Goal: Information Seeking & Learning: Learn about a topic

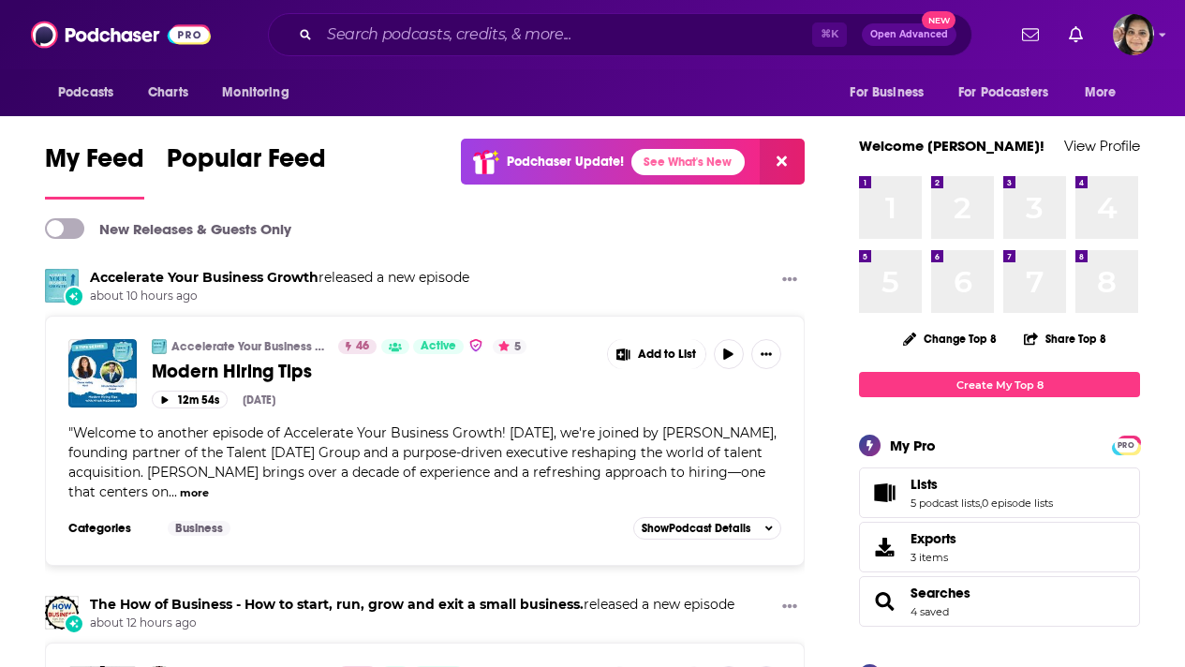
click at [390, 35] on input "Search podcasts, credits, & more..." at bounding box center [565, 35] width 493 height 30
click at [357, 36] on input "Search podcasts, credits, & more..." at bounding box center [565, 35] width 493 height 30
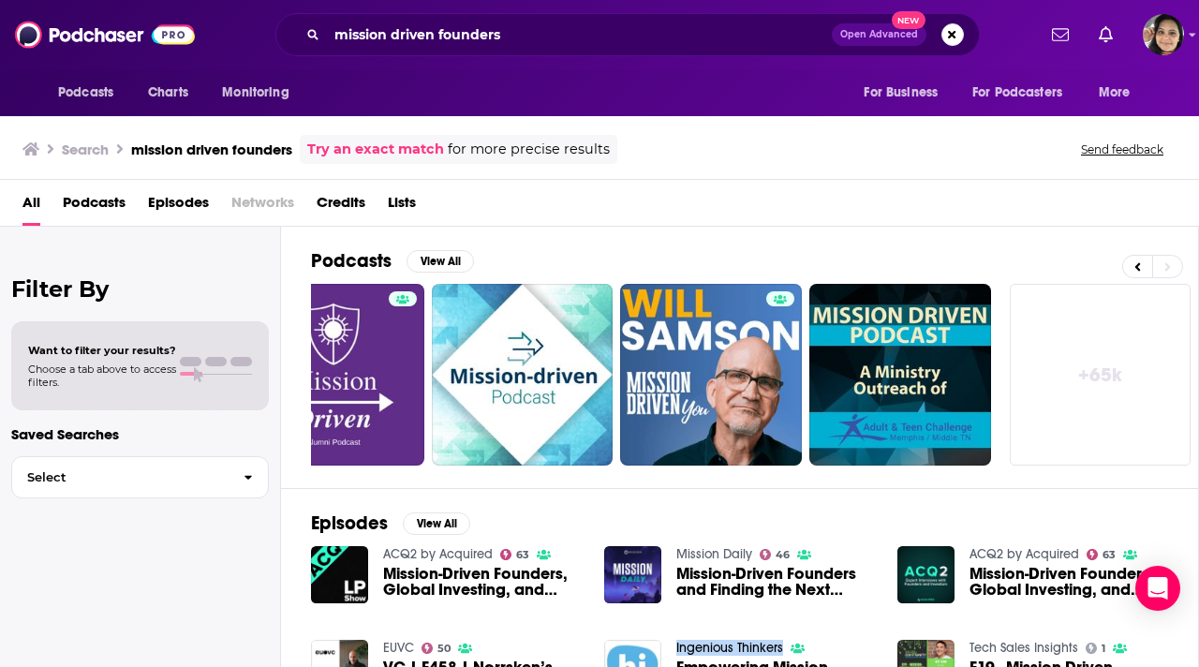
click at [1064, 411] on link "+ 65k" at bounding box center [1100, 375] width 182 height 182
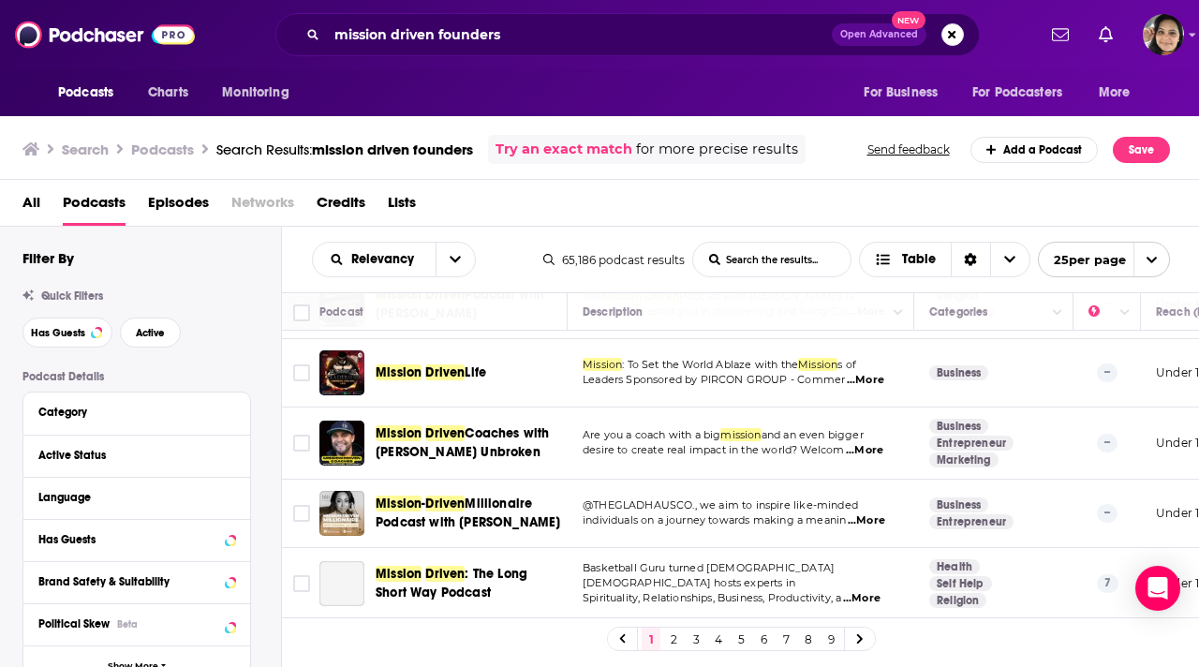
scroll to position [1608, 0]
click at [672, 640] on link "2" at bounding box center [673, 638] width 19 height 22
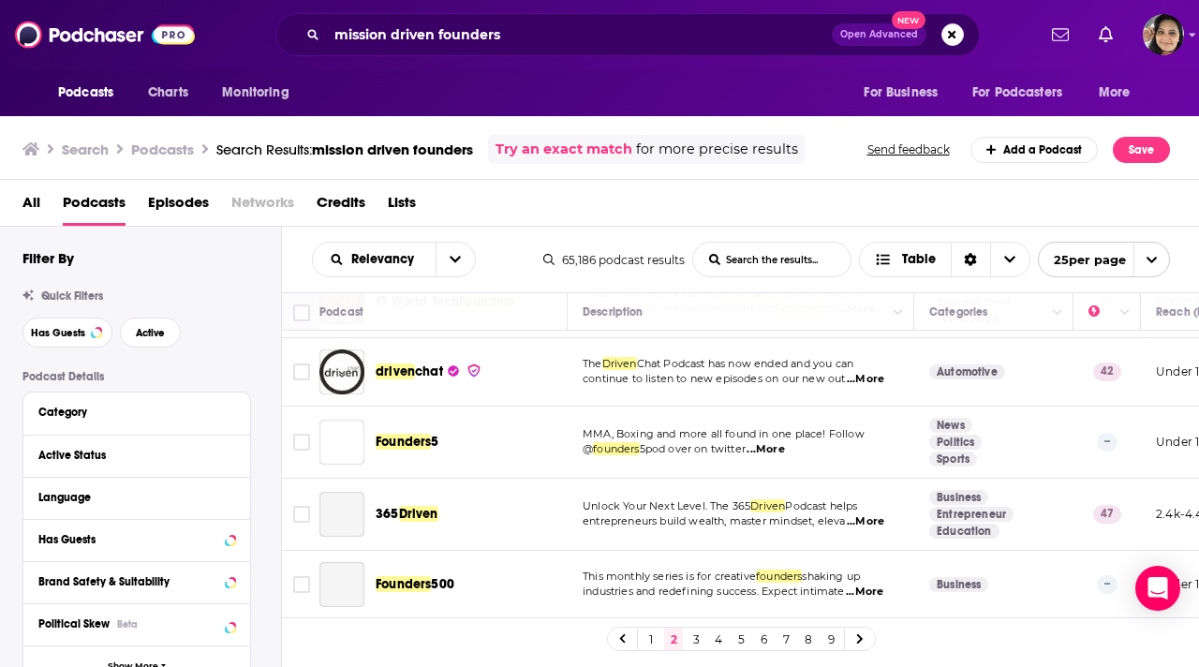
scroll to position [1649, 0]
click at [693, 639] on link "3" at bounding box center [695, 638] width 19 height 22
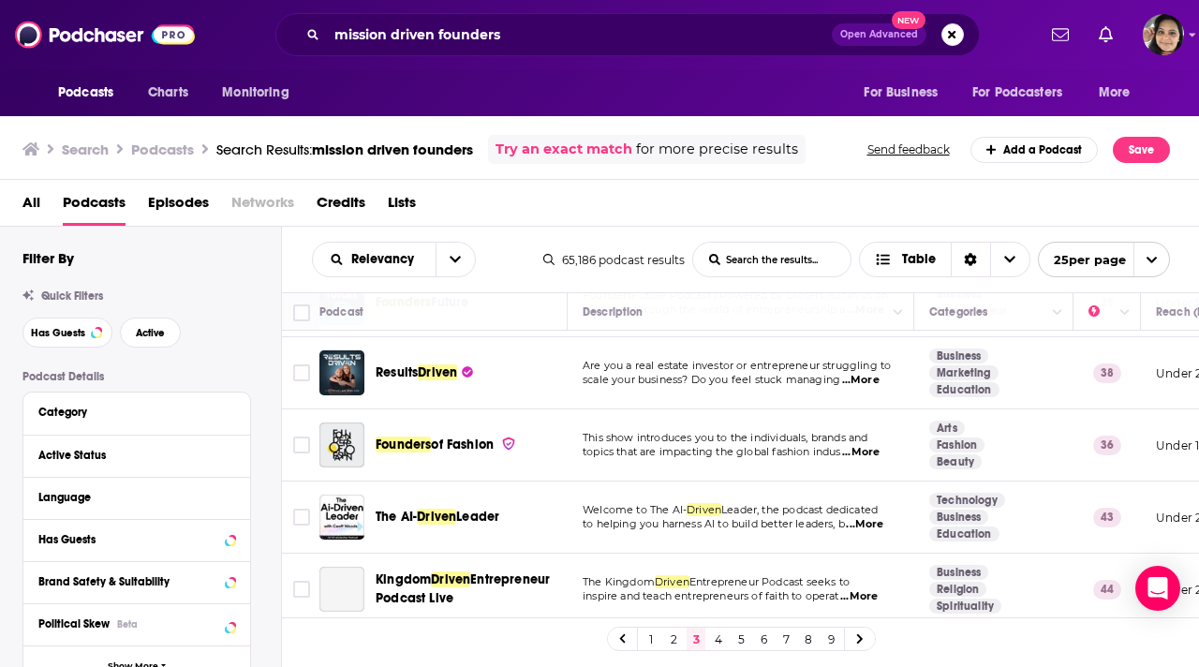
scroll to position [1477, 0]
click at [716, 642] on link "4" at bounding box center [718, 638] width 19 height 22
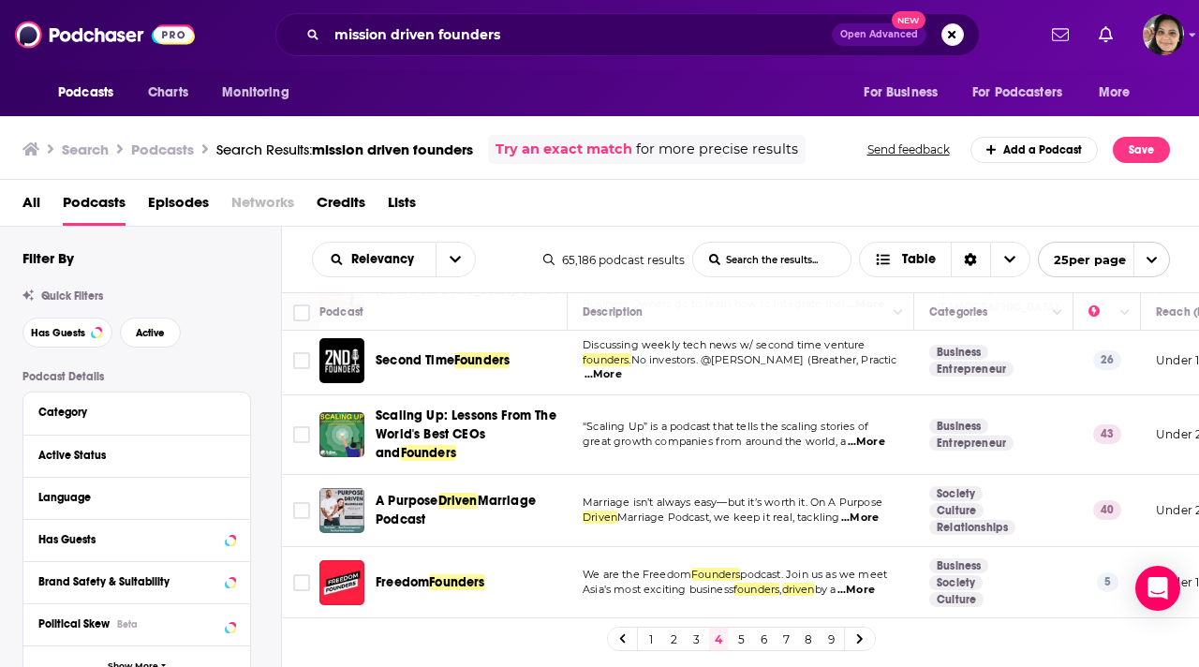
scroll to position [1544, 0]
click at [735, 644] on link "5" at bounding box center [740, 638] width 19 height 22
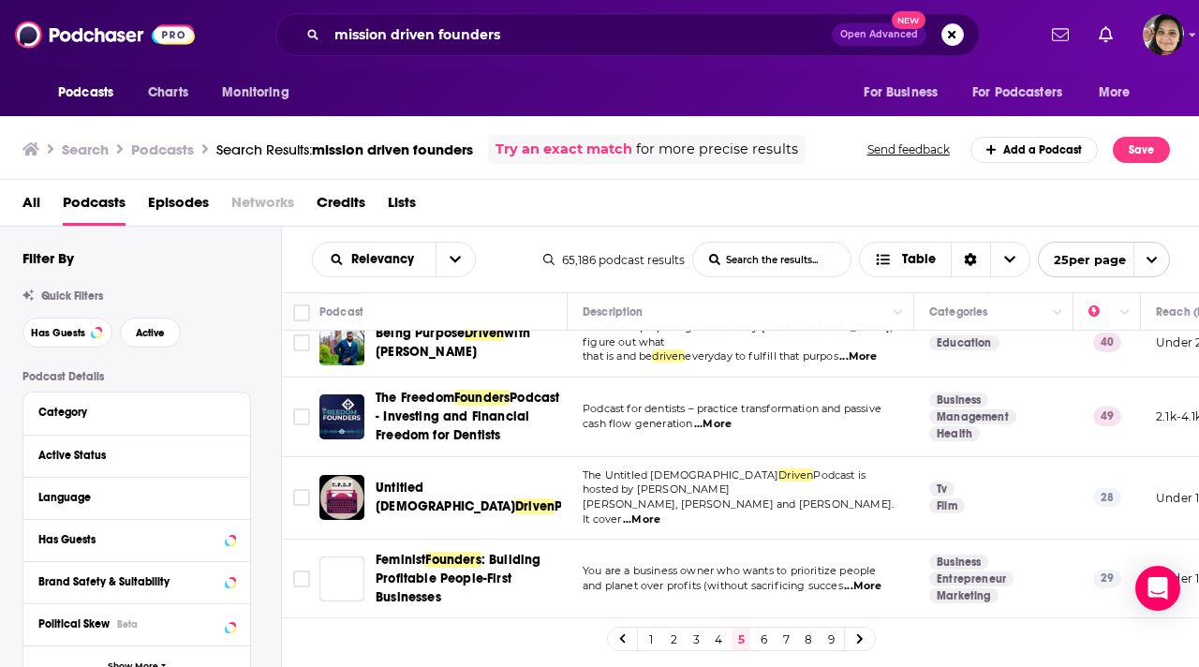
scroll to position [1582, 0]
click at [763, 642] on link "6" at bounding box center [763, 638] width 19 height 22
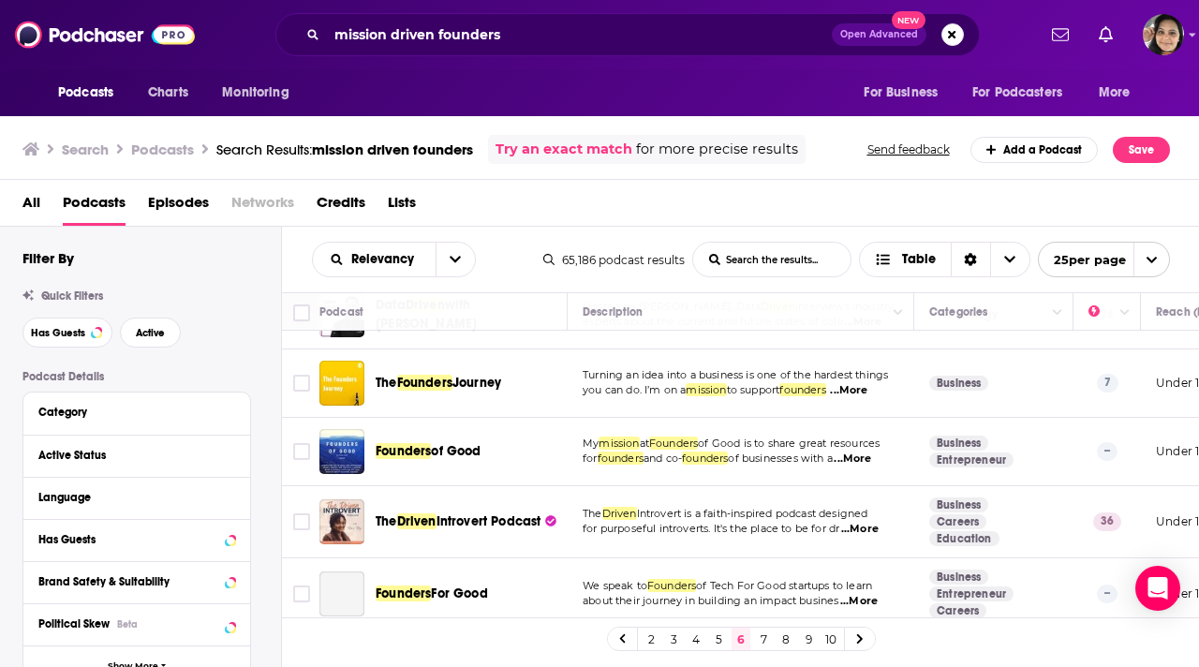
scroll to position [1578, 0]
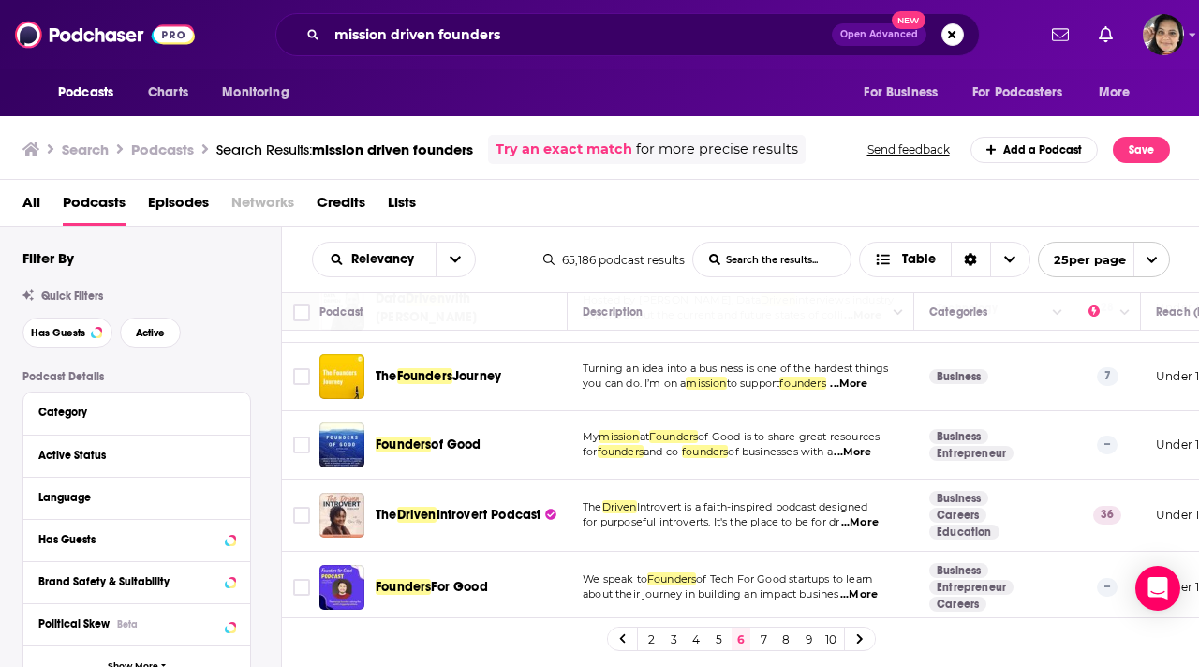
click at [758, 636] on link "7" at bounding box center [763, 638] width 19 height 22
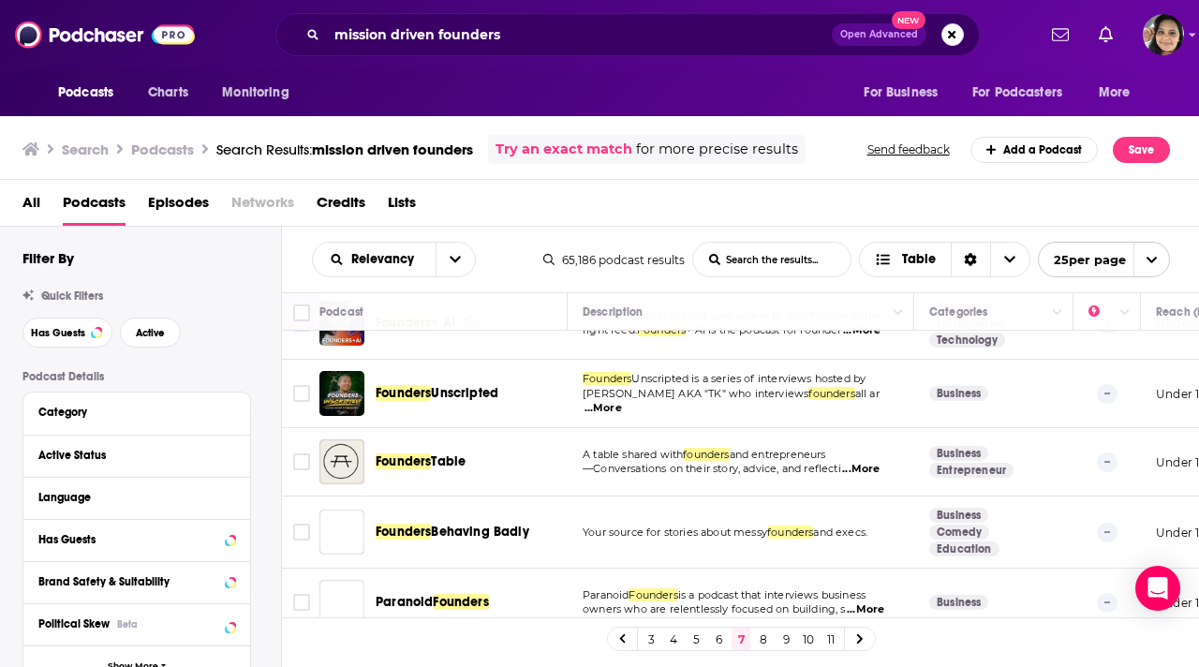
scroll to position [1492, 0]
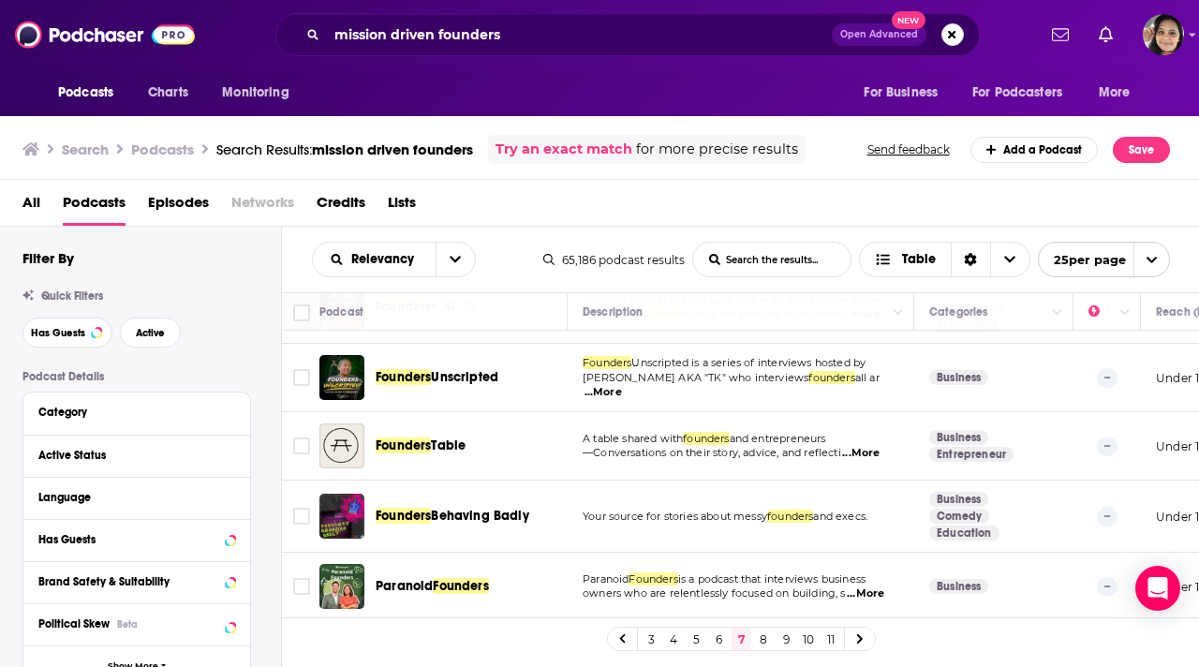
click at [766, 639] on link "8" at bounding box center [763, 638] width 19 height 22
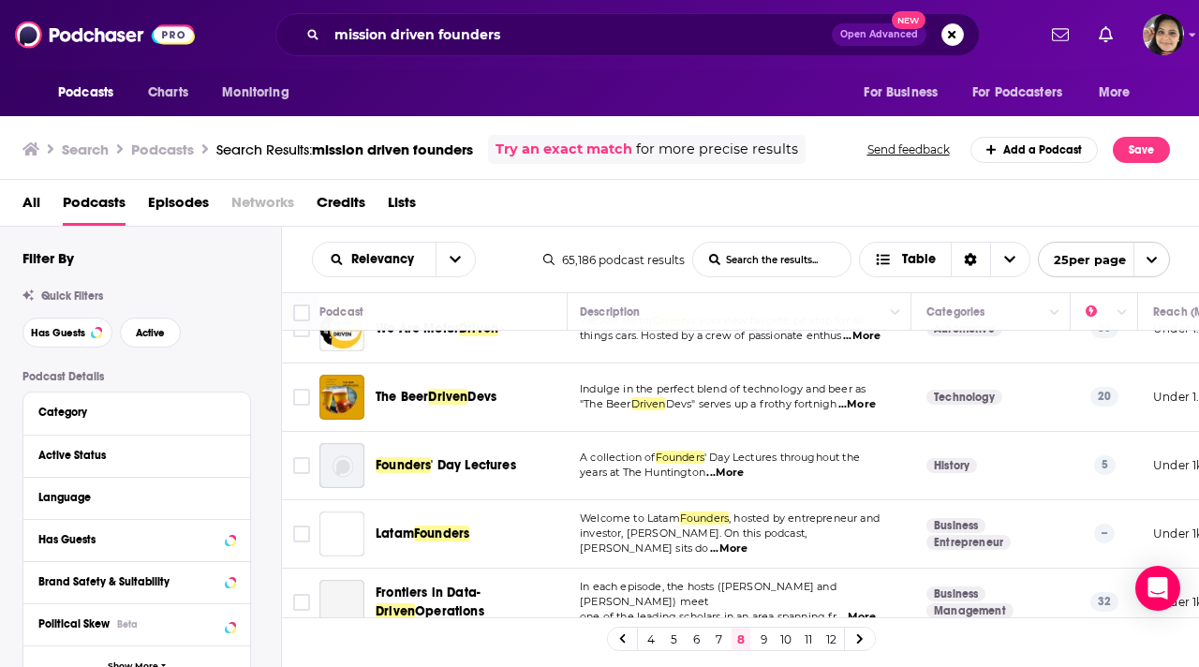
scroll to position [1537, 3]
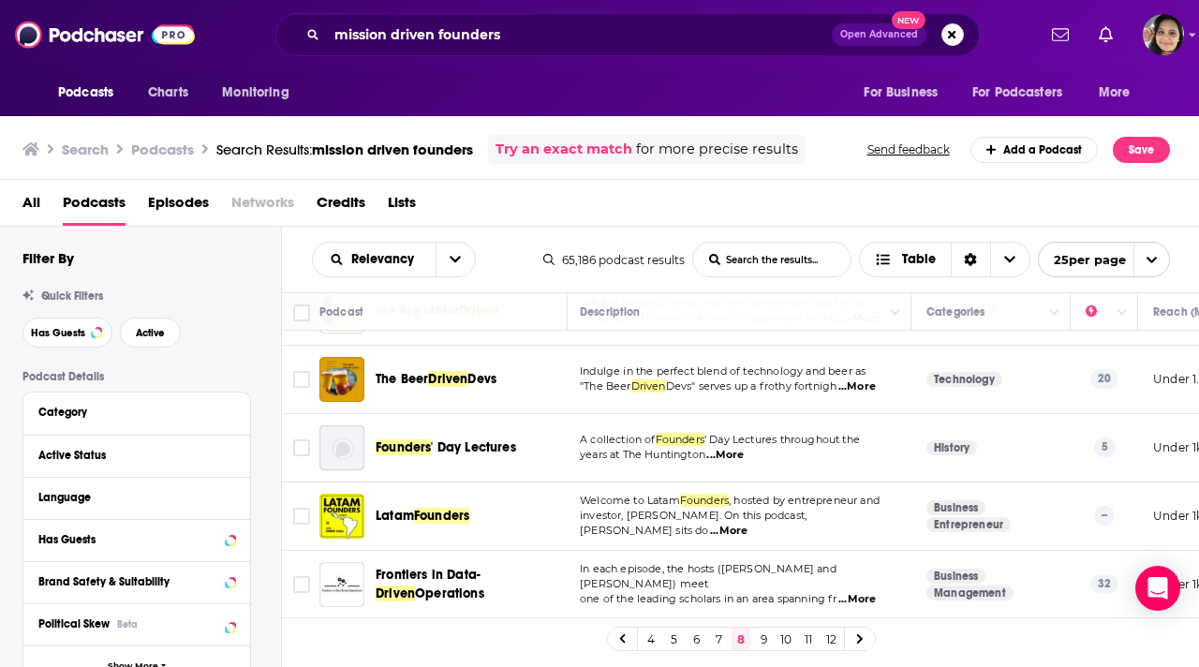
click at [768, 630] on link "9" at bounding box center [763, 638] width 19 height 22
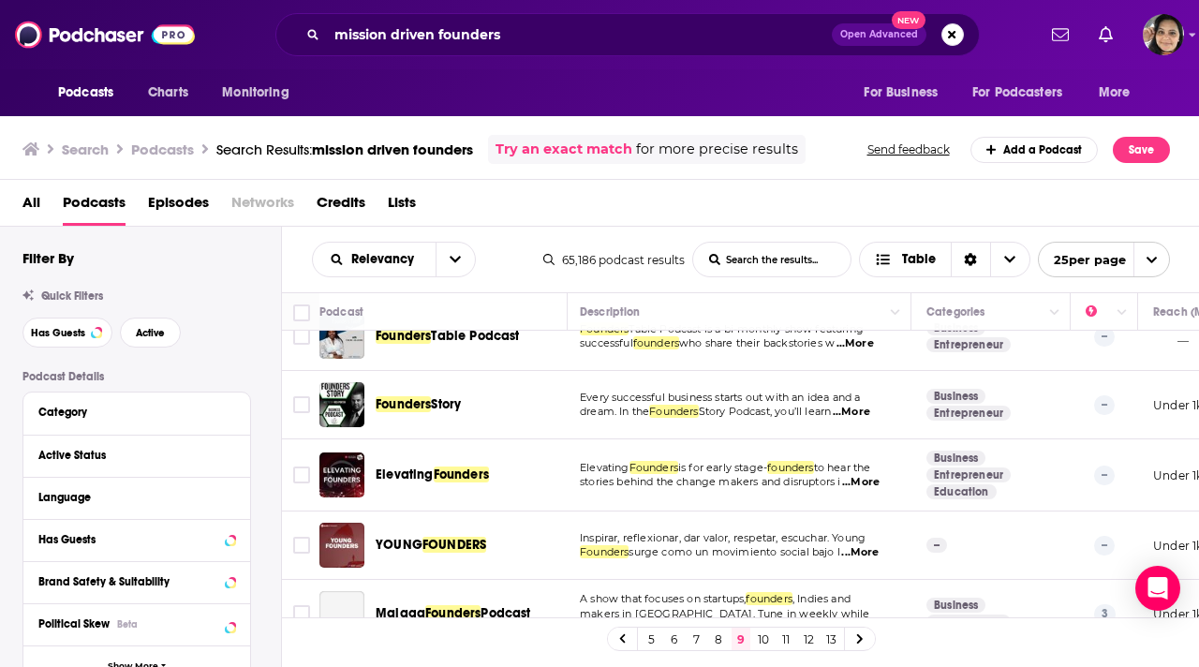
scroll to position [545, 3]
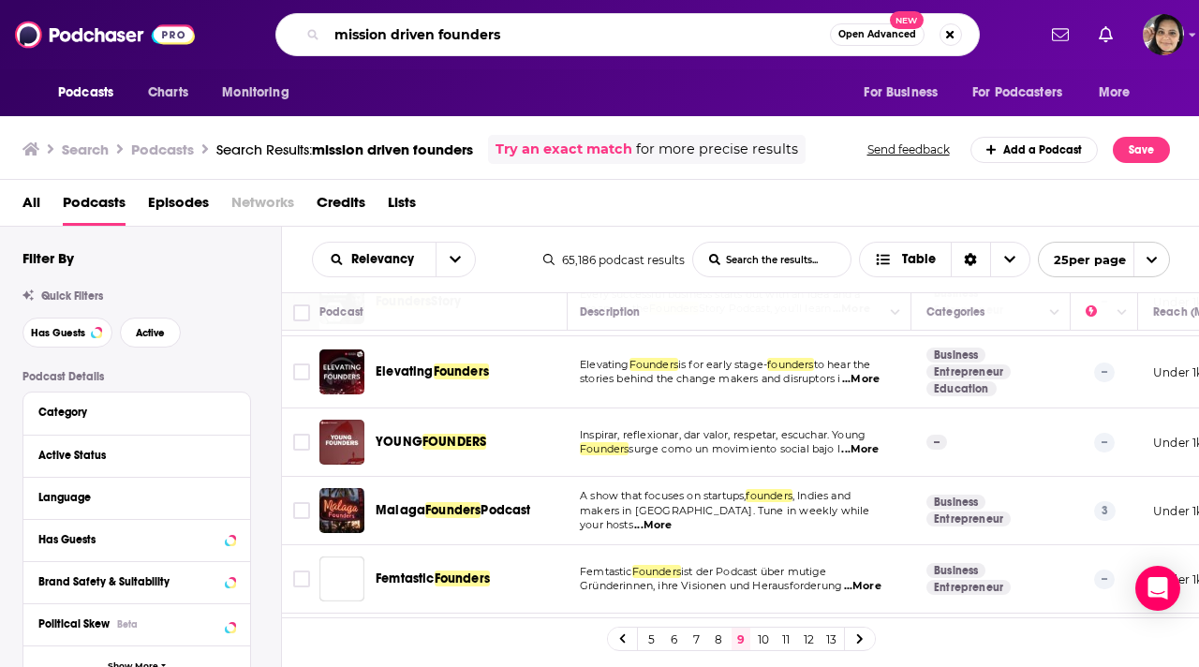
click at [499, 37] on input "mission driven founders" at bounding box center [578, 35] width 503 height 30
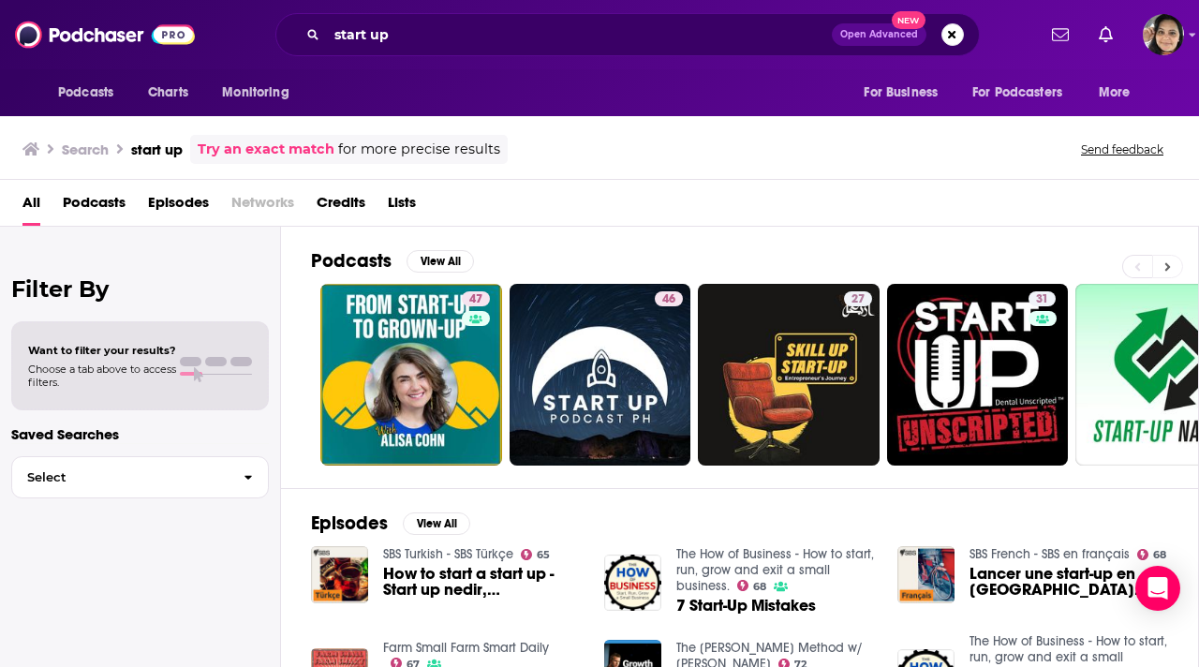
click at [1170, 267] on icon at bounding box center [1167, 266] width 7 height 13
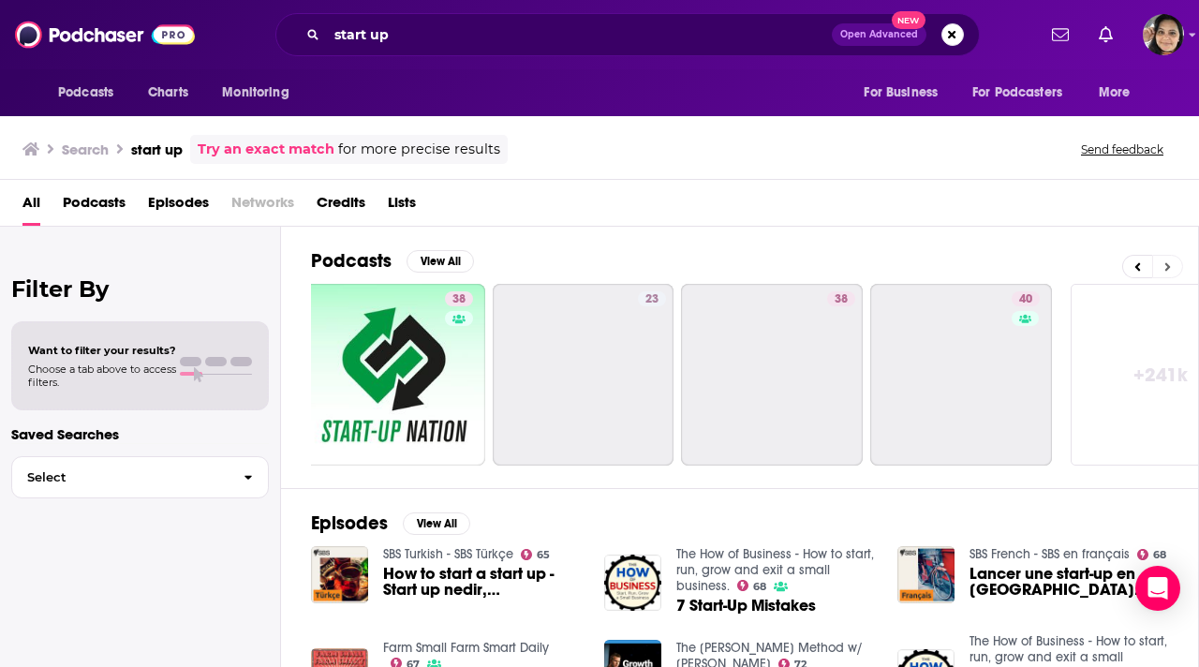
scroll to position [0, 832]
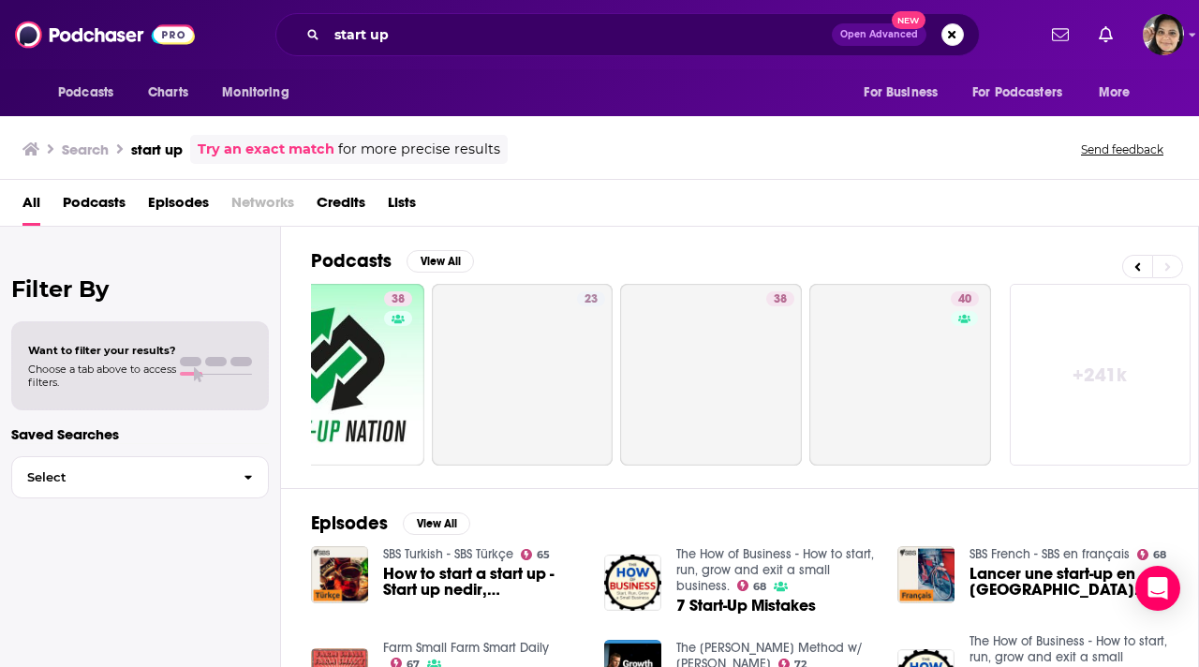
click at [1045, 380] on link "+ 241k" at bounding box center [1100, 375] width 182 height 182
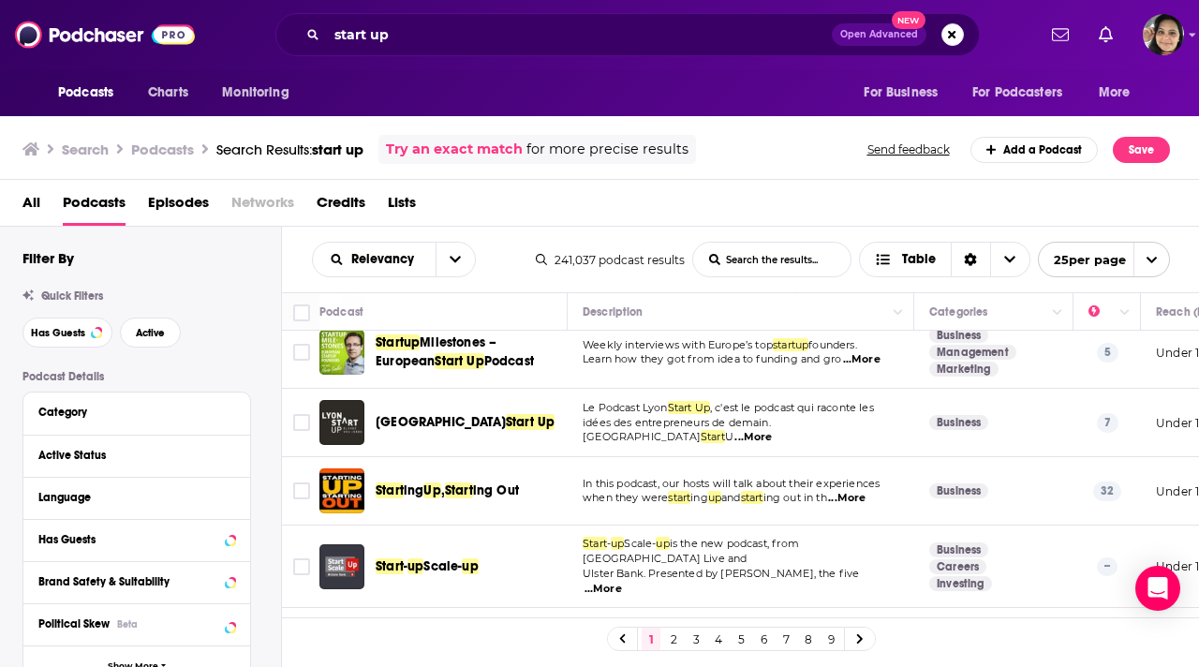
scroll to position [1469, 0]
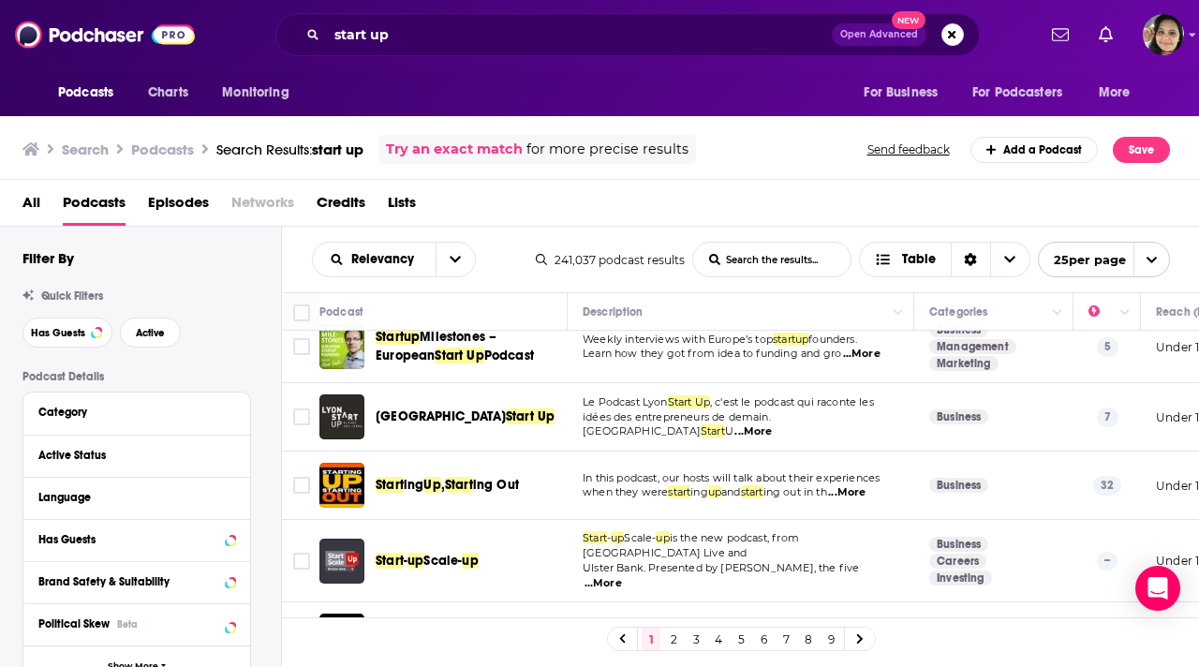
click at [678, 640] on link "2" at bounding box center [673, 638] width 19 height 22
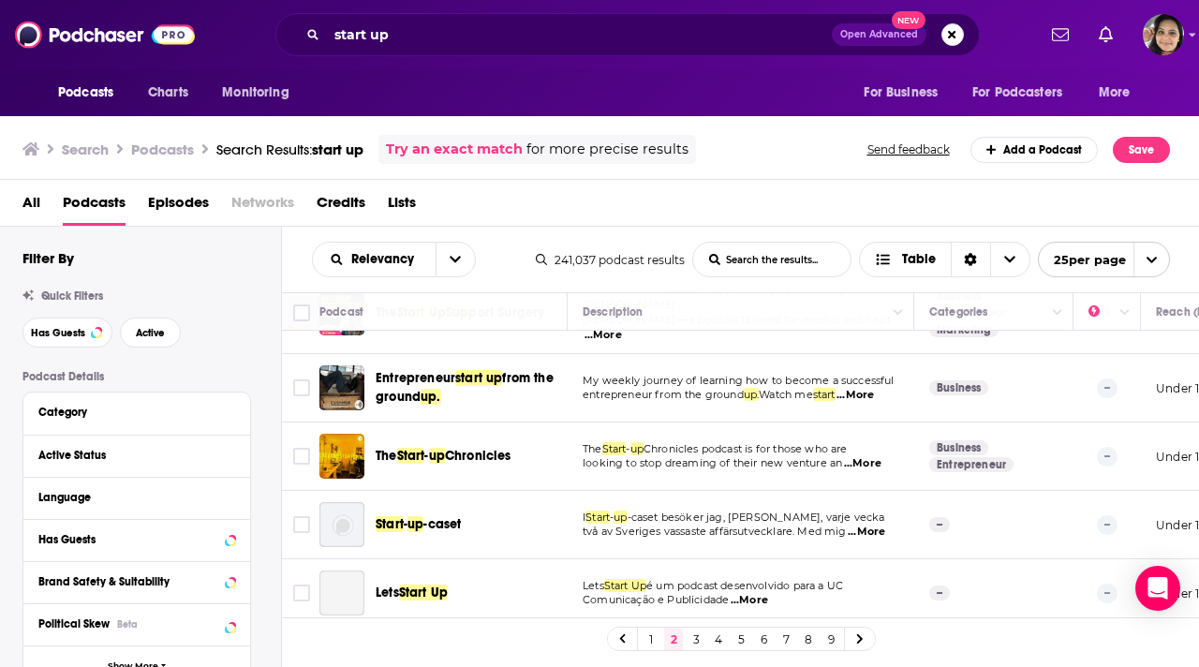
scroll to position [1458, 0]
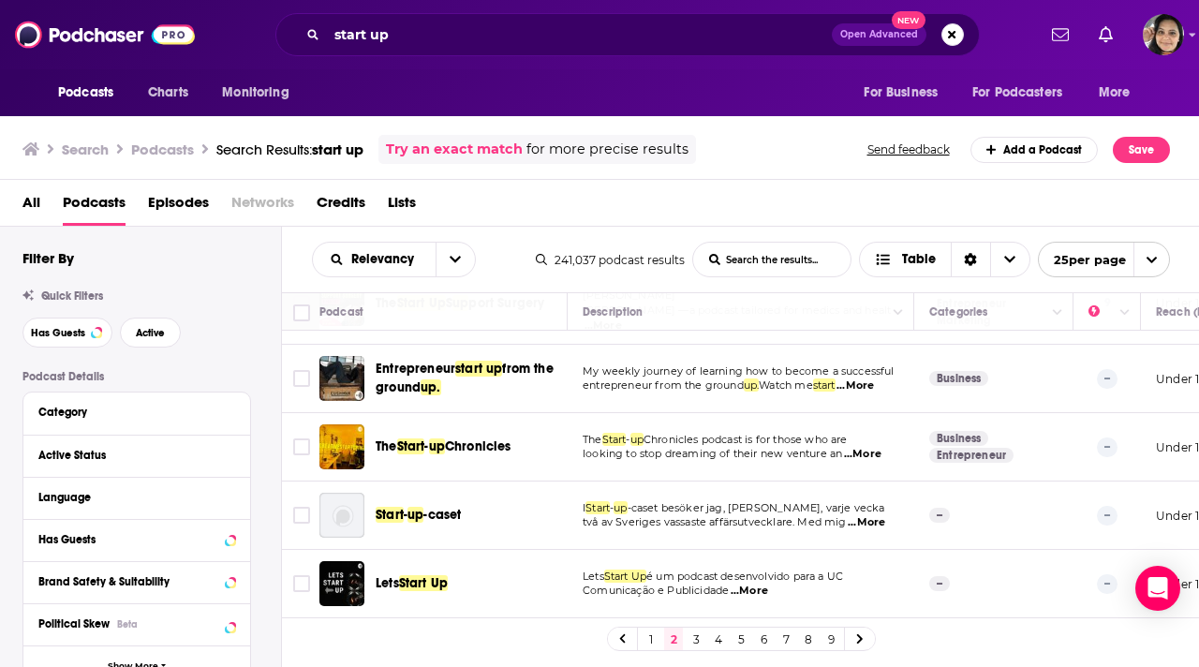
click at [698, 641] on link "3" at bounding box center [695, 638] width 19 height 22
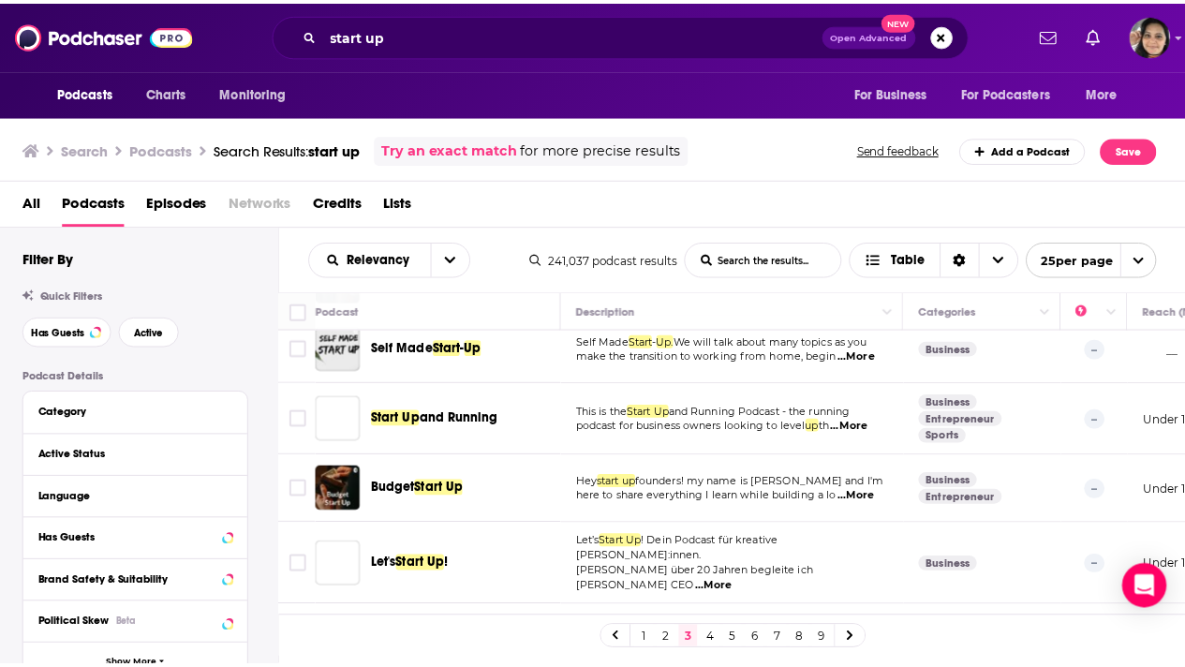
scroll to position [571, 0]
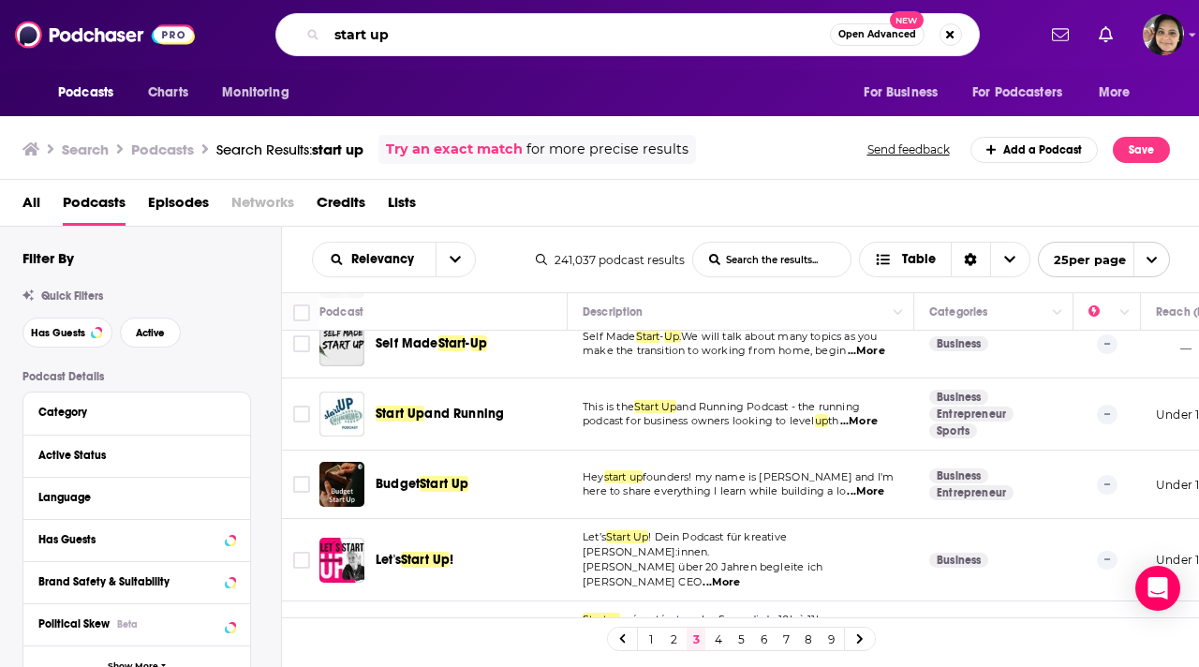
click at [401, 35] on input "start up" at bounding box center [578, 35] width 503 height 30
paste input "Moontower Business podcast"
type input "Moontower Business podcast"
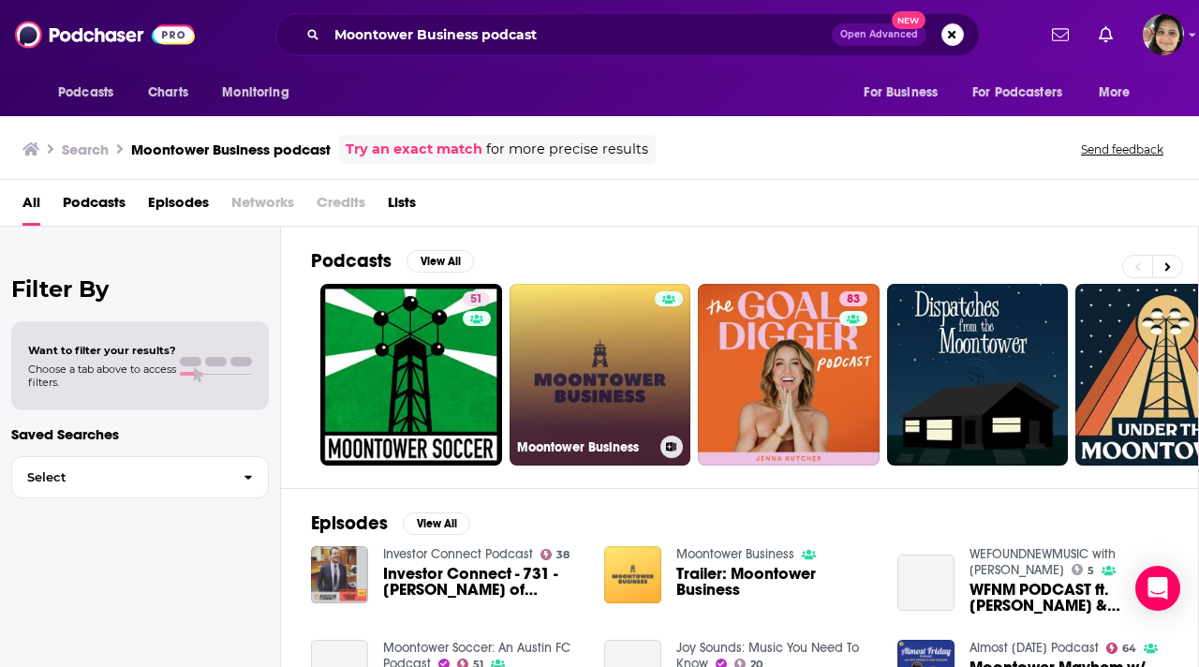
click at [591, 376] on link "Moontower Business" at bounding box center [600, 375] width 182 height 182
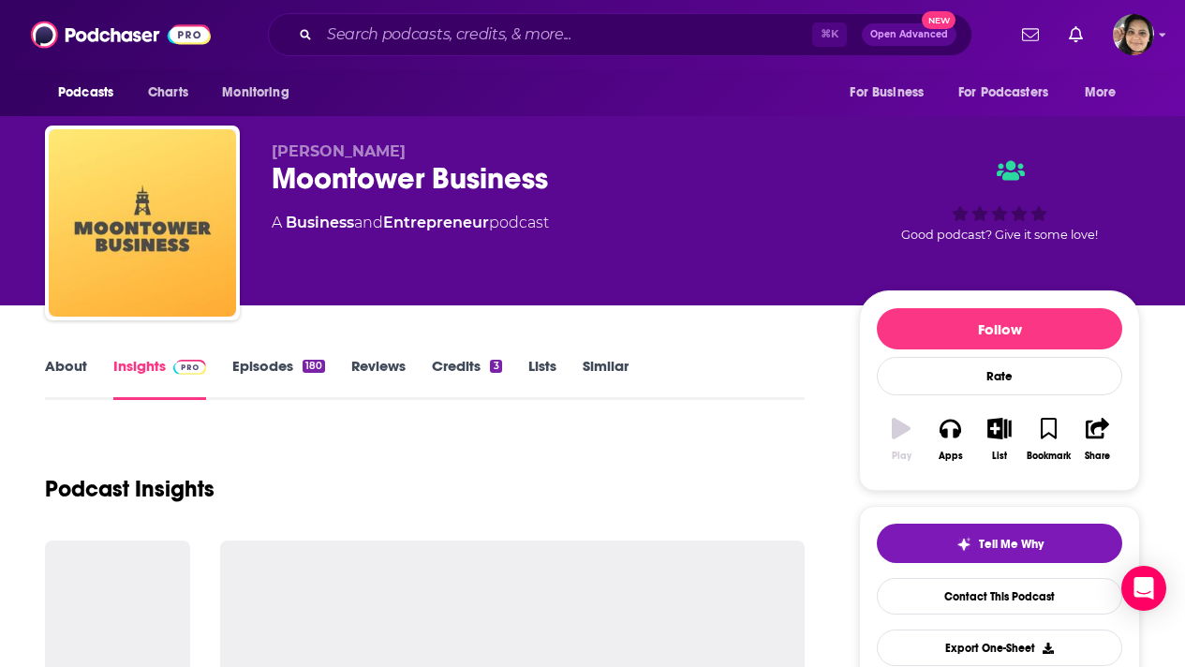
scroll to position [130, 0]
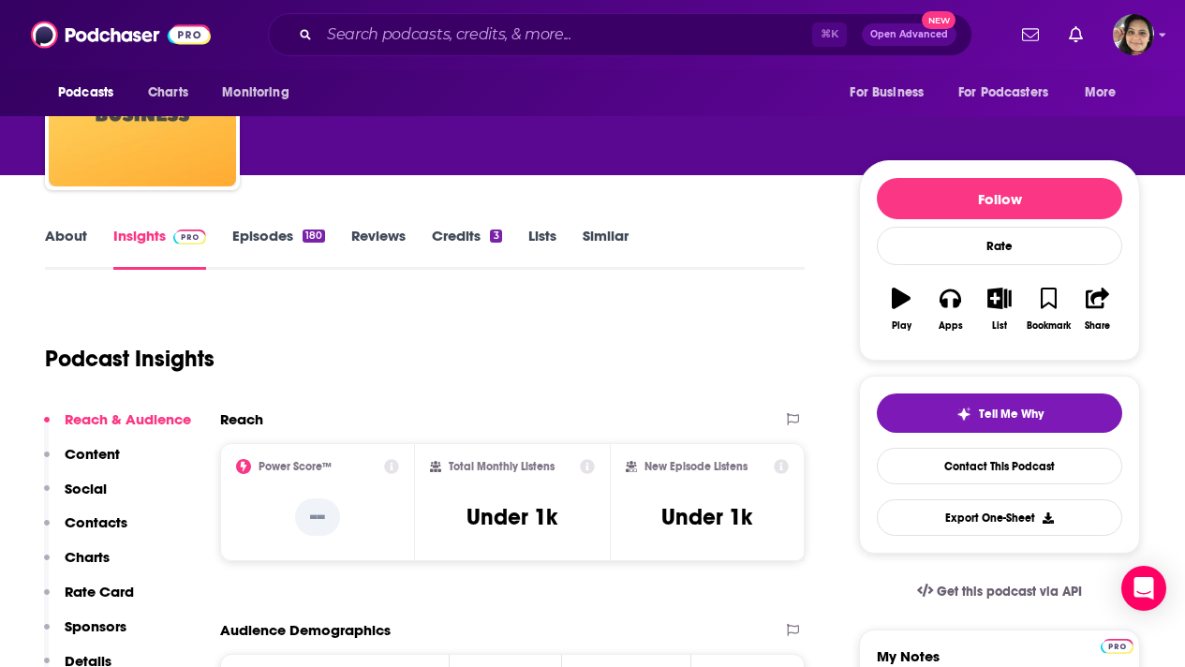
click at [258, 236] on link "Episodes 180" at bounding box center [278, 248] width 93 height 43
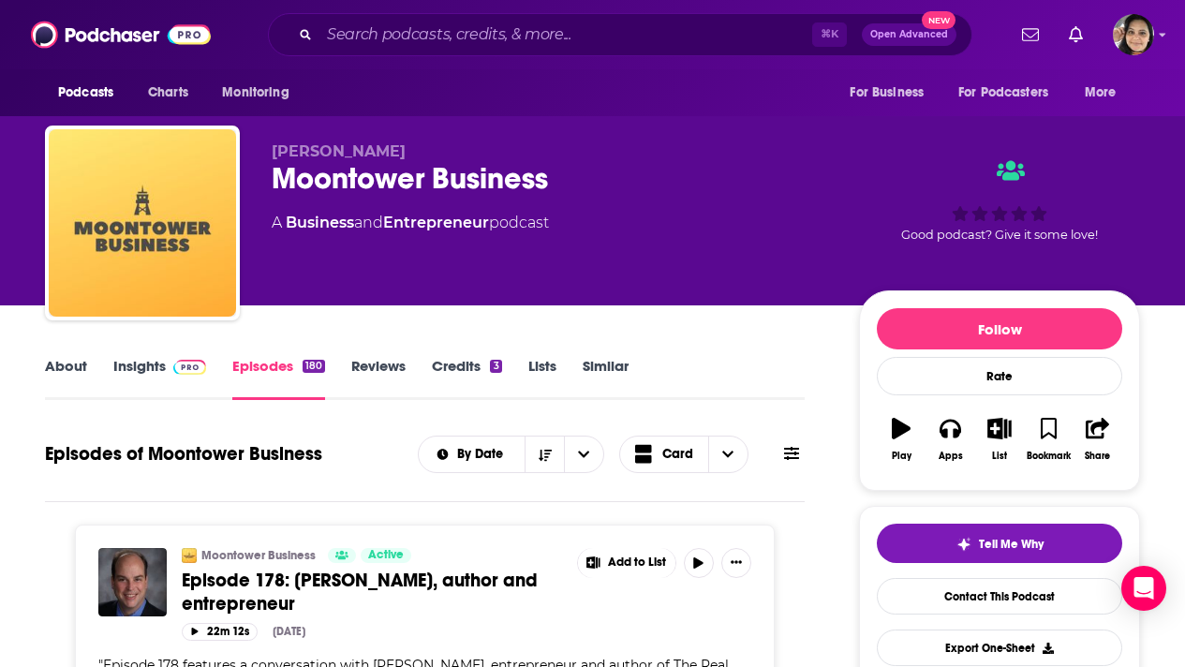
click at [134, 367] on link "Insights" at bounding box center [159, 378] width 93 height 43
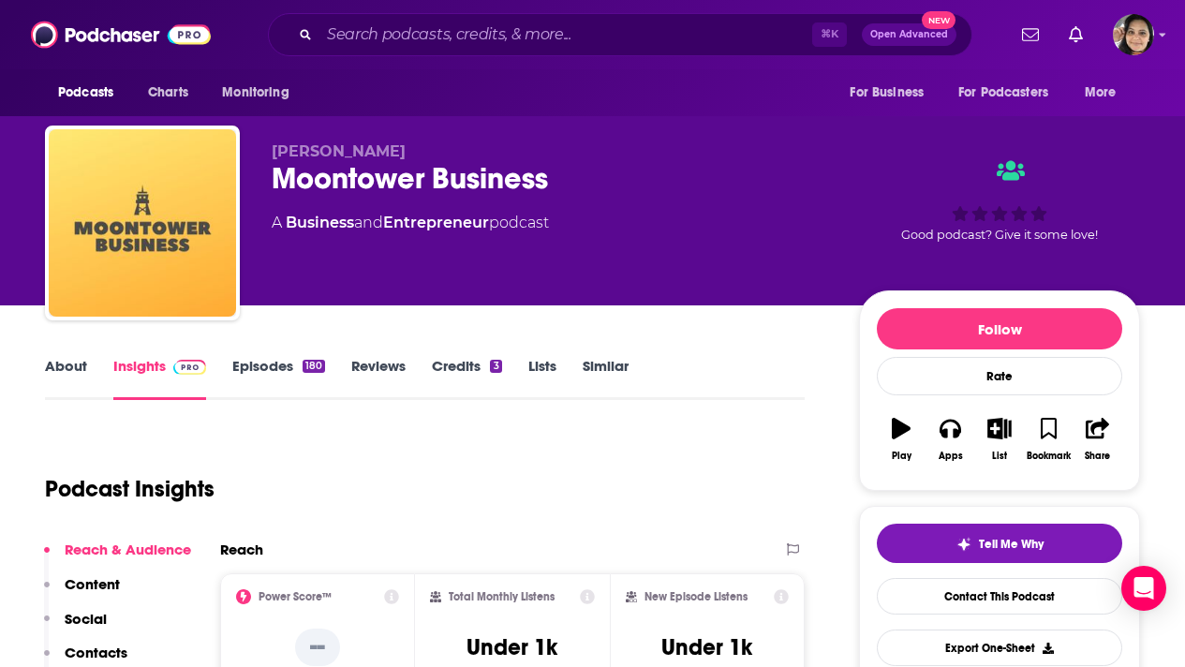
click at [259, 372] on link "Episodes 180" at bounding box center [278, 378] width 93 height 43
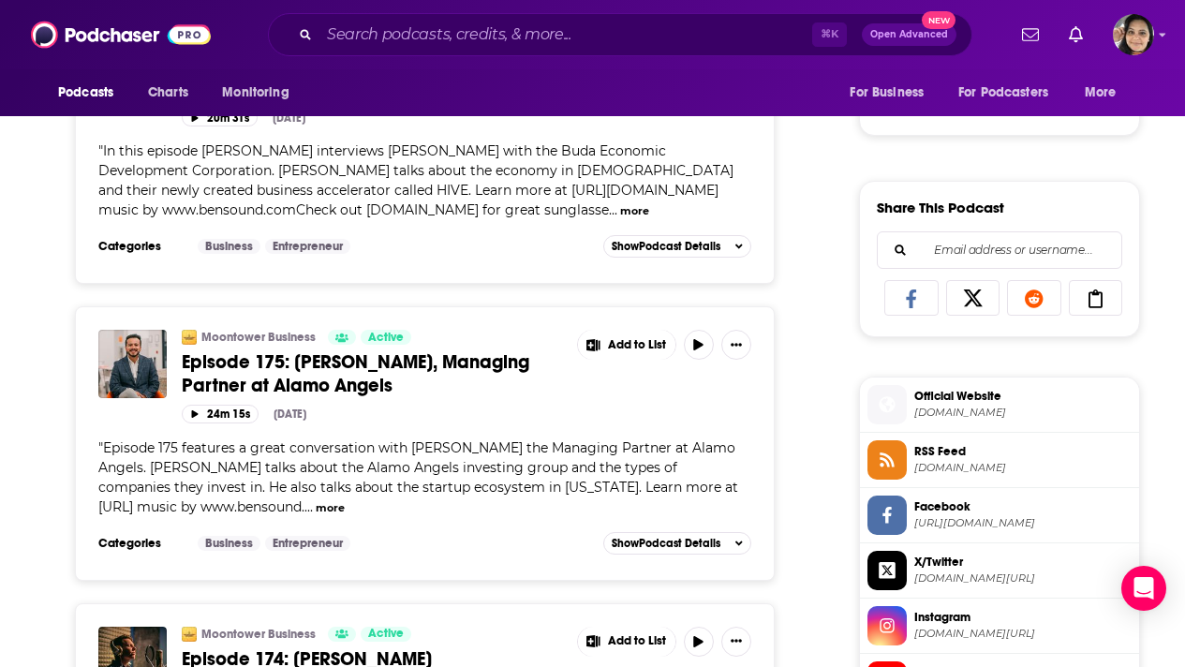
scroll to position [1038, 0]
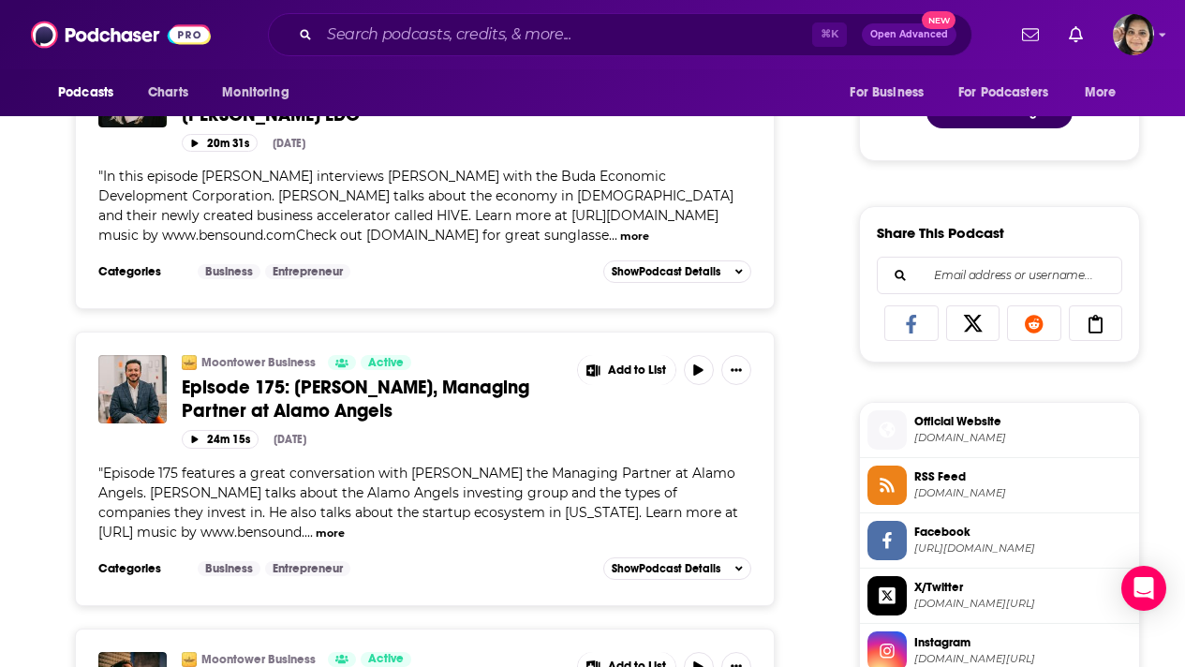
click at [476, 376] on span "Episode 175: Sebastian Garzon, Managing Partner at Alamo Angels" at bounding box center [355, 399] width 347 height 47
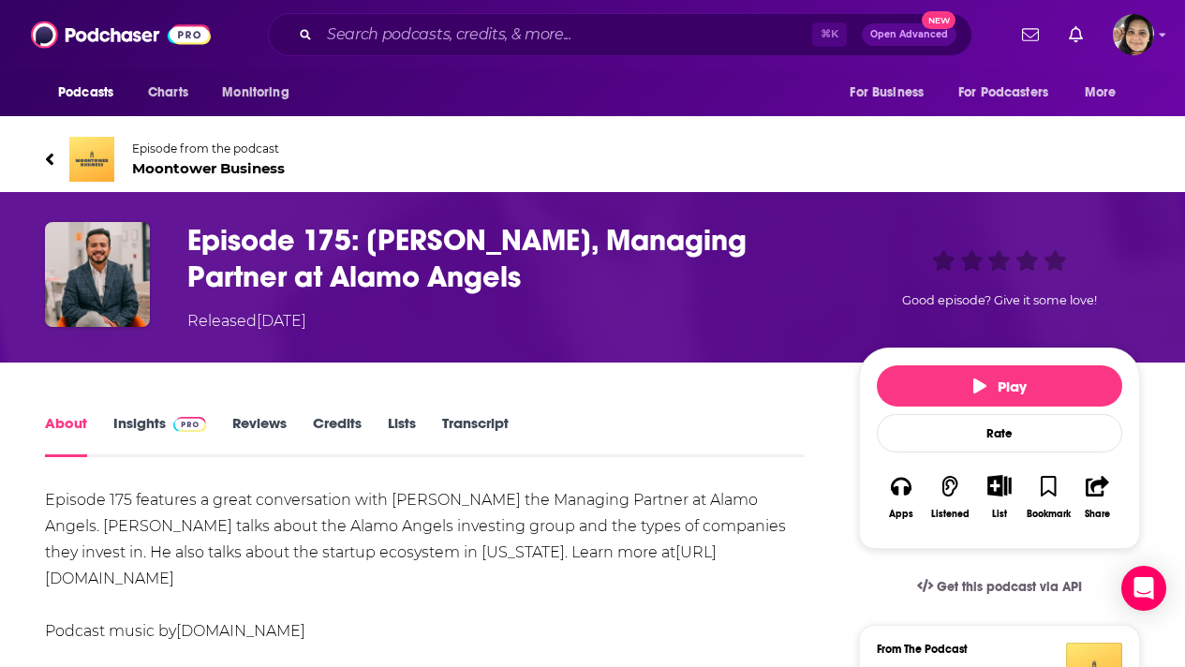
drag, startPoint x: 525, startPoint y: 273, endPoint x: 366, endPoint y: 245, distance: 161.7
click at [366, 245] on h1 "Episode 175: Sebastian Garzon, Managing Partner at Alamo Angels" at bounding box center [507, 258] width 641 height 73
copy h1 "Sebastian Garzon, Managing Partner at Alamo Angels"
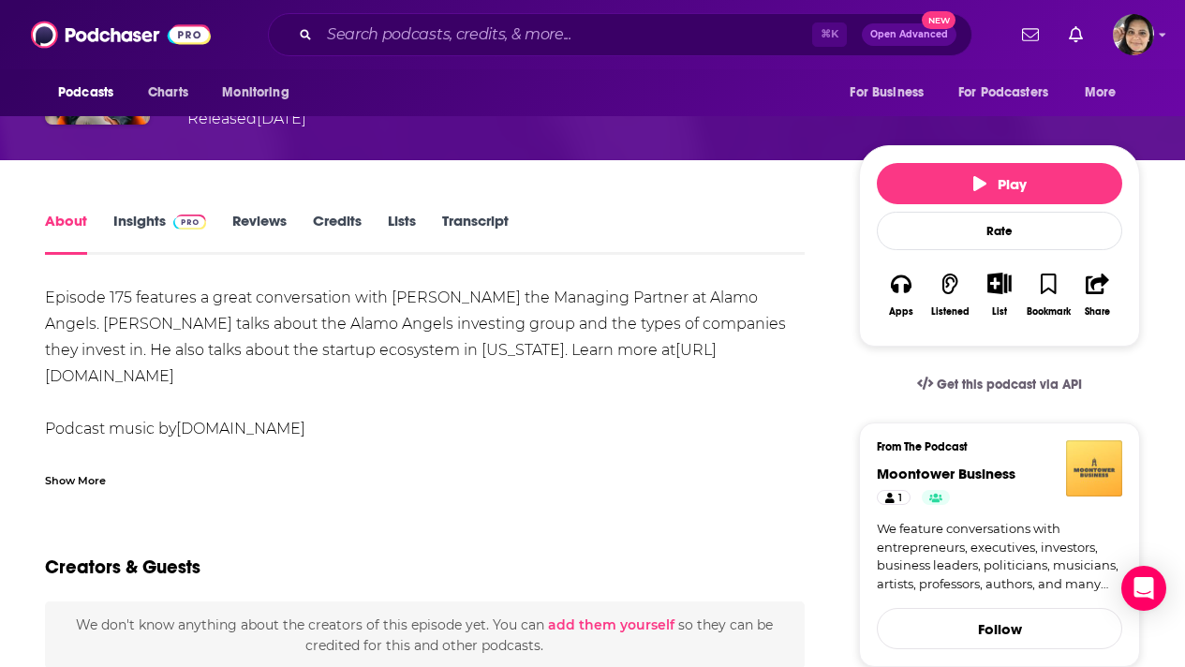
click at [69, 479] on div "Show More" at bounding box center [75, 479] width 61 height 18
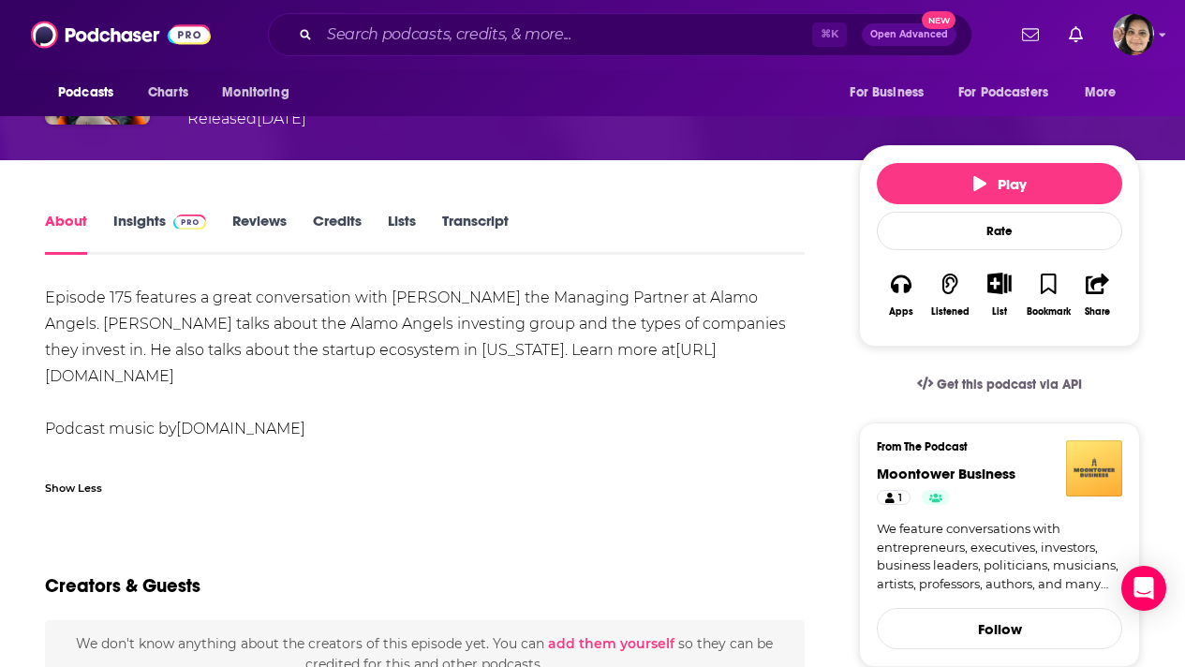
scroll to position [233, 0]
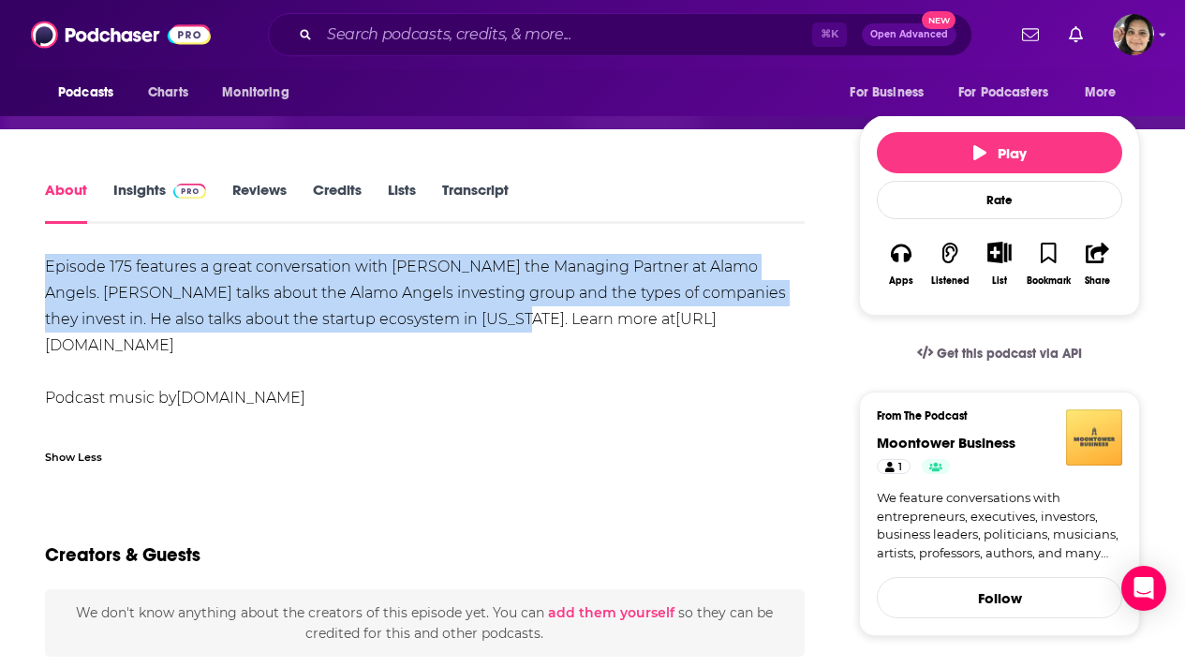
drag, startPoint x: 35, startPoint y: 266, endPoint x: 490, endPoint y: 329, distance: 459.4
copy div "Episode 175 features a great conversation with Sebastian Garson the Managing Pa…"
click at [433, 34] on input "Search podcasts, credits, & more..." at bounding box center [565, 35] width 493 height 30
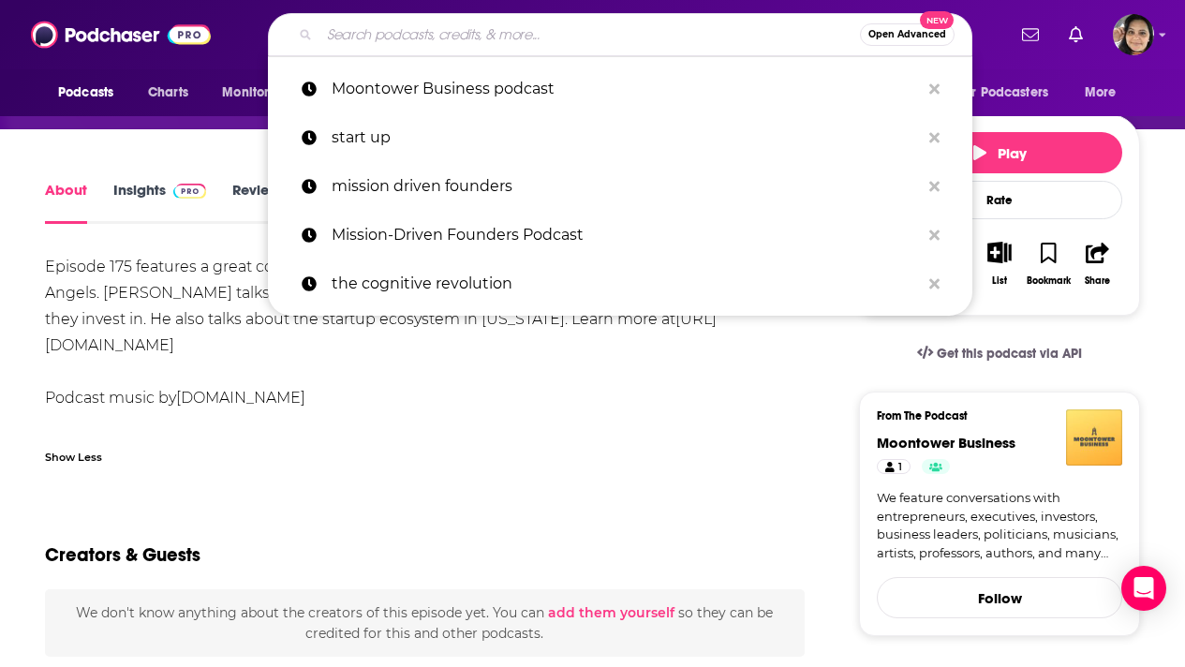
paste input "Mission-driven Founders"
type input "Mission-driven Founders"
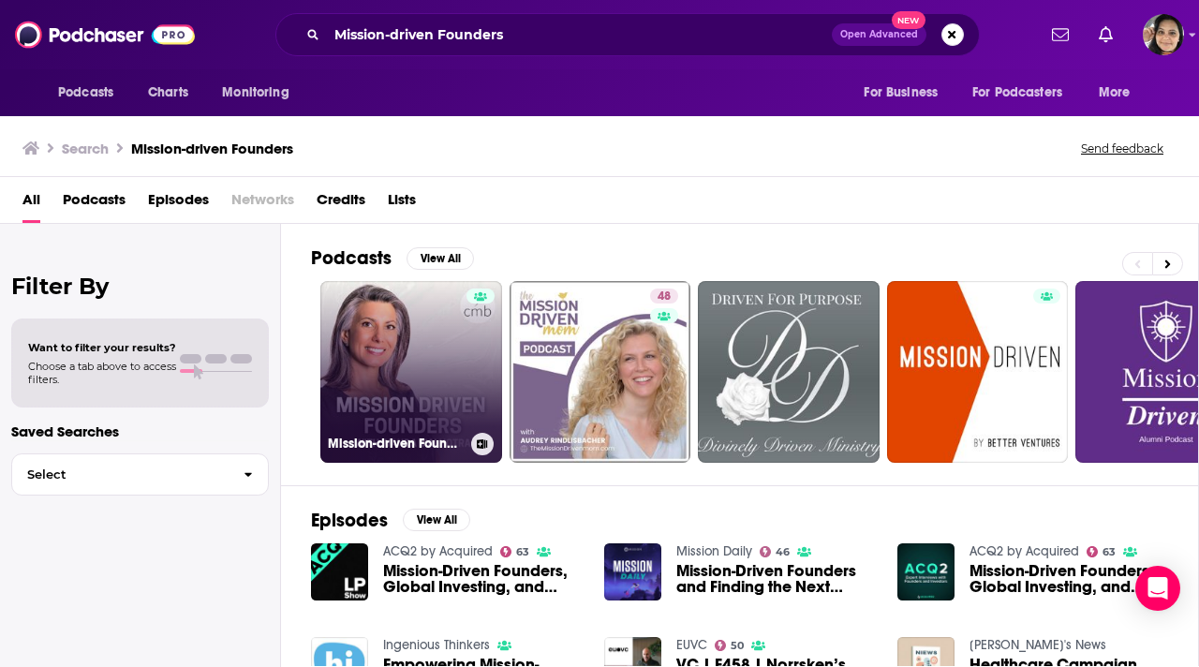
click at [372, 324] on link "Mission-driven Founders" at bounding box center [411, 372] width 182 height 182
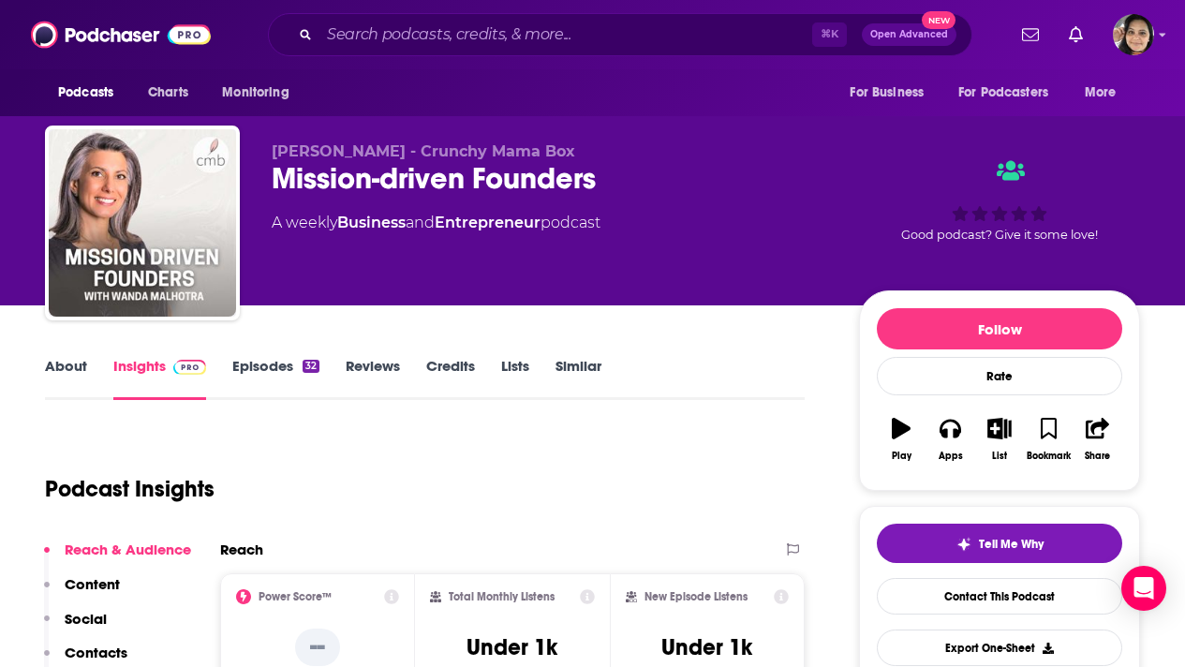
click at [280, 365] on link "Episodes 32" at bounding box center [275, 378] width 87 height 43
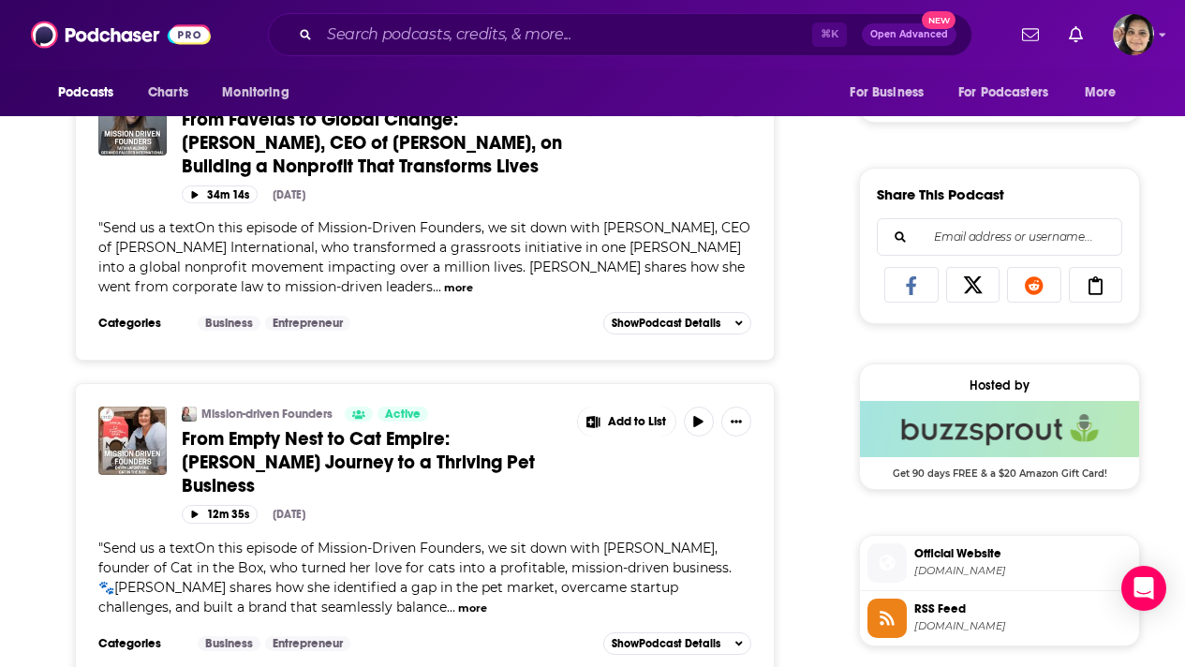
scroll to position [1077, 0]
click at [468, 184] on div "34m 14s Sep 29th, 2025" at bounding box center [466, 193] width 569 height 18
click at [454, 157] on span "From Favelas to Global Change: Tatiana Alonso, CEO of Gerando Falcões, on Build…" at bounding box center [372, 142] width 380 height 70
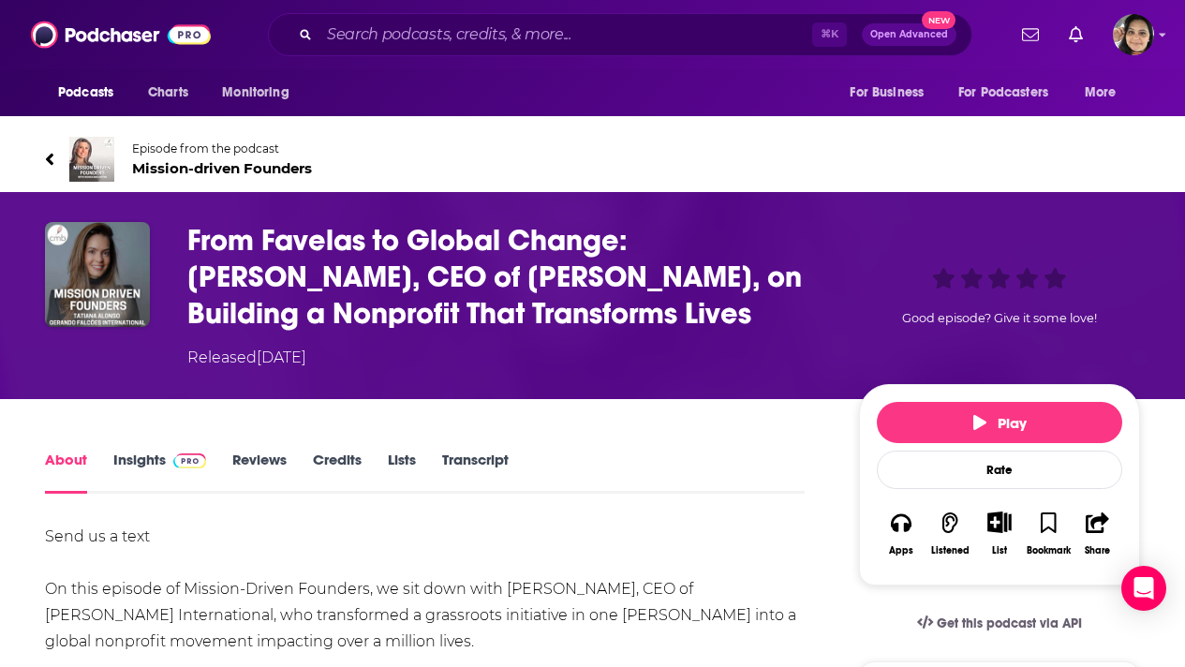
drag, startPoint x: 633, startPoint y: 309, endPoint x: 177, endPoint y: 243, distance: 460.7
click at [177, 243] on div "From Favelas to Global Change: Tatiana Alonso, CEO of Gerando Falcões, on Build…" at bounding box center [592, 295] width 1095 height 147
copy h1 "From Favelas to Global Change: Tatiana Alonso, CEO of Gerando Falcões, on Build…"
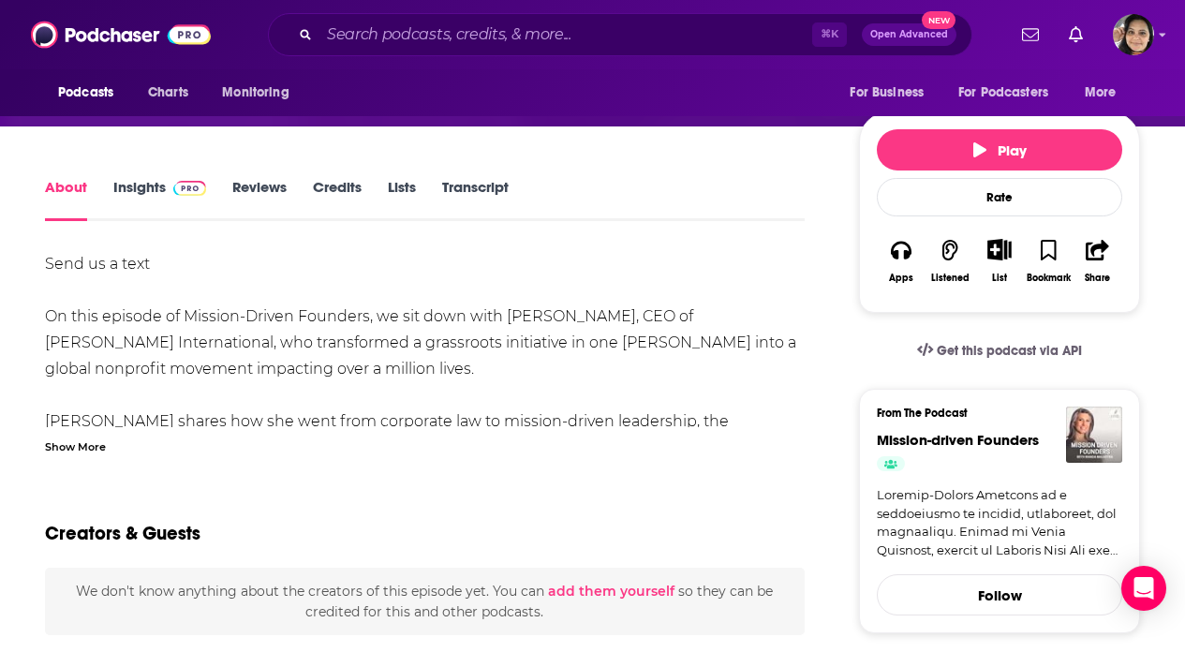
scroll to position [358, 0]
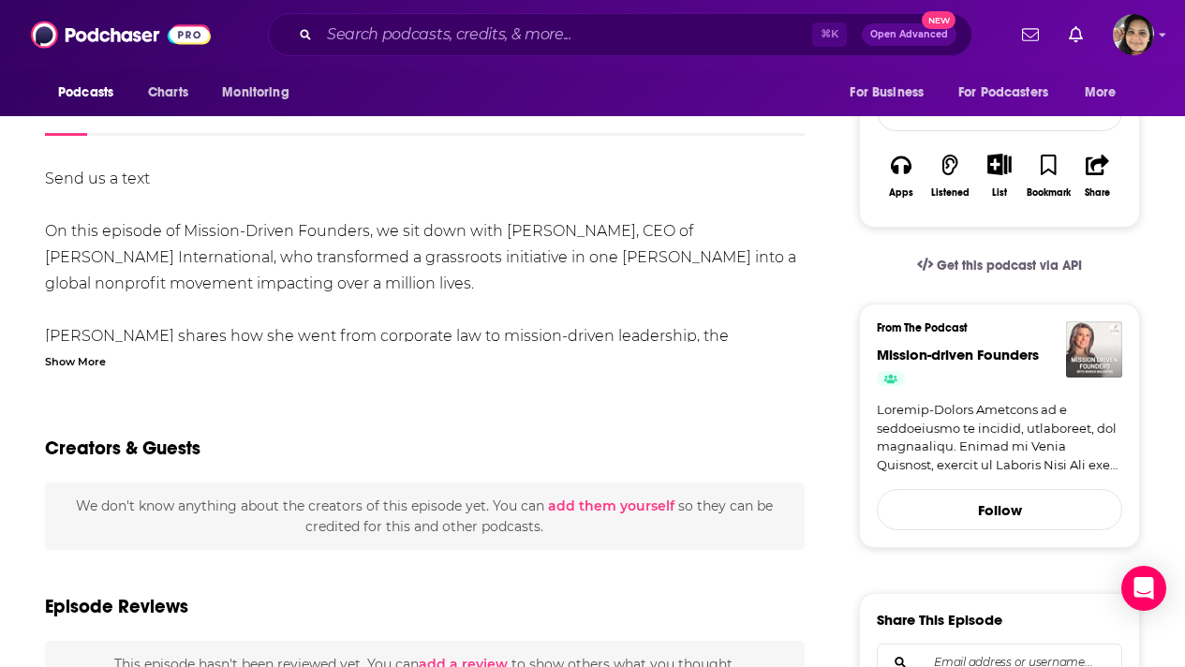
click at [65, 360] on div "Show More" at bounding box center [75, 360] width 61 height 18
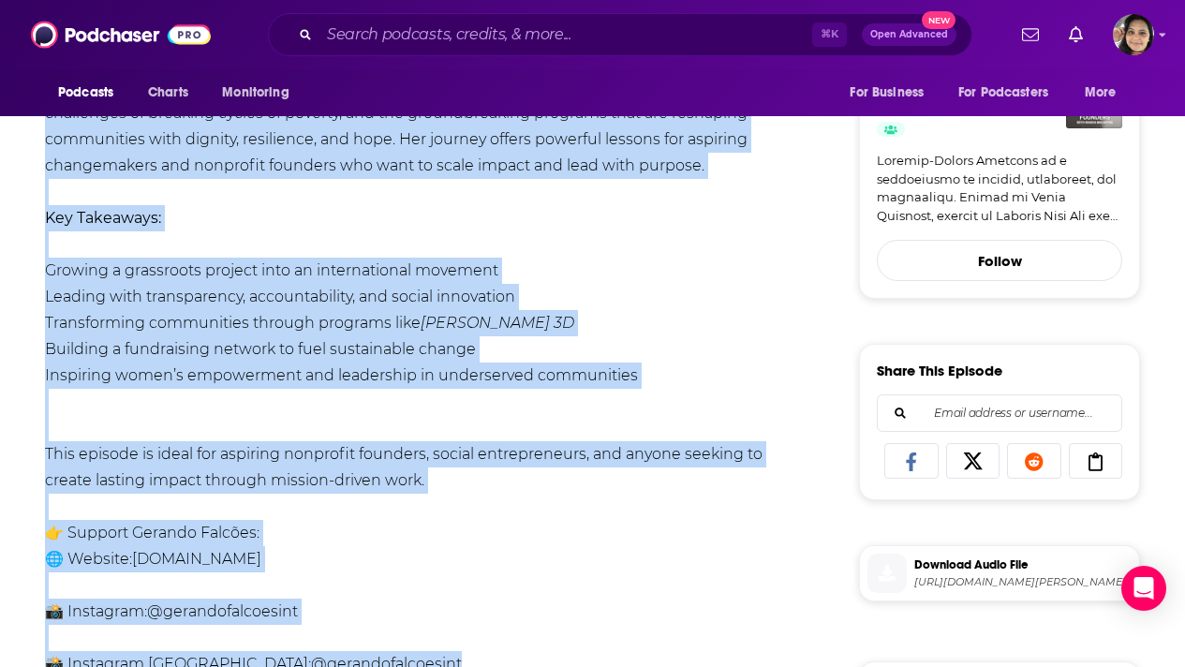
scroll to position [635, 0]
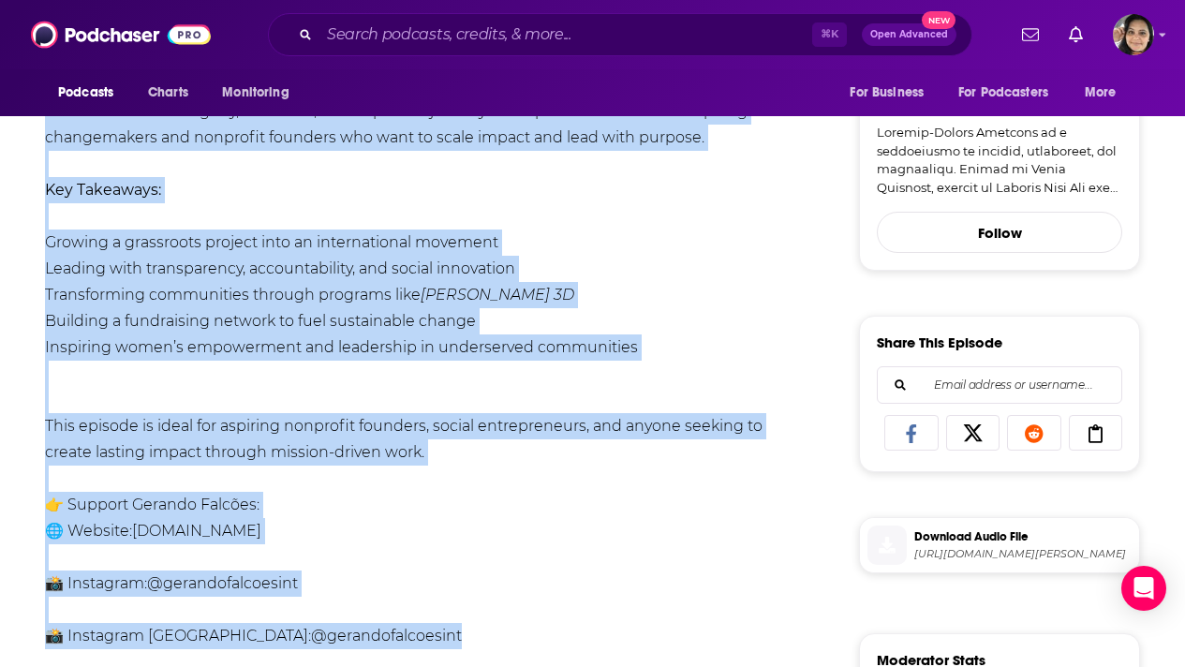
drag, startPoint x: 45, startPoint y: 223, endPoint x: 457, endPoint y: 453, distance: 472.0
copy div "On this episode of Mission-Driven Founders, we sit down with Tatiana Alonso, CE…"
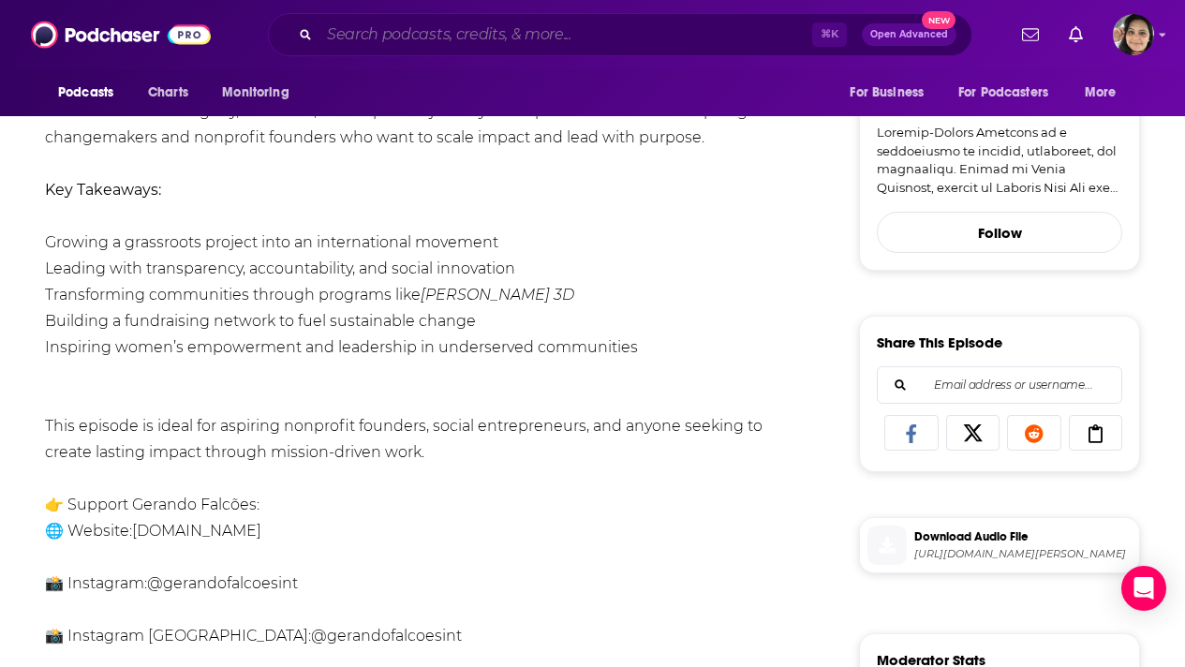
click at [515, 36] on input "Search podcasts, credits, & more..." at bounding box center [565, 35] width 493 height 30
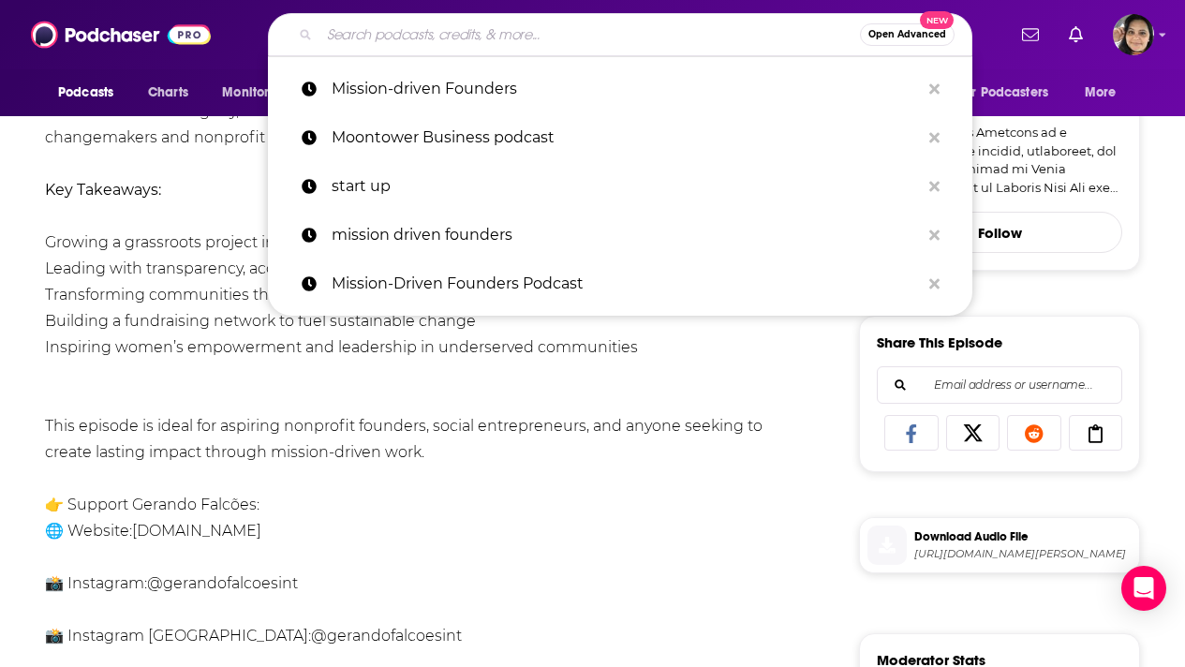
paste input "Mission Daily"
type input "Mission Daily"
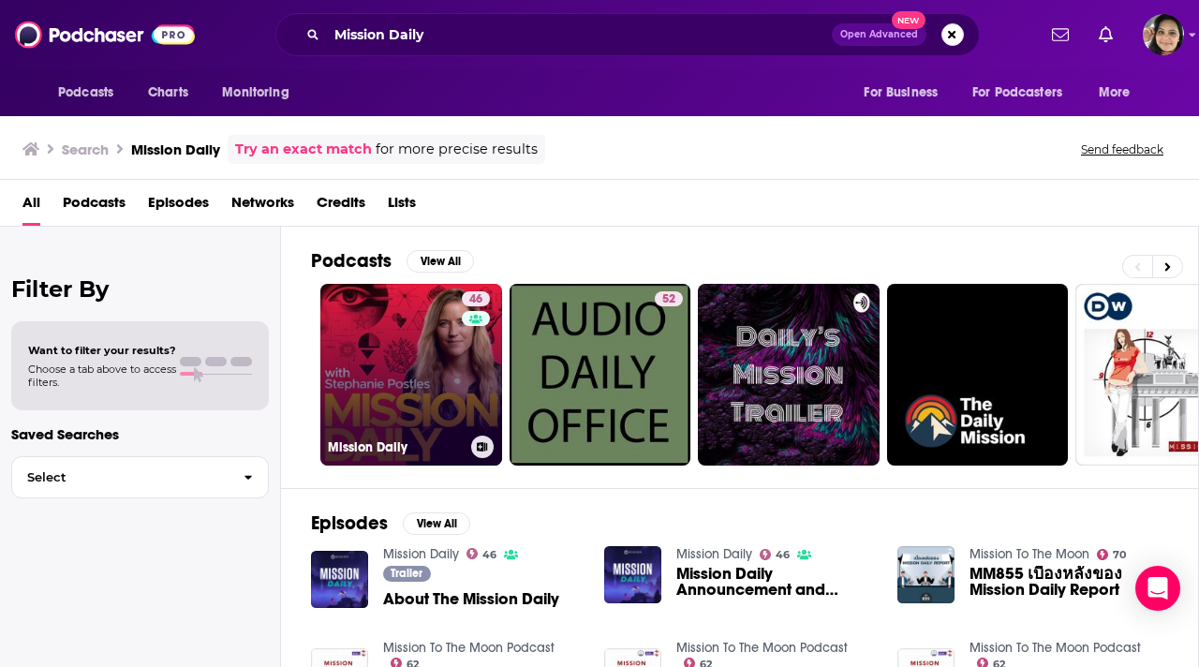
click at [379, 405] on link "46 Mission Daily" at bounding box center [411, 375] width 182 height 182
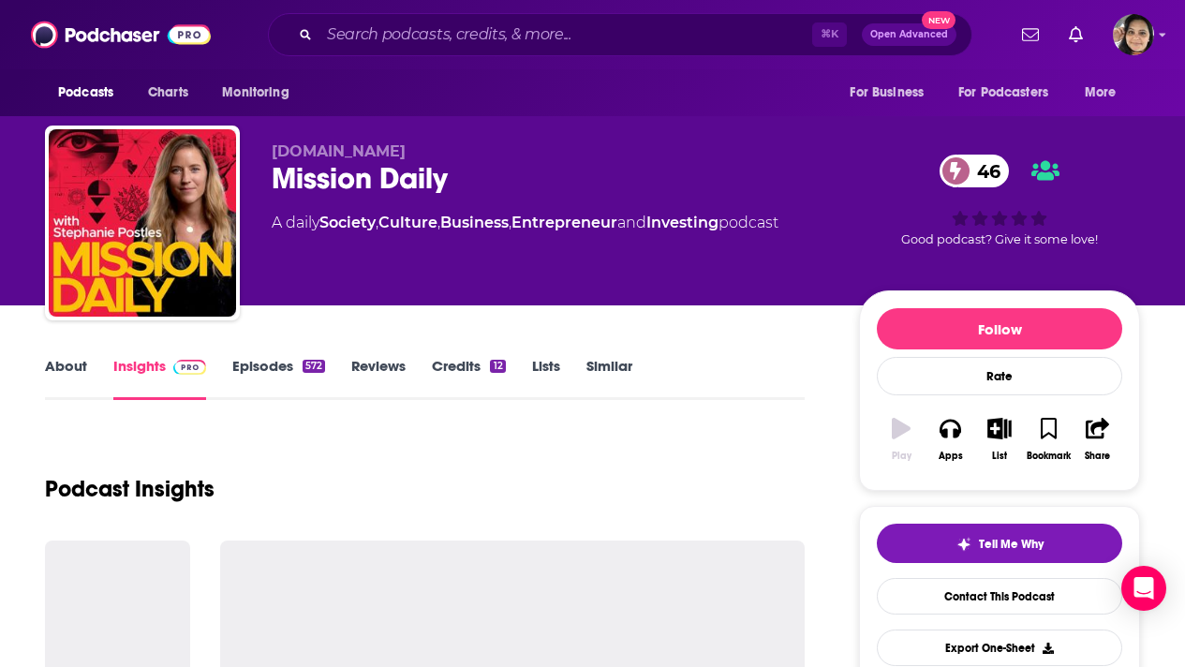
click at [281, 374] on link "Episodes 572" at bounding box center [278, 378] width 93 height 43
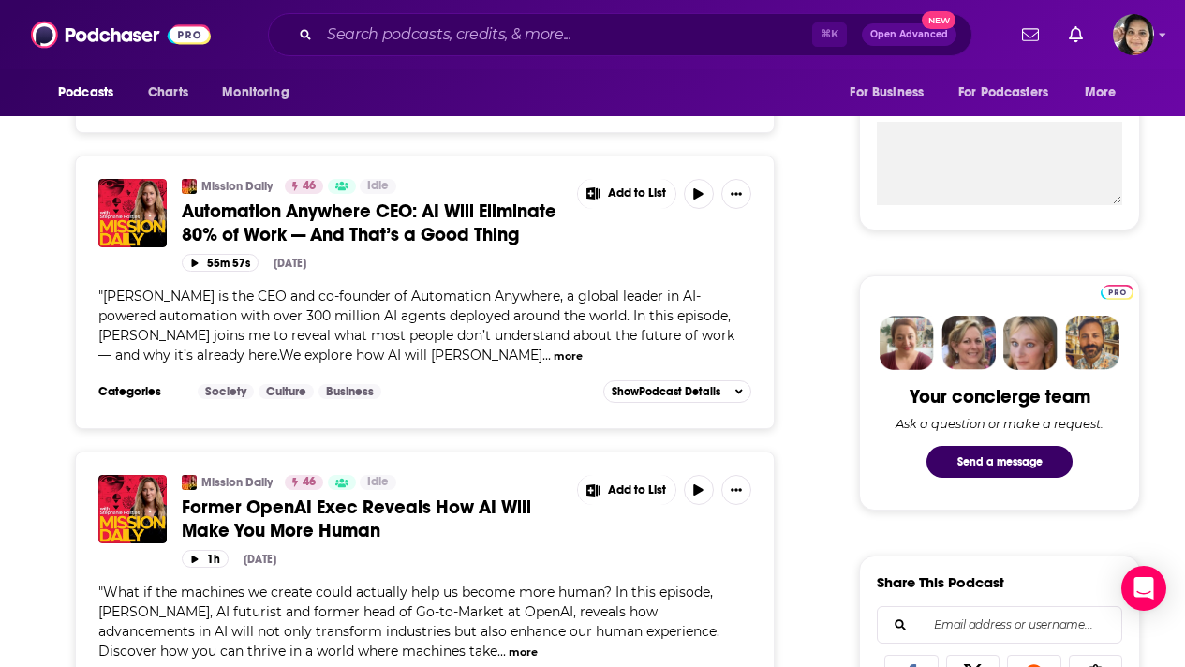
scroll to position [689, 0]
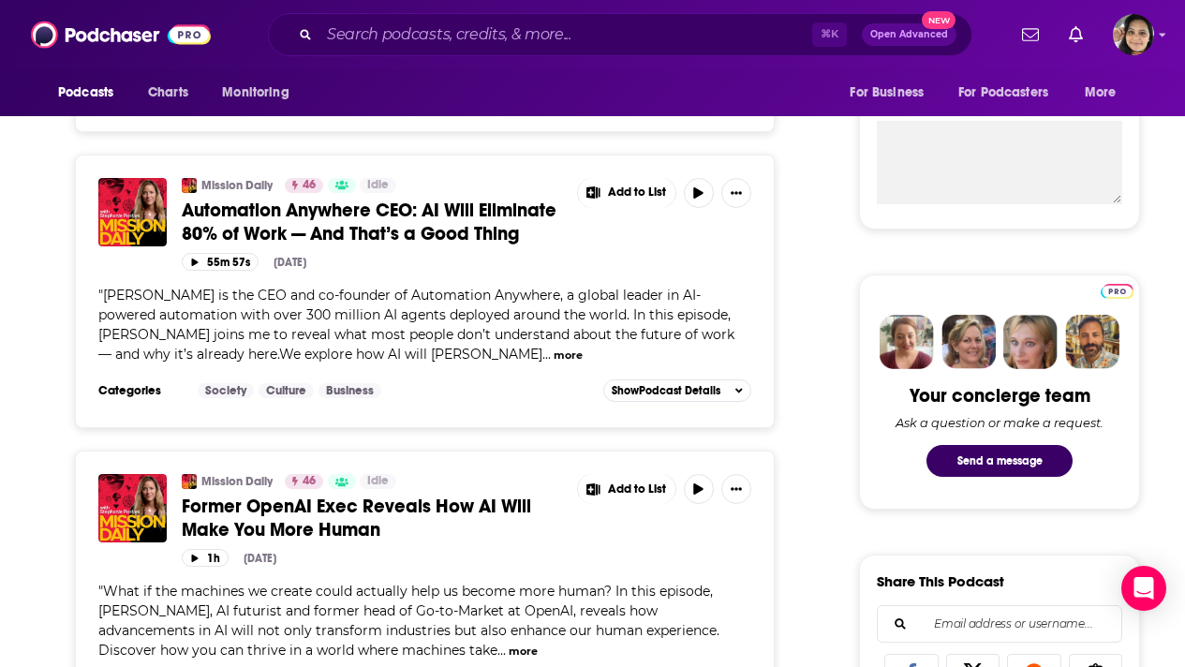
click at [493, 231] on span "Automation Anywhere CEO: AI Will Eliminate 80% of Work — And That’s a Good Thing" at bounding box center [369, 222] width 375 height 47
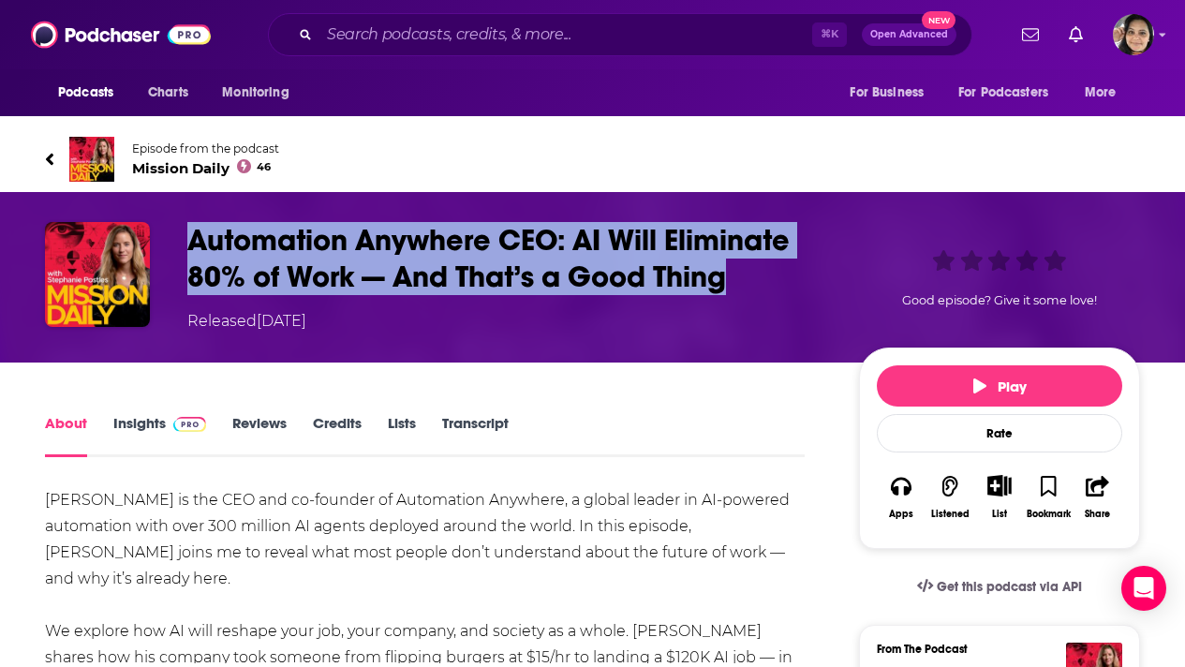
drag, startPoint x: 187, startPoint y: 242, endPoint x: 729, endPoint y: 277, distance: 543.4
click at [729, 277] on h1 "Automation Anywhere CEO: AI Will Eliminate 80% of Work — And That’s a Good Thing" at bounding box center [507, 258] width 641 height 73
copy h1 "Automation Anywhere CEO: AI Will Eliminate 80% of Work — And That’s a Good Thing"
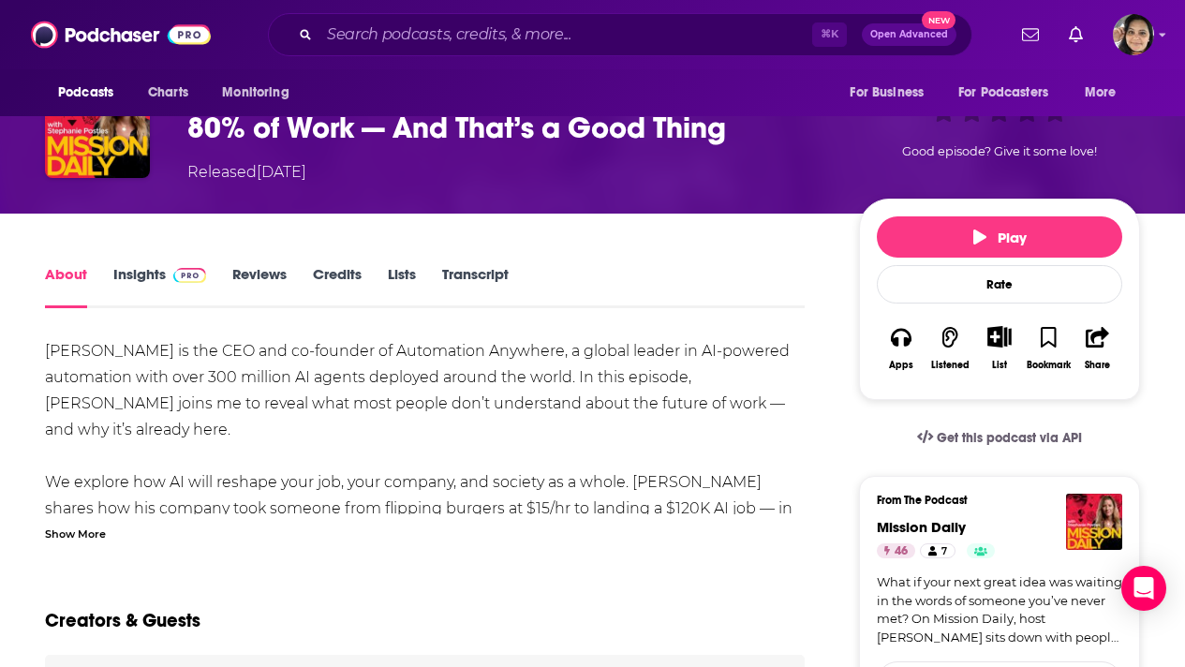
click at [64, 535] on div "Show More" at bounding box center [75, 532] width 61 height 18
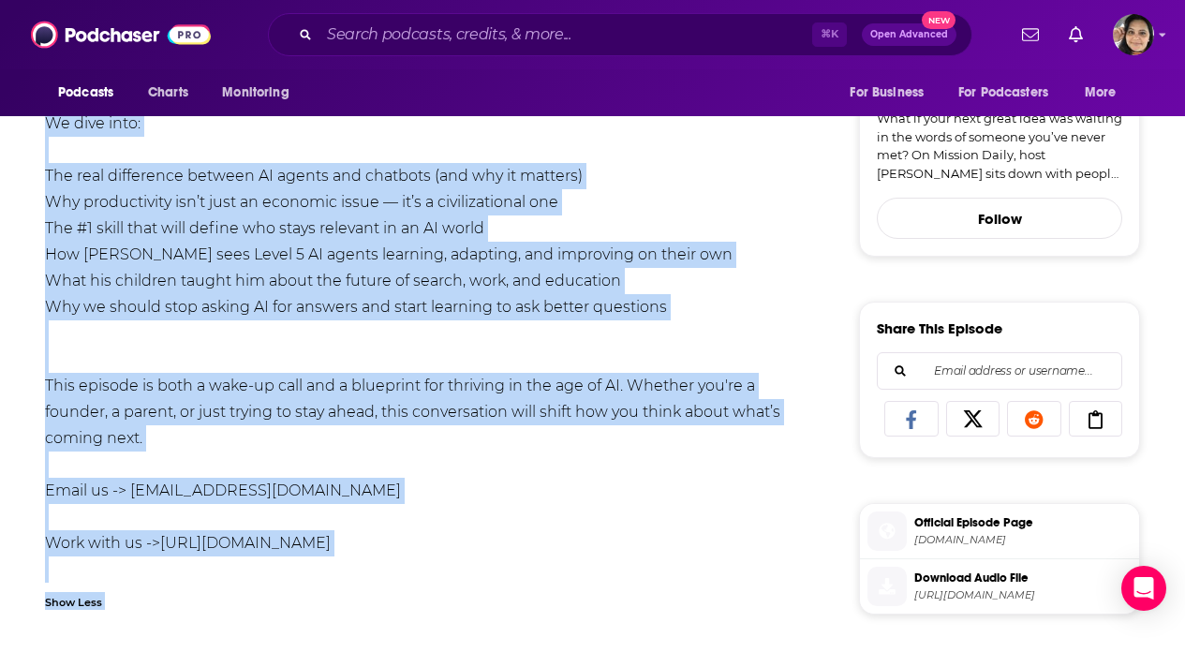
scroll to position [620, 0]
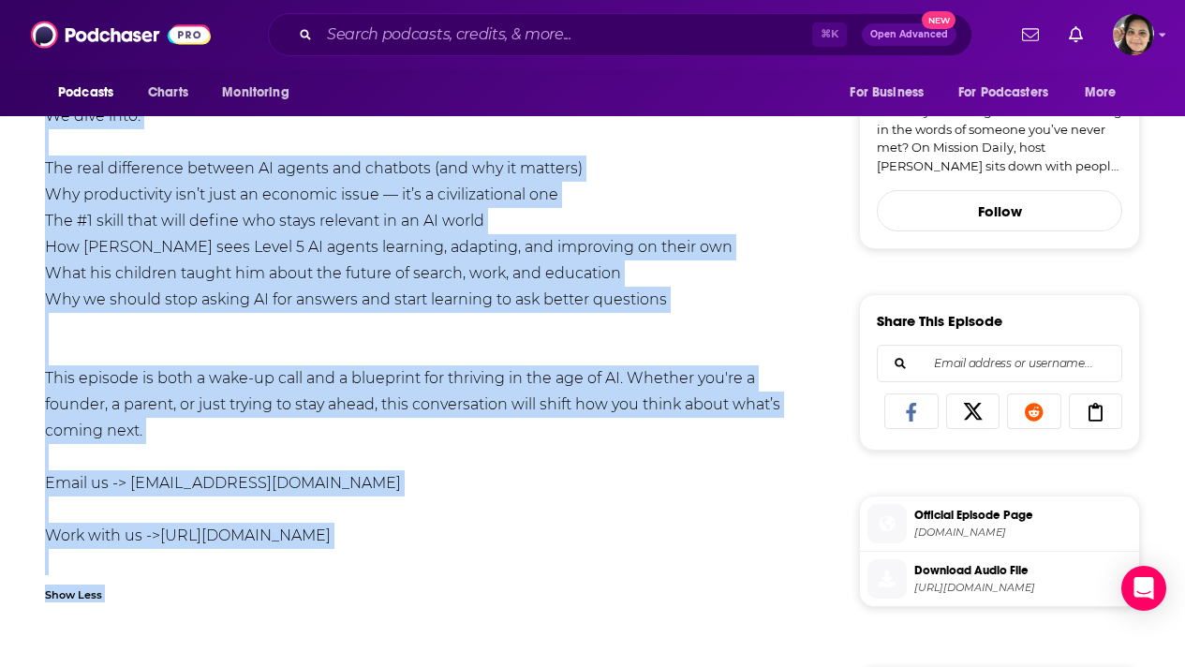
drag, startPoint x: 46, startPoint y: 351, endPoint x: 257, endPoint y: 409, distance: 218.5
click at [257, 409] on div "Mihir Shukla is the CEO and co-founder of Automation Anywhere, a global leader …" at bounding box center [424, 234] width 759 height 734
copy div "Mihir Shukla is the CEO and co-founder of Automation Anywhere, a global leader …"
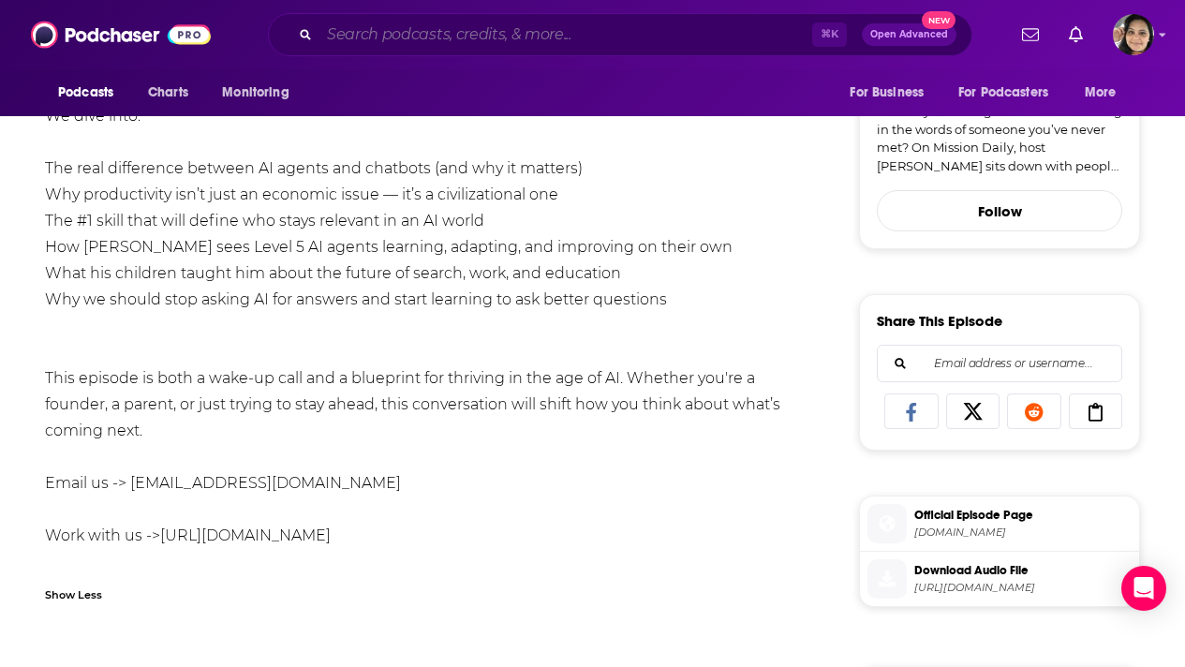
click at [569, 29] on input "Search podcasts, credits, & more..." at bounding box center [565, 35] width 493 height 30
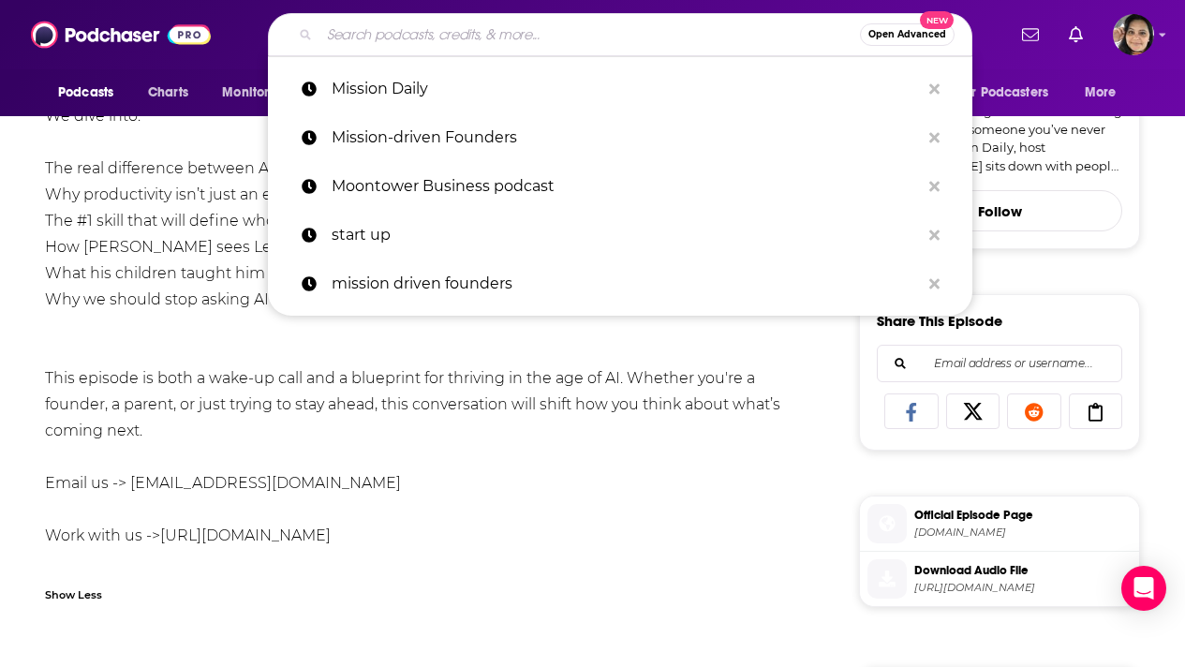
paste input "Mission Driven You"
type input "Mission Driven You"
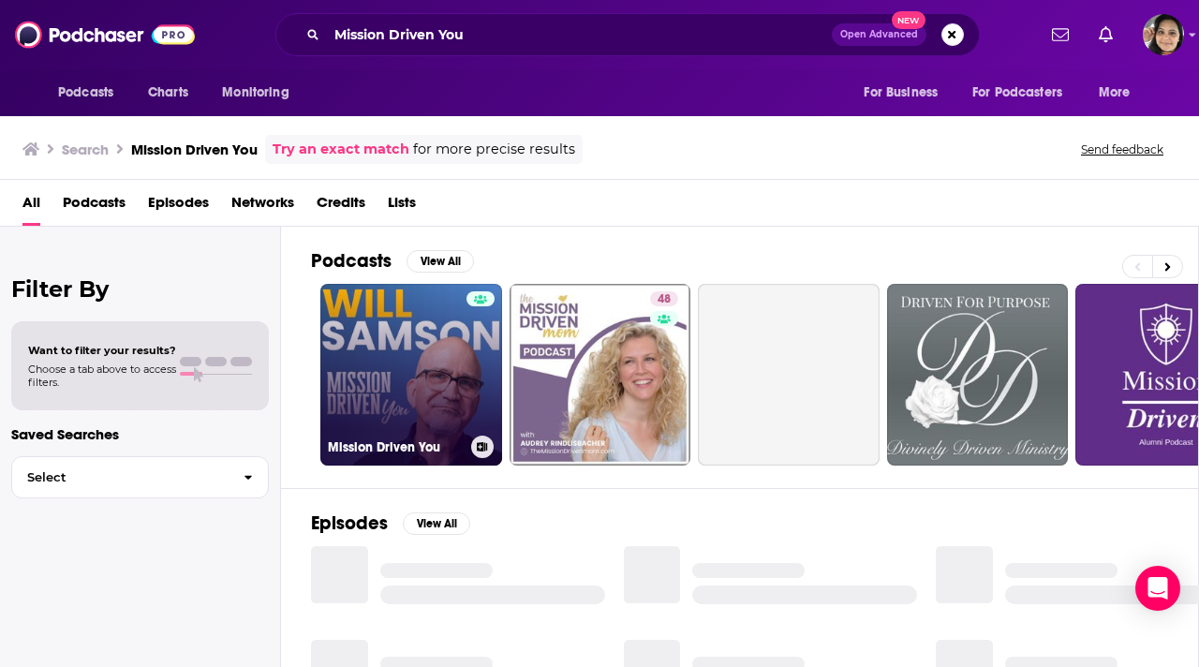
click at [372, 388] on link "Mission Driven You" at bounding box center [411, 375] width 182 height 182
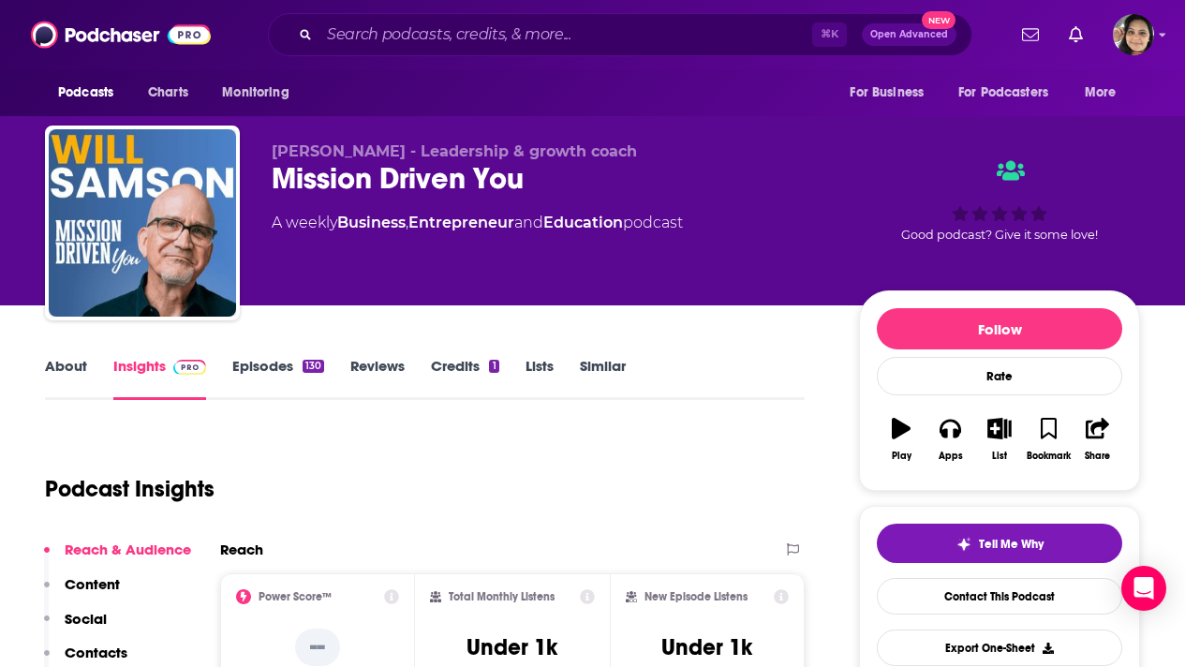
click at [265, 364] on link "Episodes 130" at bounding box center [278, 378] width 92 height 43
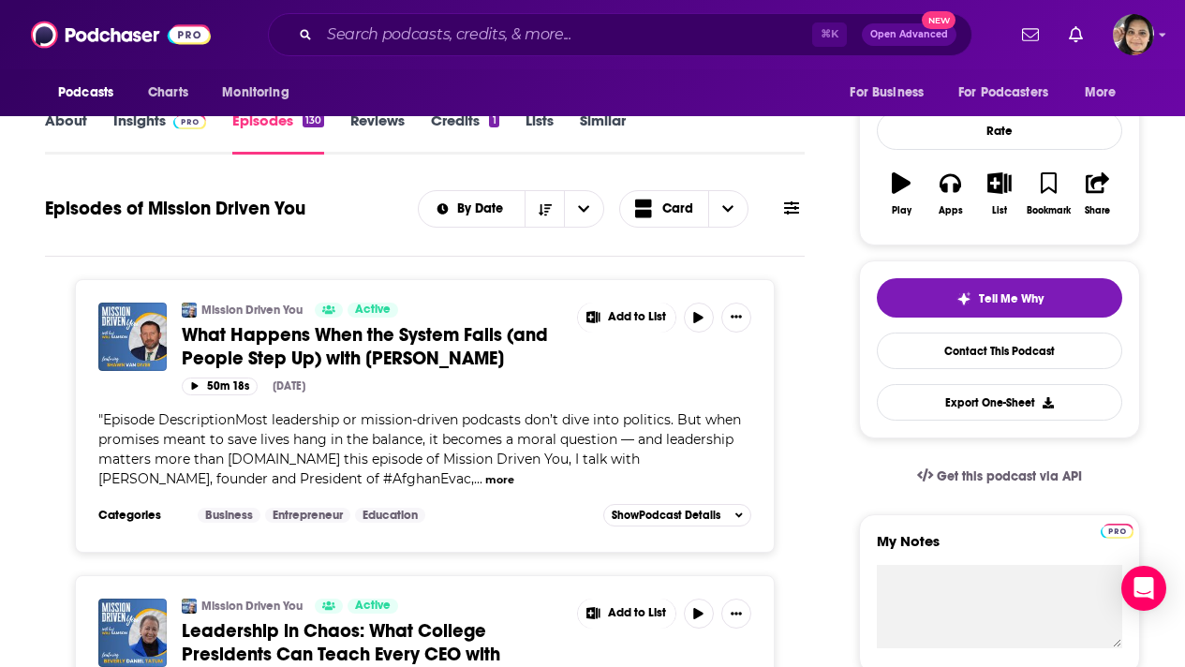
scroll to position [384, 0]
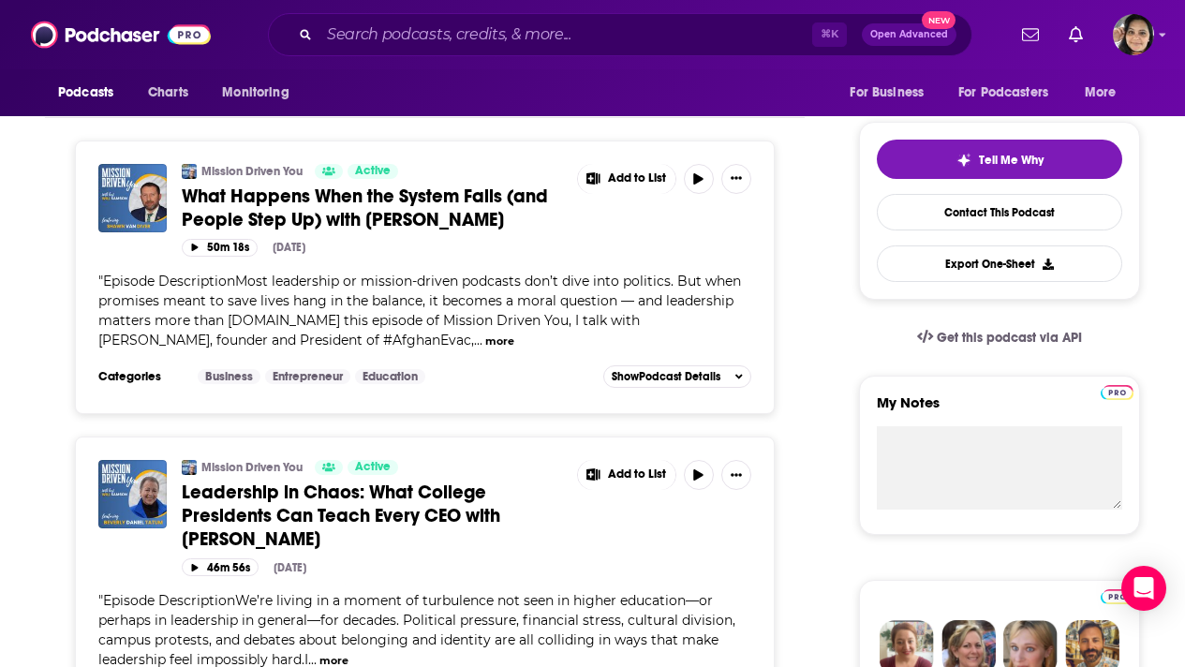
click at [415, 508] on span "Leadership in Chaos: What College Presidents Can Teach Every CEO with Beverly D…" at bounding box center [341, 515] width 318 height 70
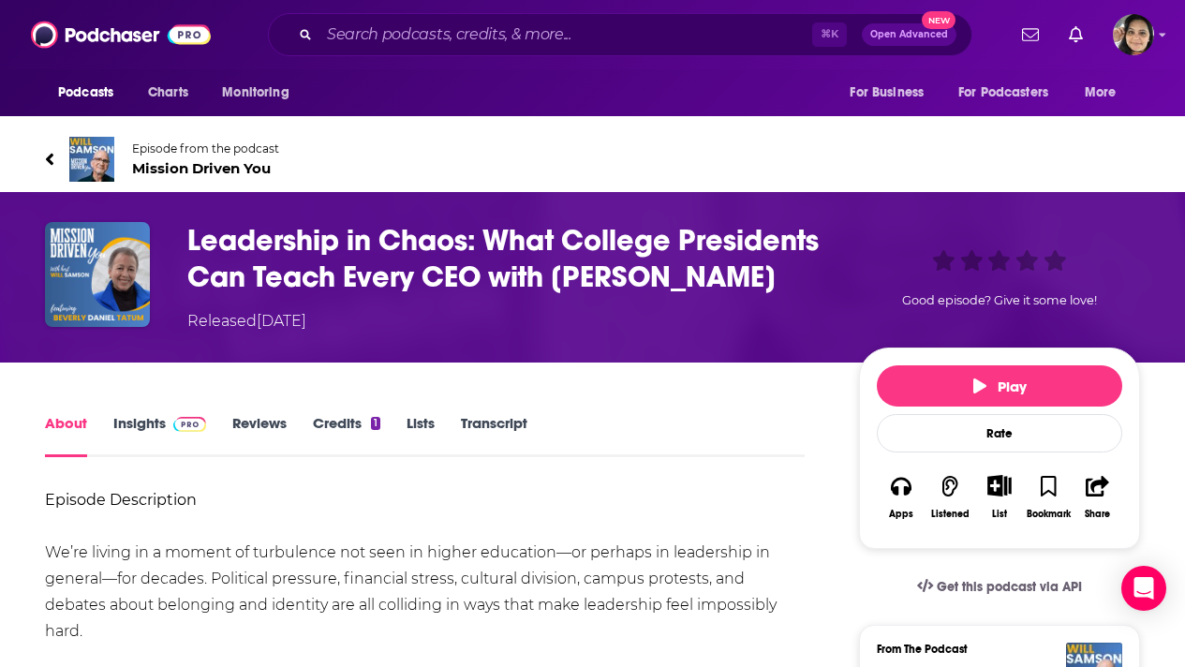
drag, startPoint x: 292, startPoint y: 302, endPoint x: 194, endPoint y: 244, distance: 113.7
click at [194, 244] on h1 "Leadership in Chaos: What College Presidents Can Teach Every CEO with Beverly D…" at bounding box center [507, 258] width 641 height 73
copy h1 "Leadership in Chaos: What College Presidents Can Teach Every CEO with Beverly D…"
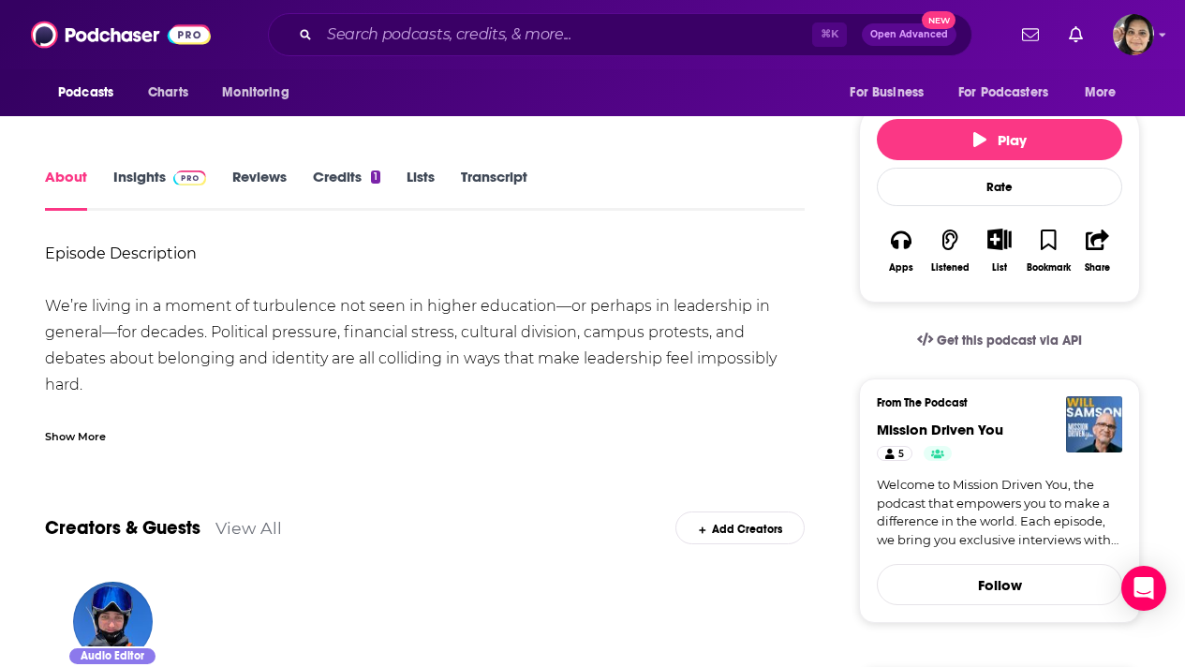
scroll to position [280, 0]
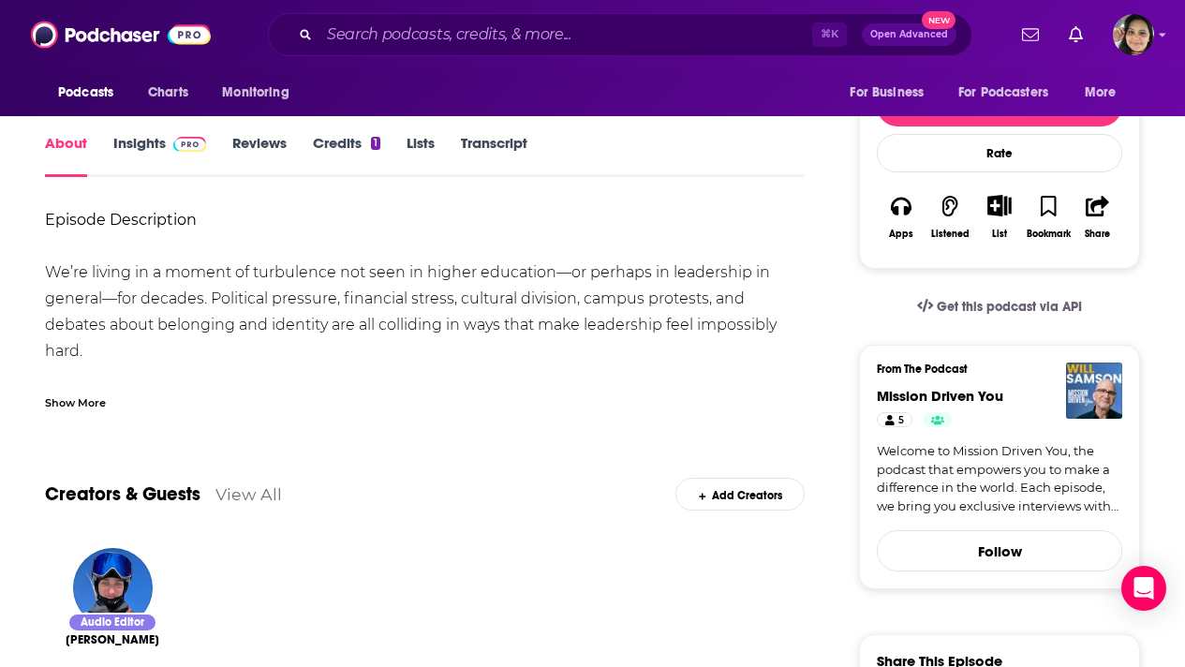
click at [65, 410] on div "Show More" at bounding box center [75, 401] width 61 height 18
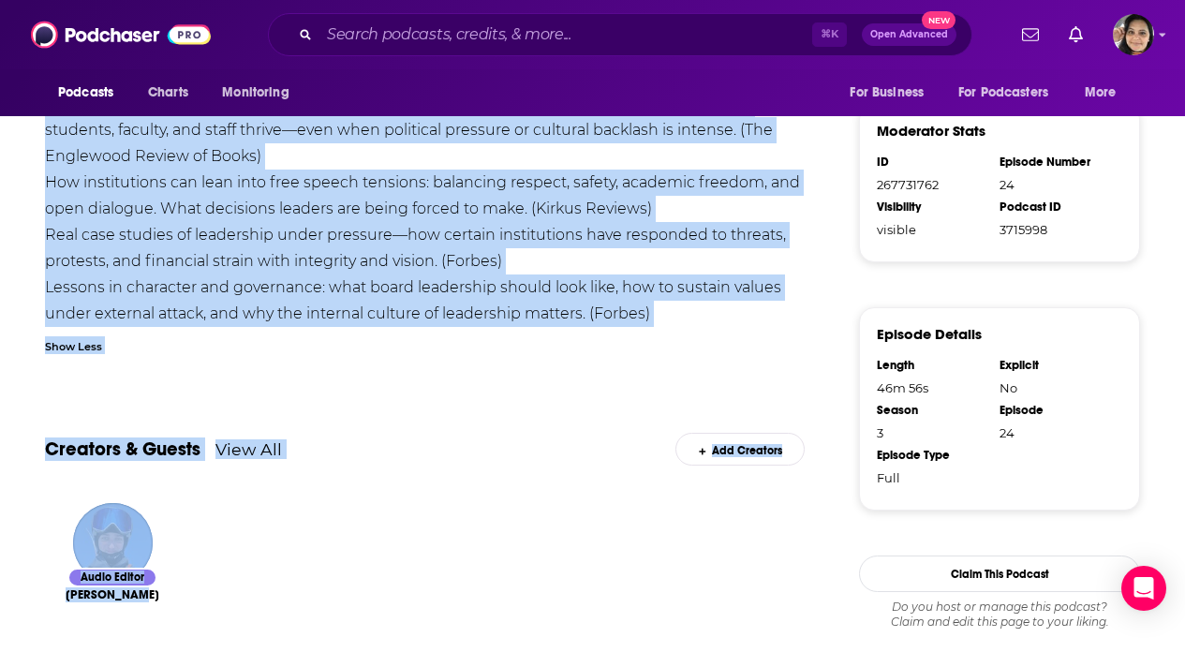
scroll to position [1211, 0]
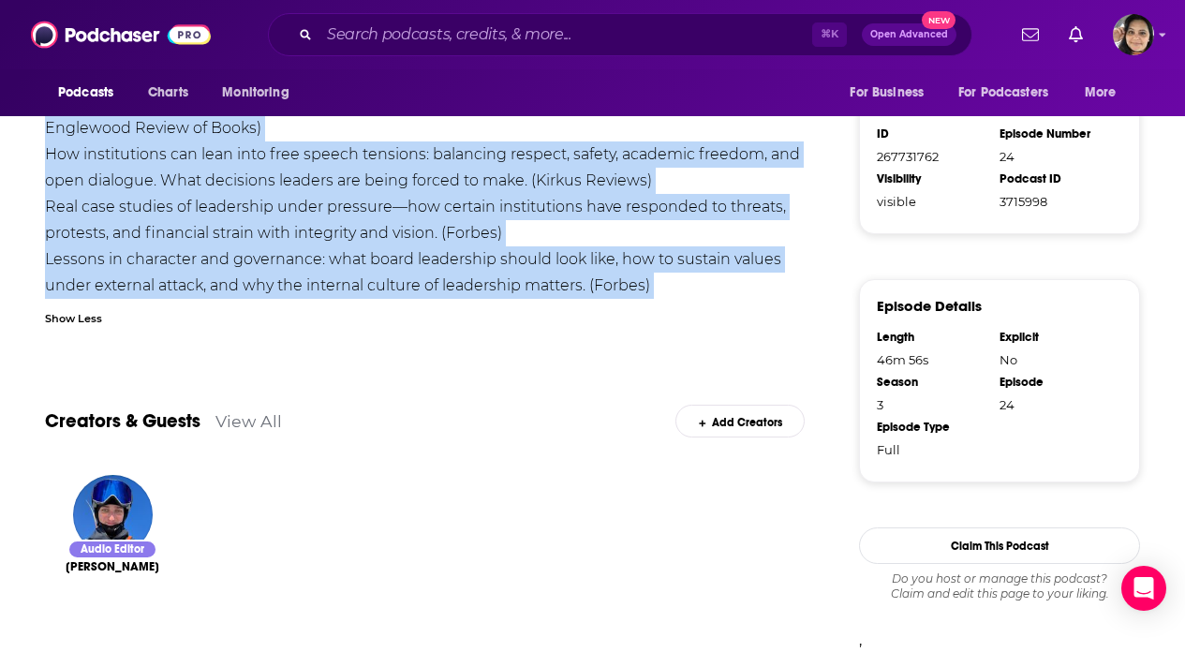
drag, startPoint x: 40, startPoint y: 312, endPoint x: 788, endPoint y: 323, distance: 748.3
click at [788, 323] on div "About Insights Reviews Credits 1 Lists Transcript Episode Description We’re liv…" at bounding box center [437, 59] width 844 height 1718
copy div "We’re living in a moment of turbulence not seen in higher education—or perhaps …"
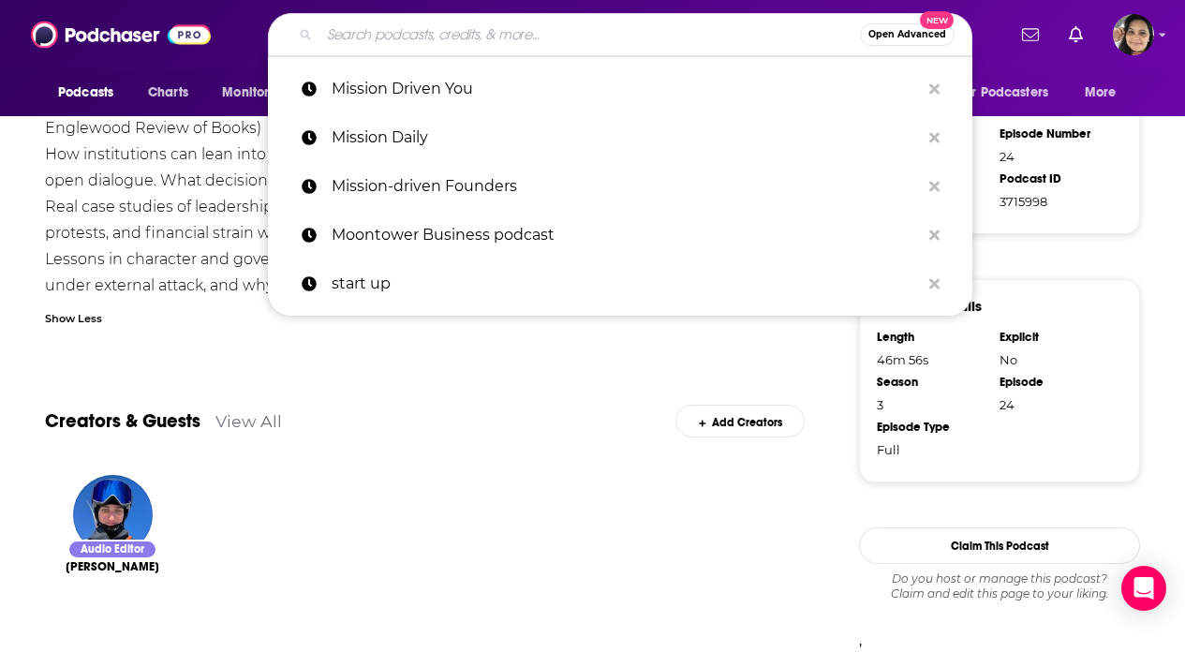
click at [492, 41] on input "Search podcasts, credits, & more..." at bounding box center [589, 35] width 540 height 30
paste input "Ingenious Thinkers"
type input "Ingenious Thinkers"
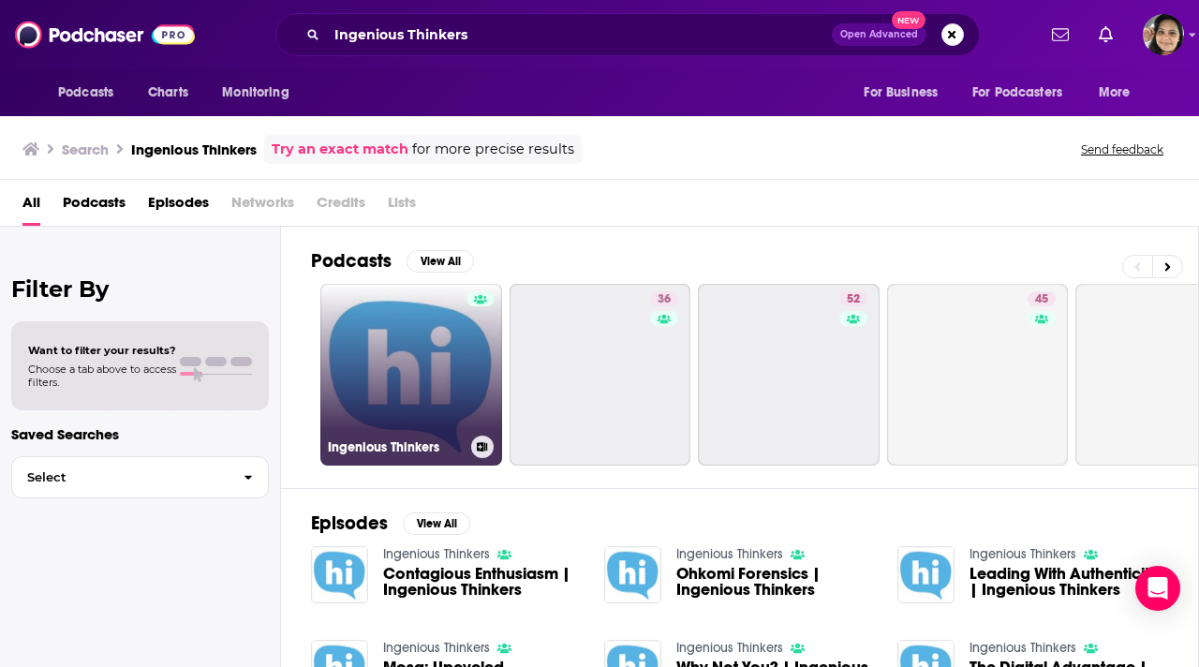
click at [382, 358] on link "Ingenious Thinkers" at bounding box center [411, 375] width 182 height 182
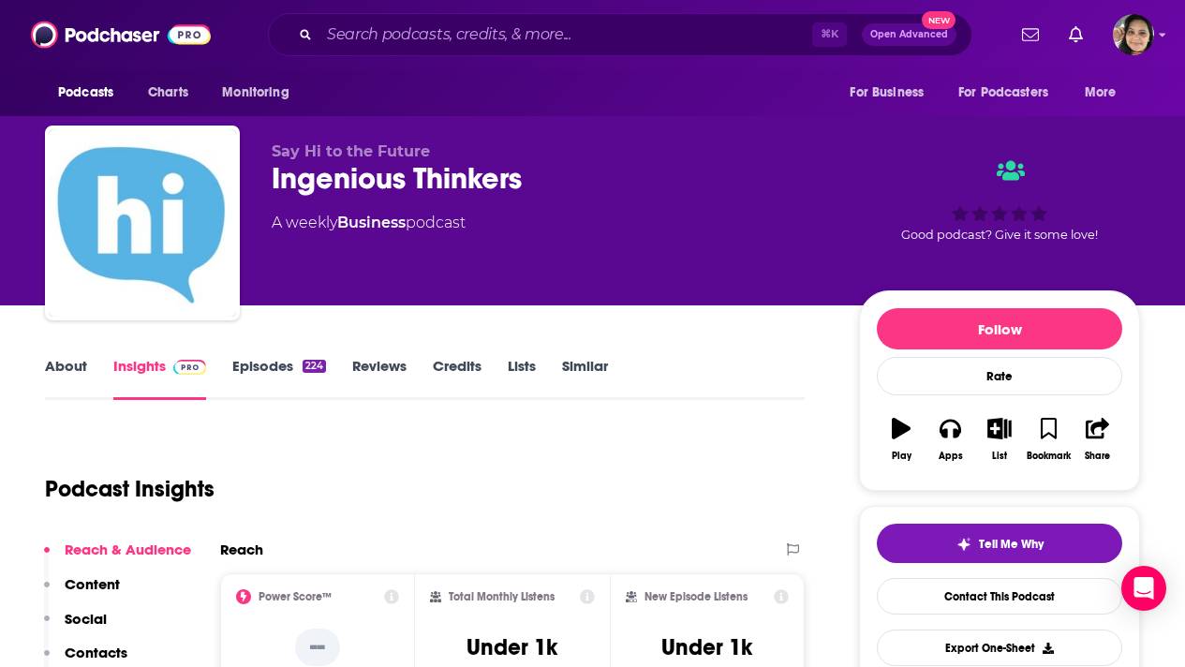
click at [264, 361] on link "Episodes 224" at bounding box center [279, 378] width 94 height 43
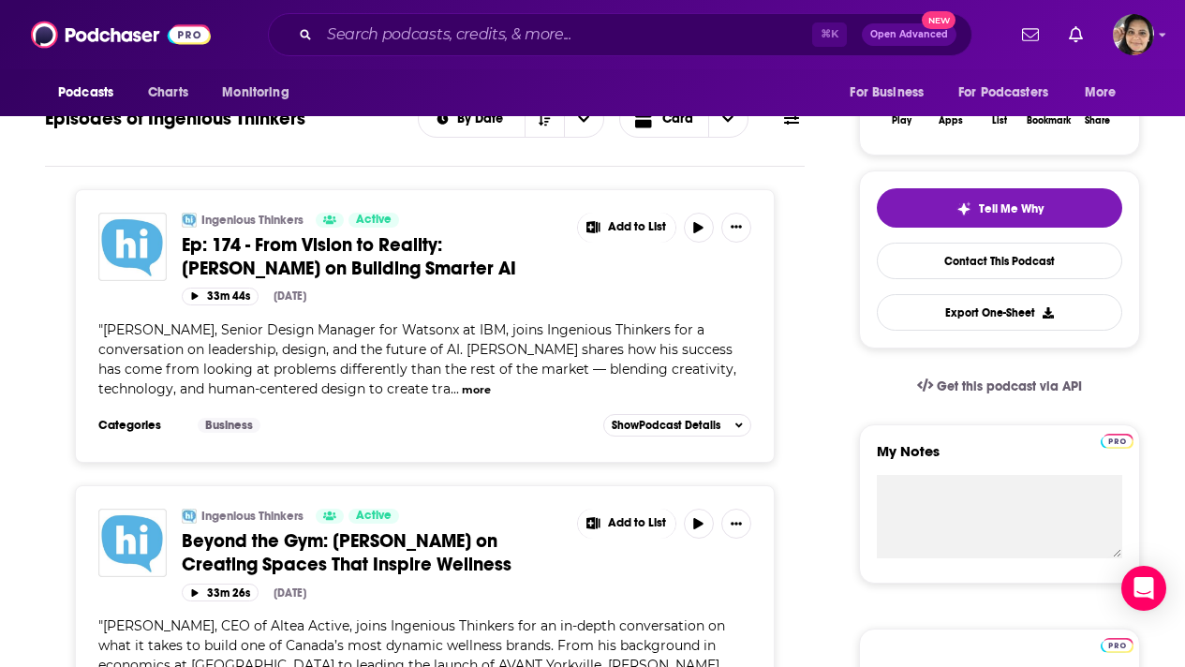
scroll to position [351, 0]
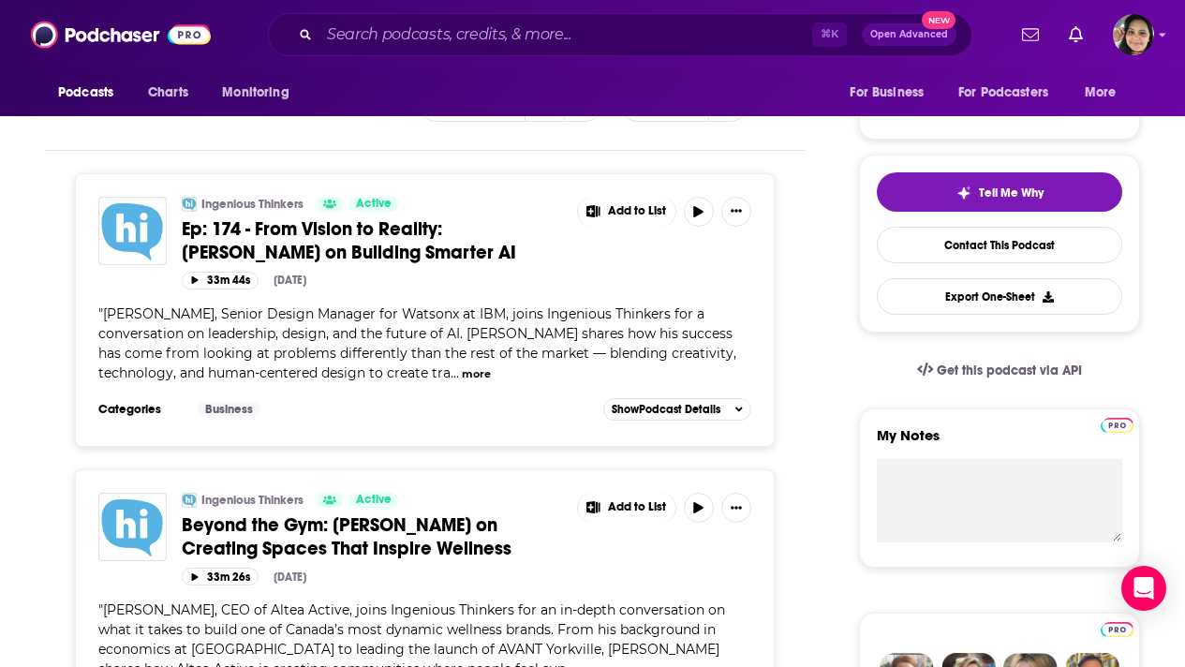
click at [425, 255] on span "Ep: 174 - From Vision to Reality: John McCabe on Building Smarter AI" at bounding box center [349, 240] width 334 height 47
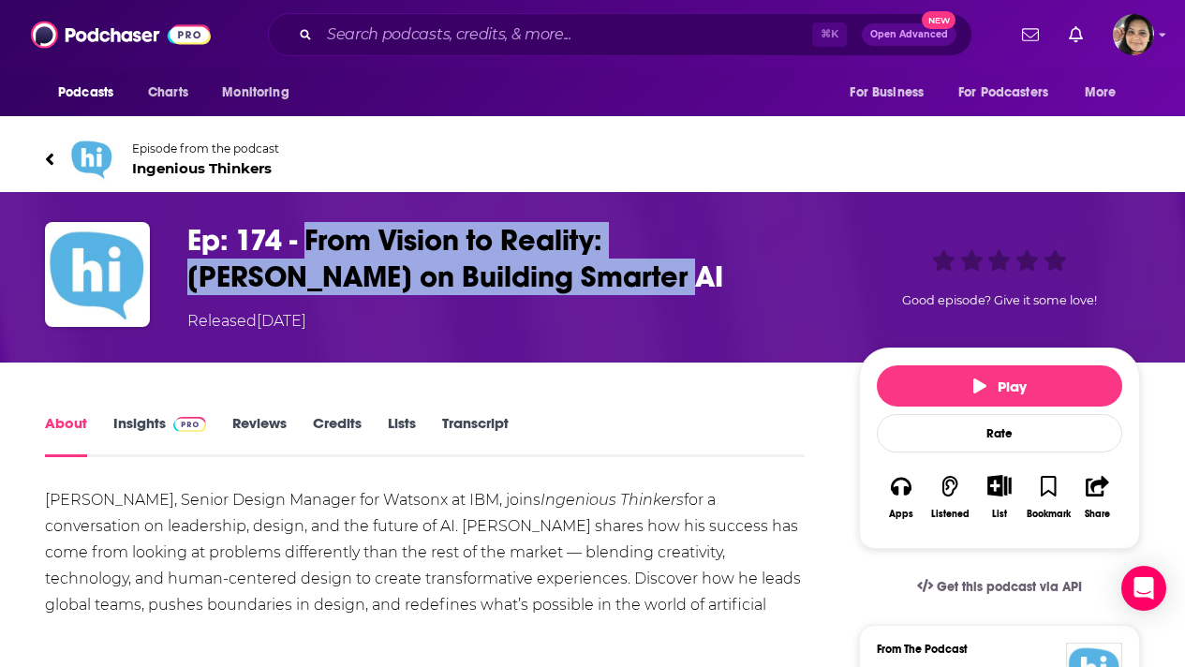
drag, startPoint x: 518, startPoint y: 272, endPoint x: 306, endPoint y: 253, distance: 212.5
click at [306, 253] on h1 "Ep: 174 - From Vision to Reality: John McCabe on Building Smarter AI" at bounding box center [507, 258] width 641 height 73
copy h1 "From Vision to Reality: John McCabe on Building Smarter AI"
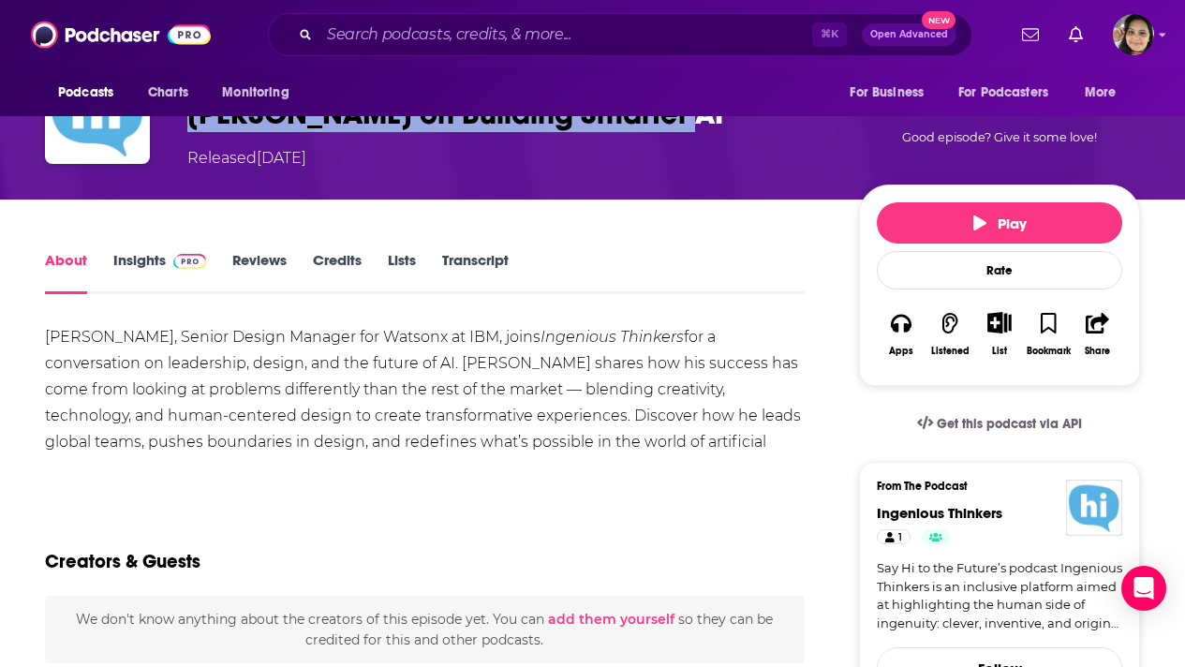
scroll to position [176, 0]
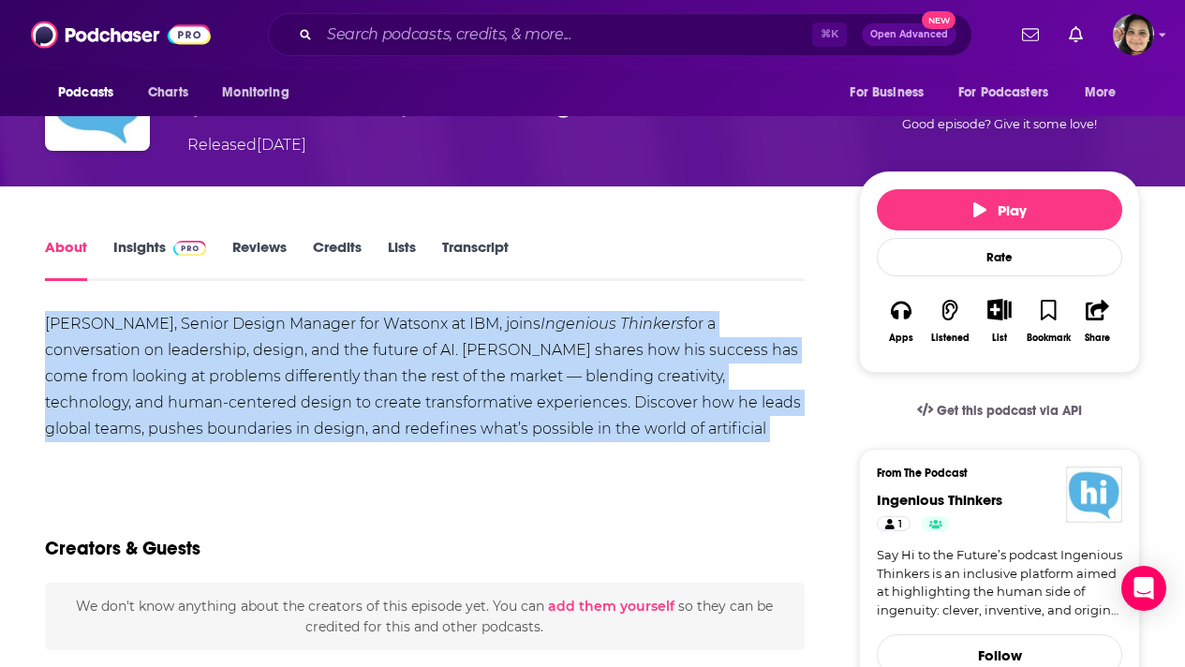
drag, startPoint x: 724, startPoint y: 420, endPoint x: 3, endPoint y: 324, distance: 727.3
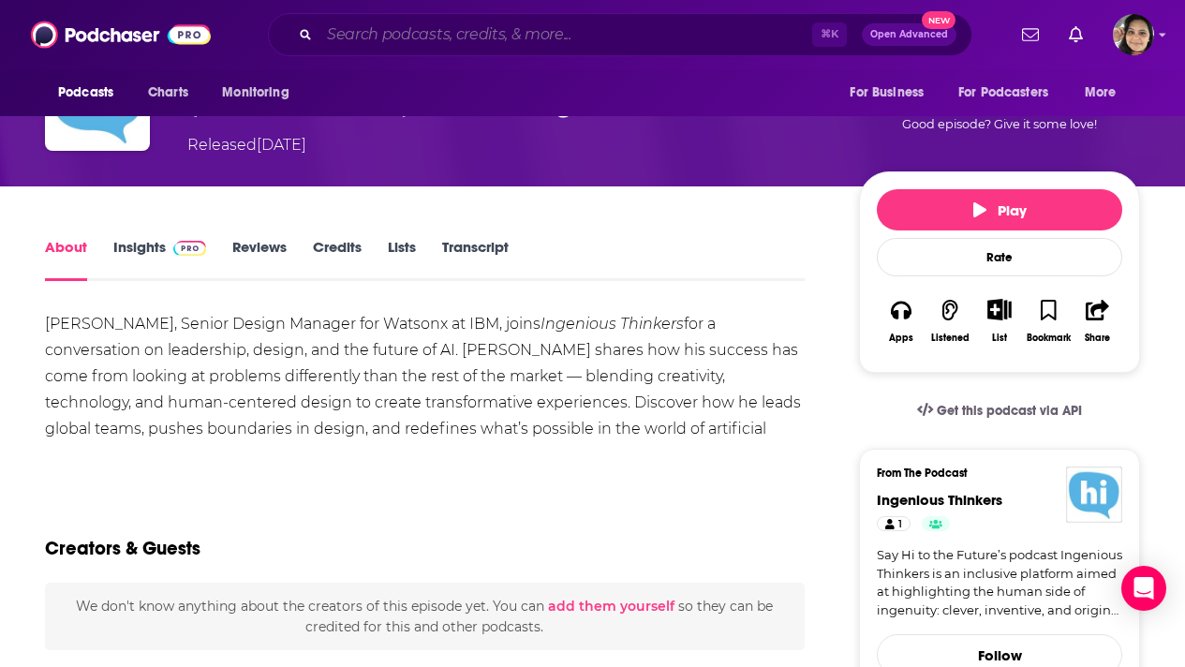
click at [513, 37] on input "Search podcasts, credits, & more..." at bounding box center [565, 35] width 493 height 30
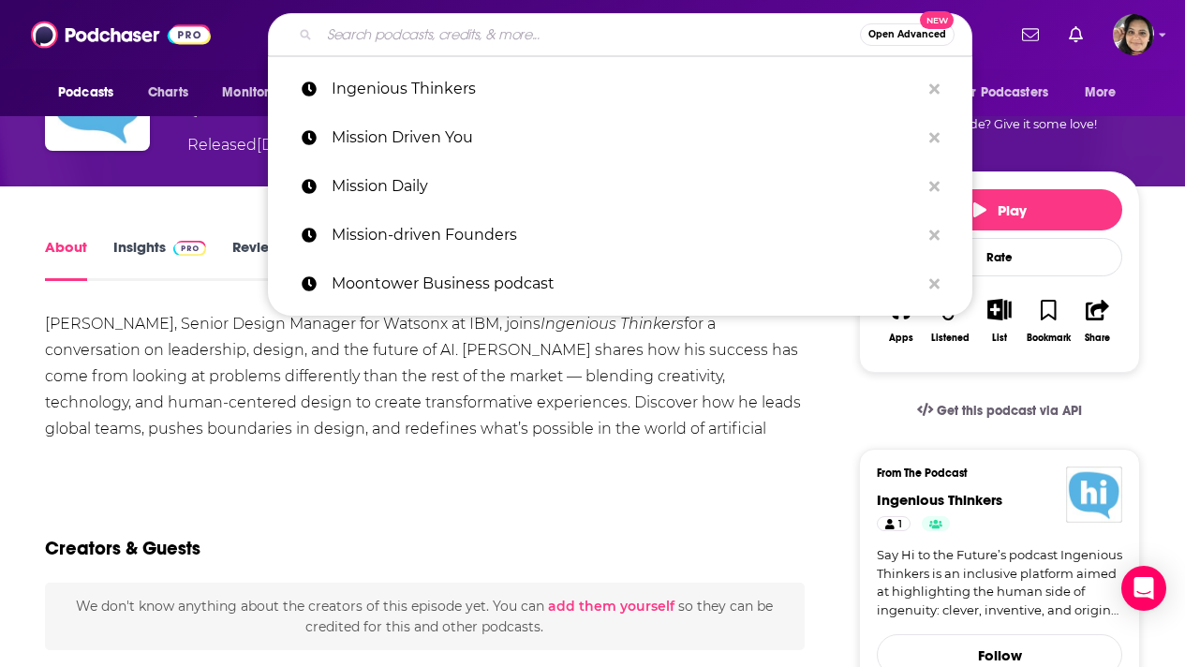
paste input "Mission Driven Podcast"
type input "Mission Driven Podcast"
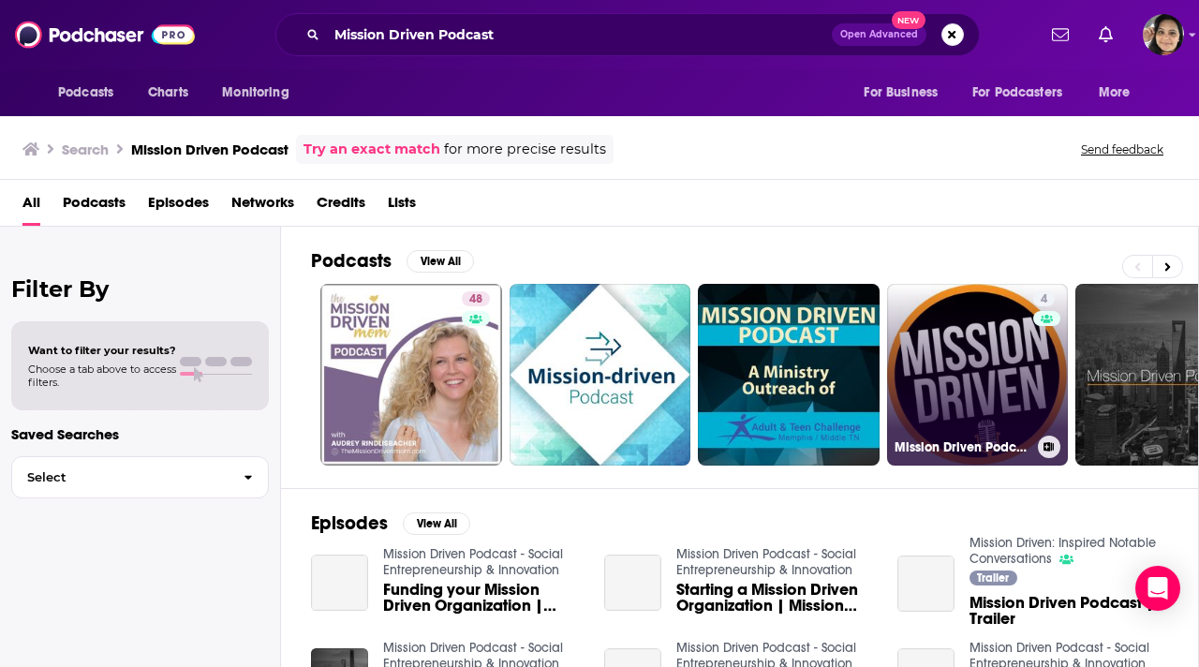
click at [960, 367] on link "4 Mission Driven Podcast" at bounding box center [978, 375] width 182 height 182
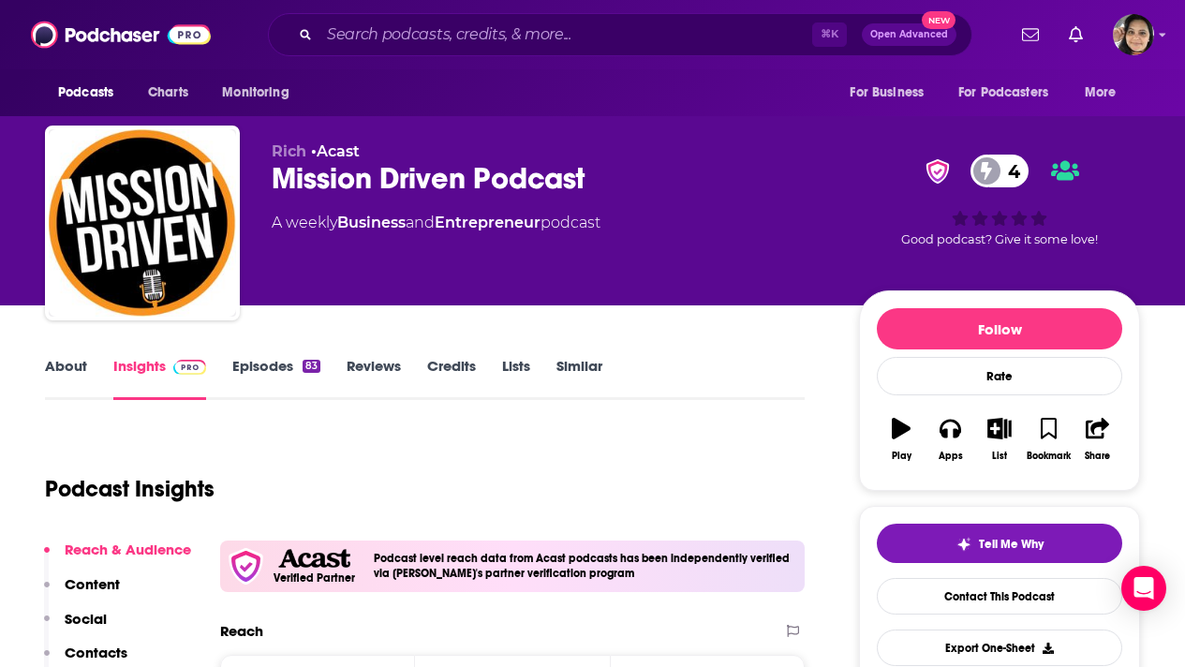
click at [260, 368] on link "Episodes 83" at bounding box center [276, 378] width 88 height 43
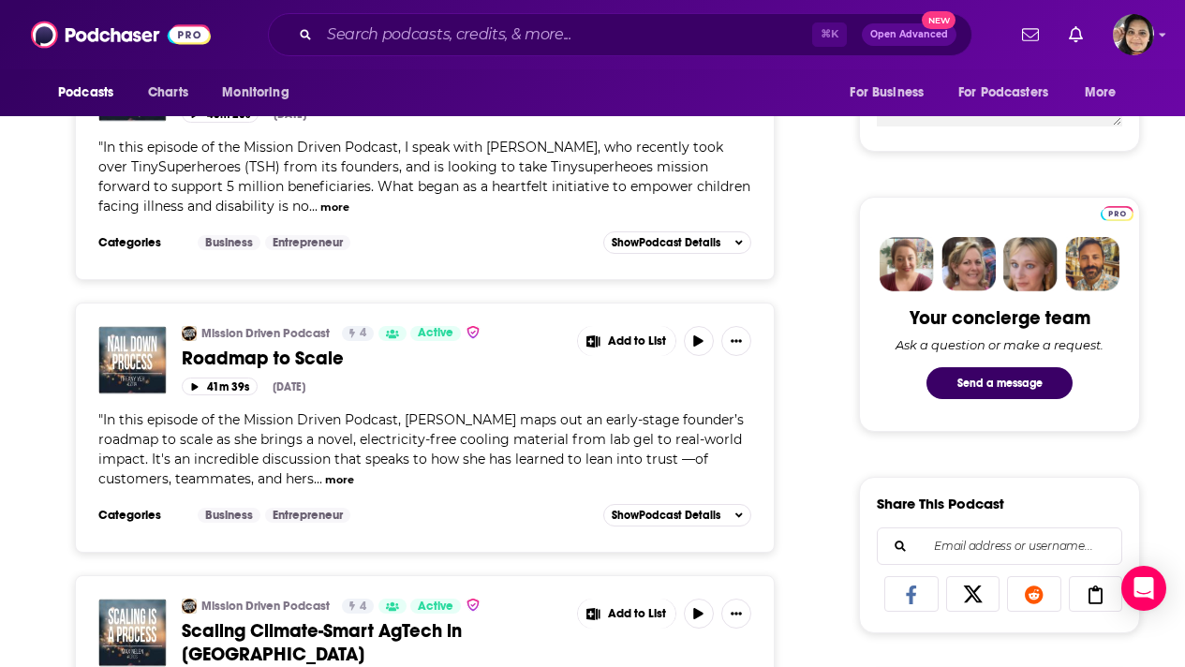
scroll to position [962, 0]
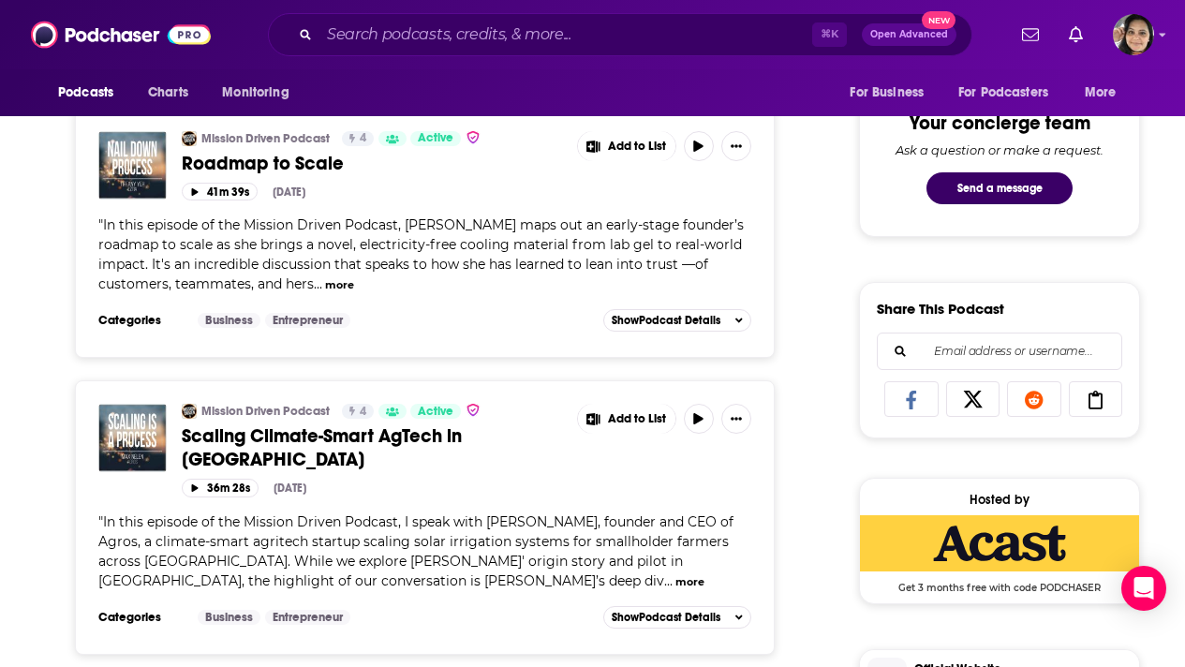
click at [283, 162] on span "Roadmap to Scale" at bounding box center [263, 163] width 162 height 23
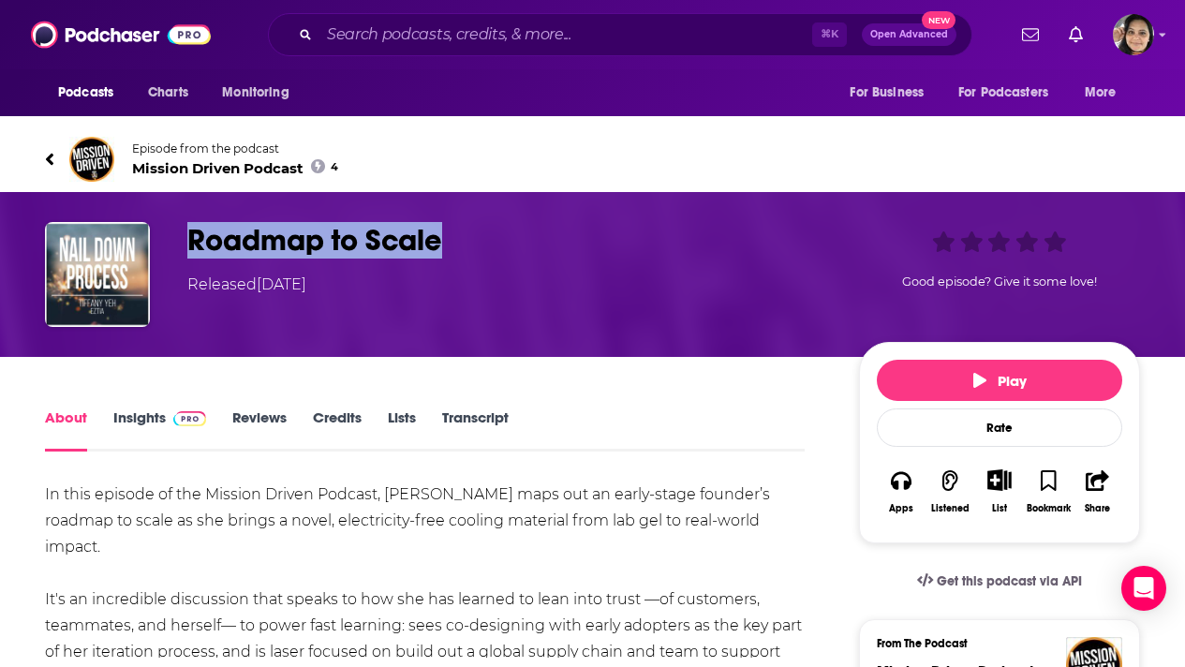
drag, startPoint x: 448, startPoint y: 234, endPoint x: 190, endPoint y: 239, distance: 257.6
click at [190, 239] on h1 "Roadmap to Scale" at bounding box center [507, 240] width 641 height 37
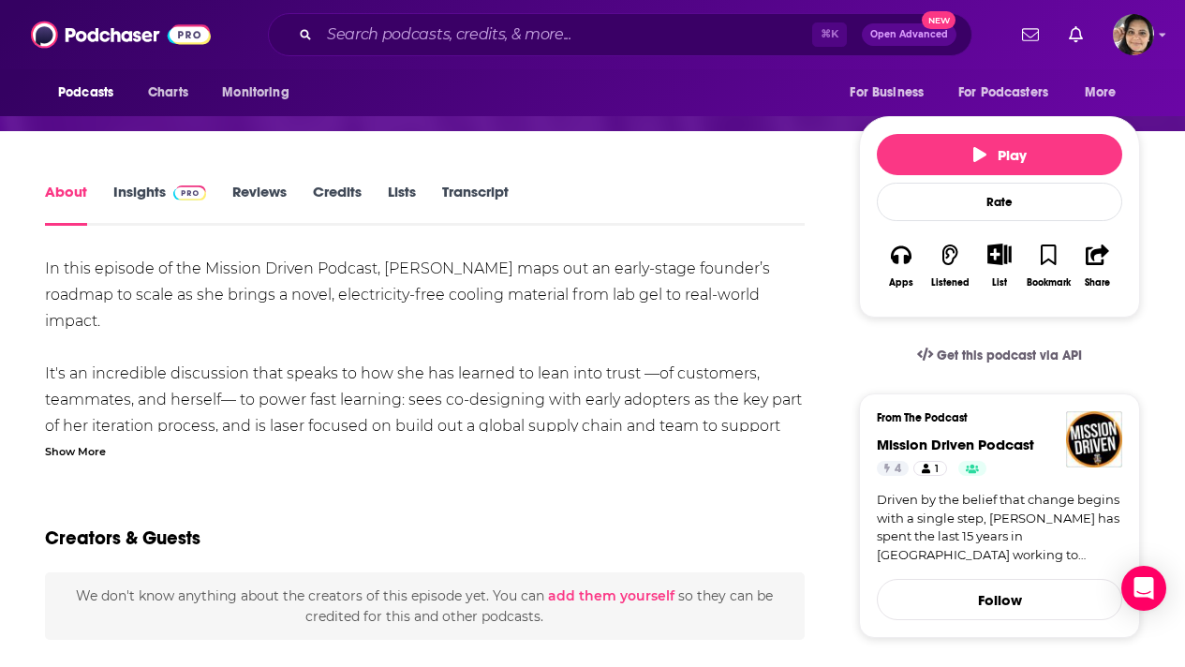
click at [70, 451] on div "Show More" at bounding box center [75, 450] width 61 height 18
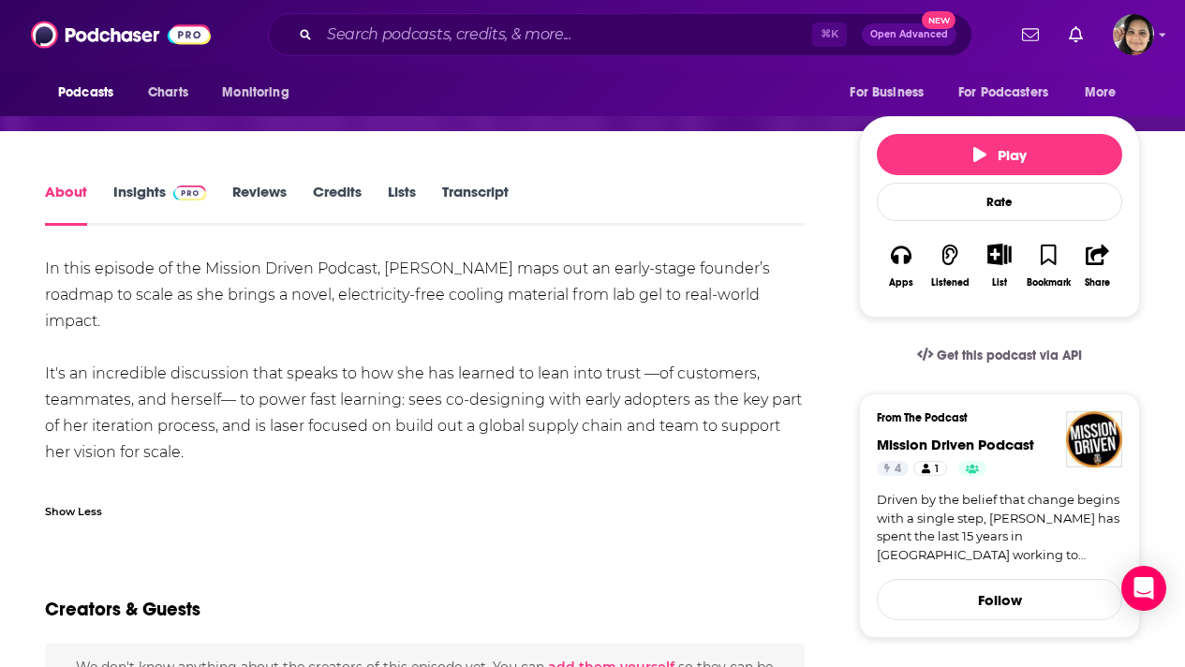
drag, startPoint x: 44, startPoint y: 259, endPoint x: 255, endPoint y: 425, distance: 268.1
click at [255, 425] on div "In this episode of the Mission Driven Podcast, Tiffany Yeh maps out an early-st…" at bounding box center [424, 387] width 759 height 262
click at [408, 37] on input "Search podcasts, credits, & more..." at bounding box center [565, 35] width 493 height 30
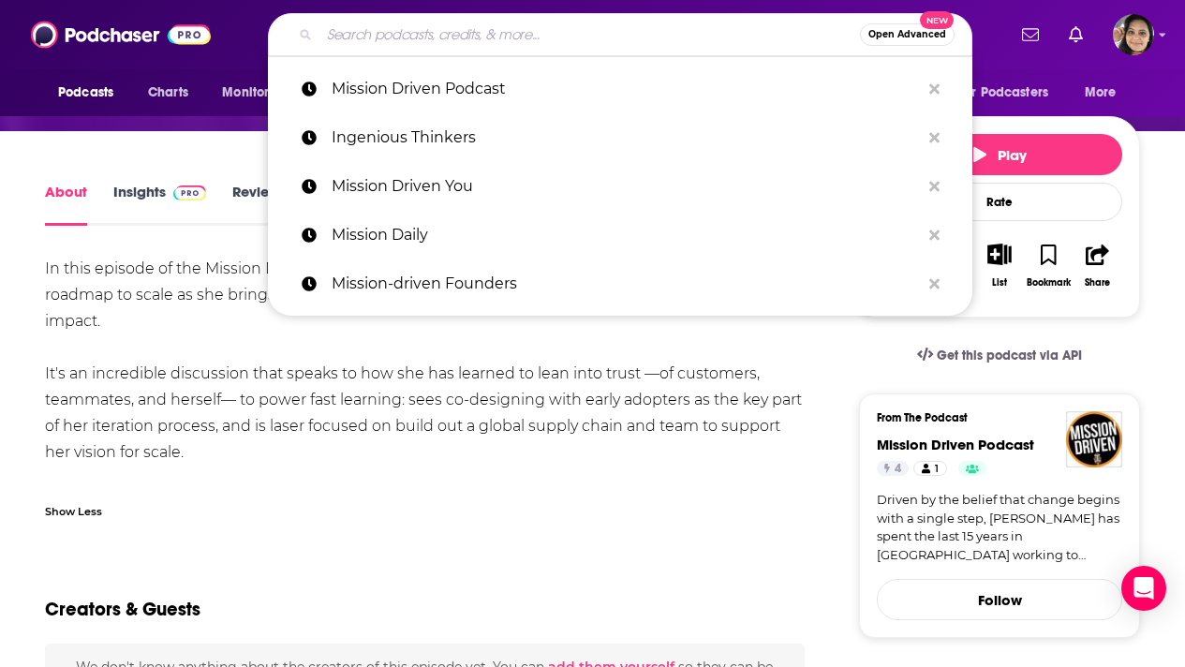
paste input "Sustainable Founders"
type input "Sustainable Founders"
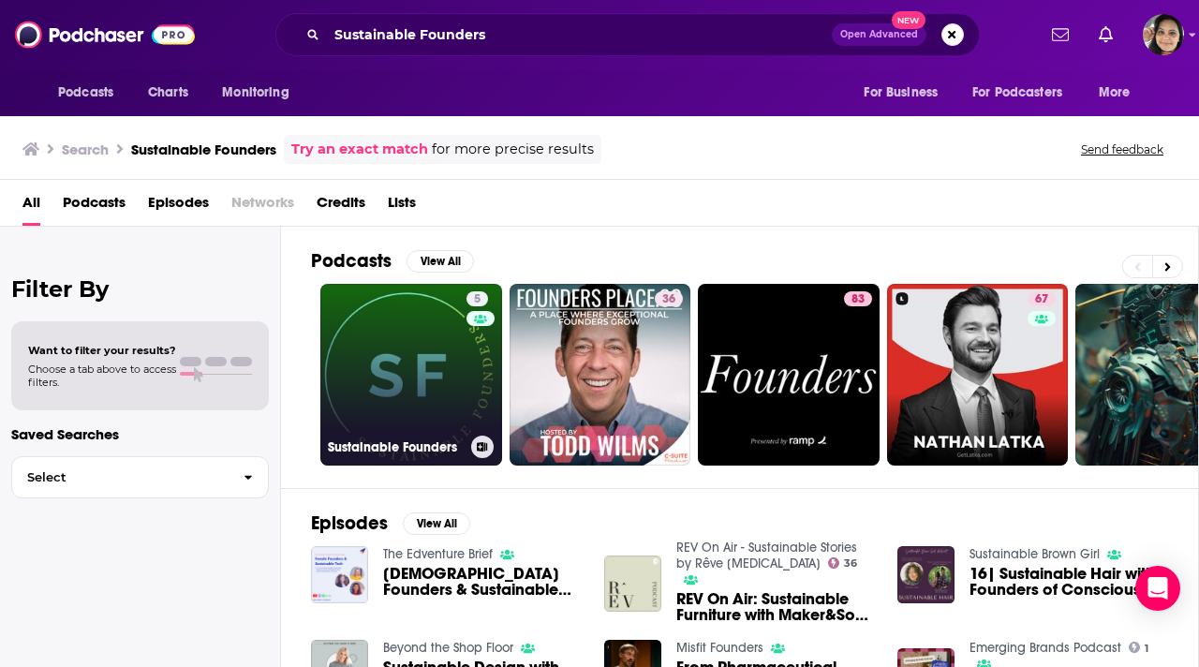
click at [404, 380] on link "5 Sustainable Founders" at bounding box center [411, 375] width 182 height 182
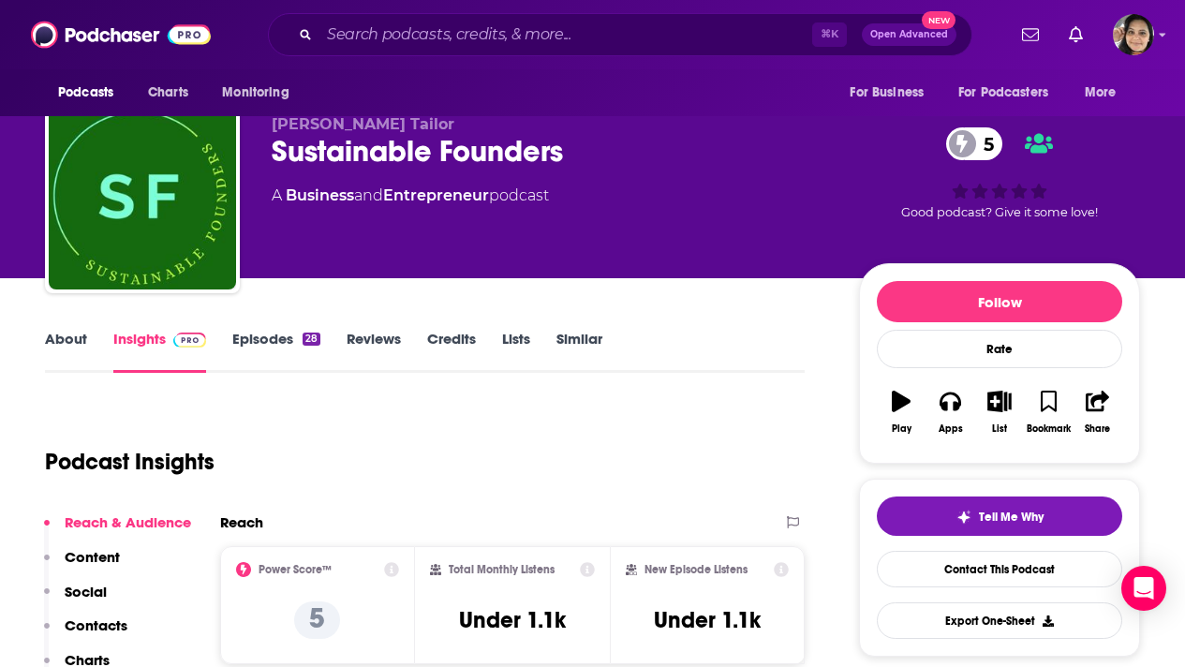
scroll to position [7, 0]
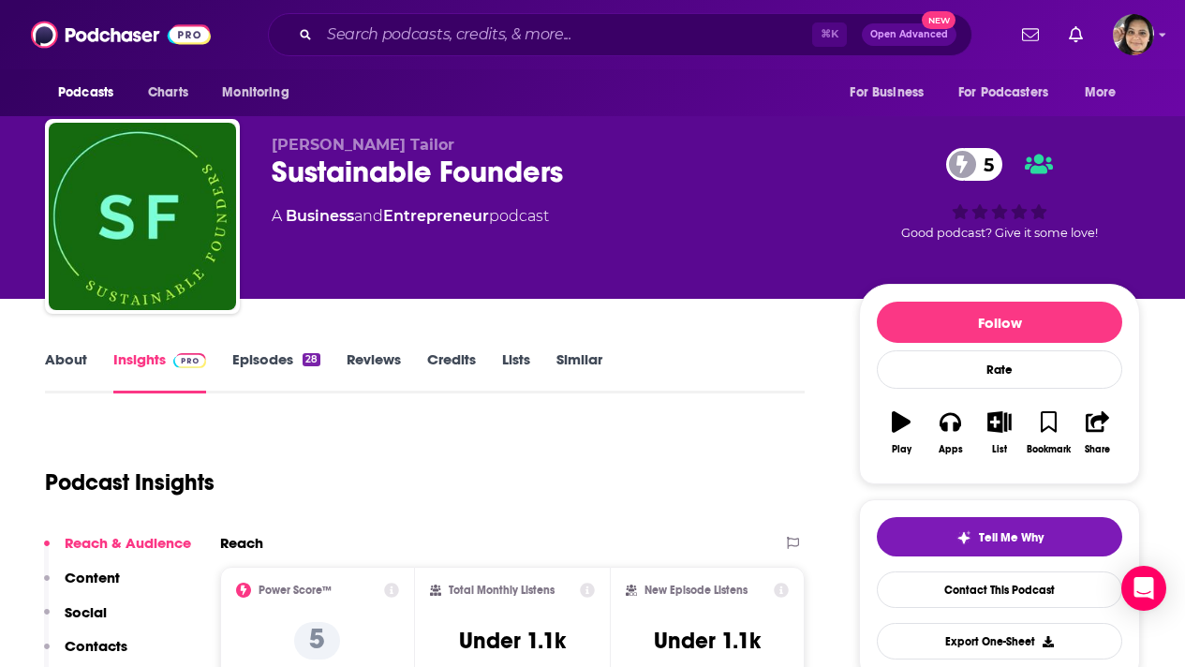
click at [275, 361] on link "Episodes 28" at bounding box center [276, 371] width 88 height 43
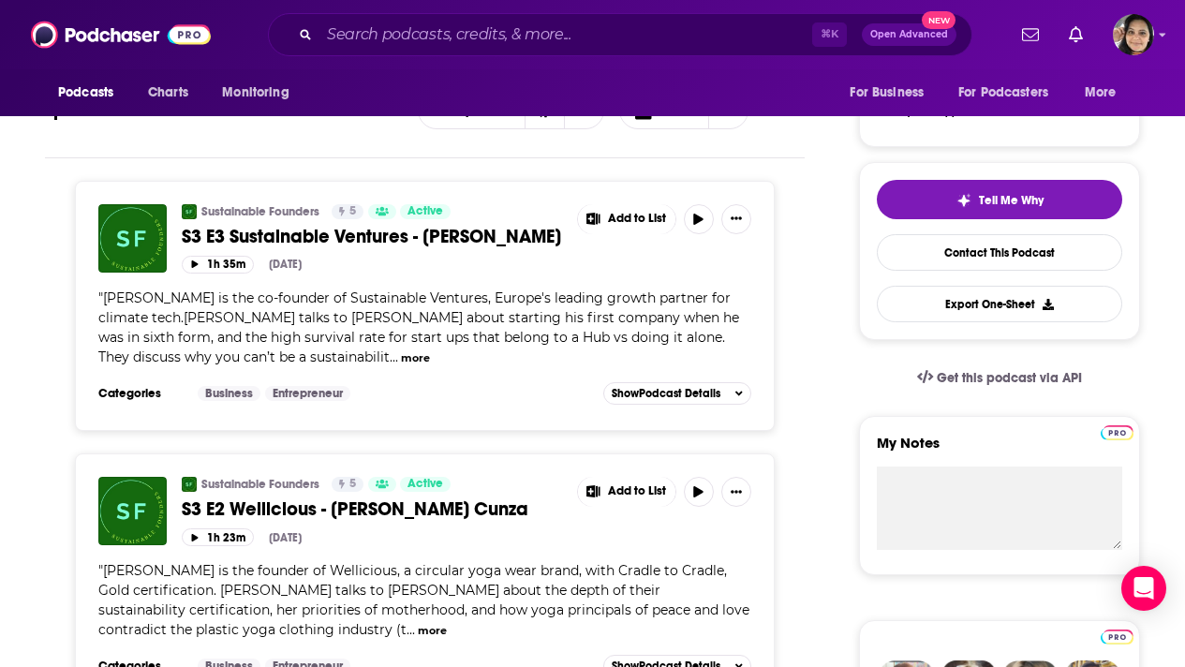
scroll to position [337, 0]
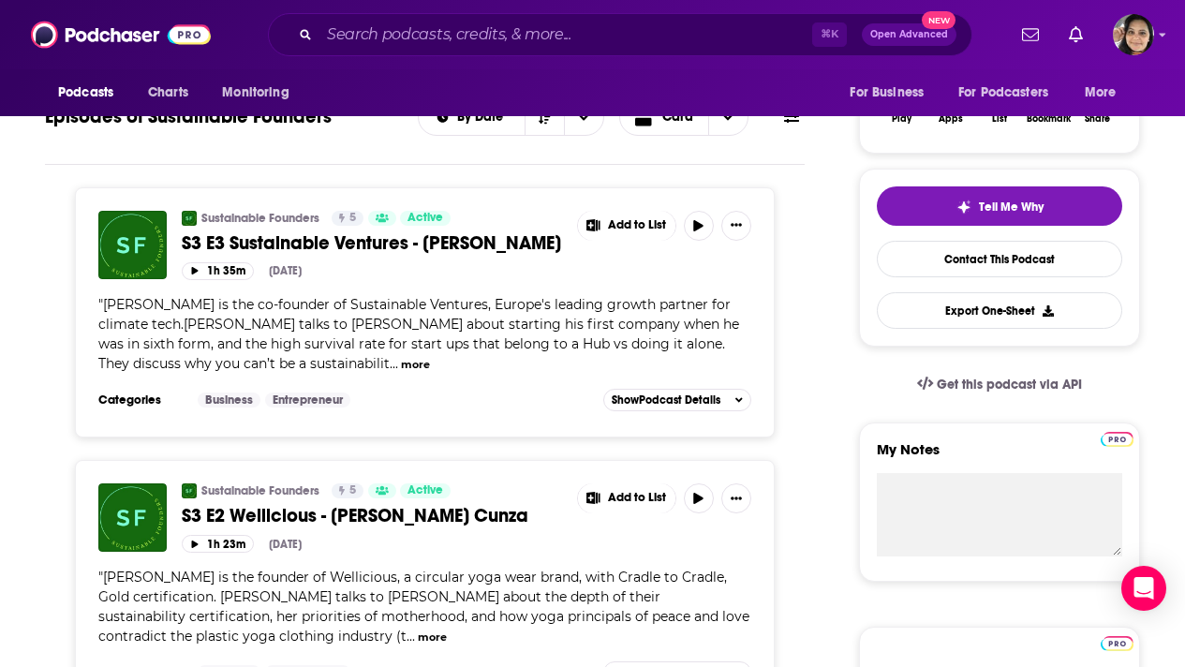
click at [433, 243] on span "S3 E3 Sustainable Ventures - Andrew Wordsworth" at bounding box center [371, 242] width 379 height 23
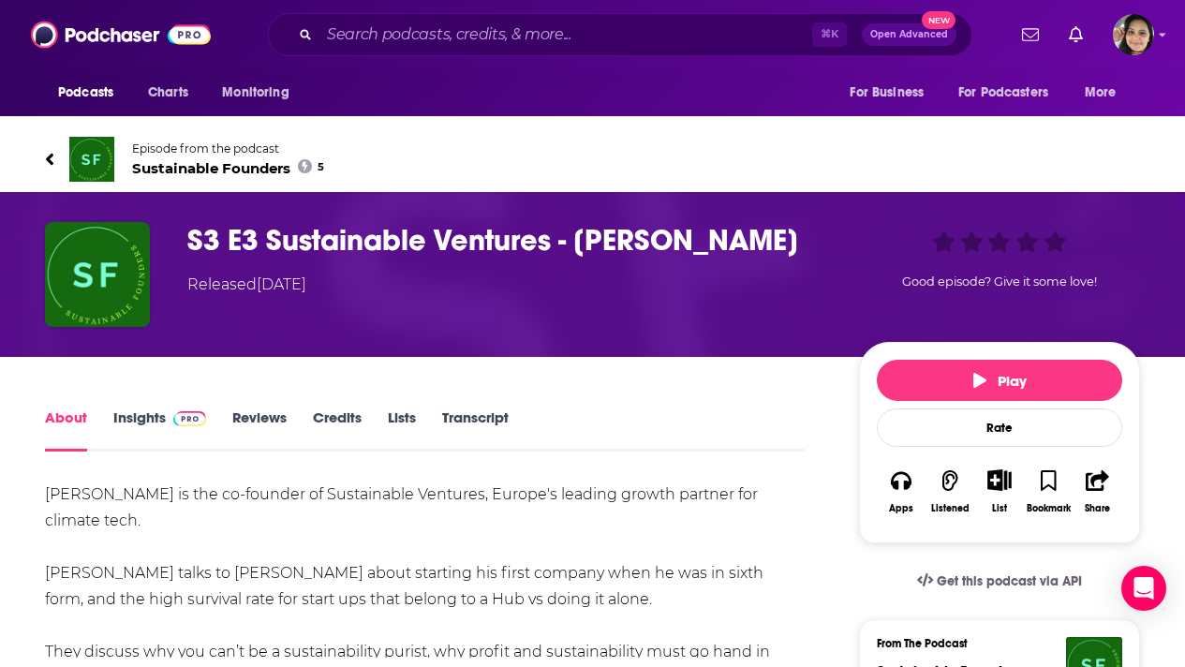
drag, startPoint x: 357, startPoint y: 277, endPoint x: 270, endPoint y: 249, distance: 91.5
click at [270, 249] on h1 "S3 E3 Sustainable Ventures - Andrew Wordsworth" at bounding box center [507, 240] width 641 height 37
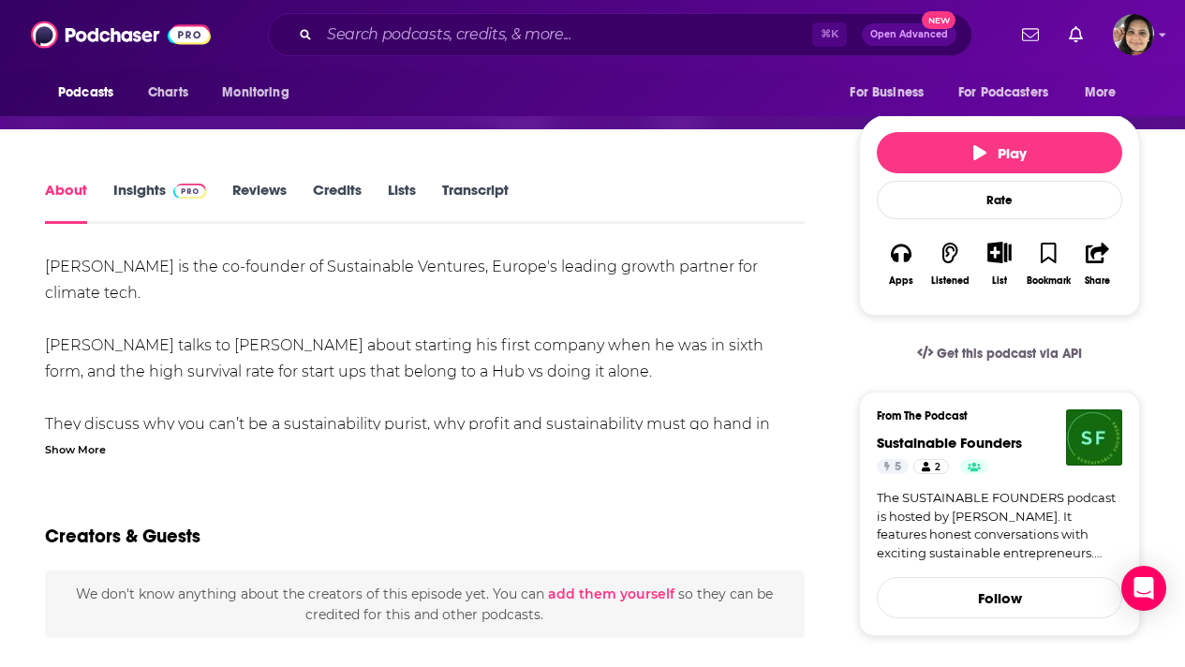
scroll to position [229, 0]
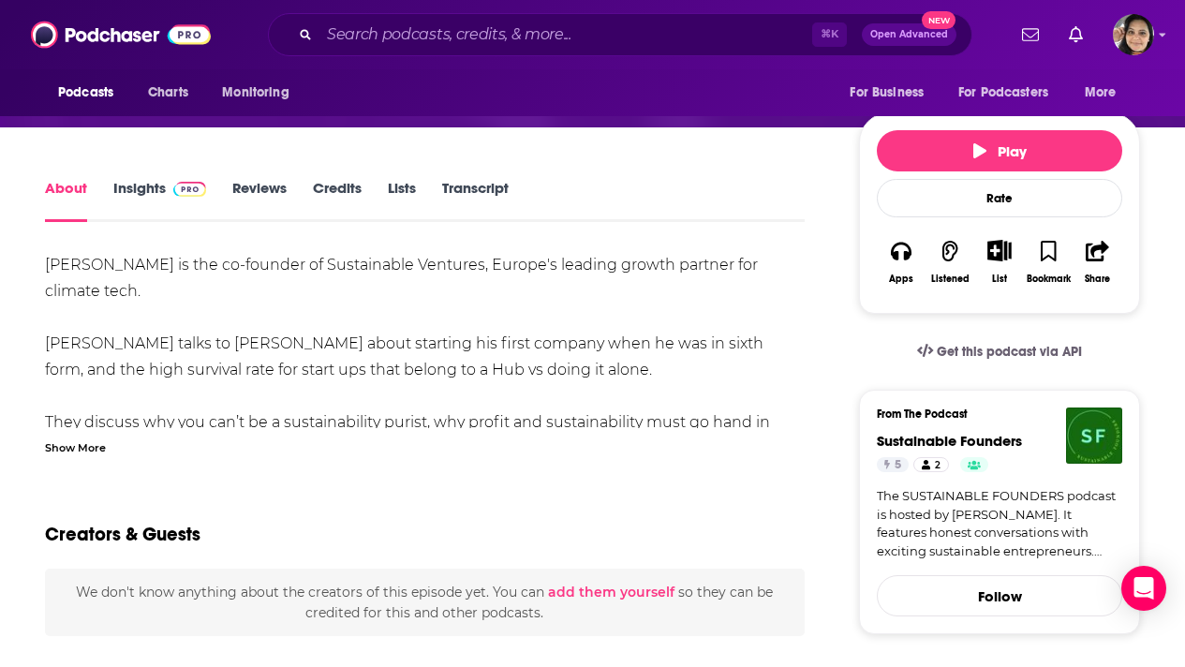
click at [86, 455] on div "Show More" at bounding box center [75, 446] width 61 height 18
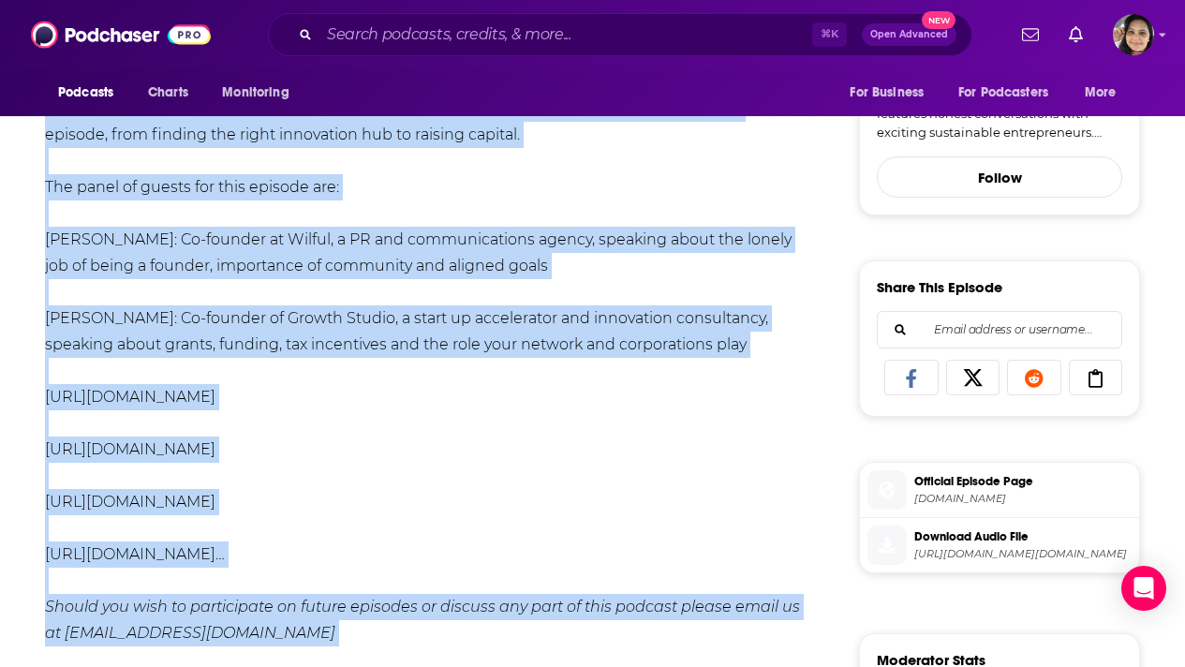
scroll to position [653, 0]
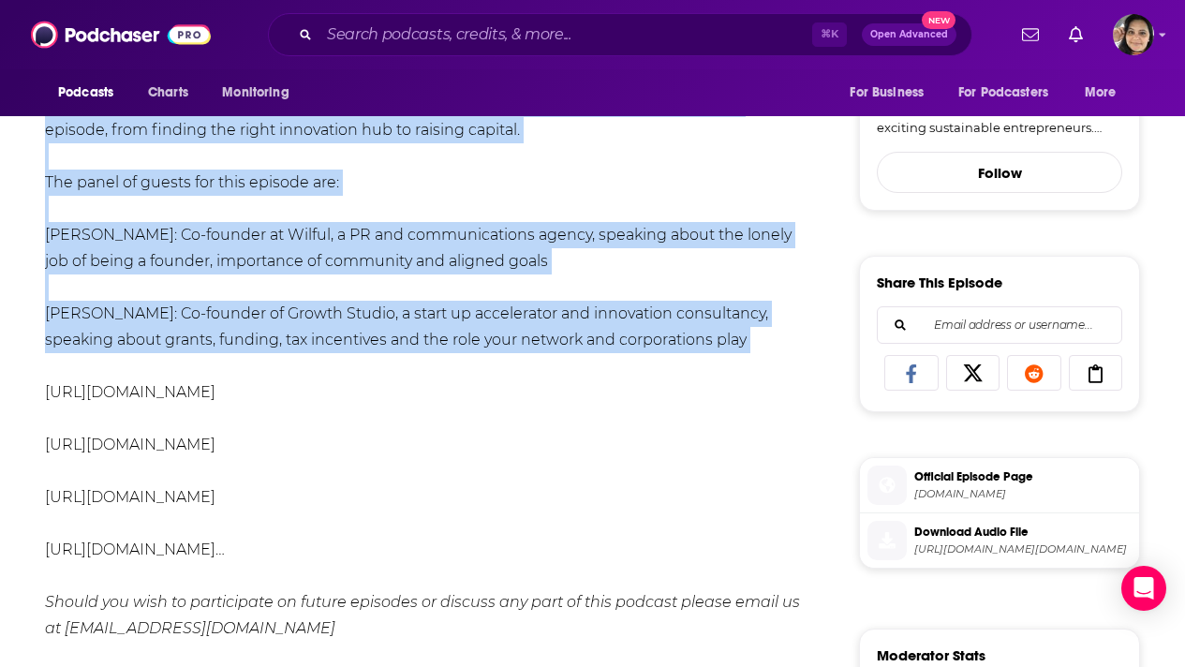
drag, startPoint x: 42, startPoint y: 272, endPoint x: 483, endPoint y: 363, distance: 450.3
click at [483, 363] on div "About Insights Reviews Credits Lists Transcript Andrew Wordsworth is the co-fou…" at bounding box center [437, 515] width 844 height 1525
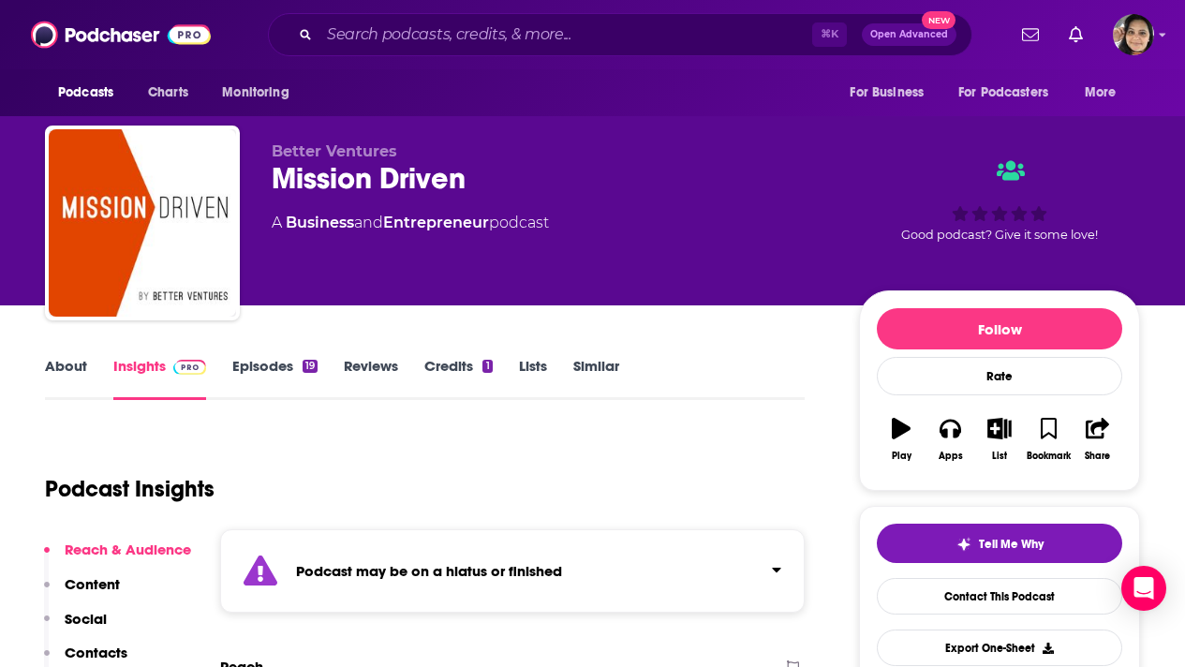
click at [280, 365] on link "Episodes 19" at bounding box center [274, 378] width 85 height 43
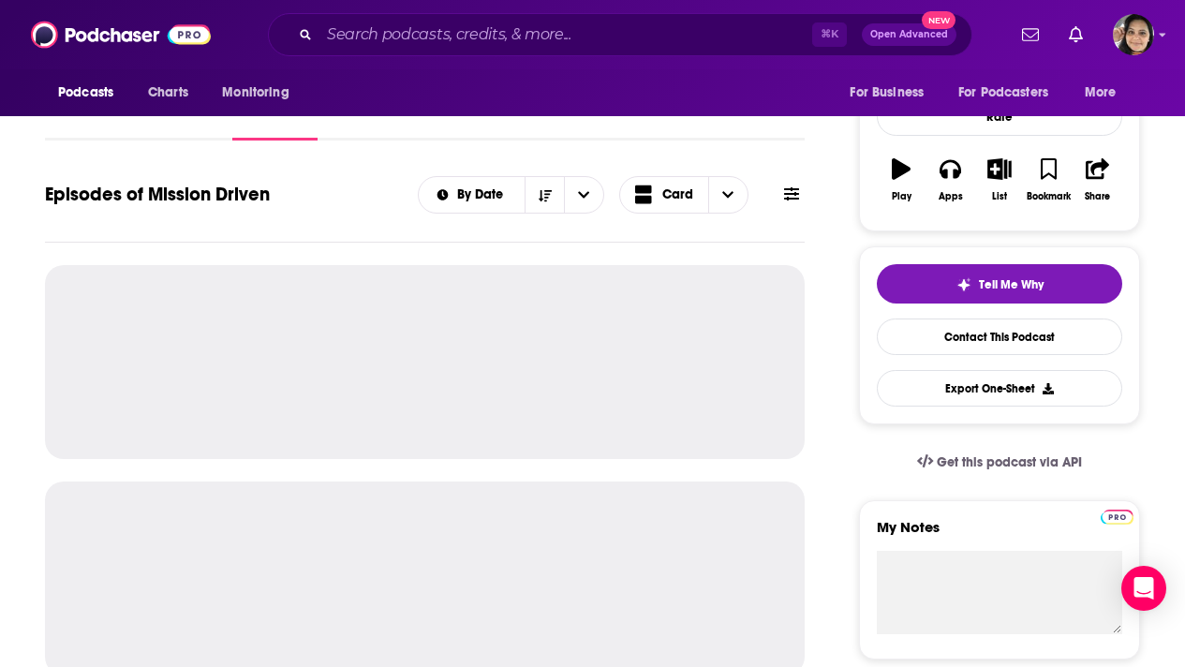
scroll to position [274, 0]
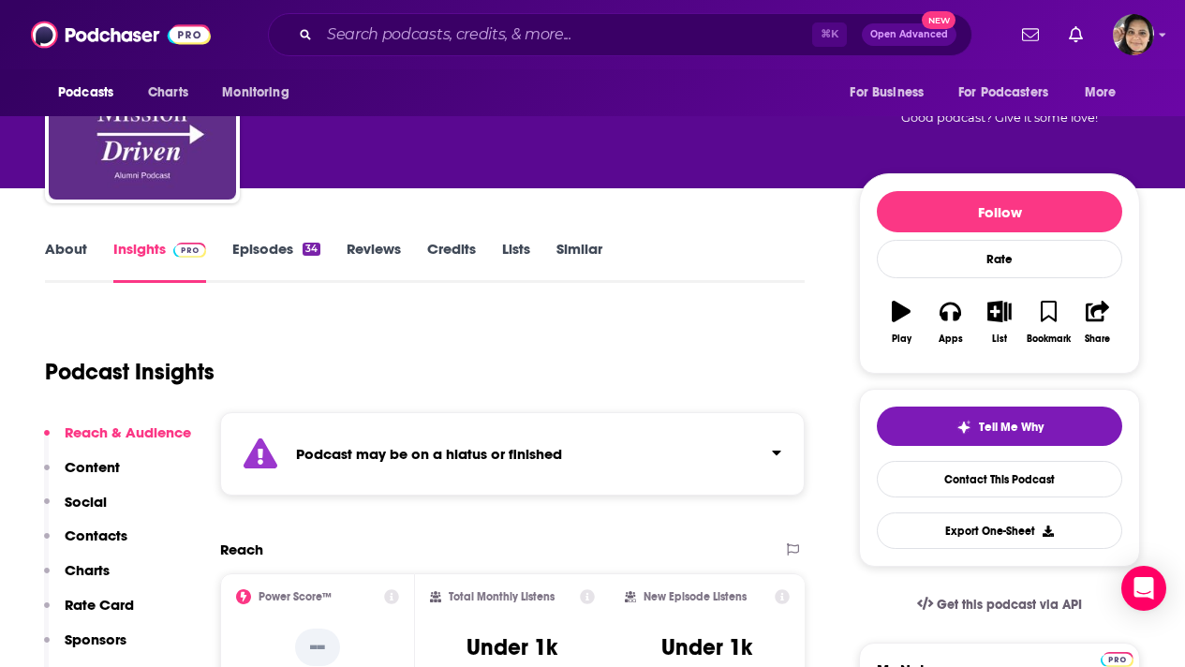
scroll to position [116, 0]
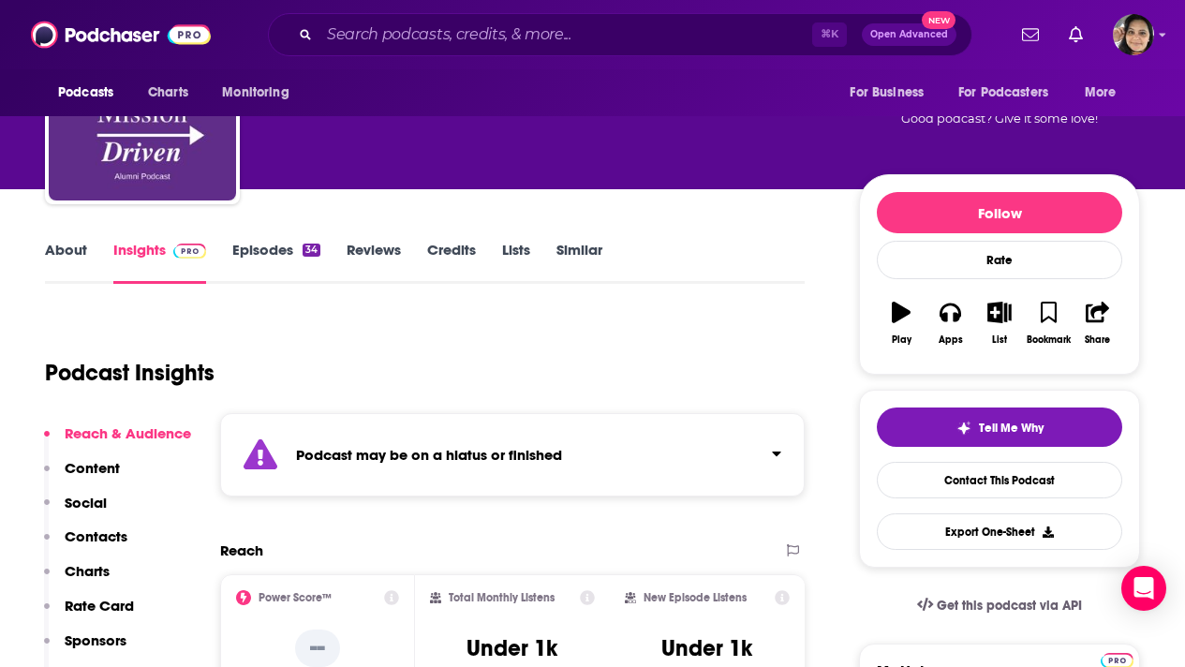
click at [261, 253] on link "Episodes 34" at bounding box center [276, 262] width 88 height 43
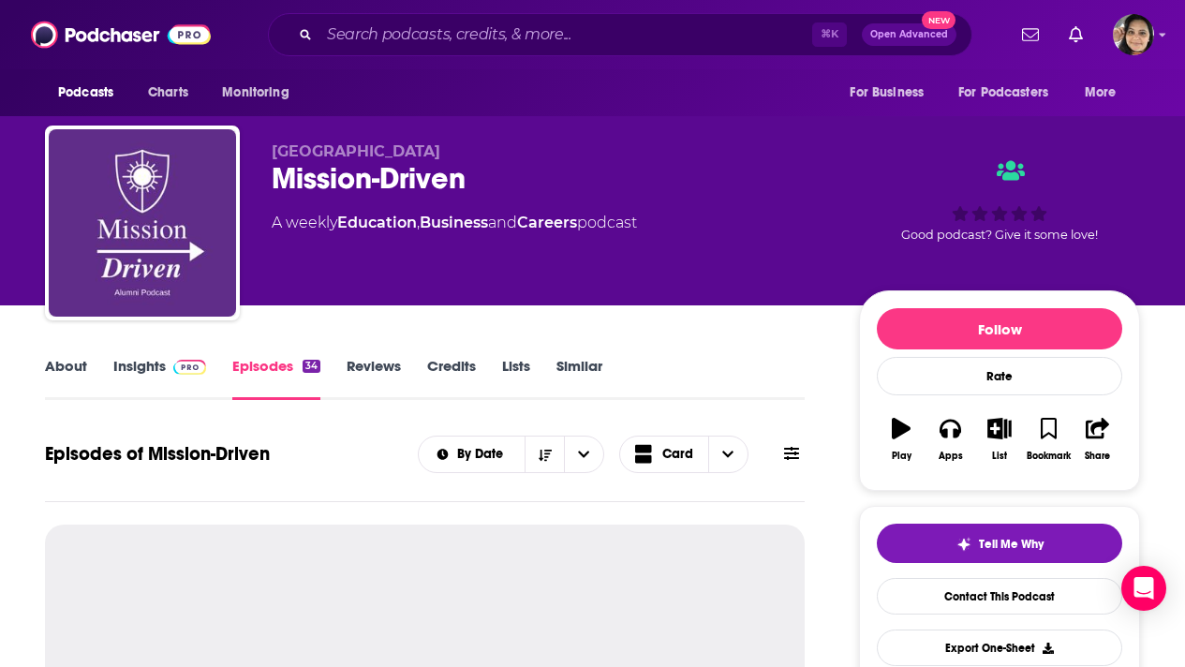
scroll to position [189, 0]
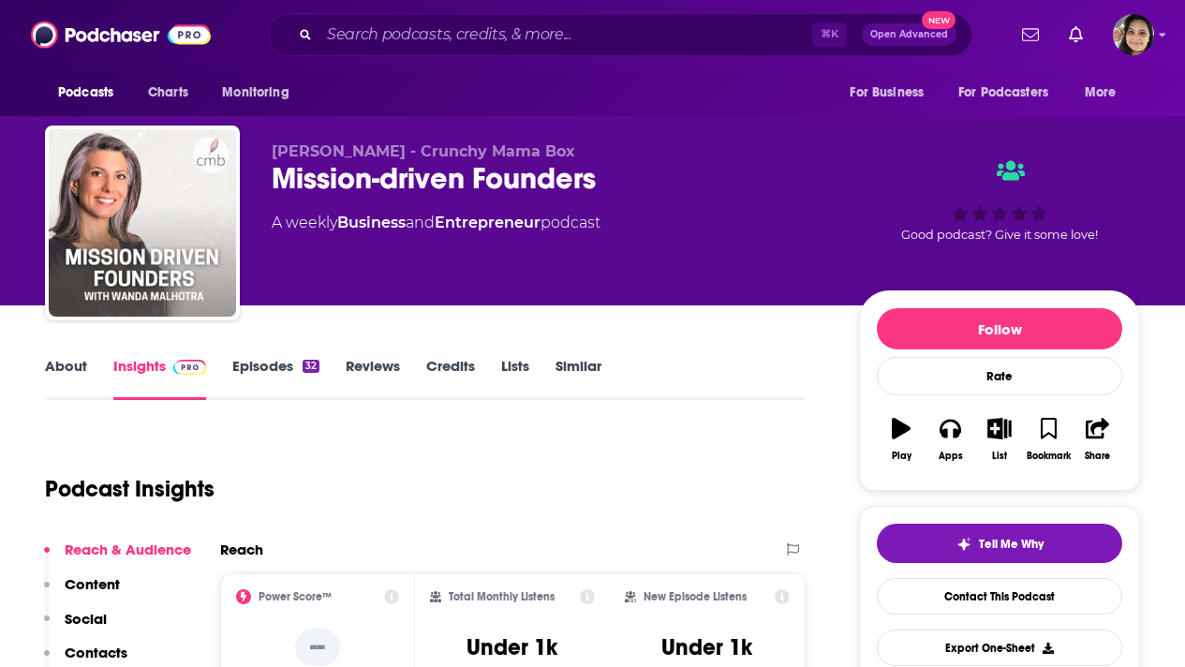
click at [66, 371] on link "About" at bounding box center [66, 378] width 42 height 43
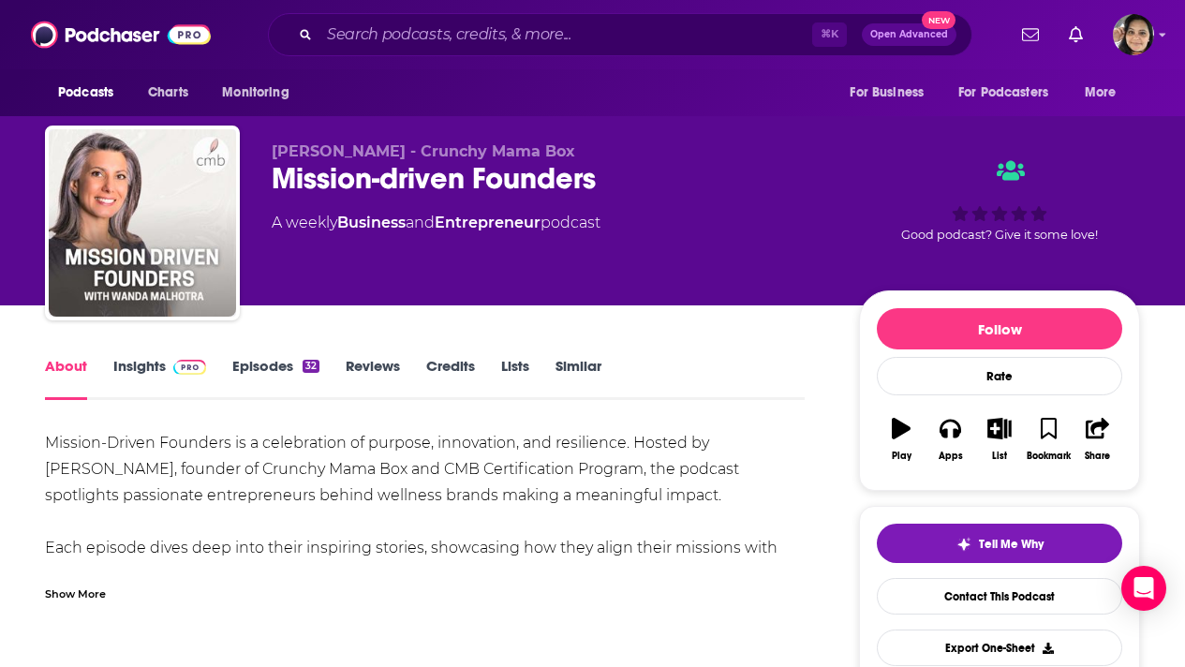
scroll to position [40, 0]
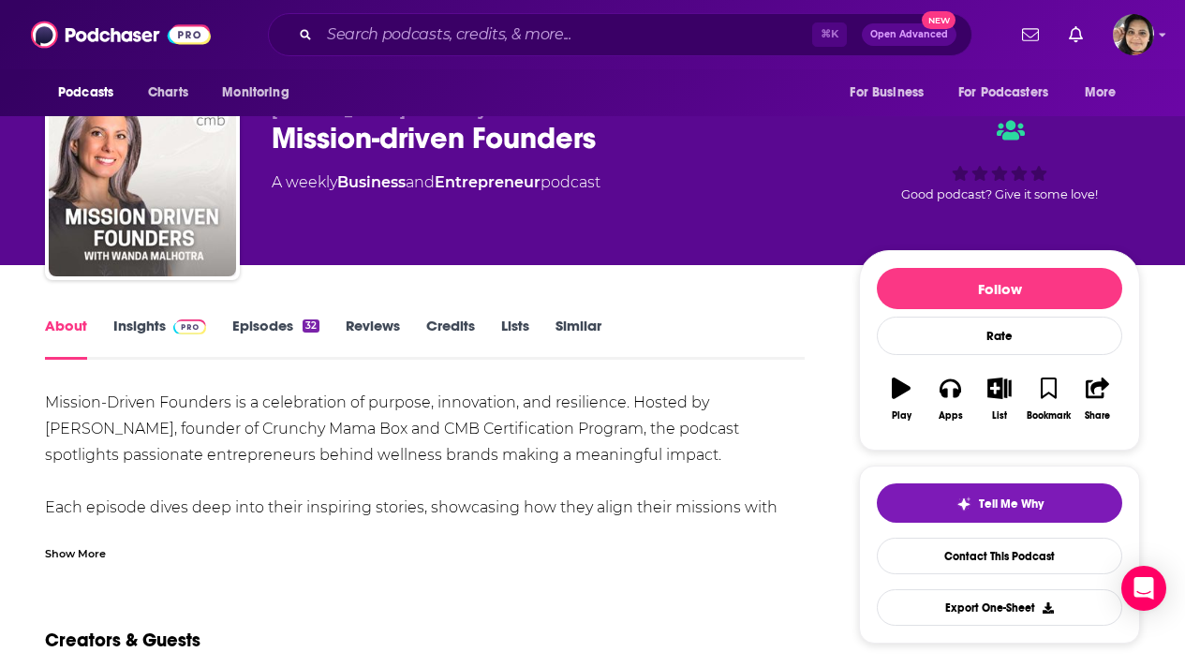
click at [77, 550] on div "Show More" at bounding box center [75, 552] width 61 height 18
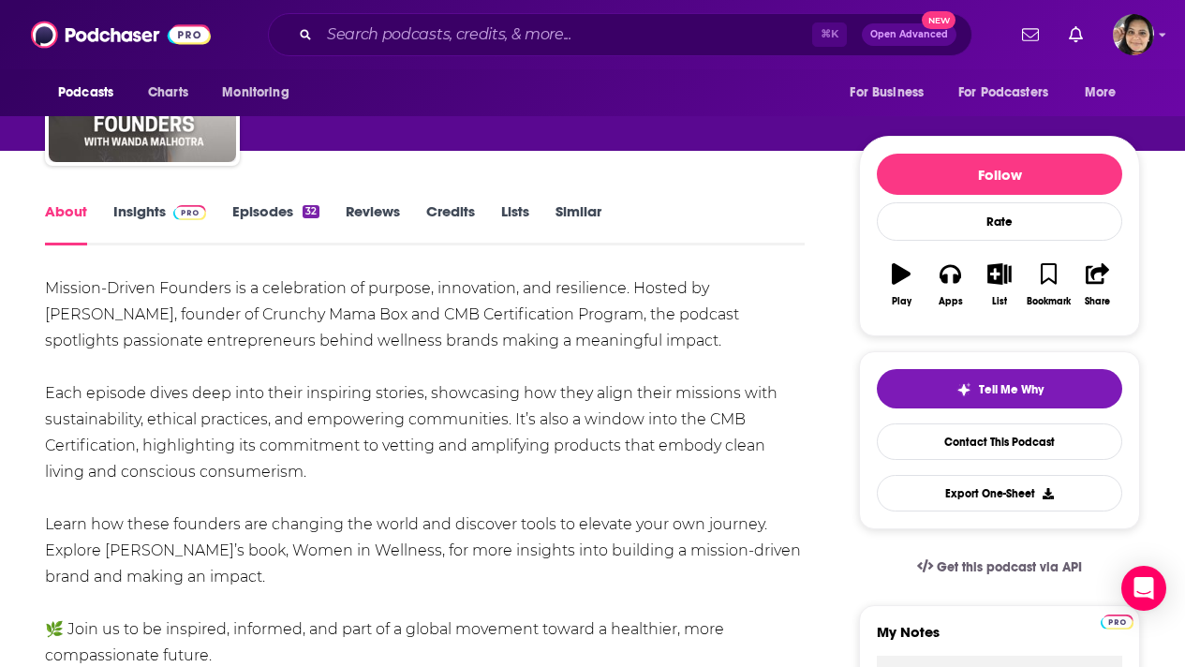
scroll to position [162, 0]
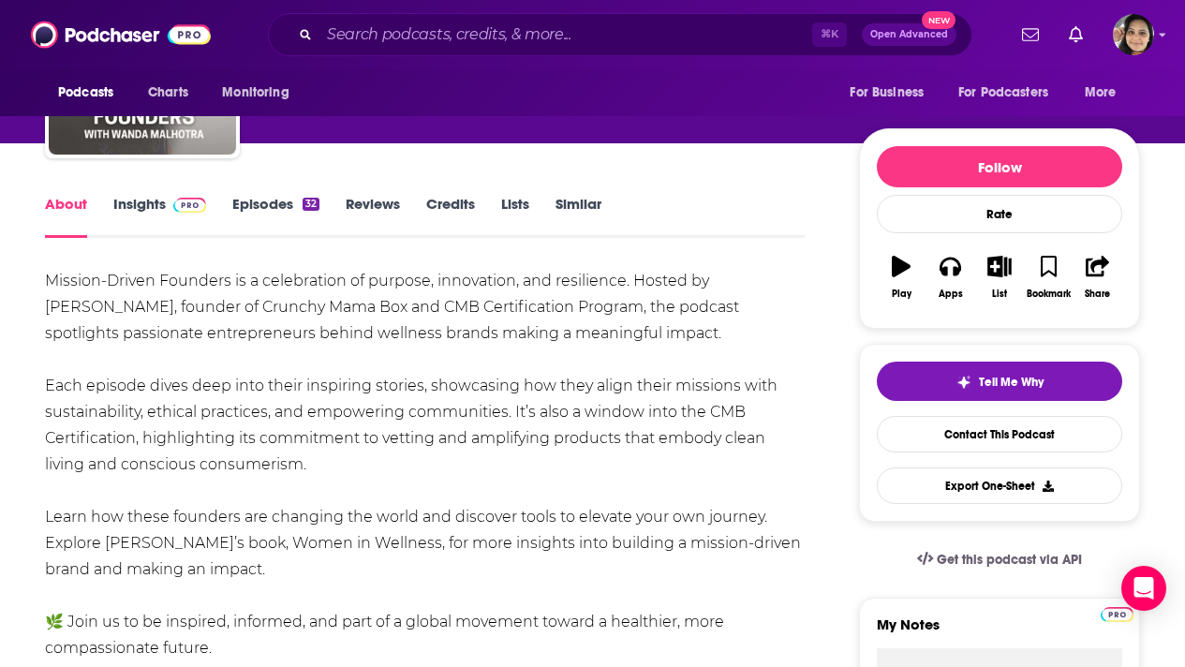
click at [282, 205] on link "Episodes 32" at bounding box center [275, 216] width 87 height 43
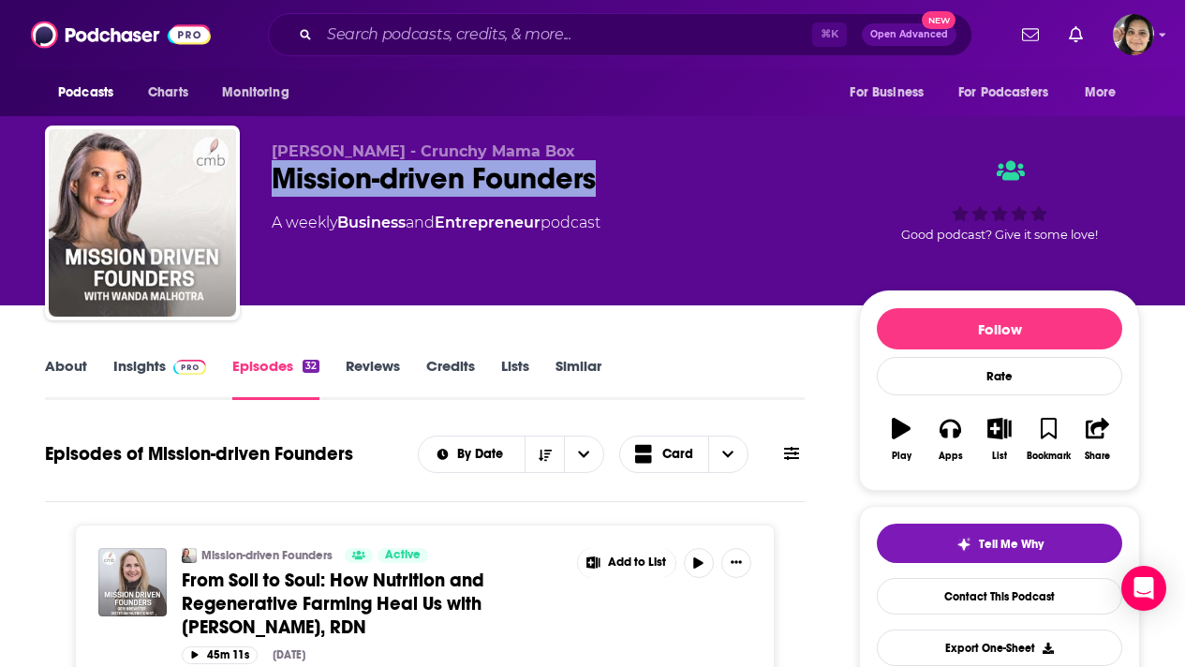
drag, startPoint x: 597, startPoint y: 183, endPoint x: 273, endPoint y: 184, distance: 324.0
click at [273, 184] on div "Mission-driven Founders" at bounding box center [550, 178] width 557 height 37
copy h2 "Mission-driven Founders"
click at [142, 364] on link "Insights" at bounding box center [159, 378] width 93 height 43
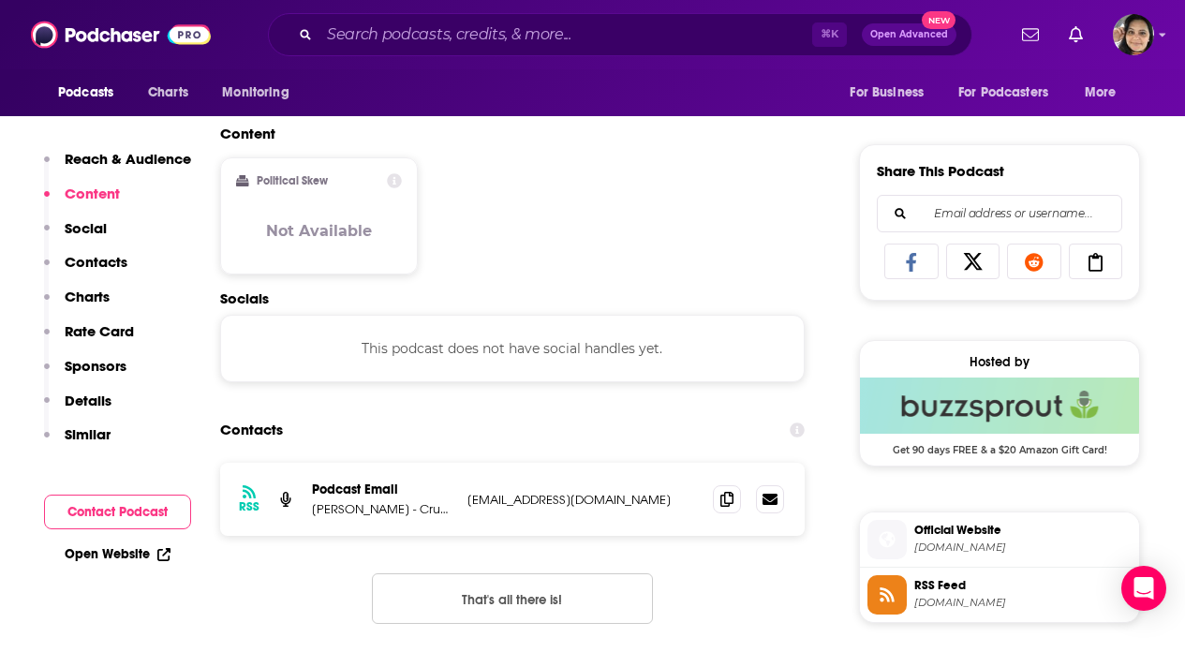
scroll to position [1109, 0]
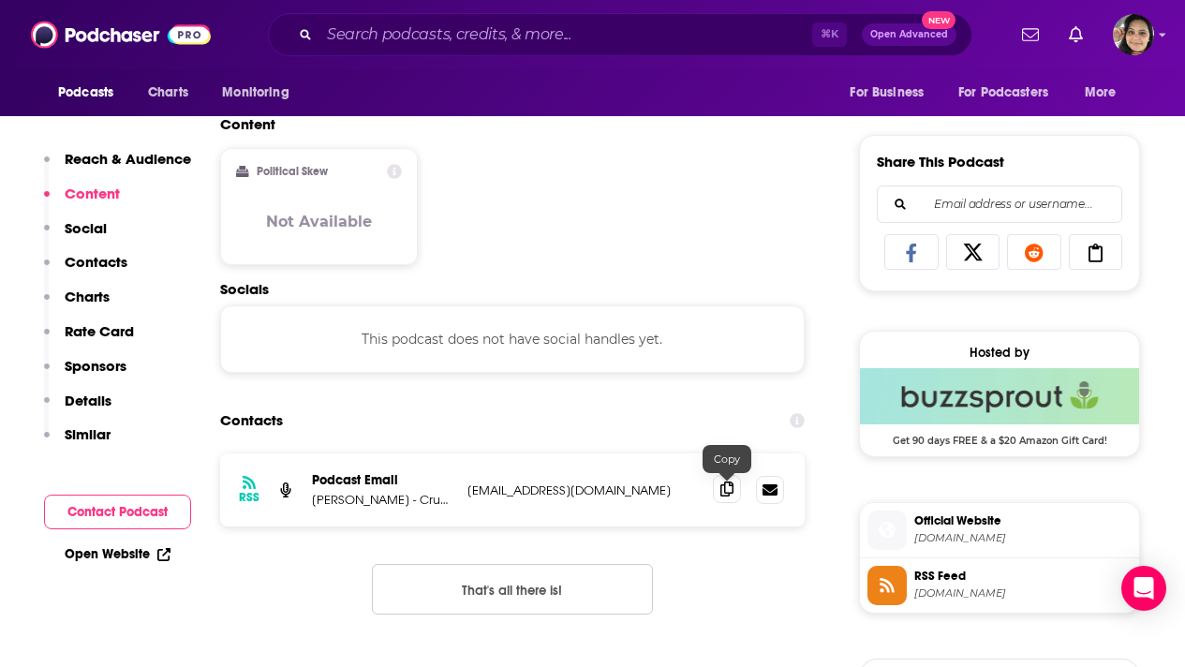
click at [726, 493] on icon at bounding box center [726, 488] width 13 height 15
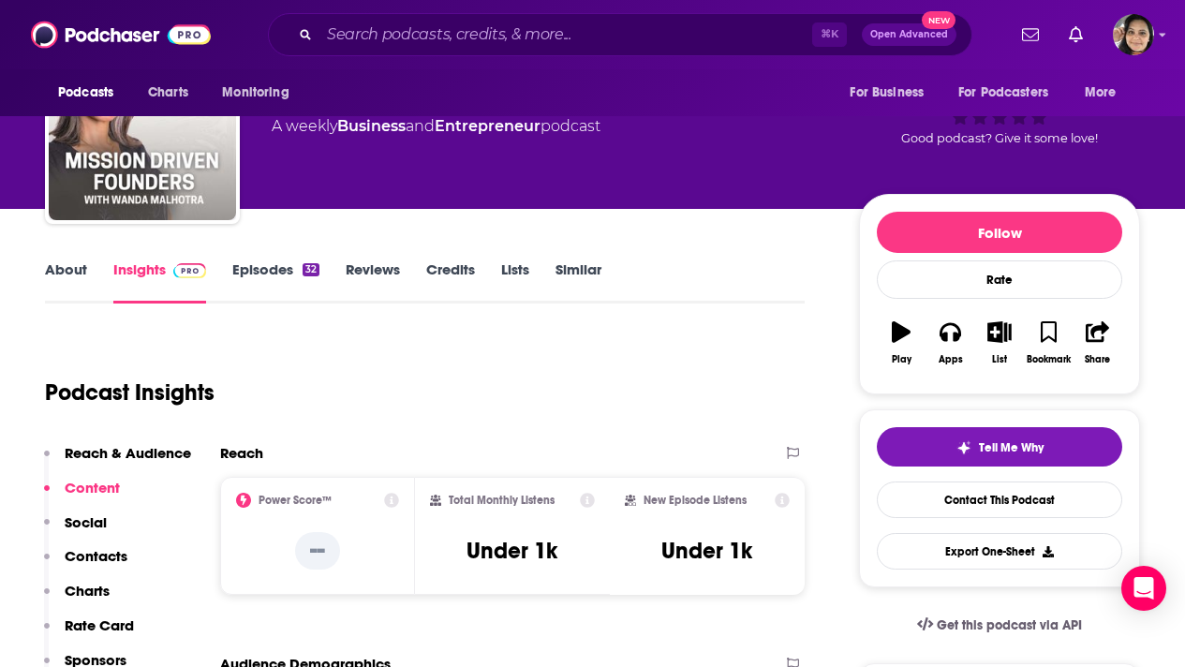
scroll to position [0, 0]
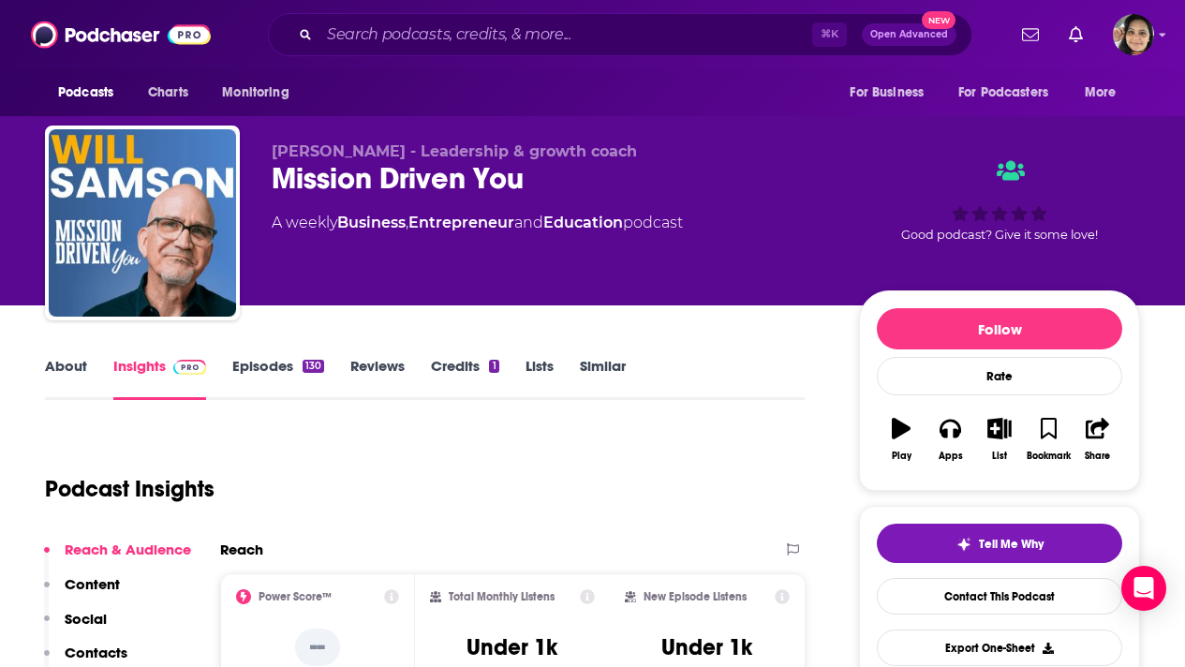
click at [62, 373] on link "About" at bounding box center [66, 378] width 42 height 43
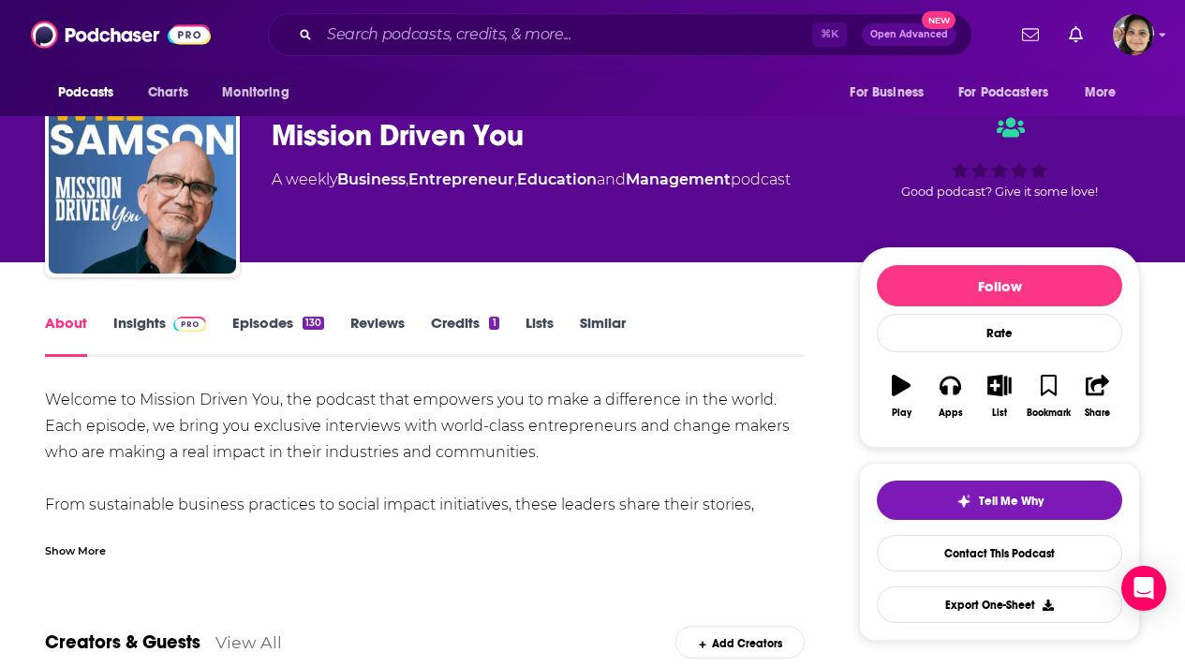
scroll to position [45, 0]
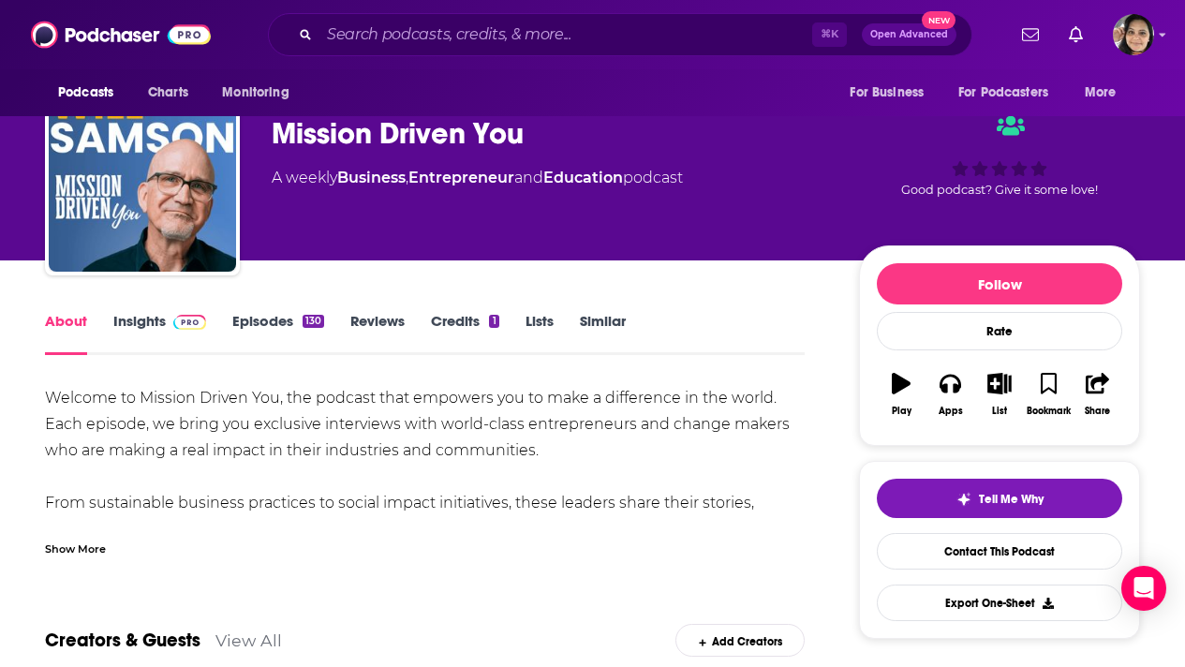
click at [73, 549] on div "Show More" at bounding box center [75, 547] width 61 height 18
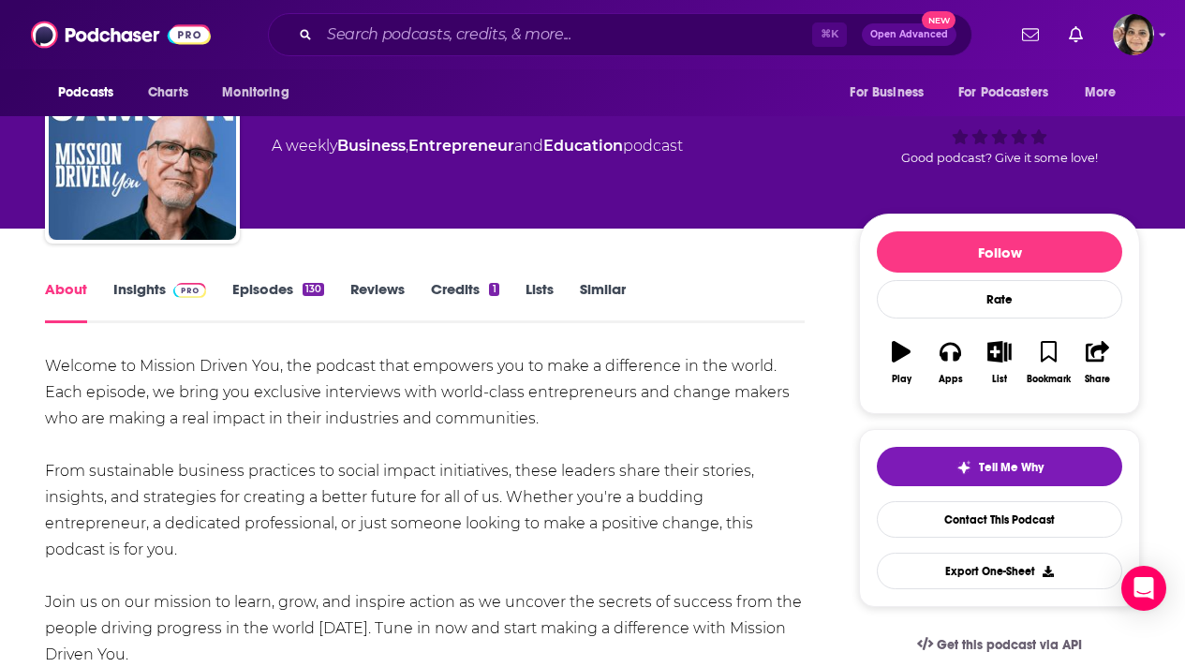
scroll to position [0, 0]
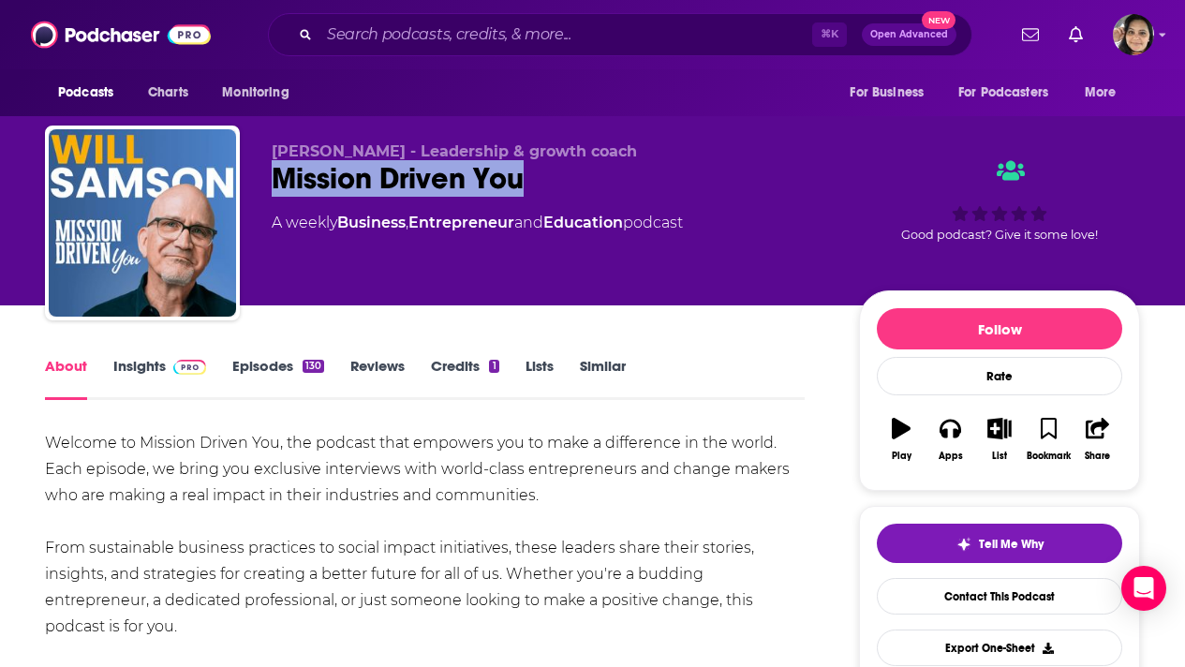
drag, startPoint x: 524, startPoint y: 183, endPoint x: 264, endPoint y: 184, distance: 260.3
click at [264, 184] on div "Will Samson - Leadership & growth coach Mission Driven You A weekly Business , …" at bounding box center [592, 226] width 1095 height 202
copy h1 "Mission Driven You"
click at [133, 366] on link "Insights" at bounding box center [159, 378] width 93 height 43
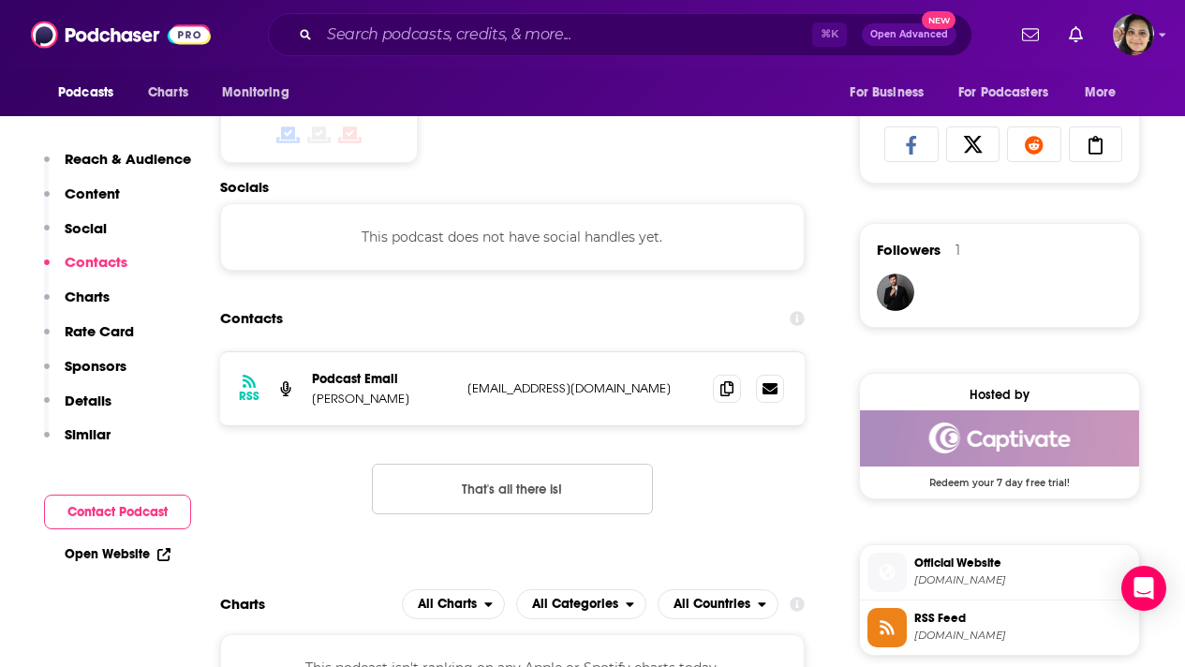
scroll to position [1230, 0]
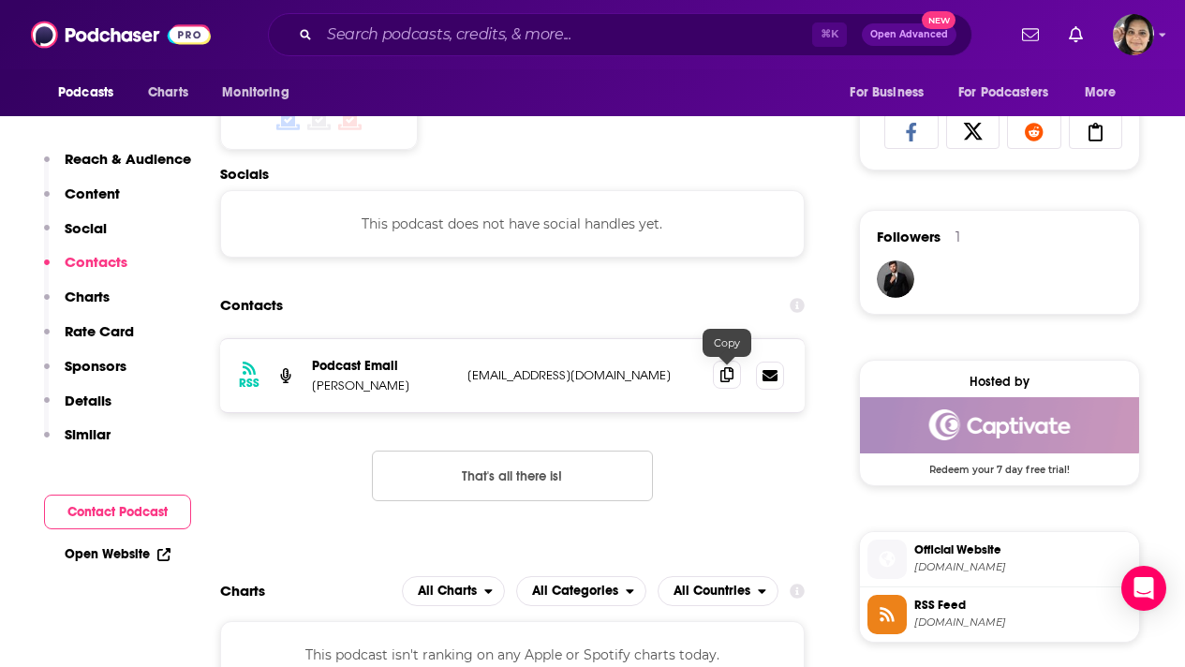
click at [723, 380] on icon at bounding box center [726, 374] width 13 height 15
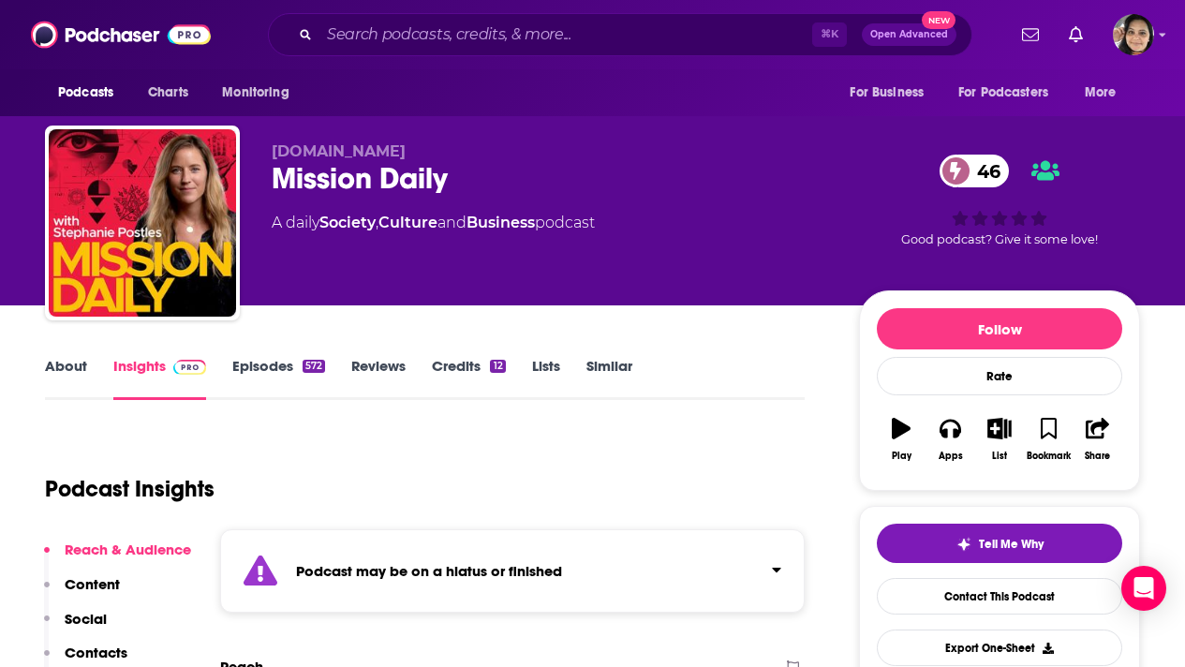
click at [274, 361] on link "Episodes 572" at bounding box center [278, 378] width 93 height 43
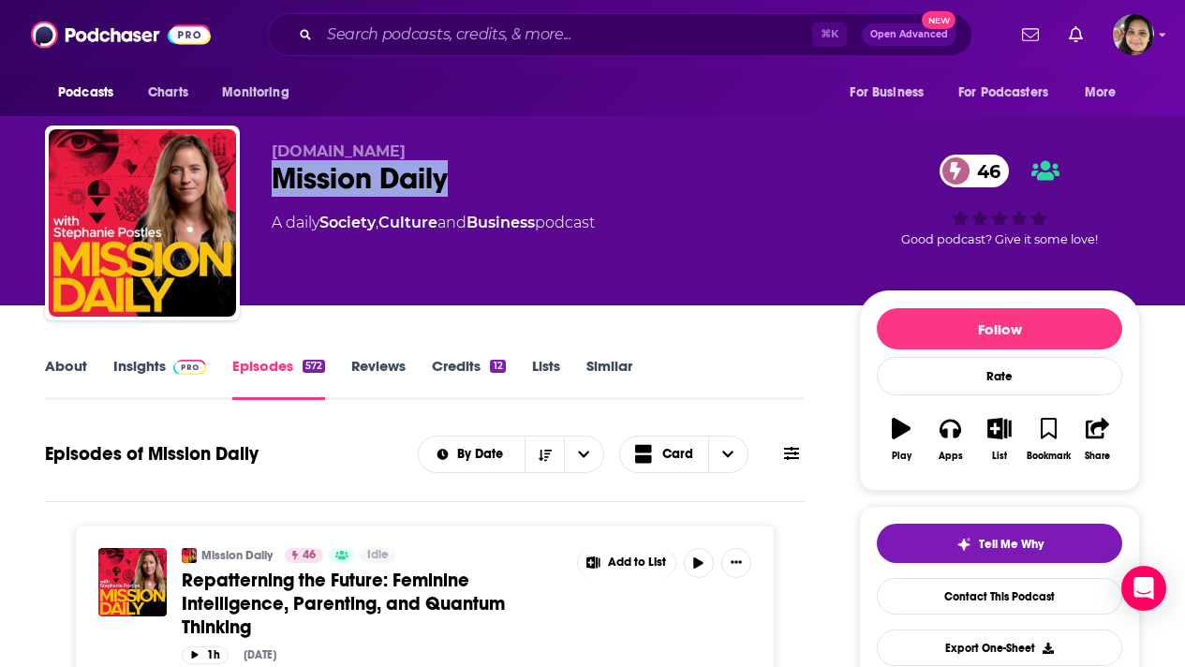
drag, startPoint x: 454, startPoint y: 181, endPoint x: 274, endPoint y: 183, distance: 179.8
click at [275, 183] on div "Mission Daily 46" at bounding box center [550, 178] width 557 height 37
click at [52, 368] on link "About" at bounding box center [66, 378] width 42 height 43
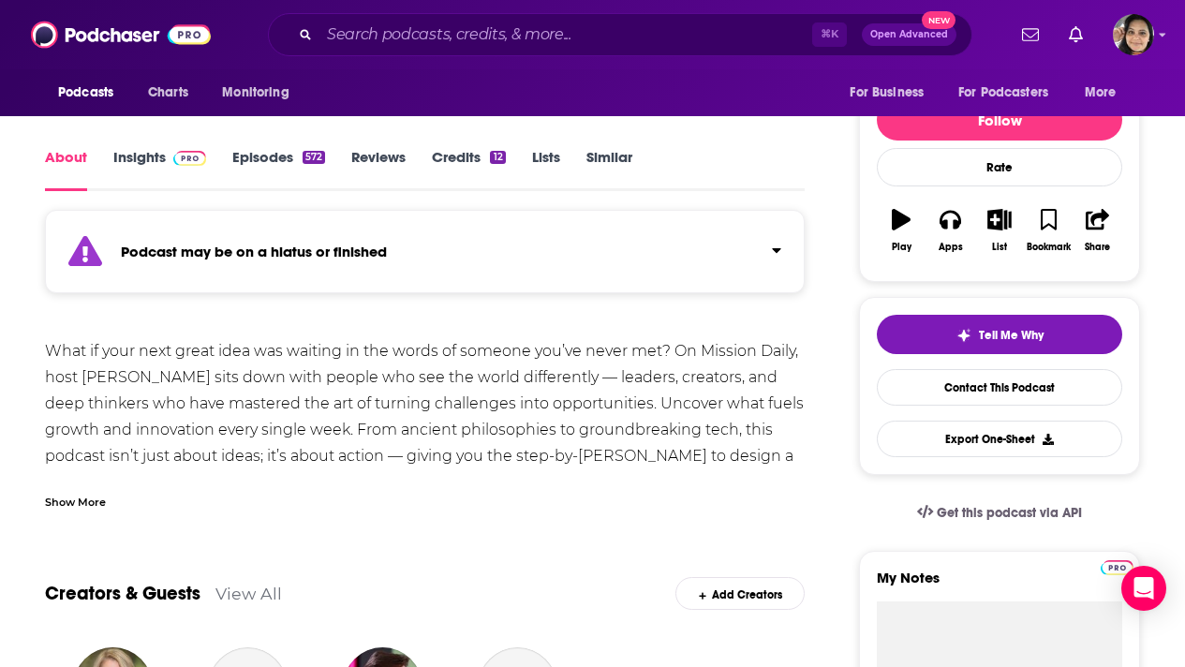
scroll to position [212, 0]
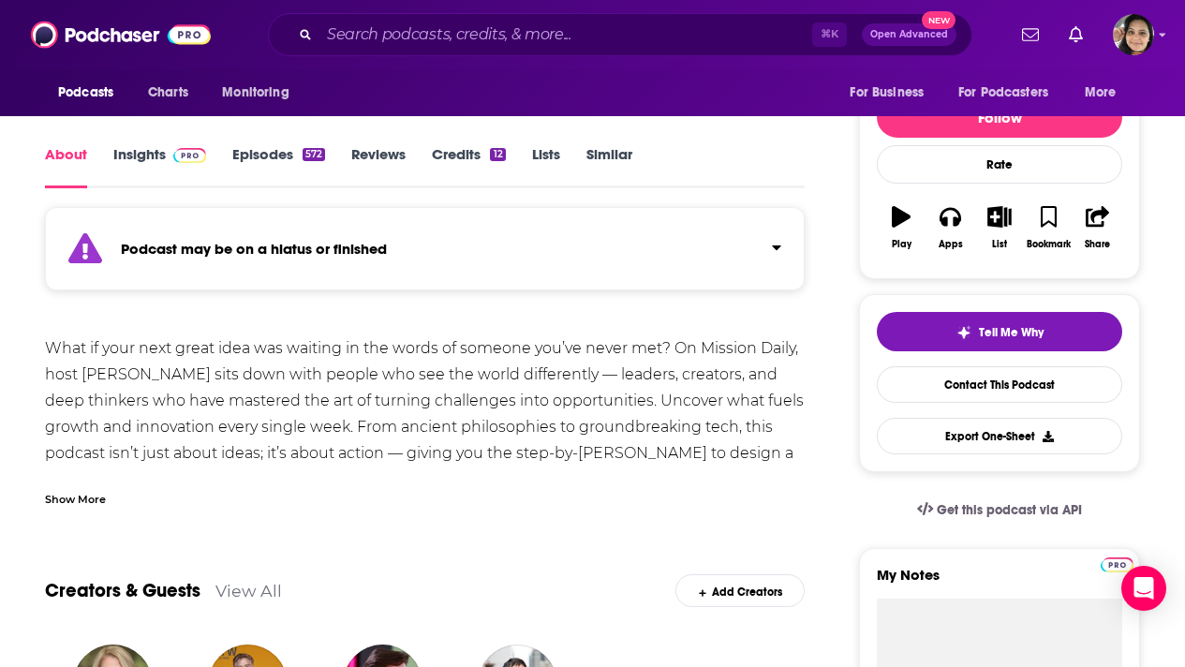
click at [88, 500] on div "Show More" at bounding box center [75, 498] width 61 height 18
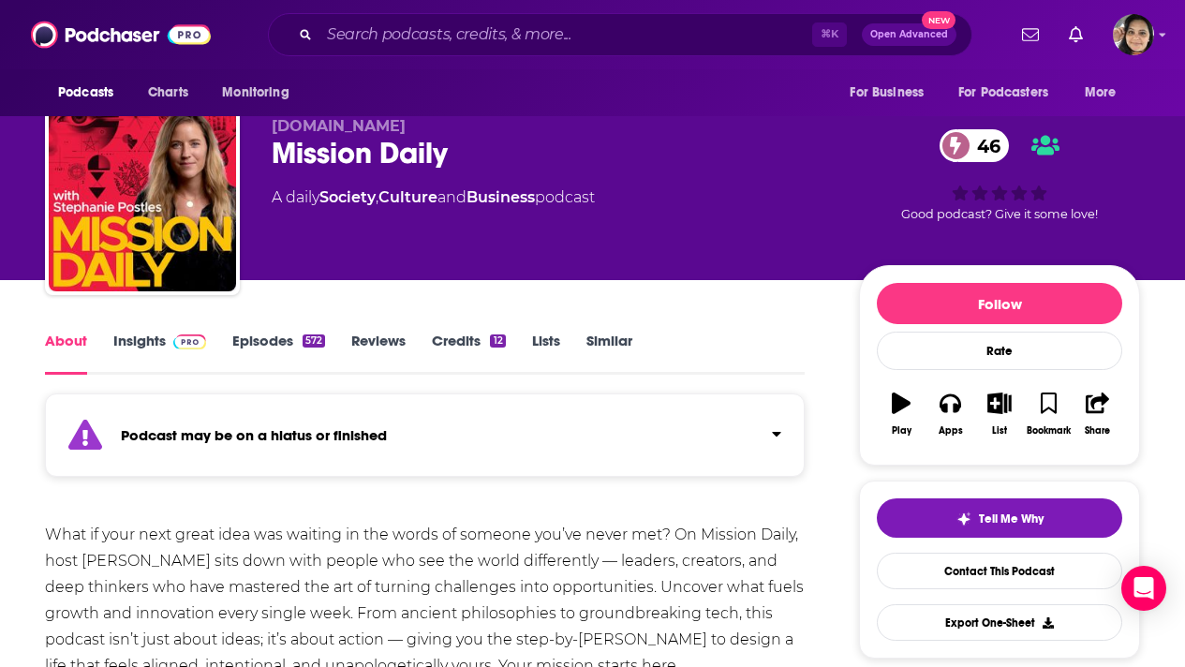
scroll to position [0, 0]
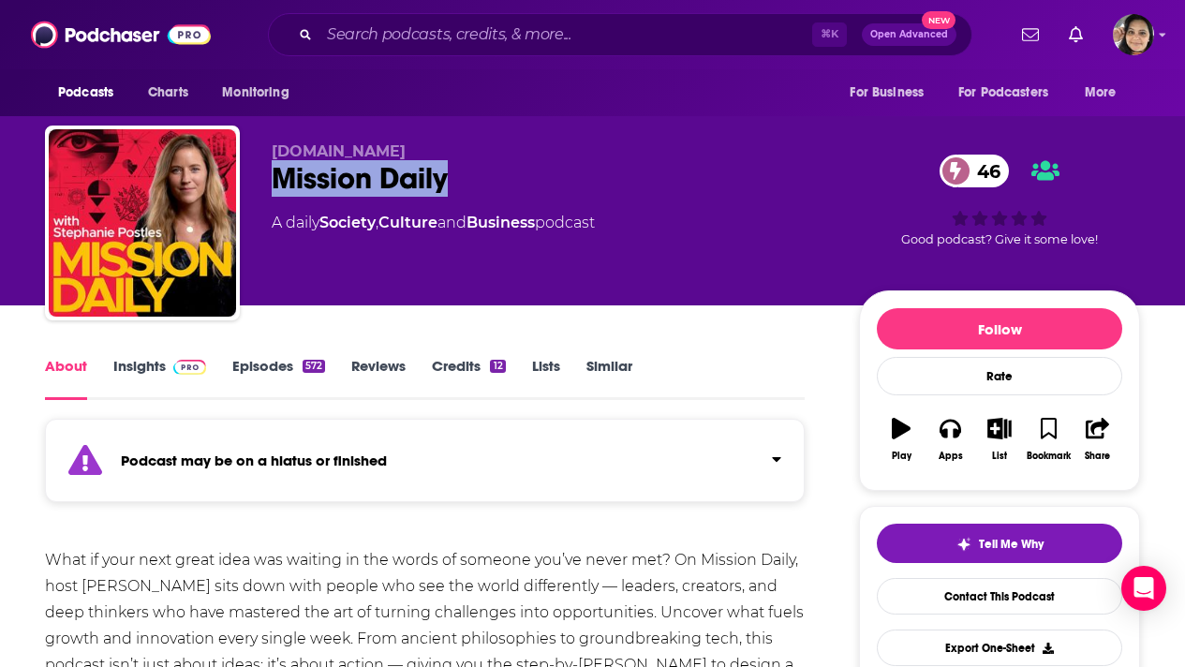
drag, startPoint x: 455, startPoint y: 180, endPoint x: 261, endPoint y: 178, distance: 193.8
click at [261, 178] on div "Mission.org Mission Daily 46 A daily Society , Culture and Business podcast 46 …" at bounding box center [592, 226] width 1095 height 202
copy h1 "Mission Daily"
click at [140, 360] on link "Insights" at bounding box center [159, 378] width 93 height 43
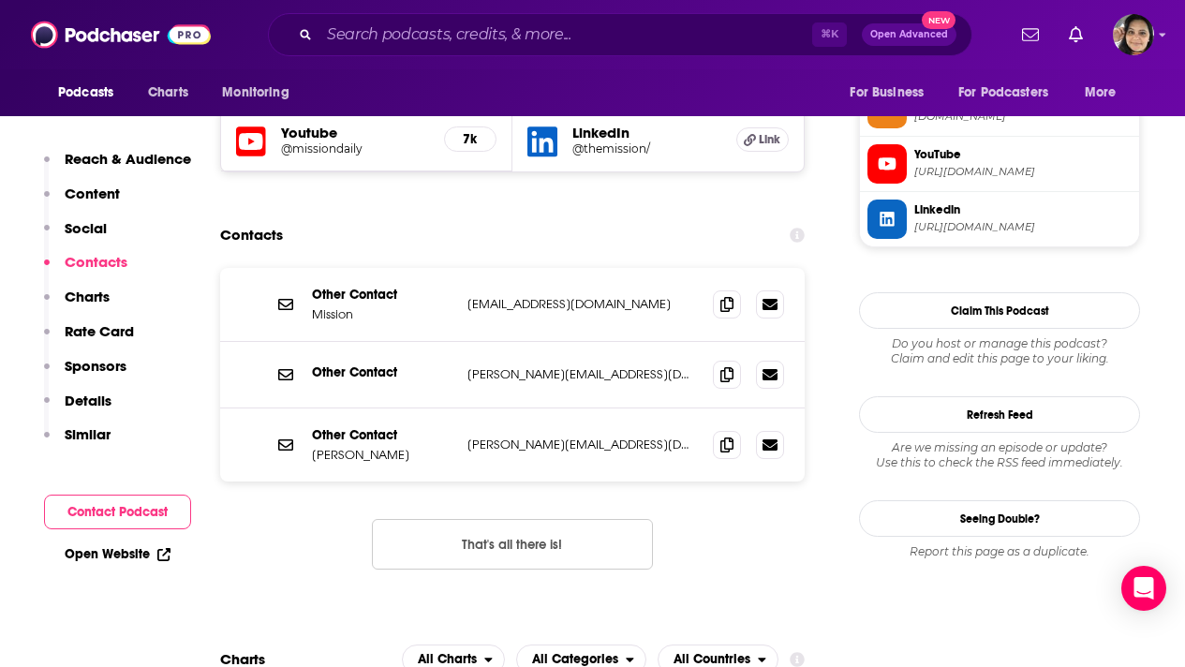
scroll to position [1753, 0]
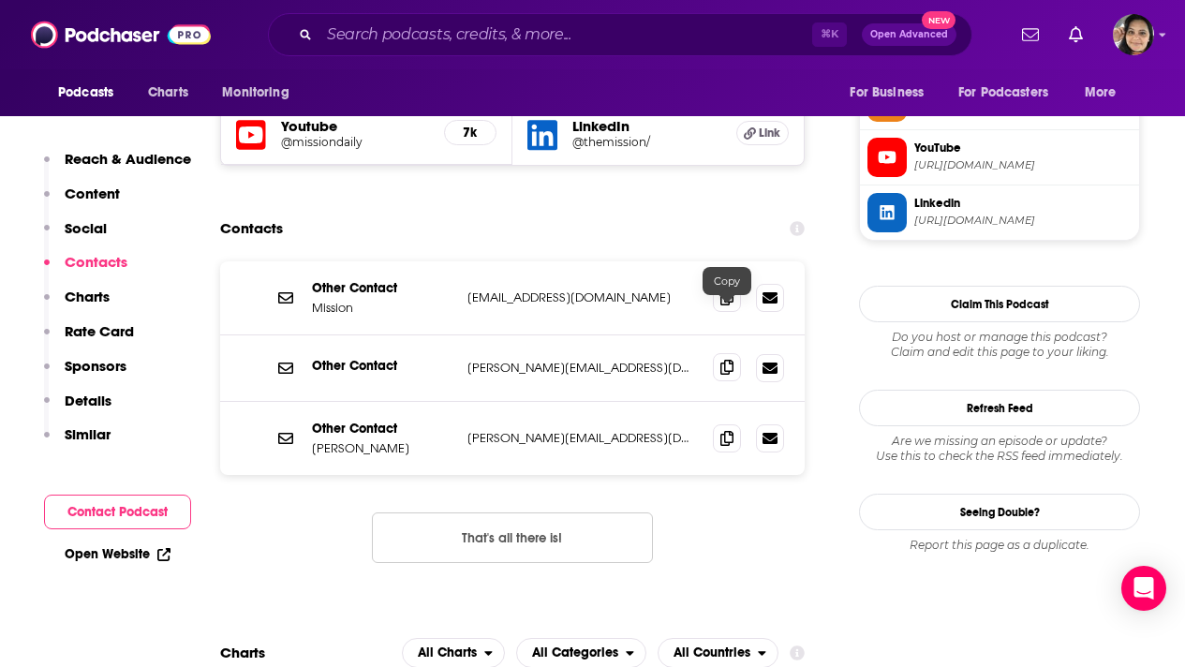
click at [728, 360] on icon at bounding box center [726, 367] width 13 height 15
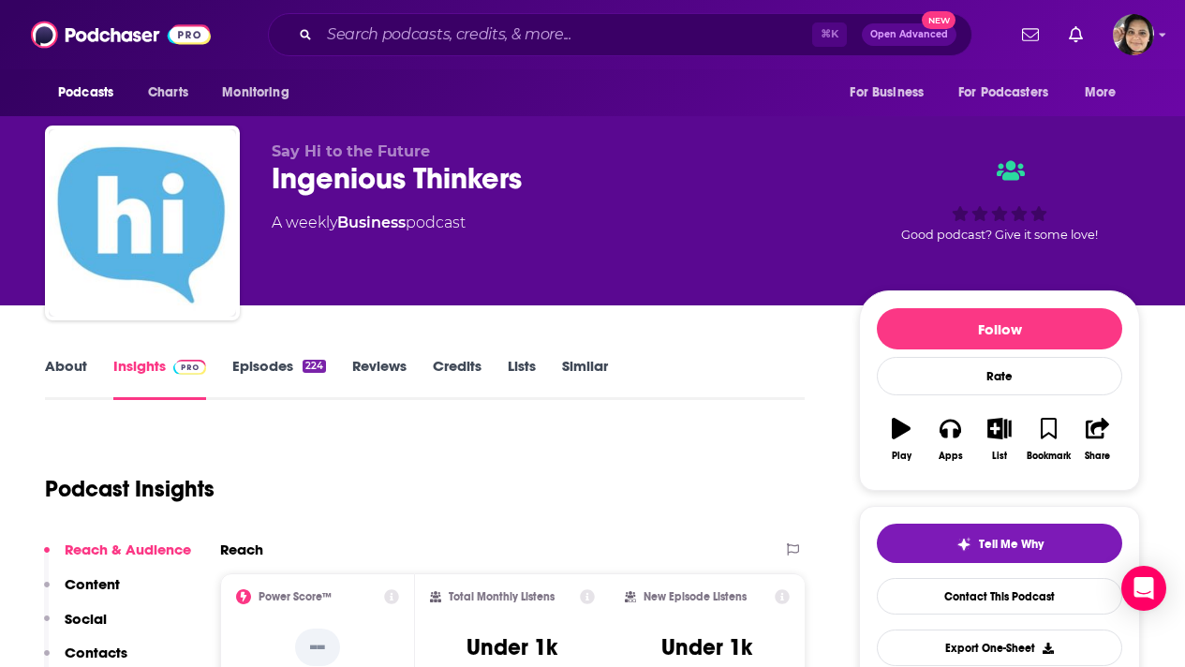
click at [62, 358] on link "About" at bounding box center [66, 378] width 42 height 43
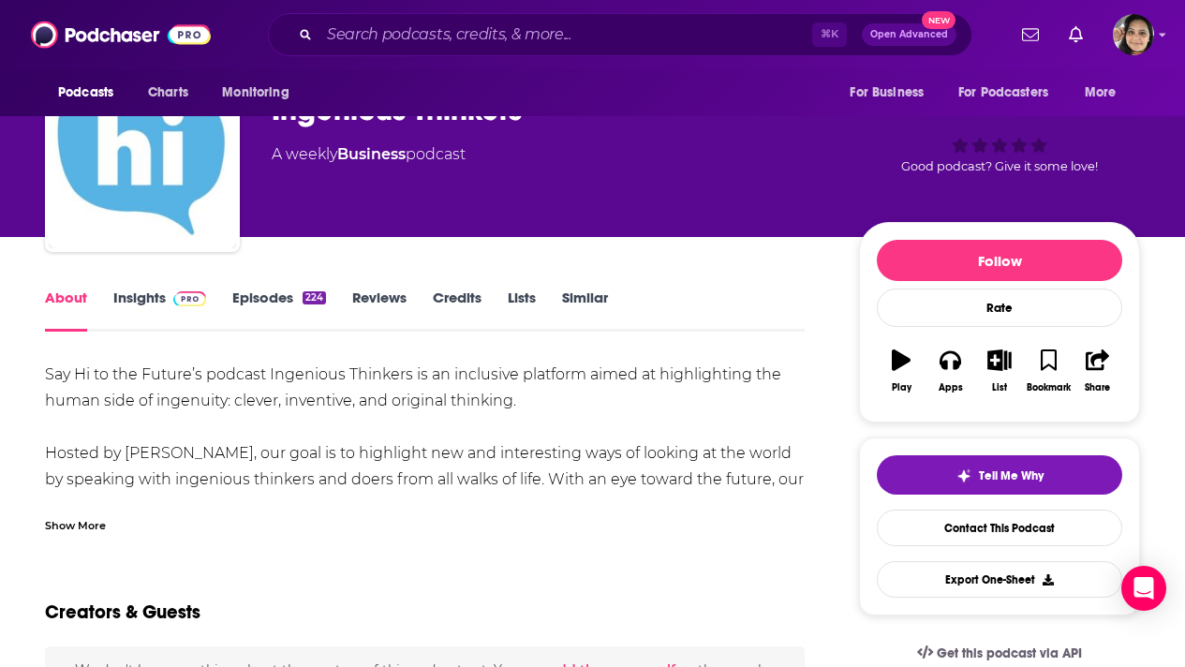
scroll to position [74, 0]
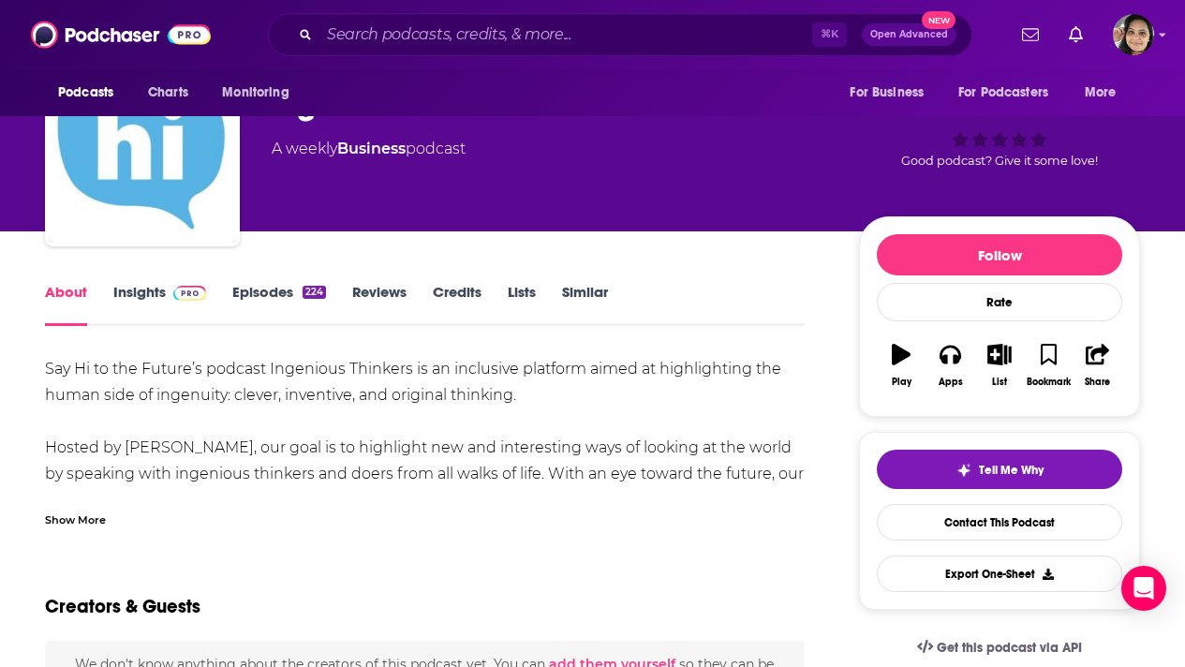
click at [80, 518] on div "Show More" at bounding box center [75, 518] width 61 height 18
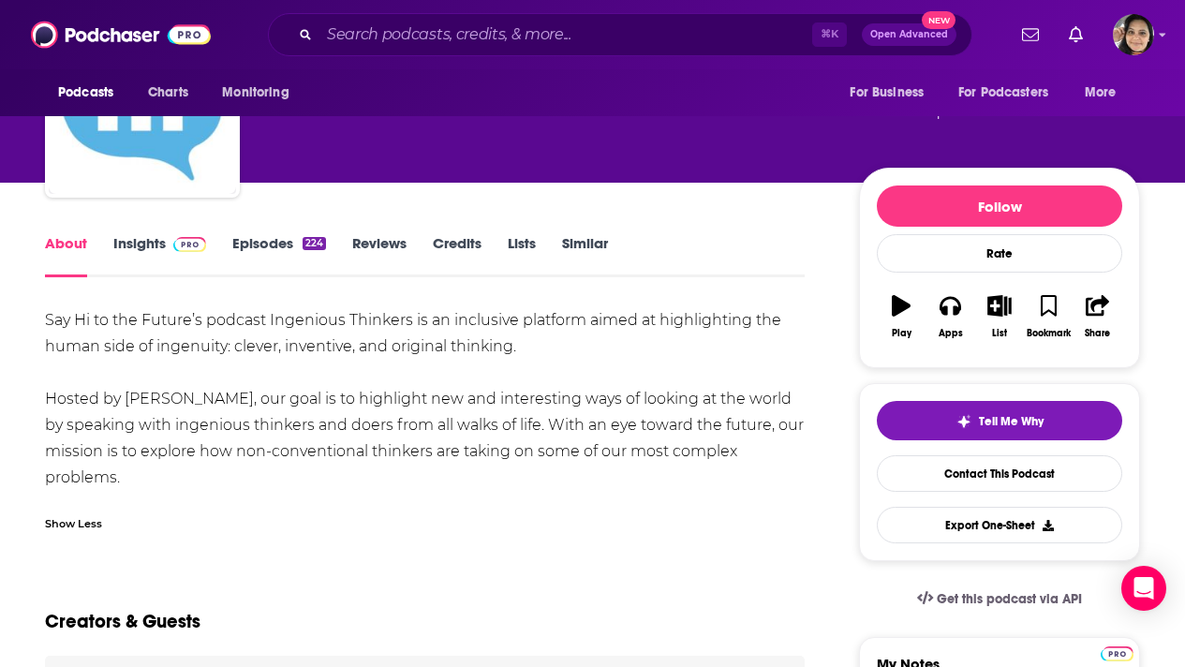
scroll to position [128, 0]
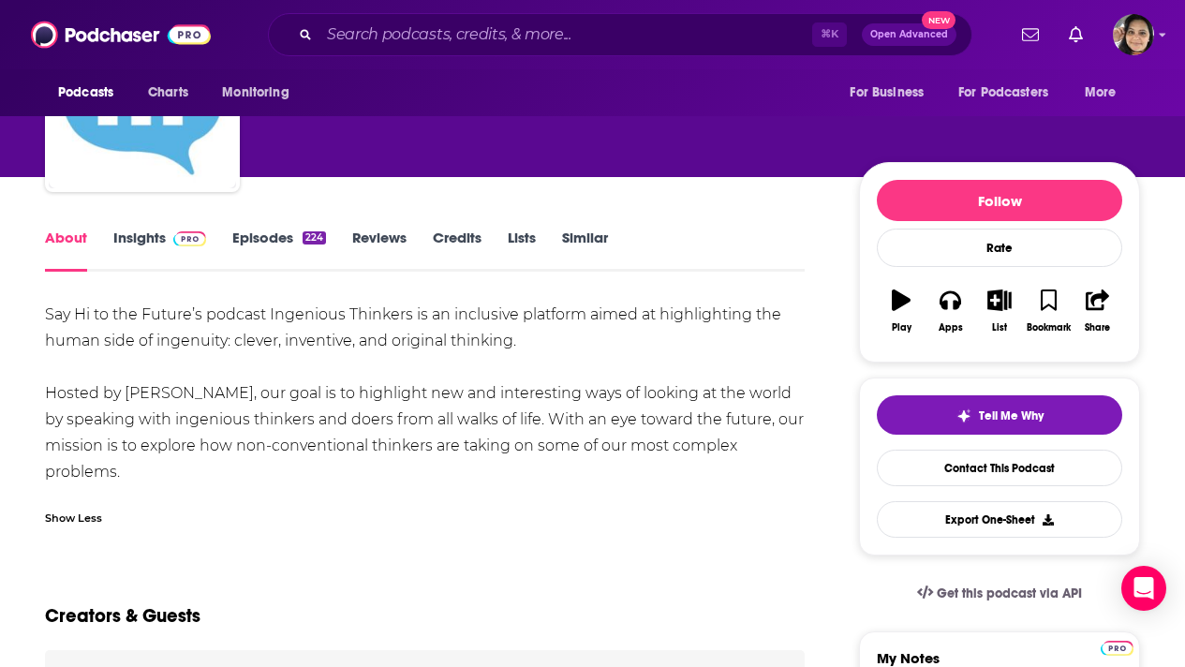
click at [272, 230] on link "Episodes 224" at bounding box center [279, 249] width 94 height 43
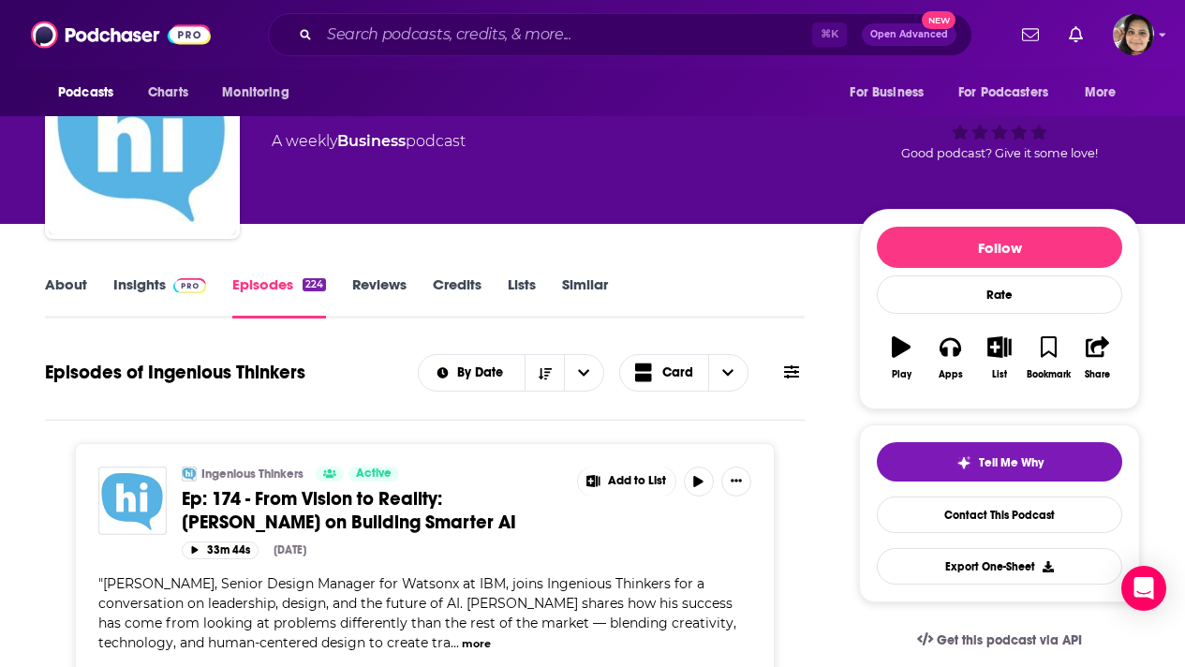
scroll to position [77, 0]
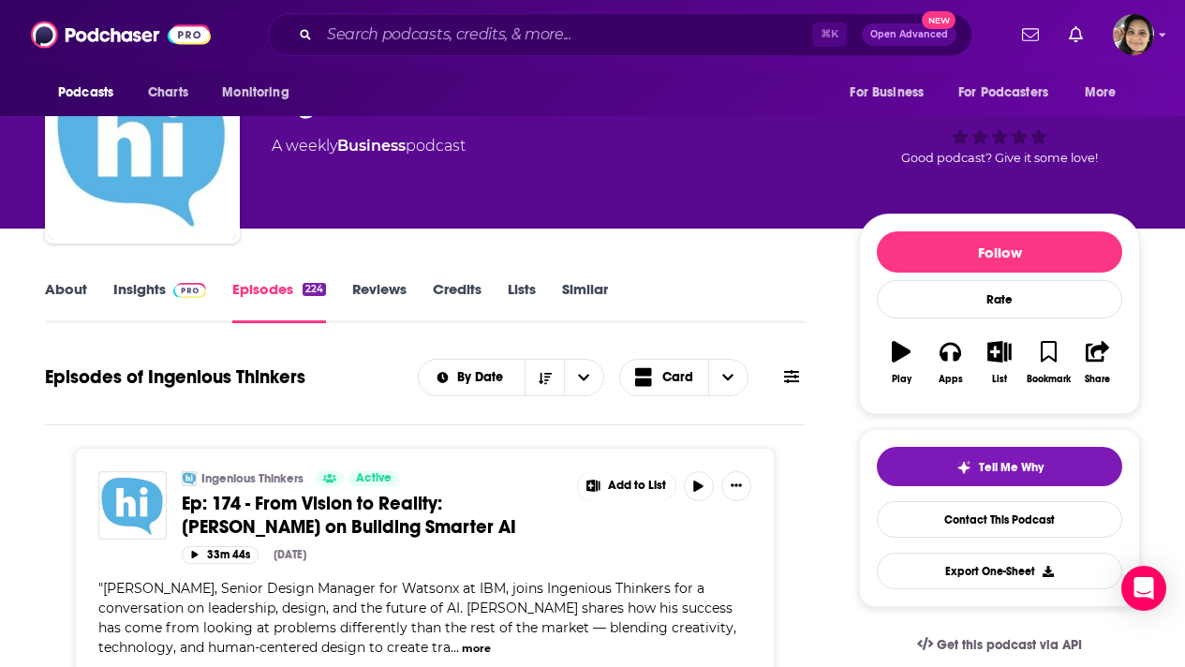
click at [148, 291] on link "Insights" at bounding box center [159, 301] width 93 height 43
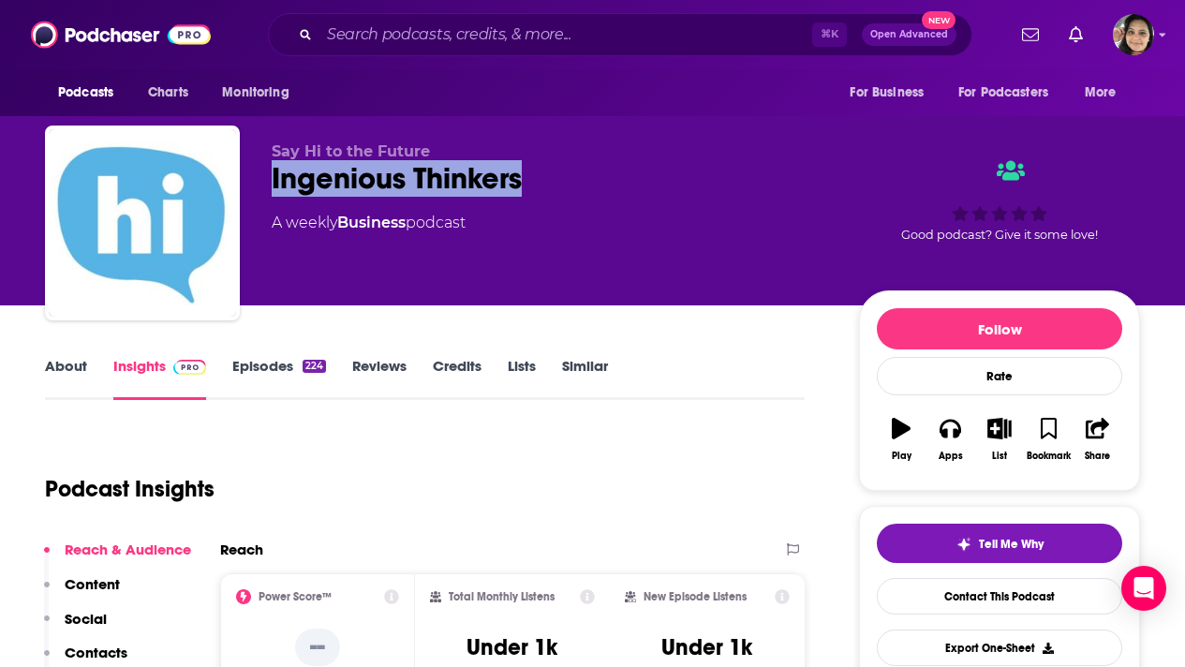
drag, startPoint x: 528, startPoint y: 176, endPoint x: 258, endPoint y: 173, distance: 269.7
click at [258, 174] on div "Say Hi to the Future Ingenious Thinkers A weekly Business podcast Good podcast?…" at bounding box center [592, 226] width 1095 height 202
copy h2 "Ingenious Thinkers"
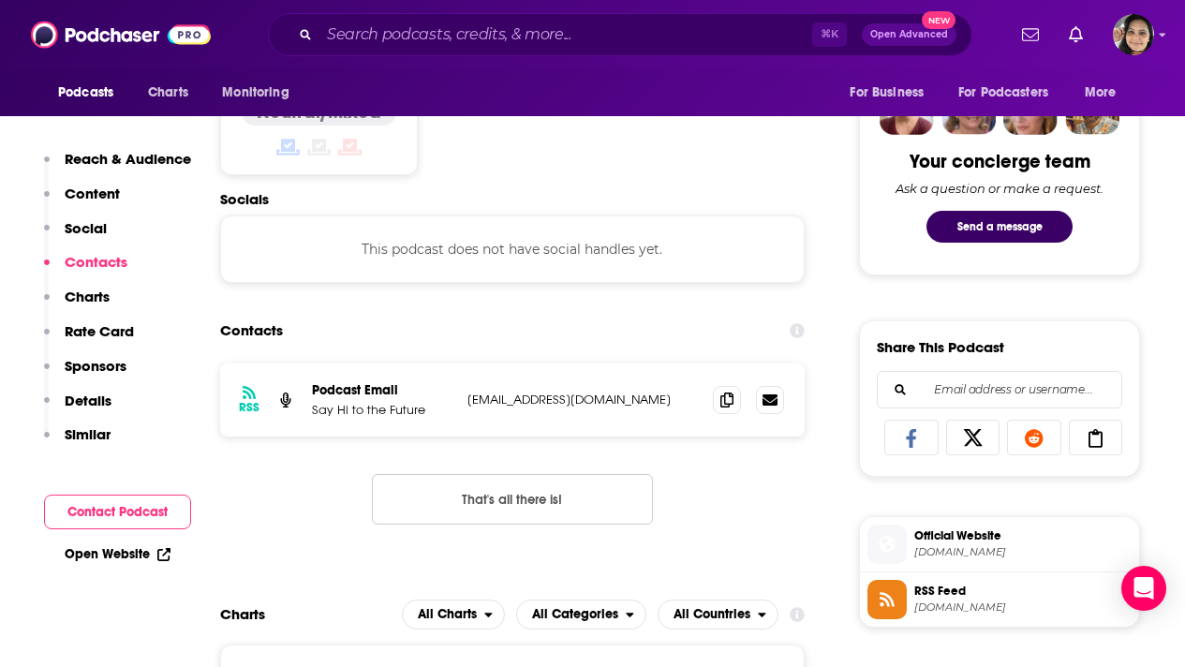
scroll to position [927, 0]
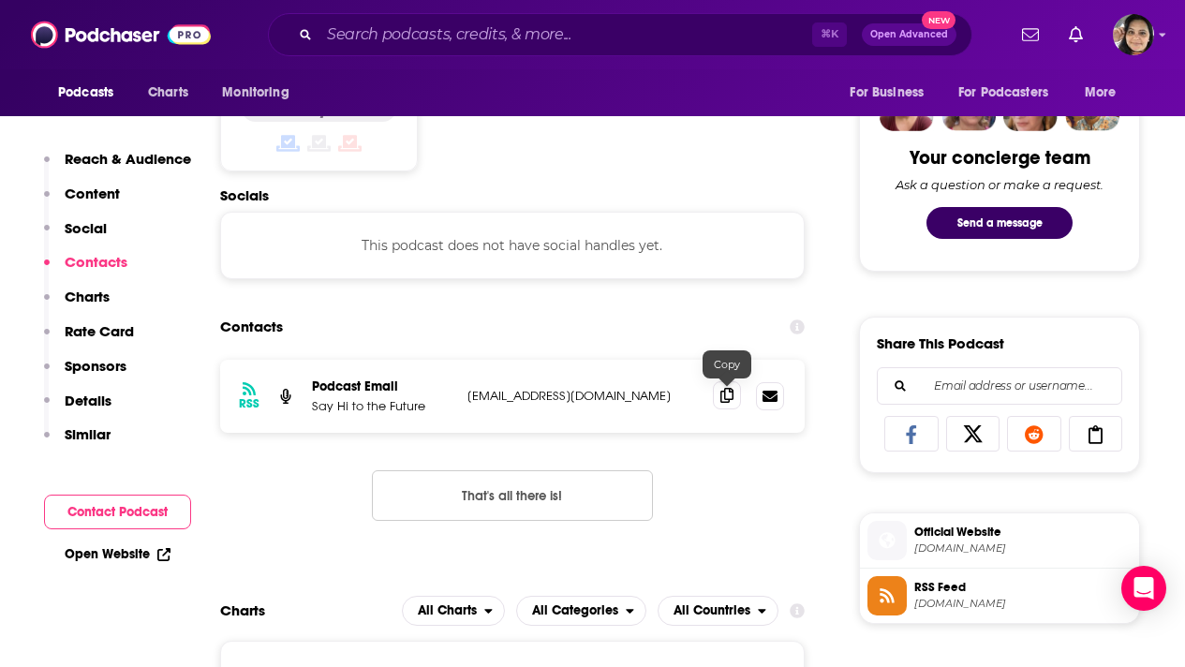
click at [732, 408] on span at bounding box center [727, 395] width 28 height 28
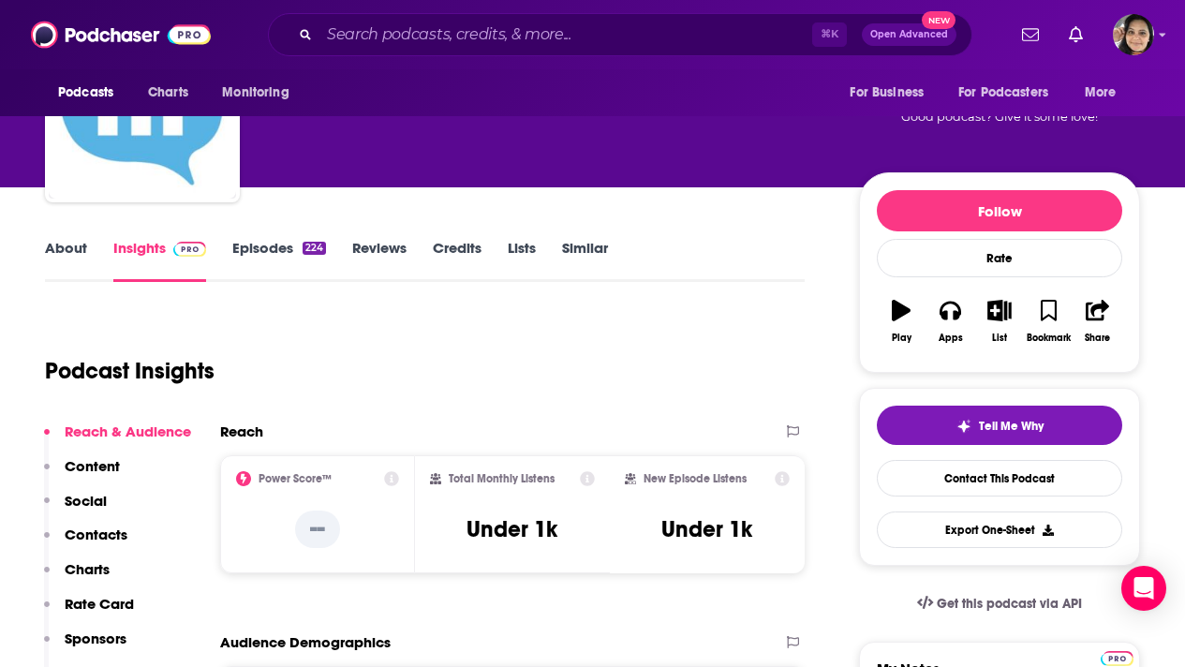
scroll to position [0, 0]
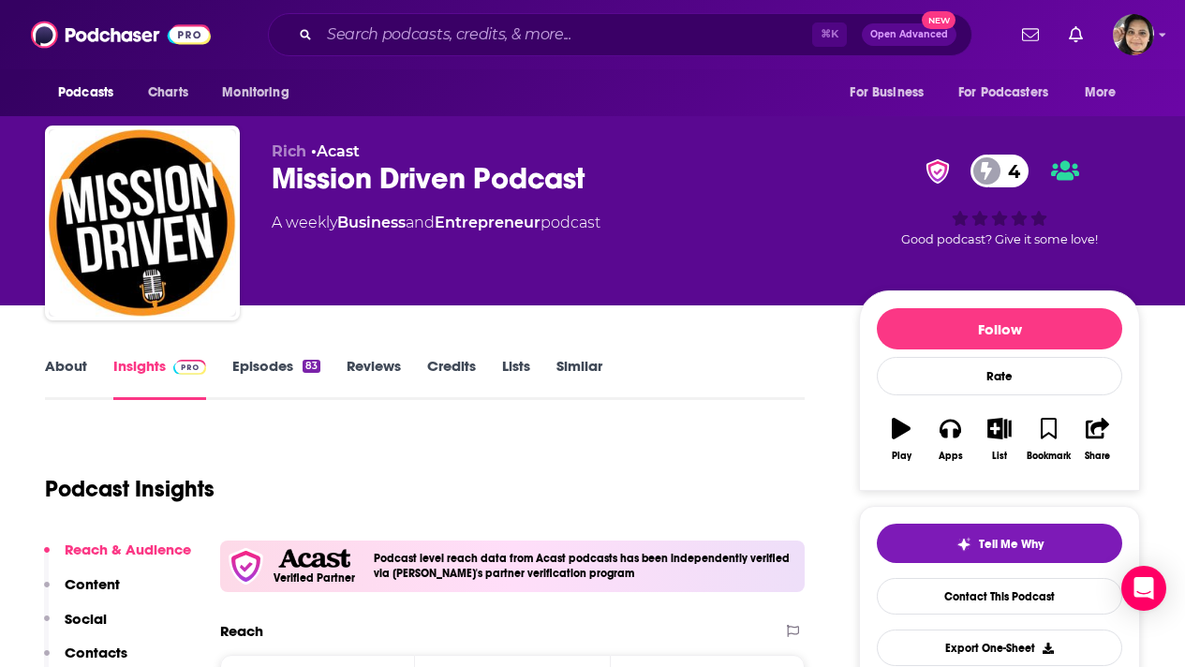
click at [62, 369] on link "About" at bounding box center [66, 378] width 42 height 43
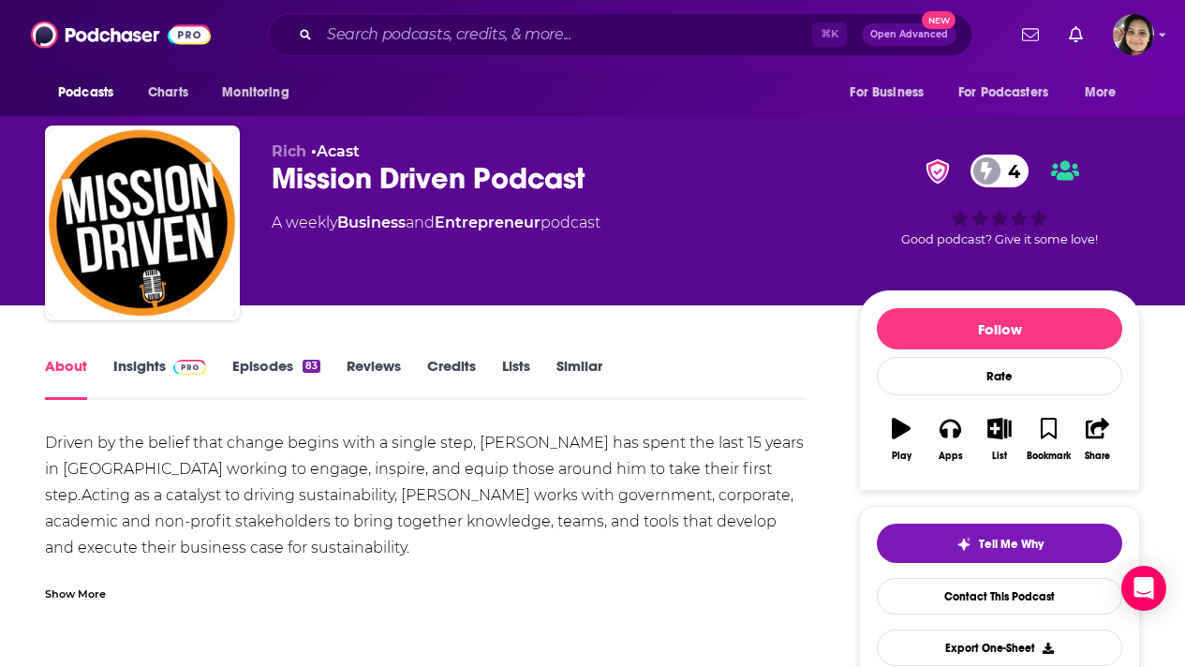
click at [152, 368] on link "Insights" at bounding box center [159, 378] width 93 height 43
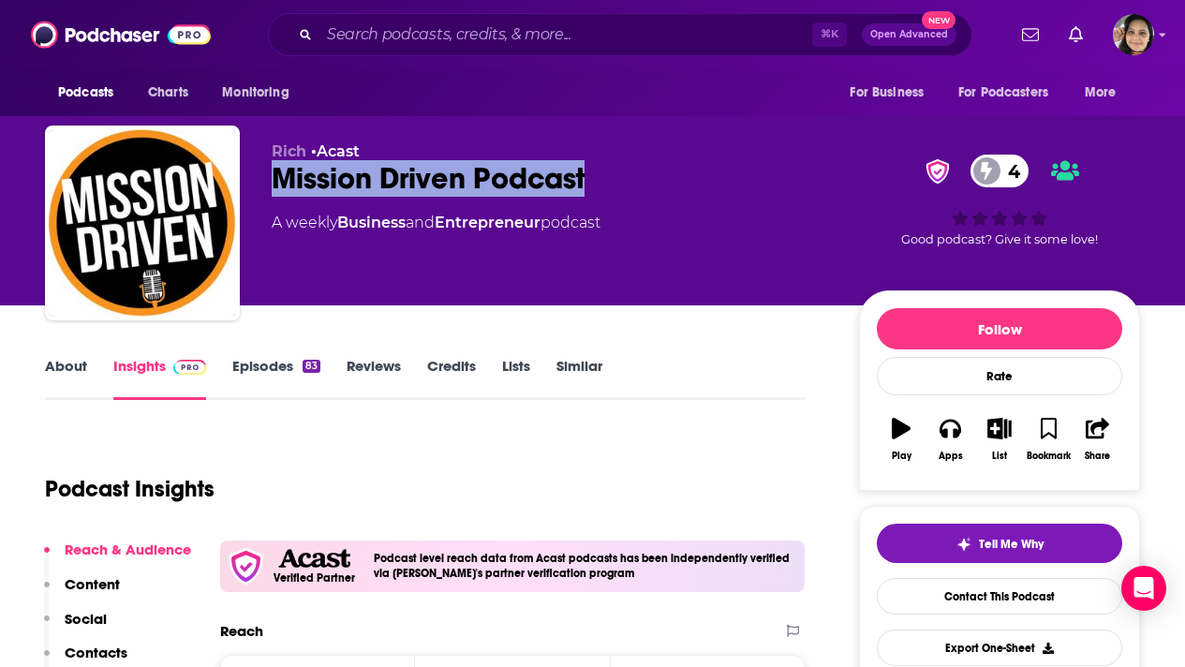
drag, startPoint x: 596, startPoint y: 177, endPoint x: 254, endPoint y: 176, distance: 342.7
click at [254, 176] on div "Rich • Acast Mission Driven Podcast 4 A weekly Business and Entrepreneur podcas…" at bounding box center [592, 226] width 1095 height 202
copy h2 "Mission Driven Podcast"
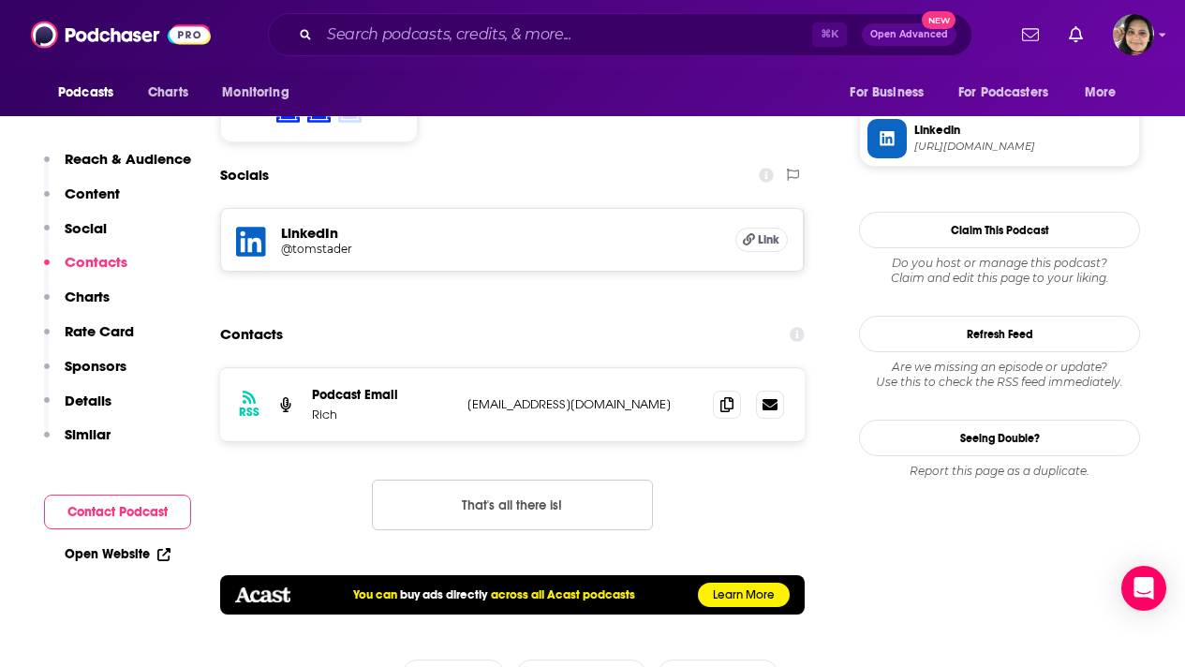
scroll to position [1613, 0]
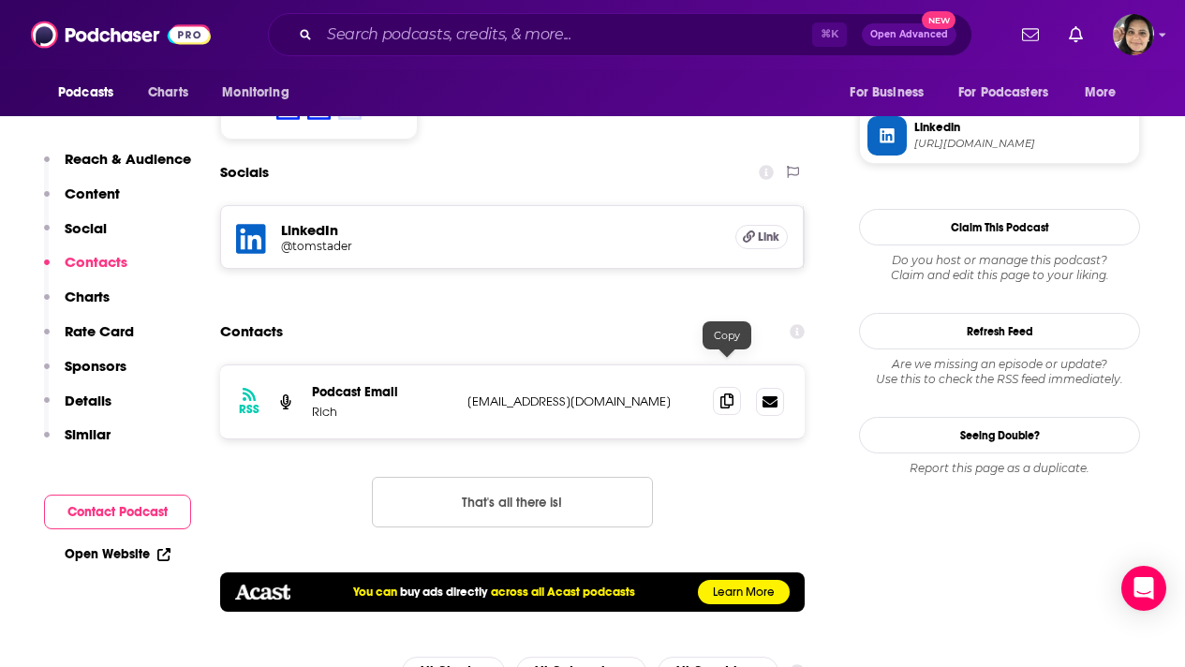
click at [725, 393] on icon at bounding box center [726, 400] width 13 height 15
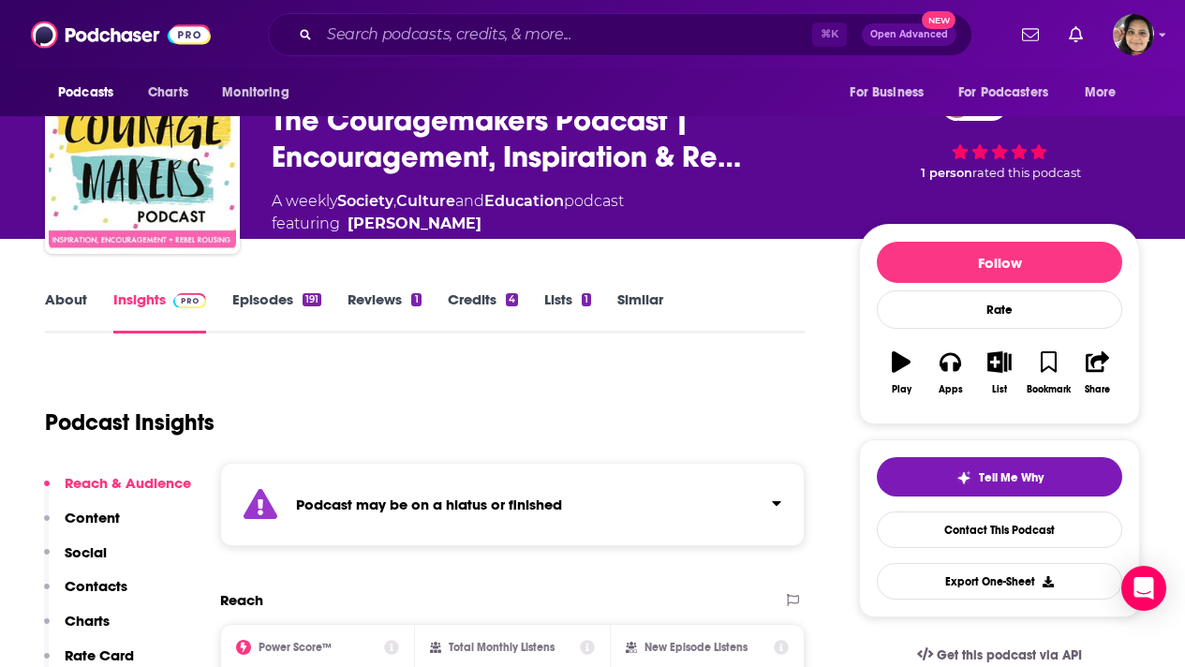
scroll to position [65, 0]
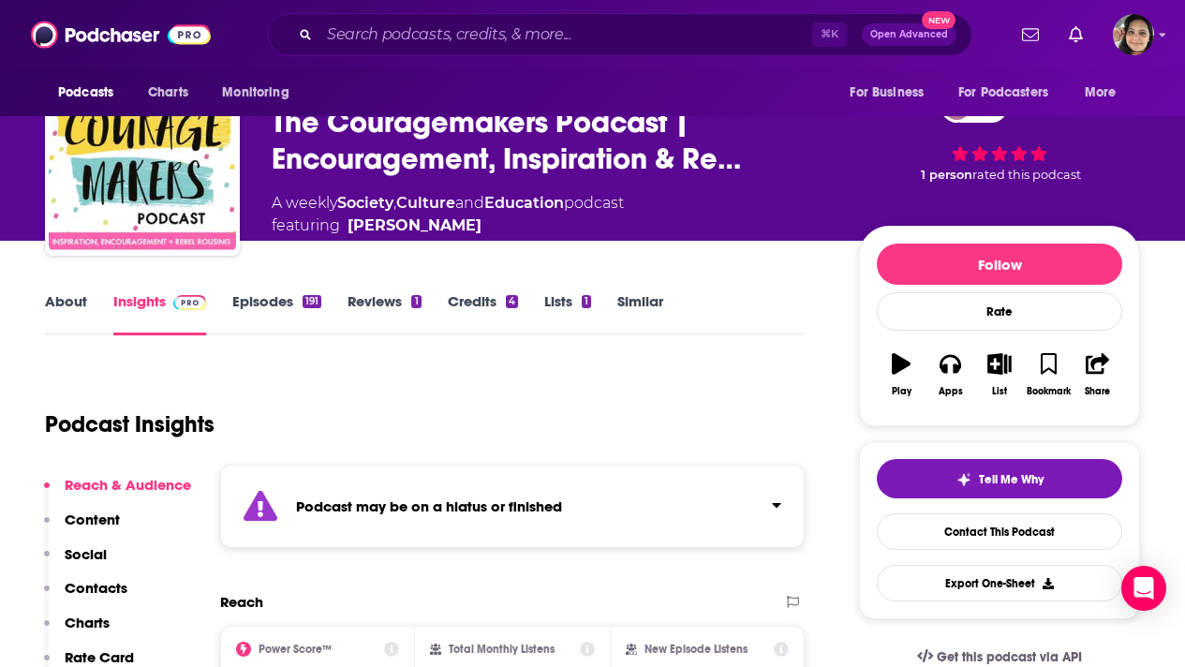
click at [278, 306] on link "Episodes 191" at bounding box center [276, 313] width 89 height 43
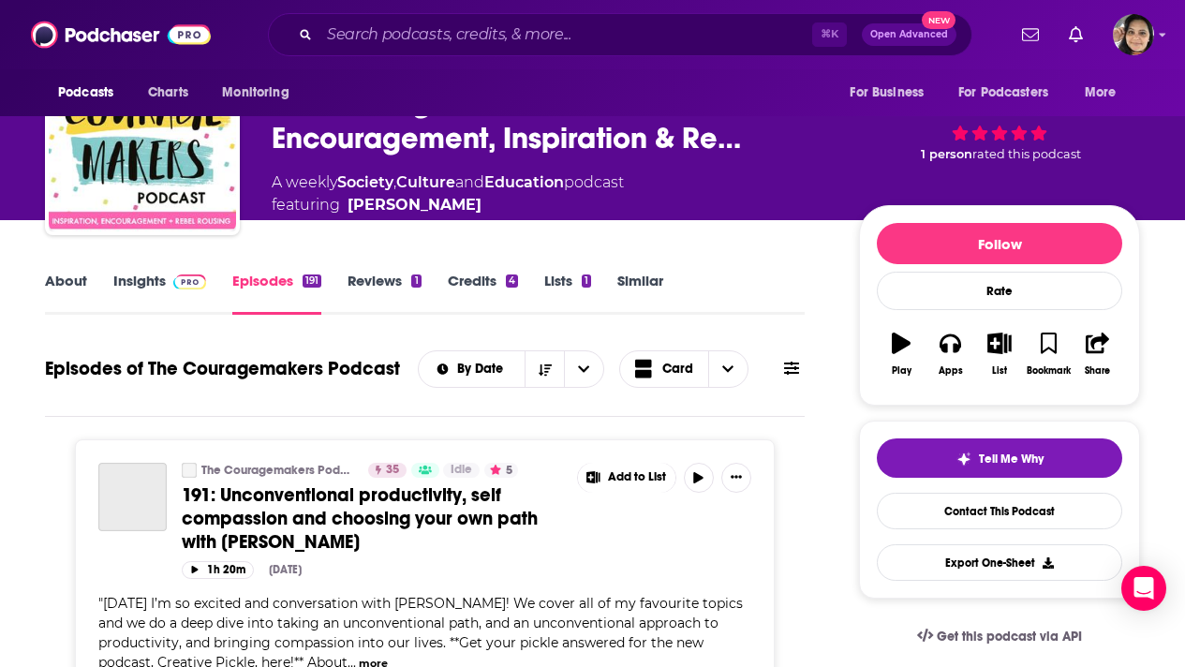
scroll to position [88, 0]
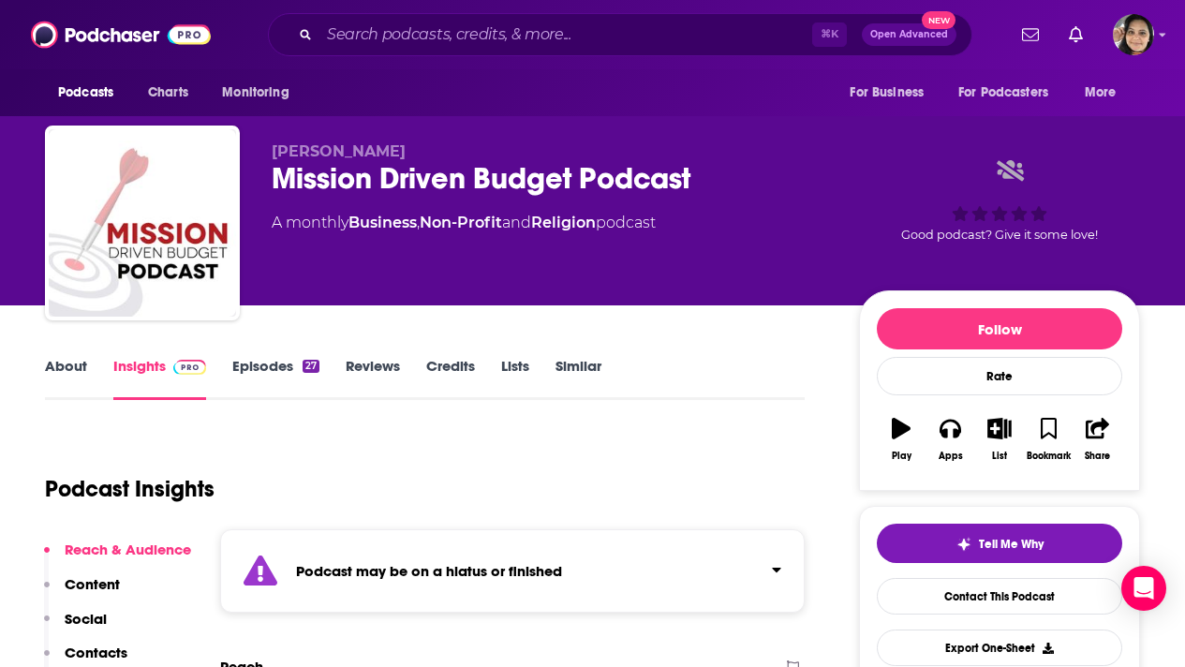
click at [269, 365] on link "Episodes 27" at bounding box center [275, 378] width 87 height 43
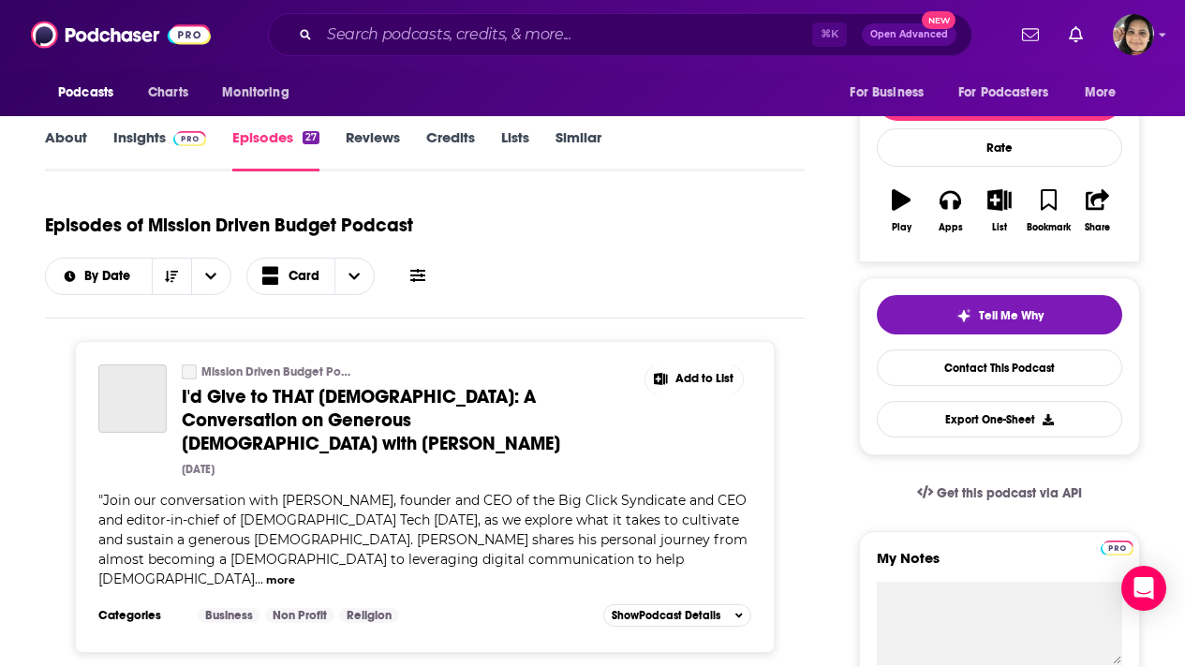
scroll to position [234, 0]
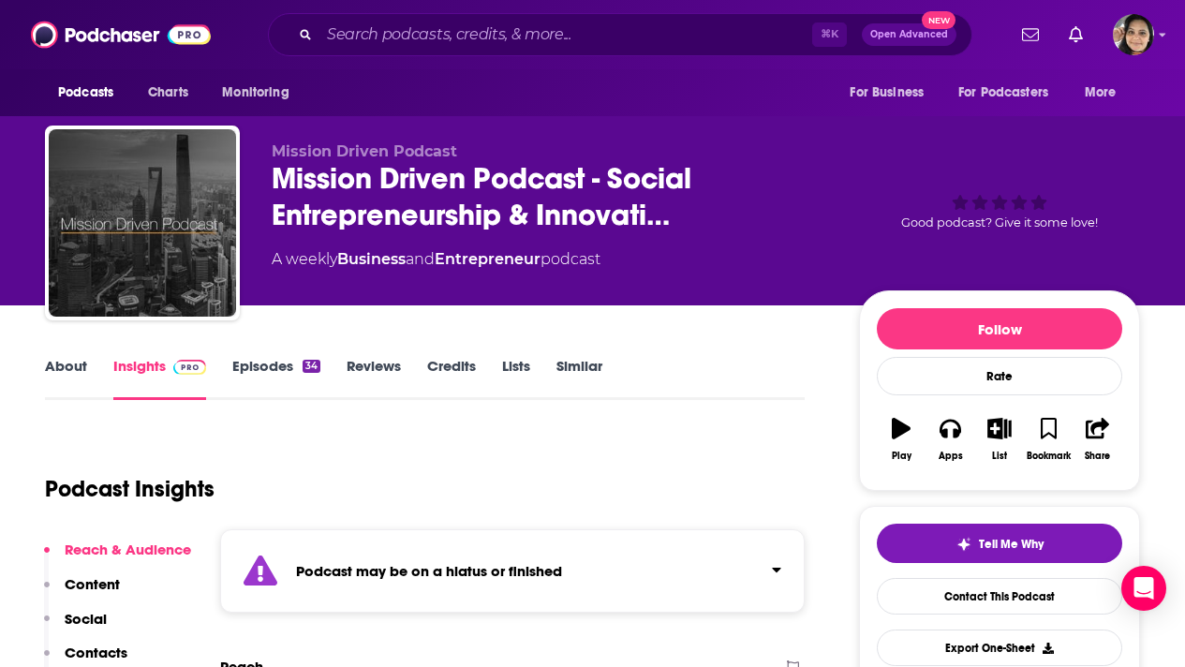
click at [303, 364] on div "34" at bounding box center [311, 366] width 18 height 13
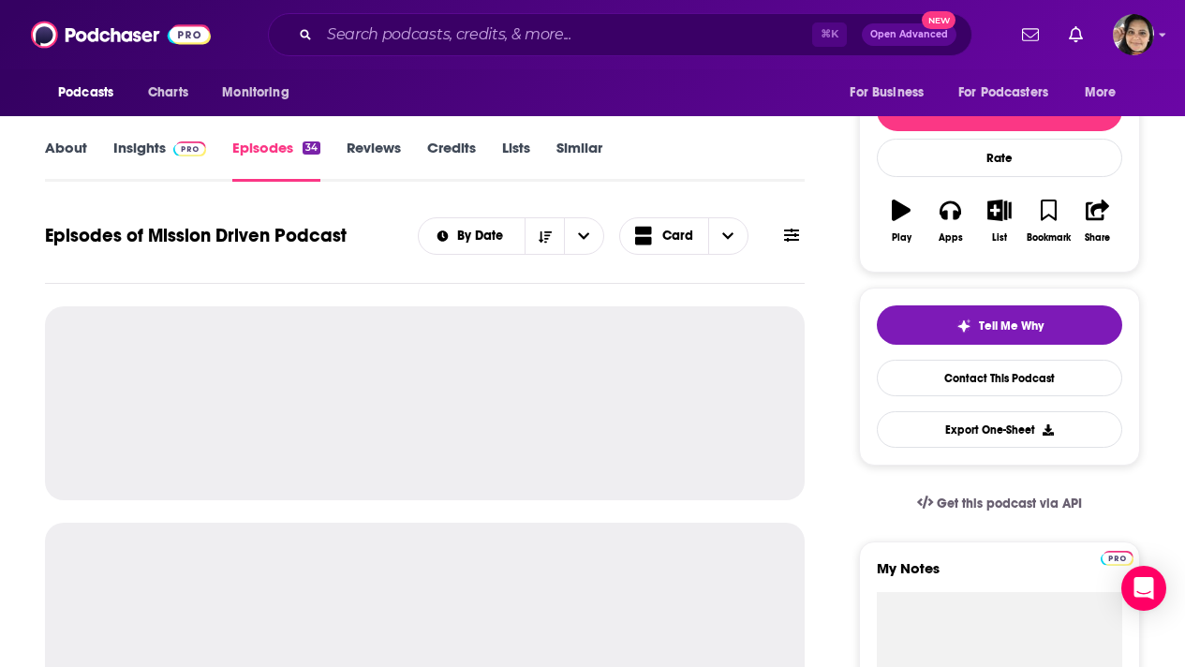
scroll to position [251, 0]
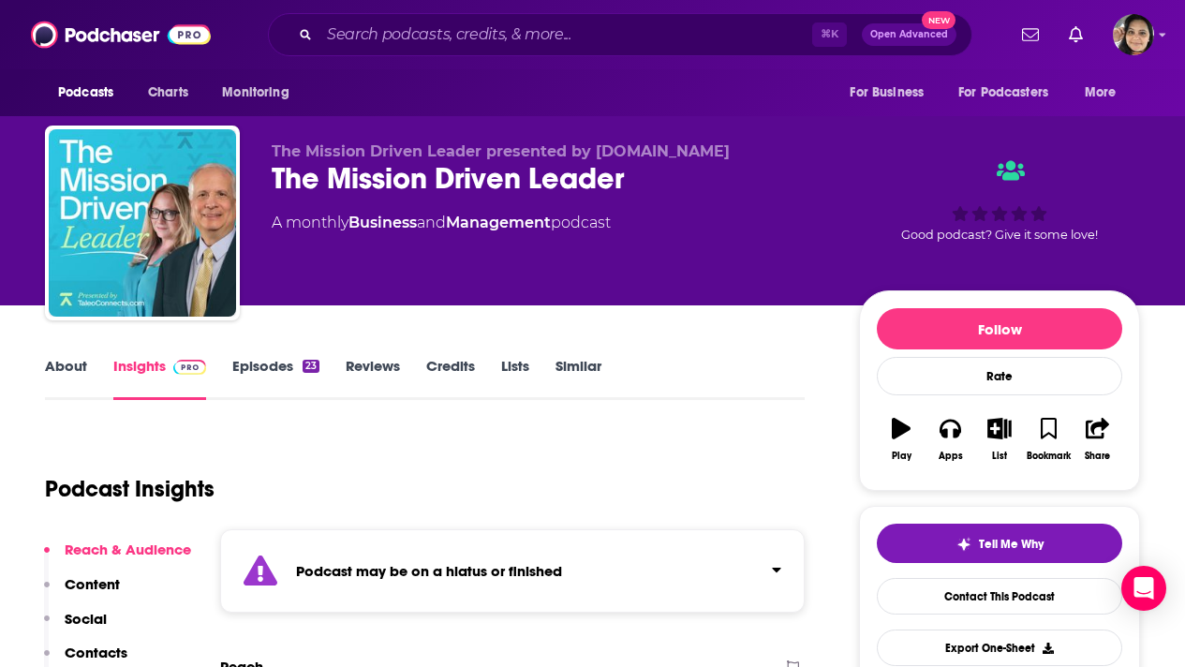
click at [259, 364] on link "Episodes 23" at bounding box center [275, 378] width 87 height 43
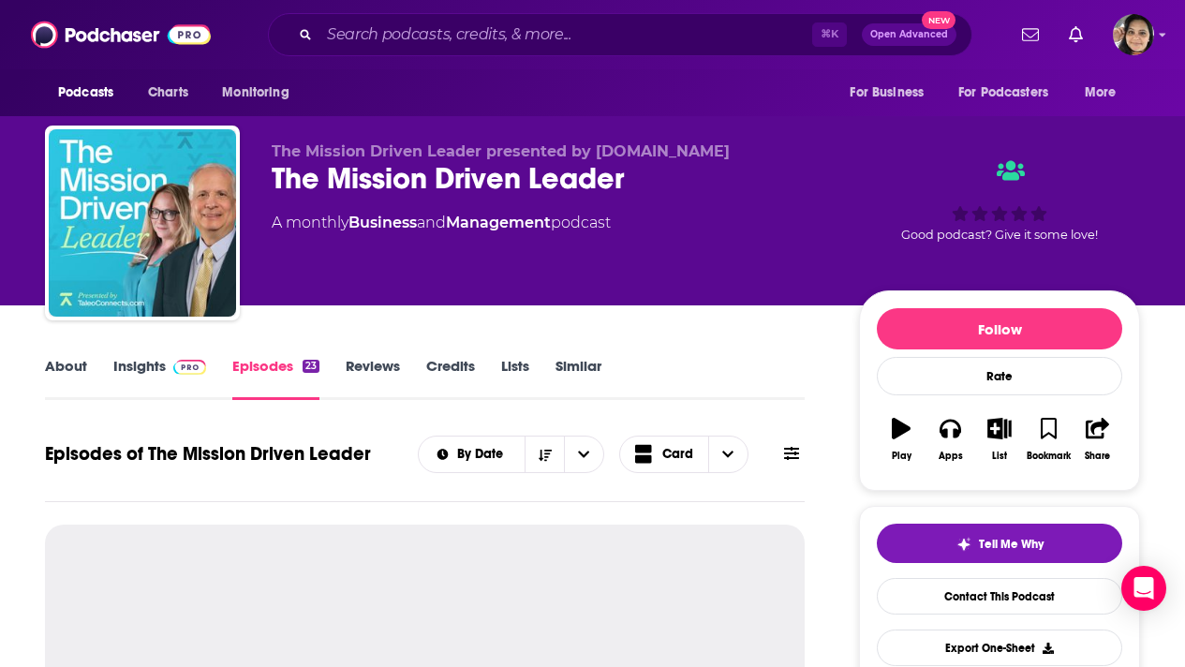
scroll to position [218, 0]
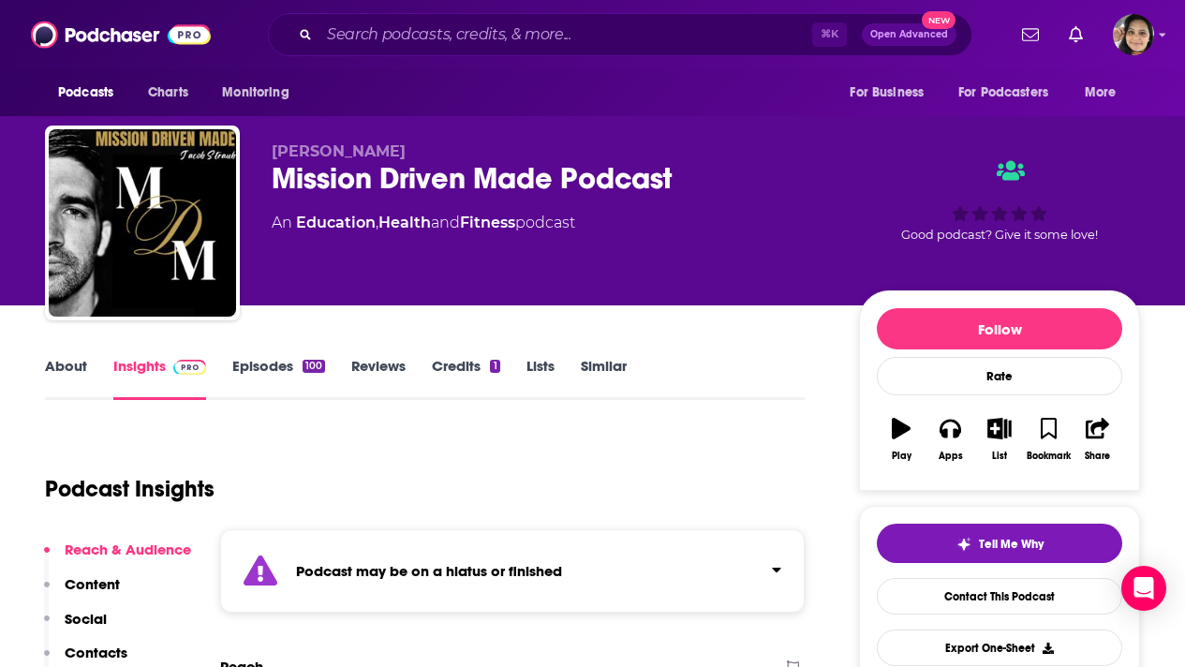
click at [303, 364] on div "100" at bounding box center [313, 366] width 22 height 13
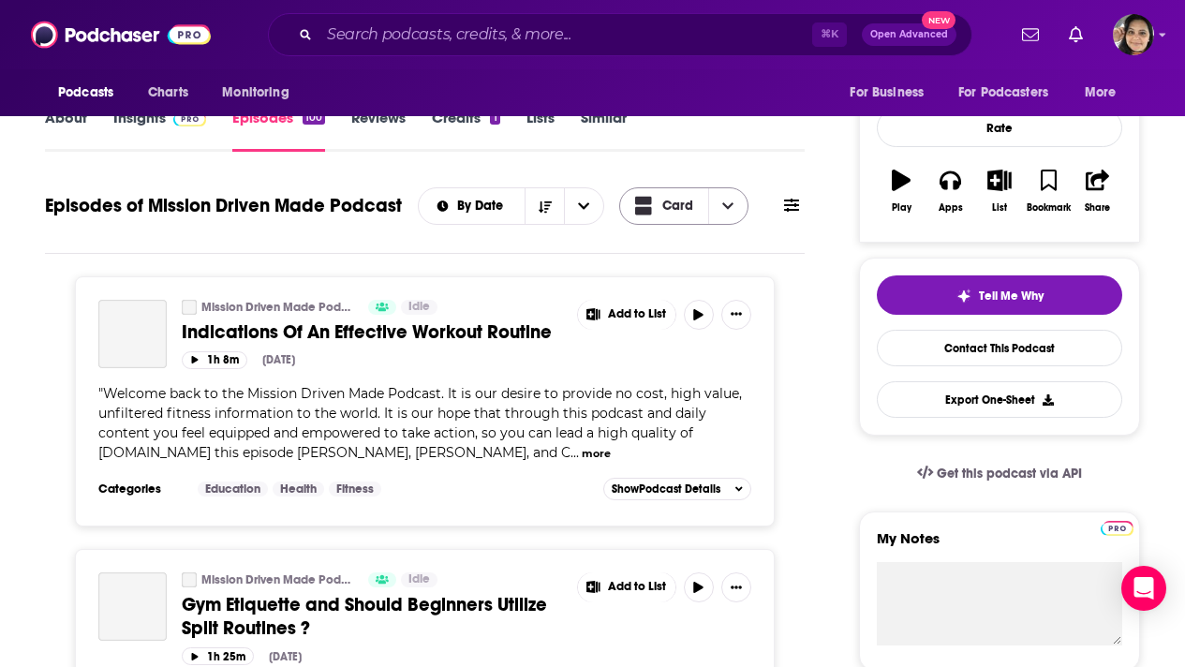
scroll to position [252, 0]
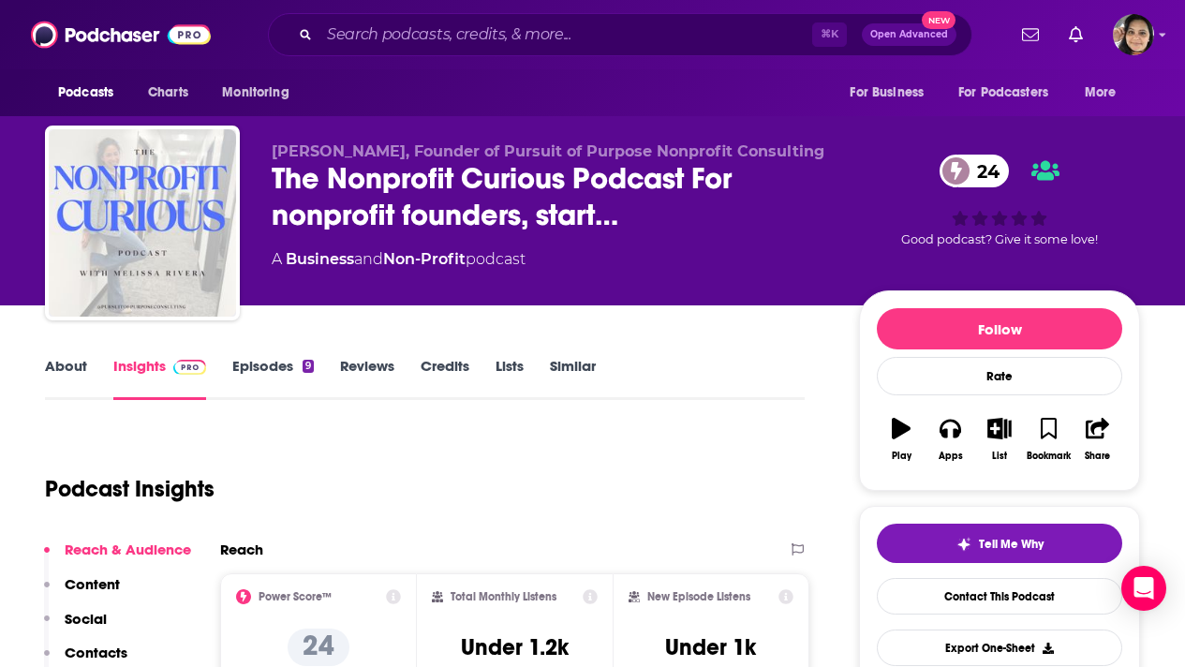
click at [265, 369] on link "Episodes 9" at bounding box center [272, 378] width 81 height 43
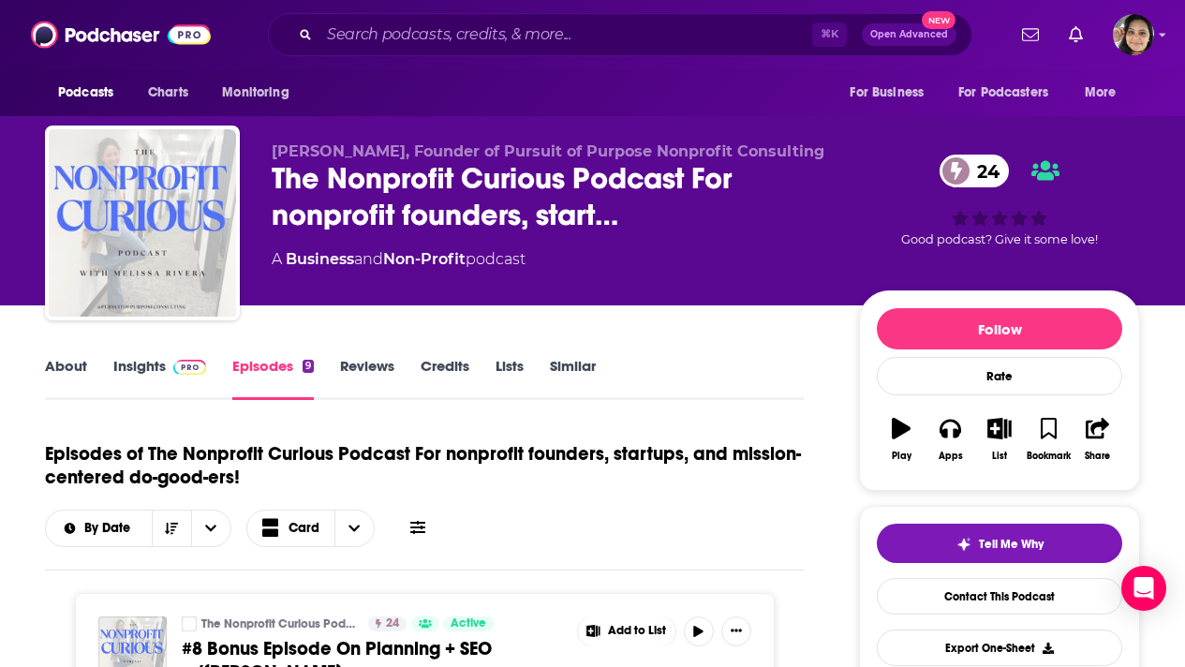
click at [59, 372] on link "About" at bounding box center [66, 378] width 42 height 43
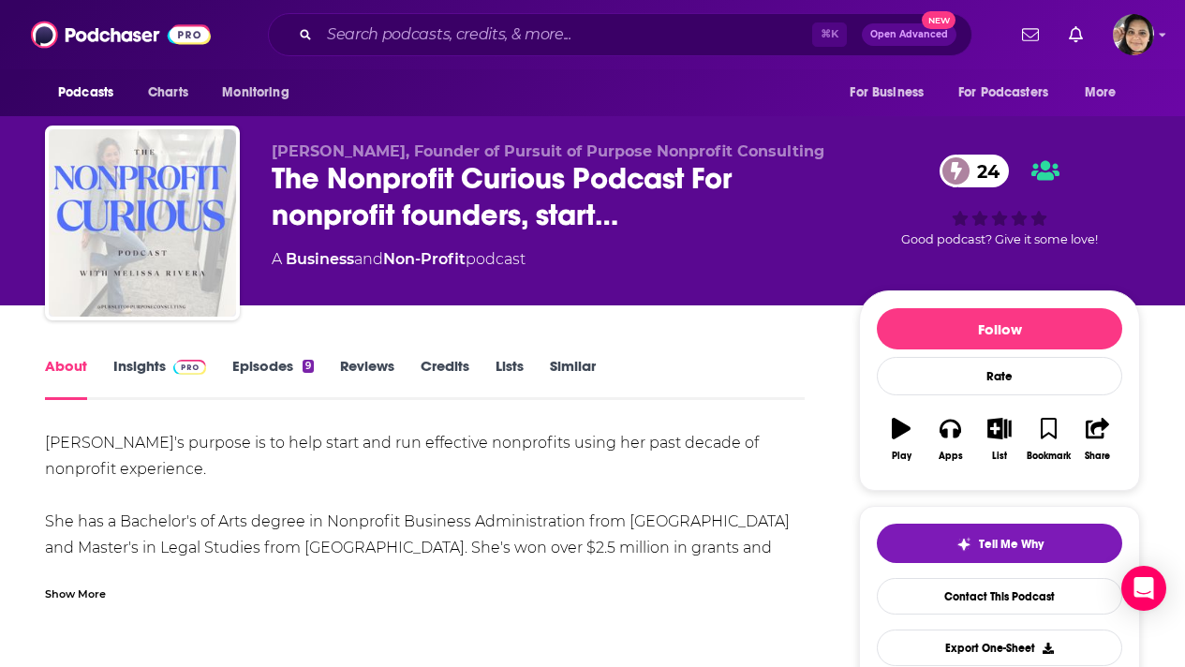
click at [76, 595] on div "Show More" at bounding box center [75, 592] width 61 height 18
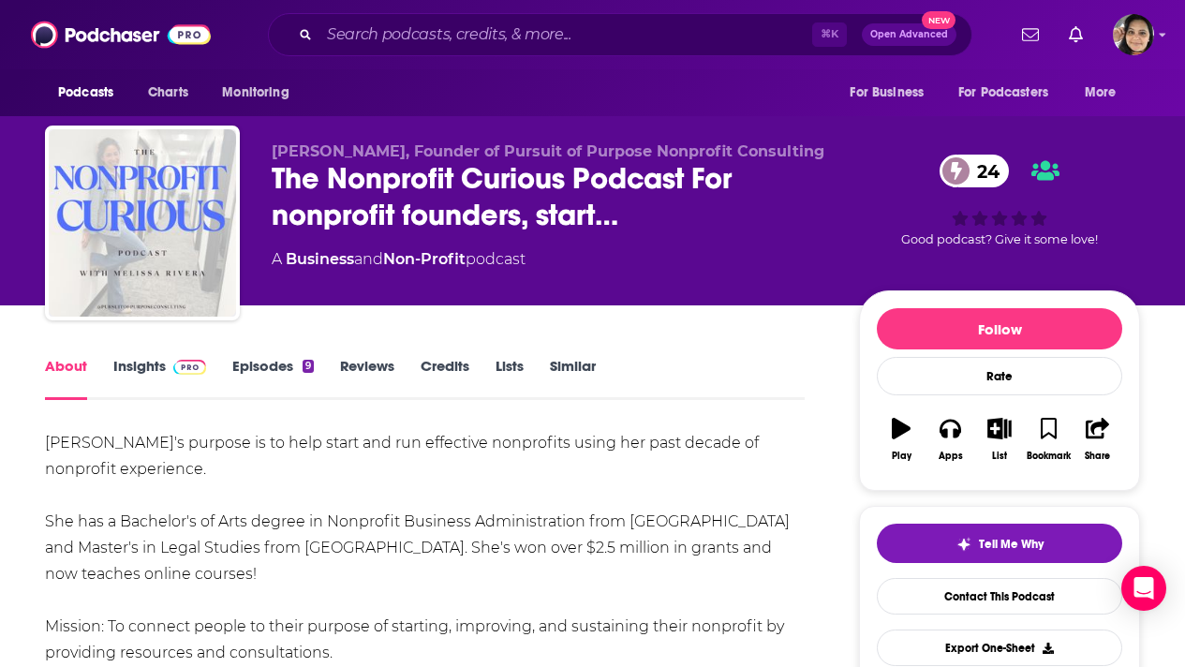
click at [268, 359] on link "Episodes 9" at bounding box center [272, 378] width 81 height 43
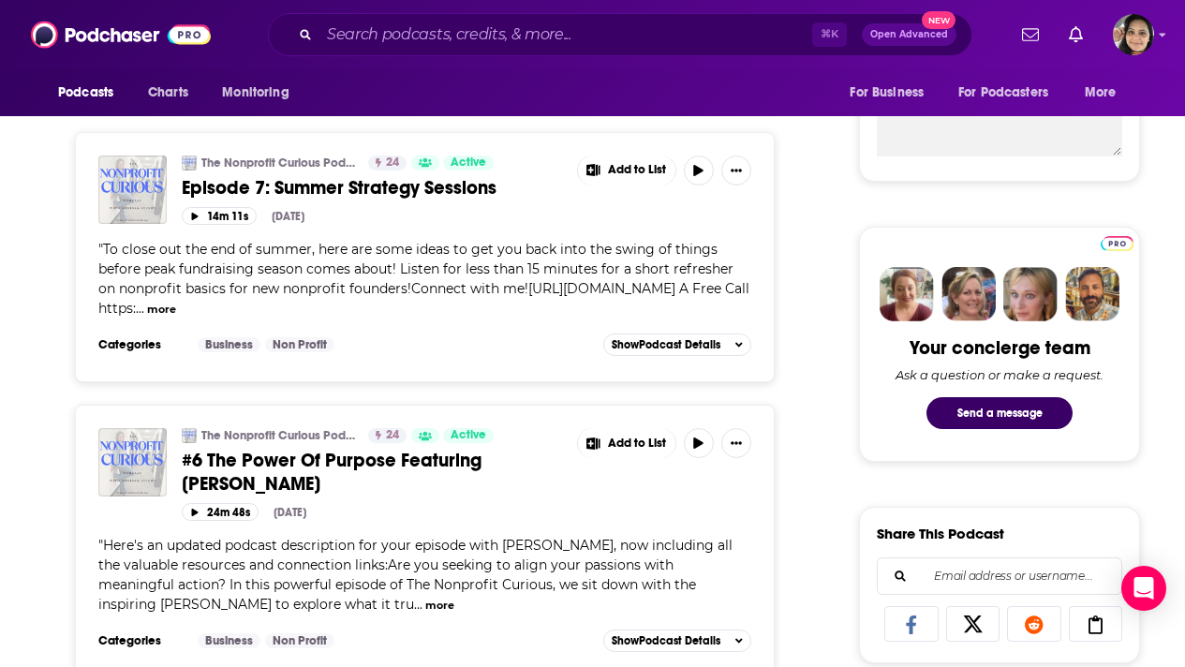
scroll to position [783, 0]
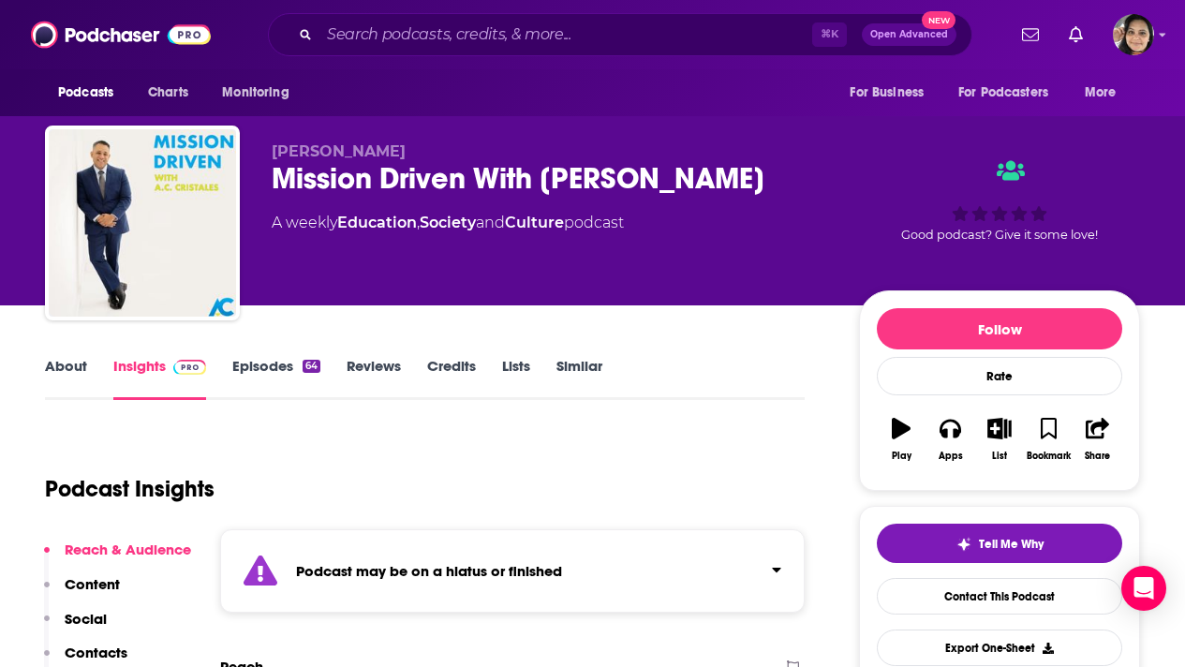
click at [293, 365] on link "Episodes 64" at bounding box center [276, 378] width 88 height 43
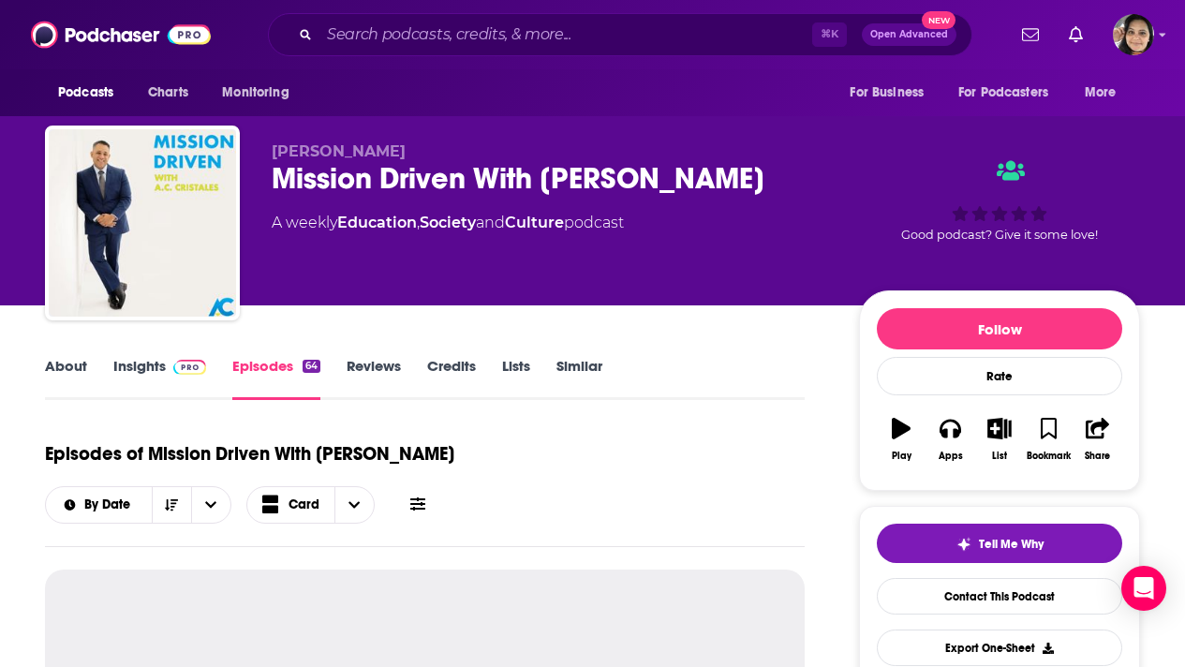
scroll to position [243, 0]
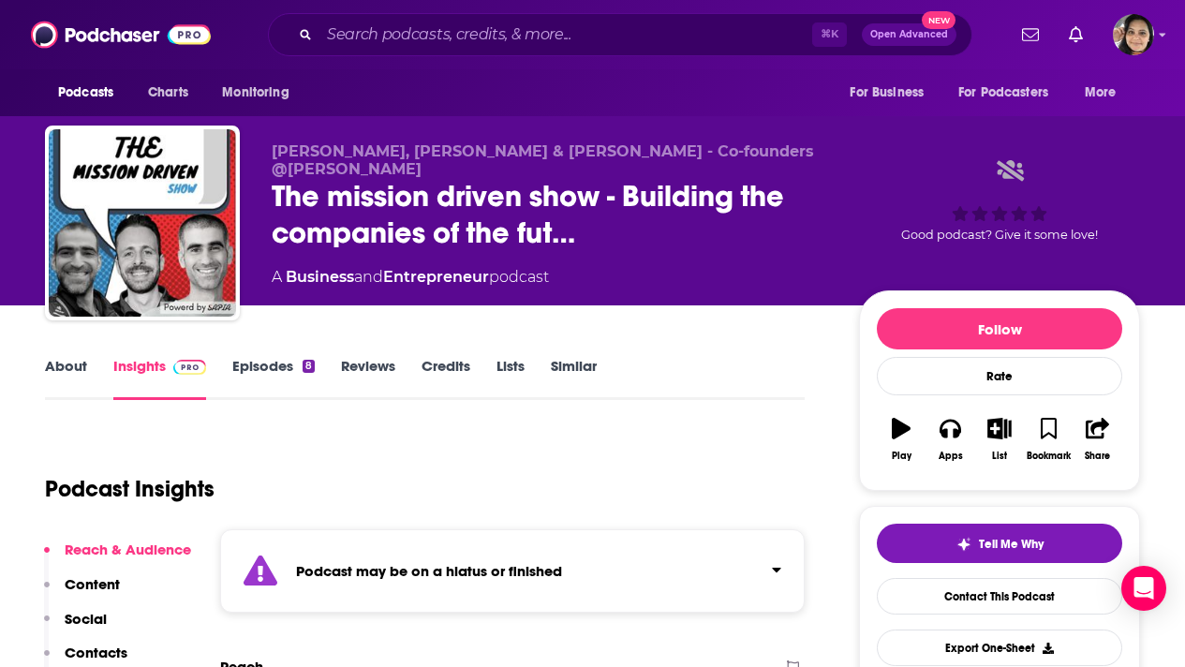
click at [243, 365] on link "Episodes 8" at bounding box center [273, 378] width 82 height 43
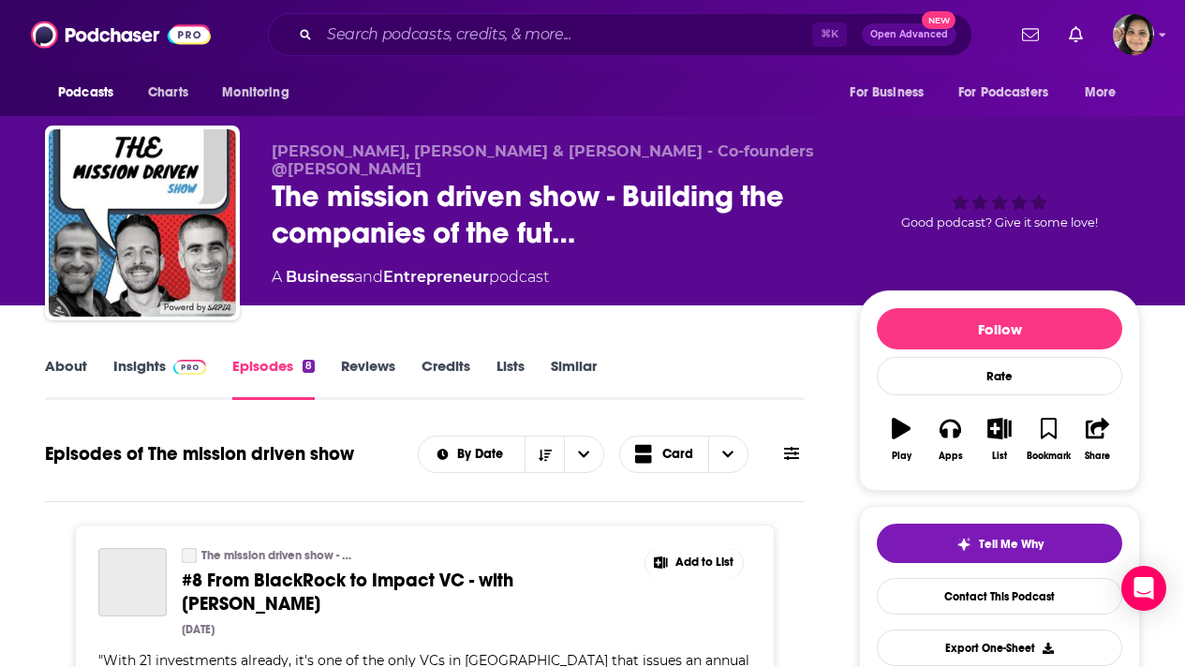
scroll to position [200, 0]
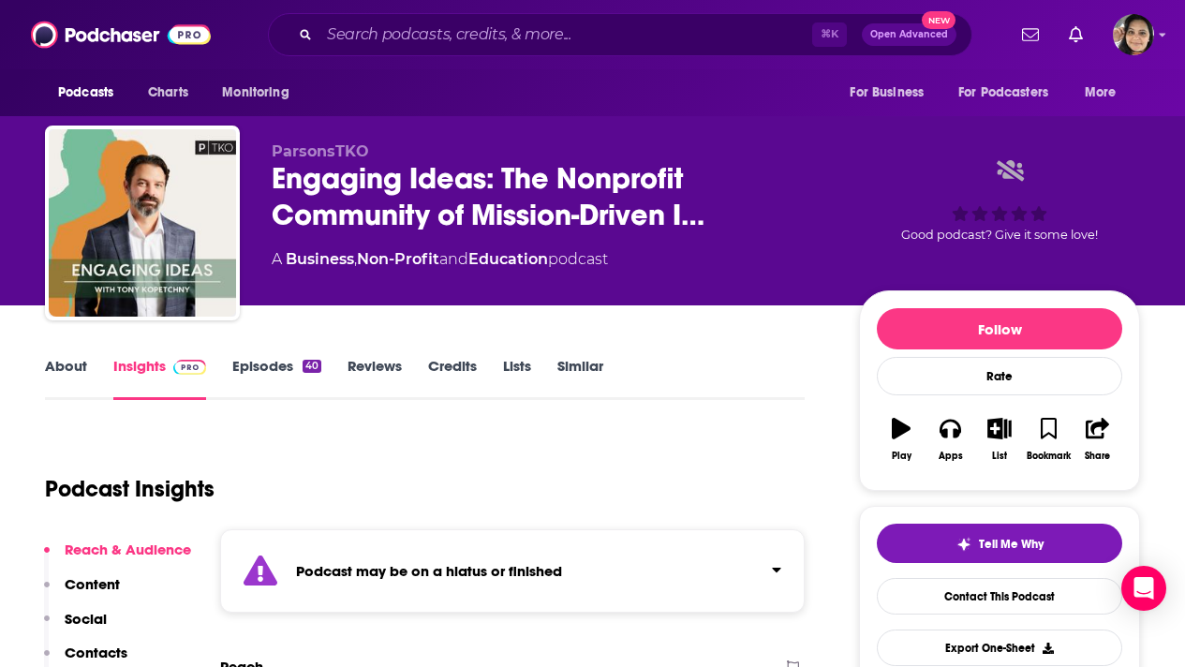
click at [278, 371] on link "Episodes 40" at bounding box center [276, 378] width 89 height 43
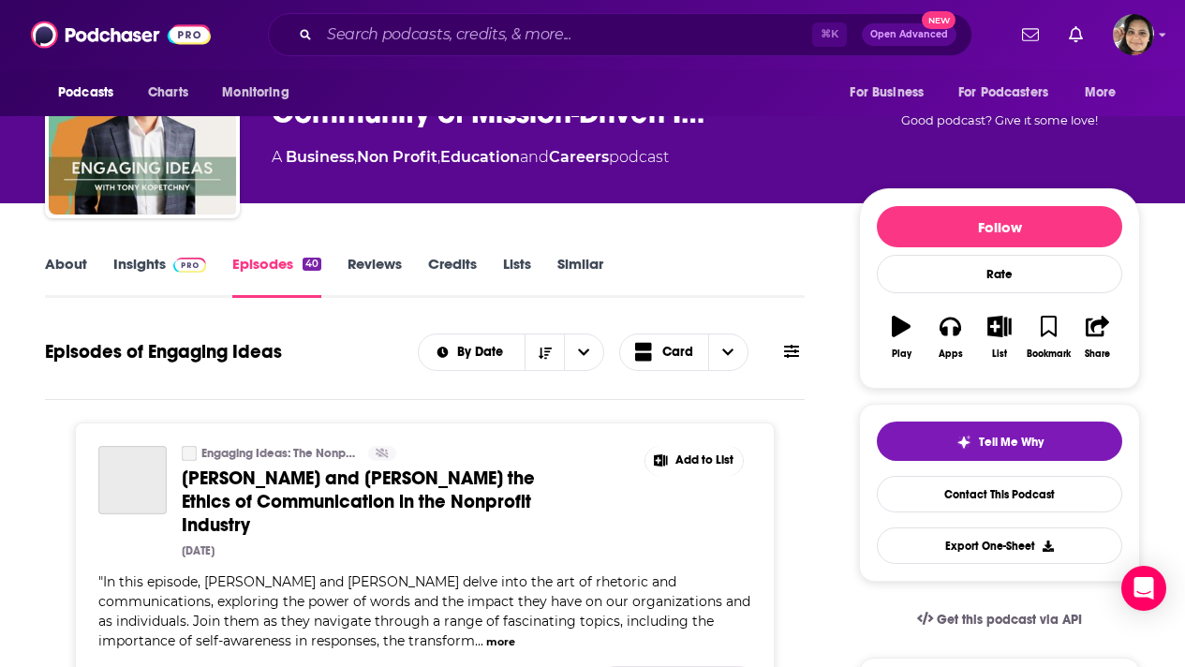
scroll to position [206, 0]
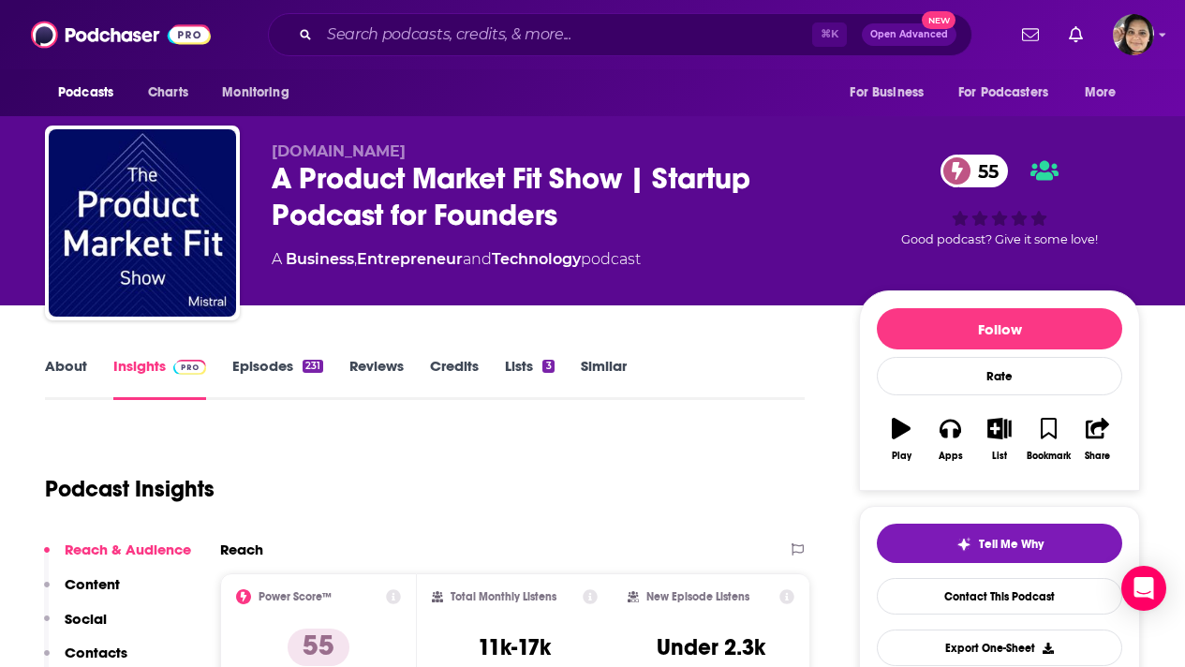
click at [72, 362] on link "About" at bounding box center [66, 378] width 42 height 43
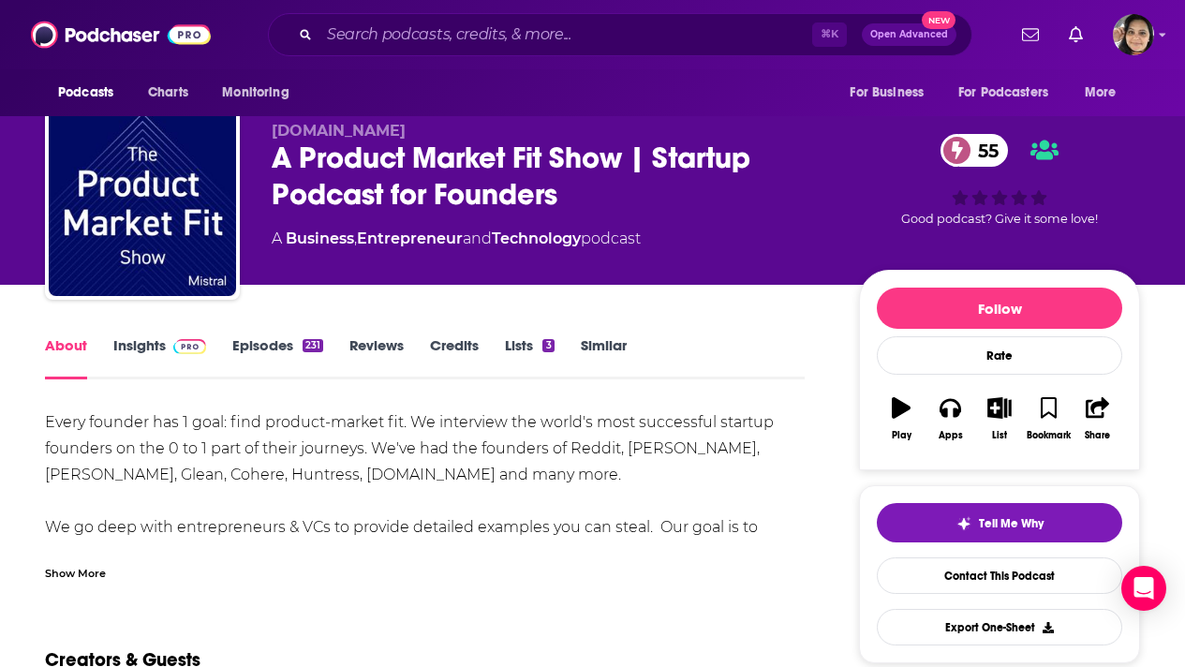
scroll to position [23, 0]
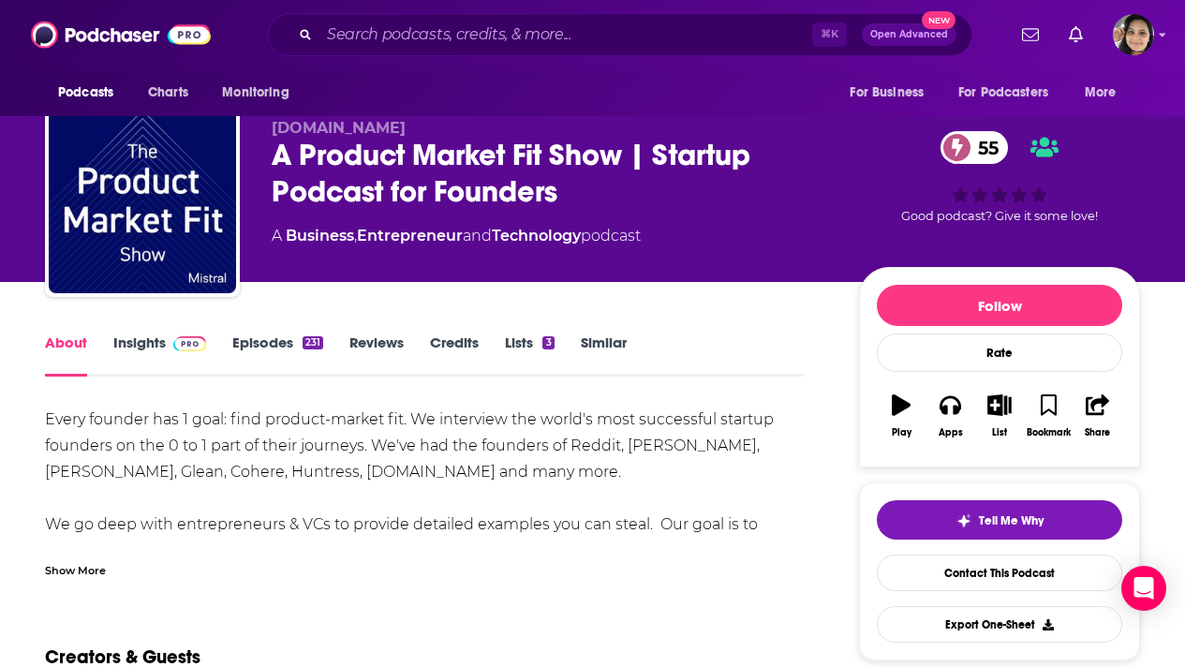
click at [64, 571] on div "Show More" at bounding box center [75, 569] width 61 height 18
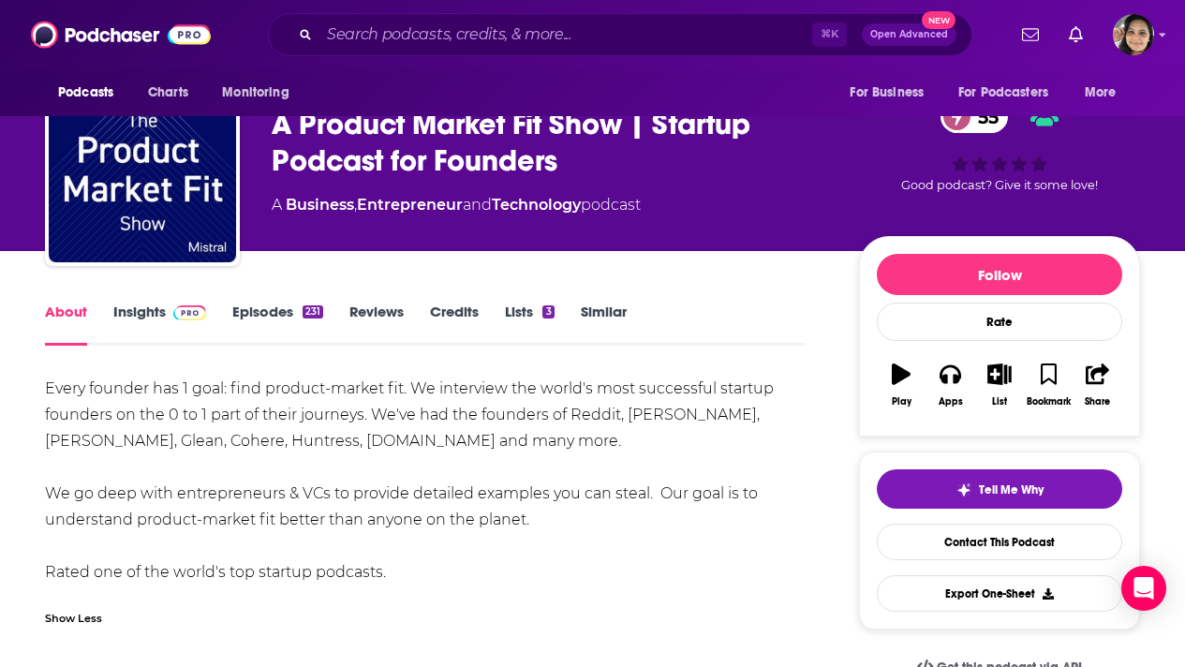
scroll to position [29, 0]
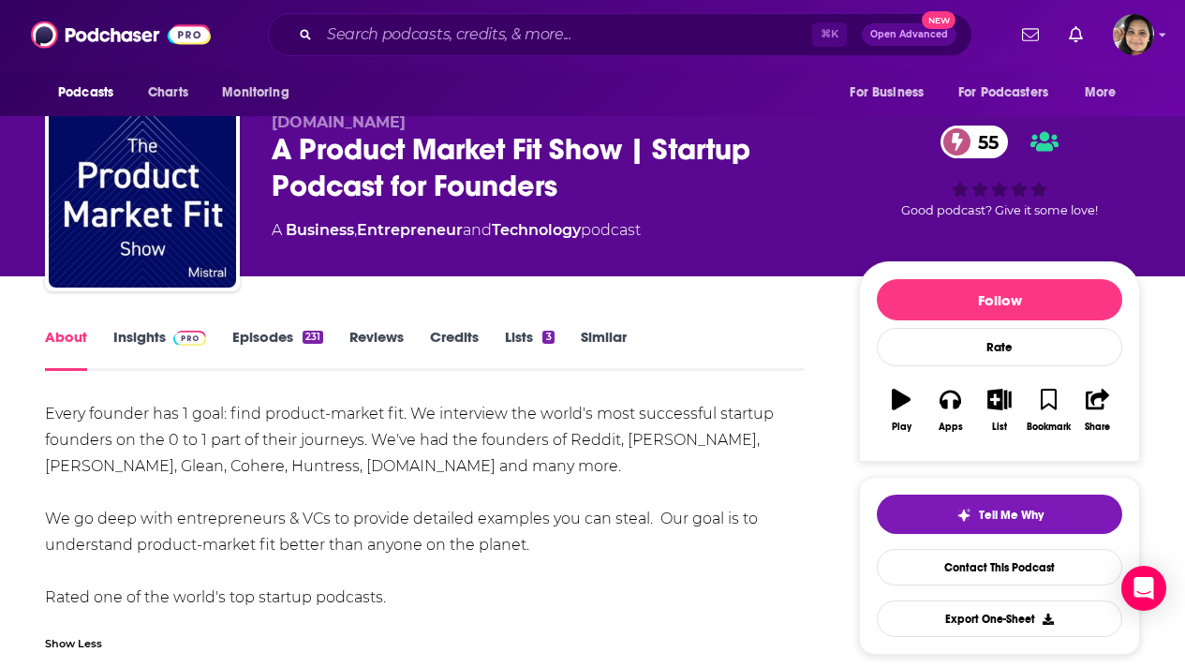
click at [253, 339] on link "Episodes 231" at bounding box center [277, 349] width 91 height 43
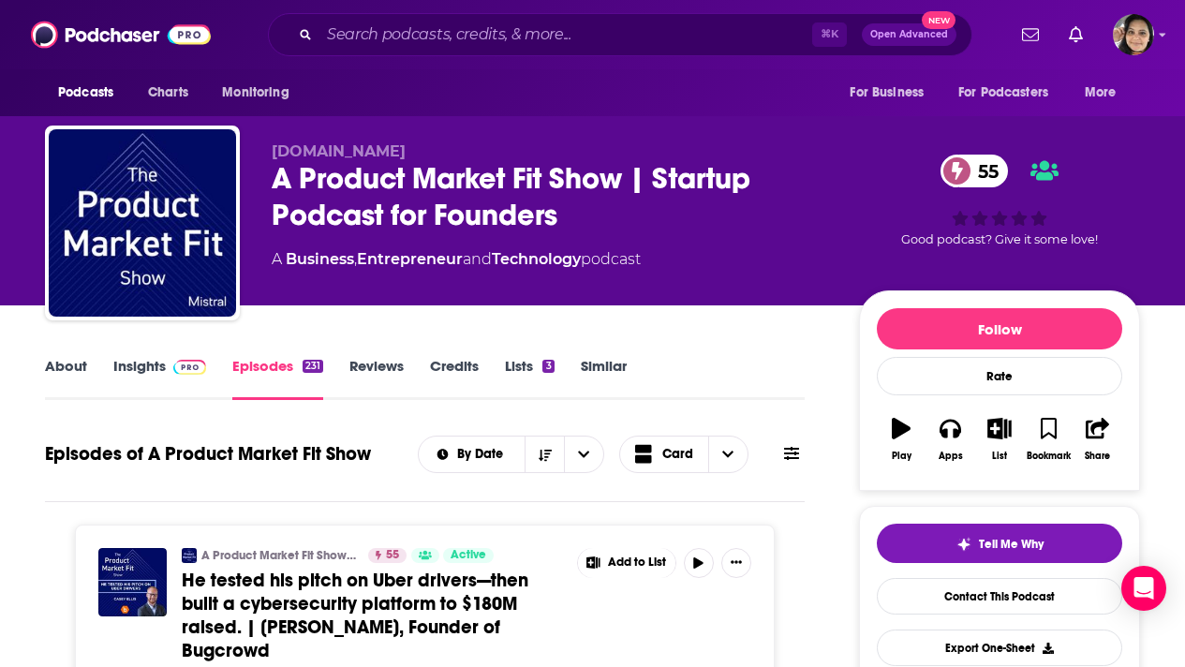
click at [67, 363] on link "About" at bounding box center [66, 378] width 42 height 43
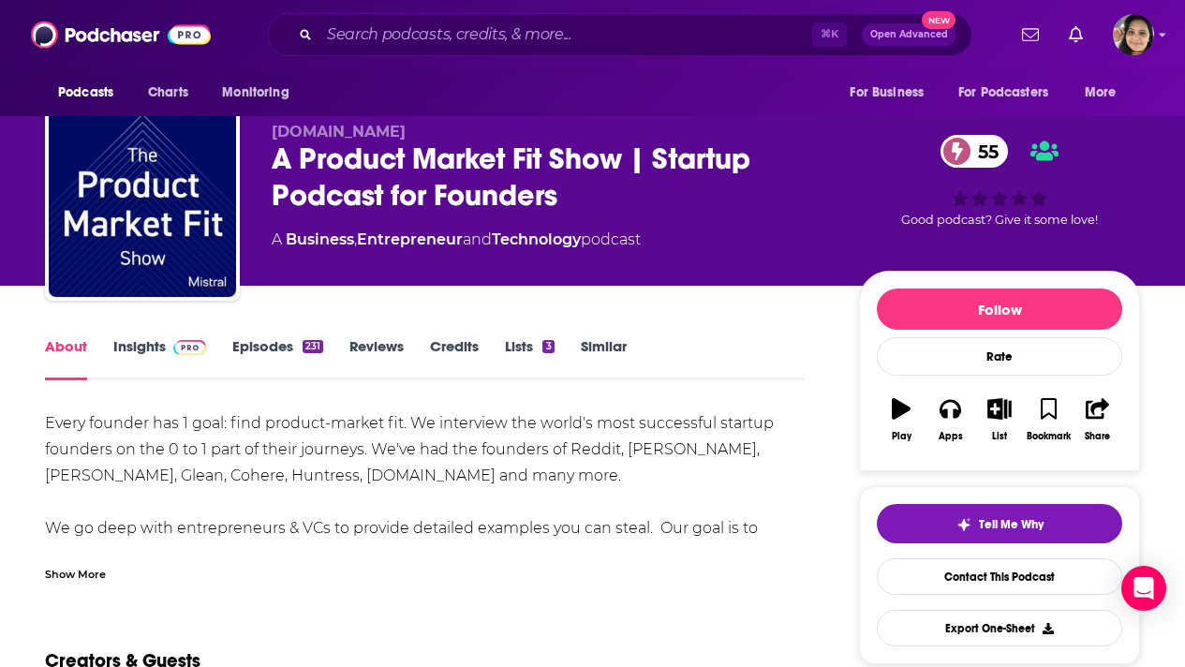
scroll to position [21, 0]
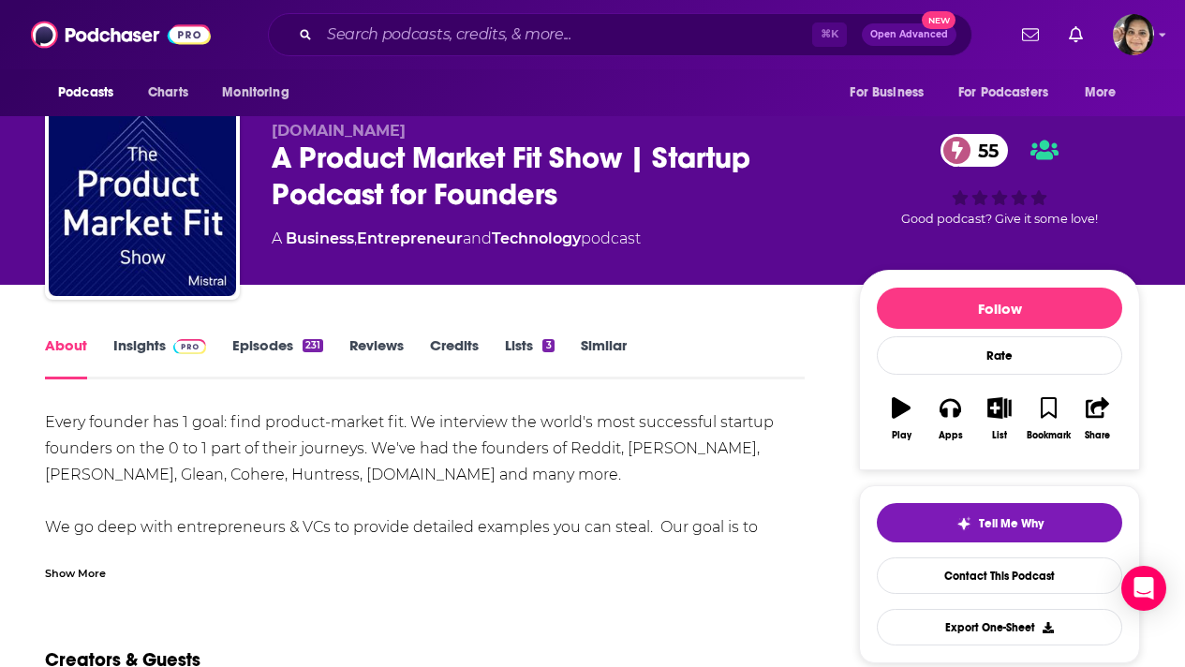
click at [63, 577] on div "Show More" at bounding box center [75, 572] width 61 height 18
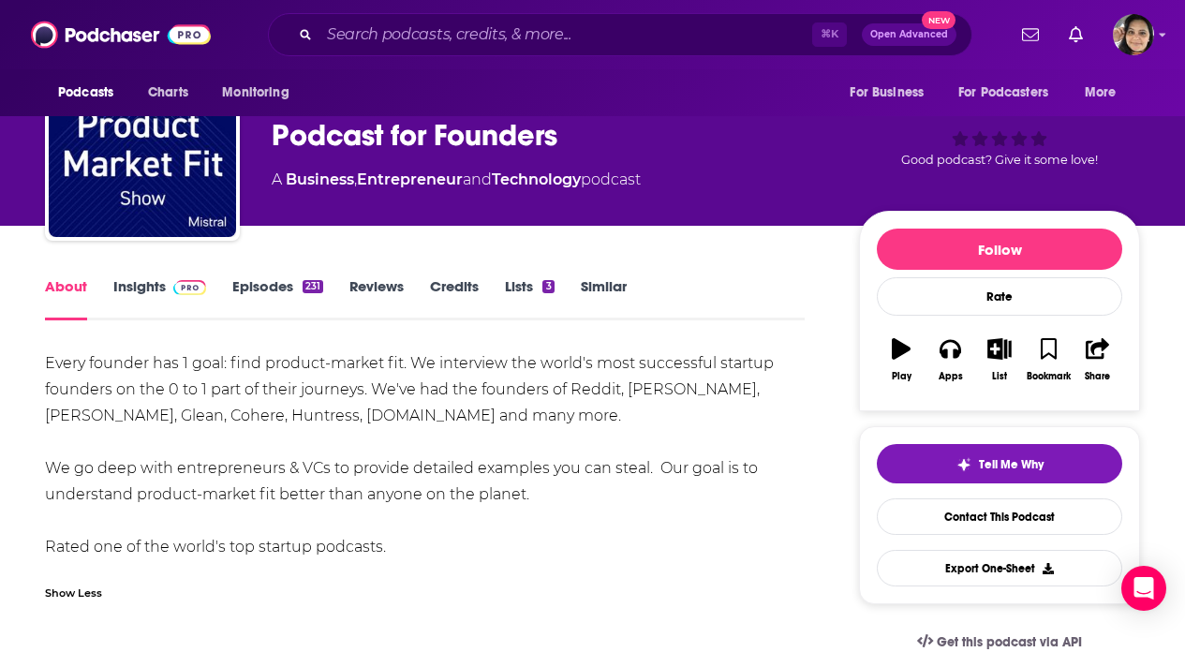
scroll to position [90, 0]
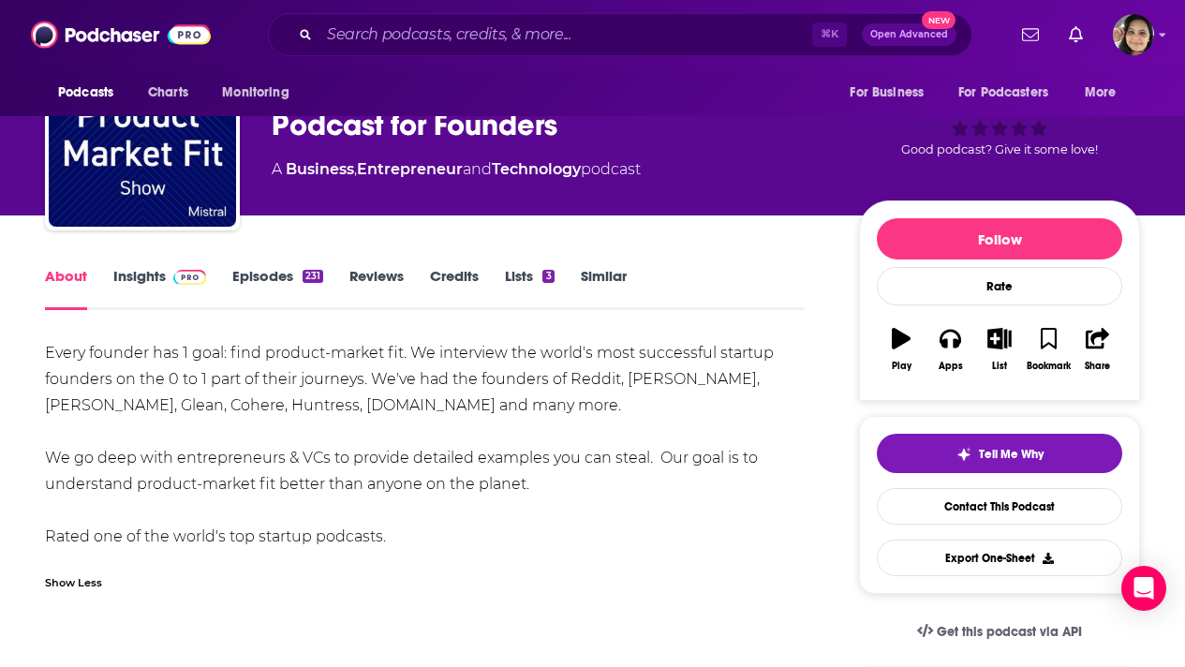
click at [250, 272] on link "Episodes 231" at bounding box center [277, 288] width 91 height 43
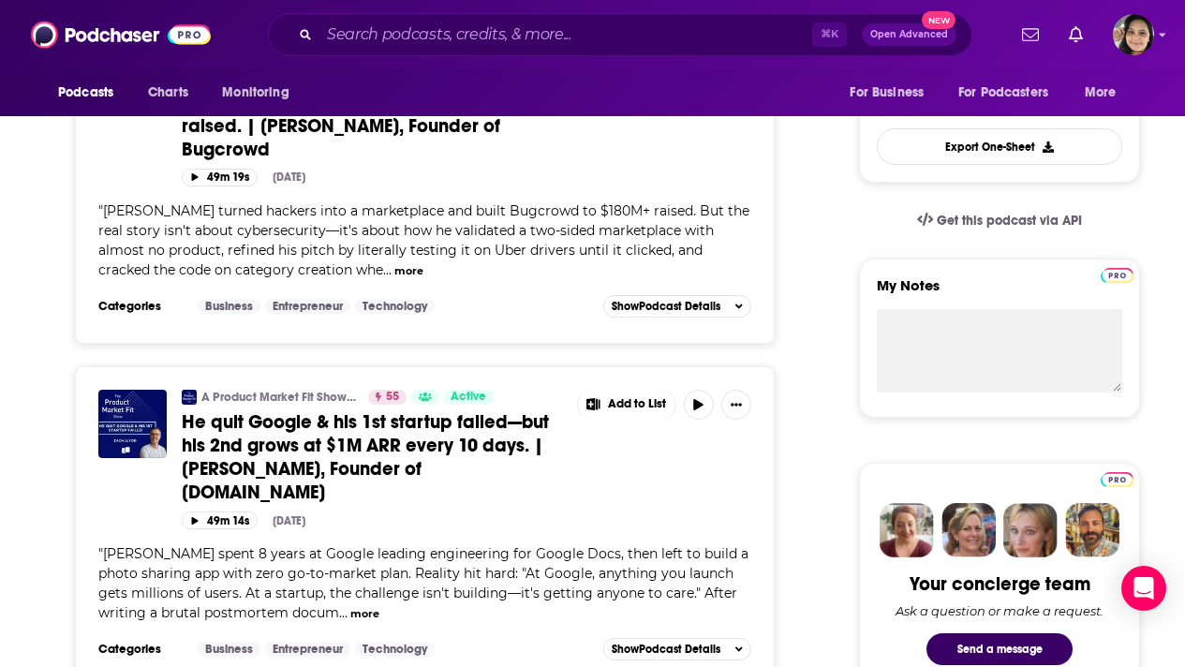
scroll to position [503, 0]
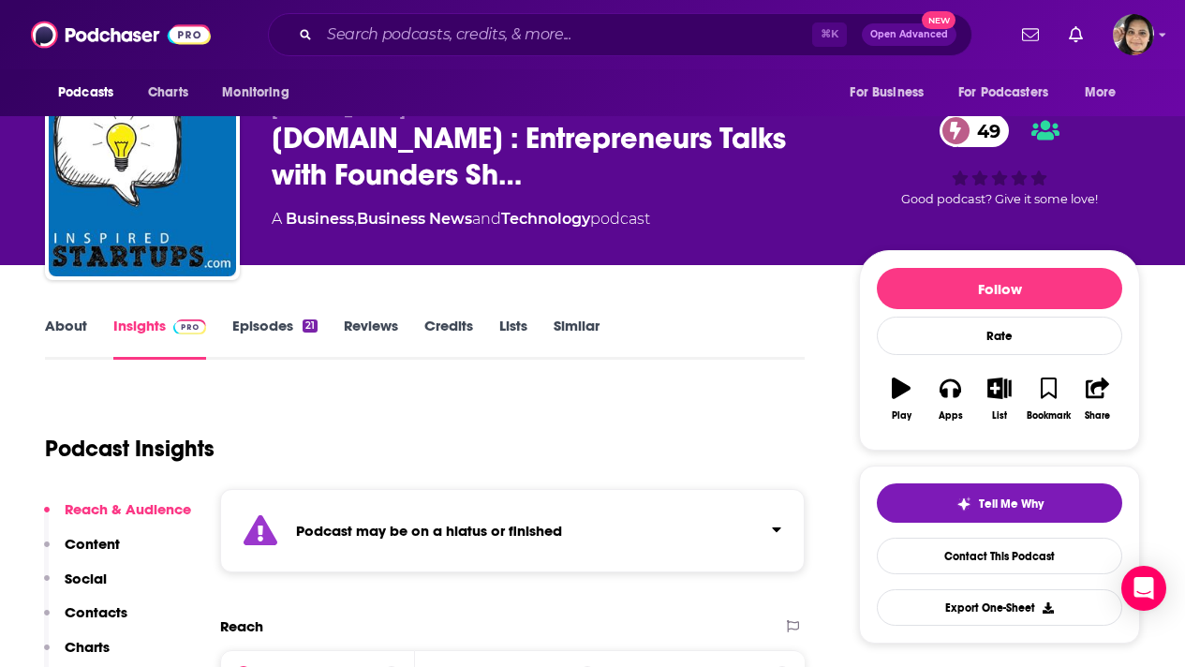
scroll to position [37, 0]
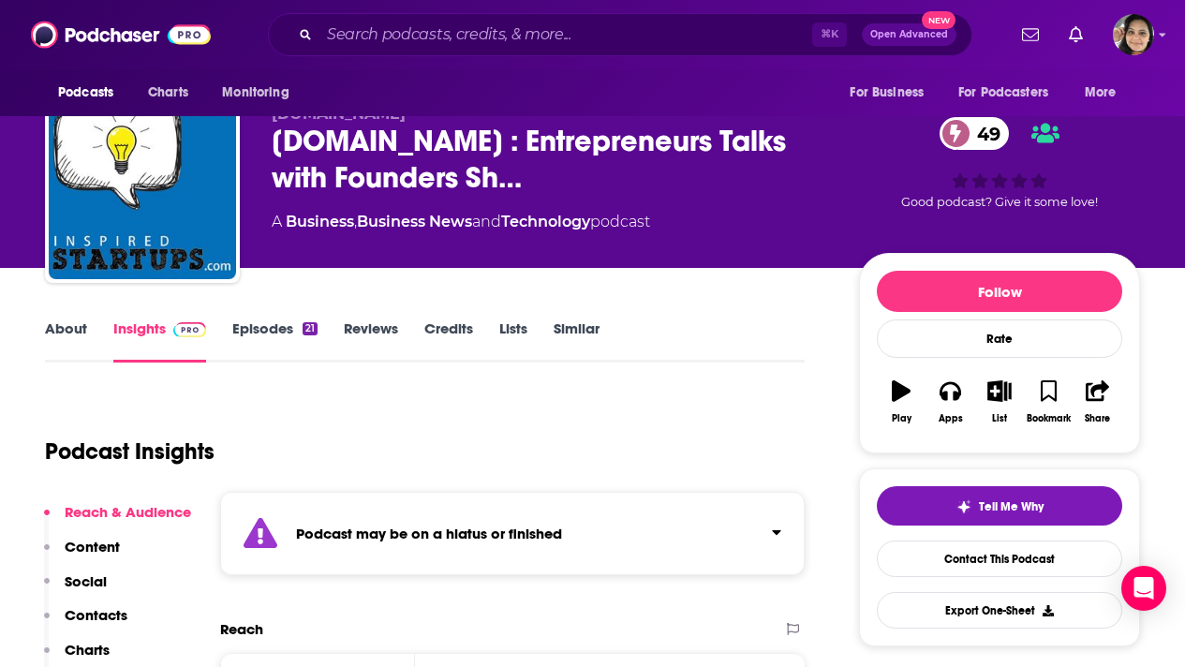
click at [272, 330] on link "Episodes 21" at bounding box center [274, 340] width 85 height 43
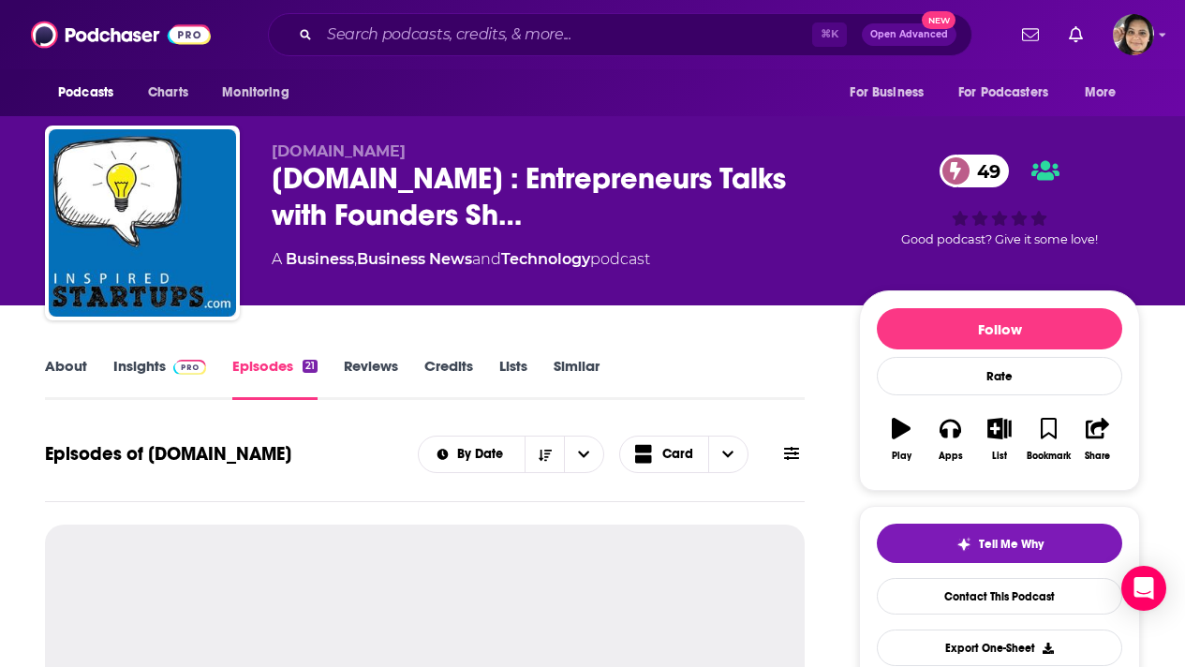
scroll to position [278, 0]
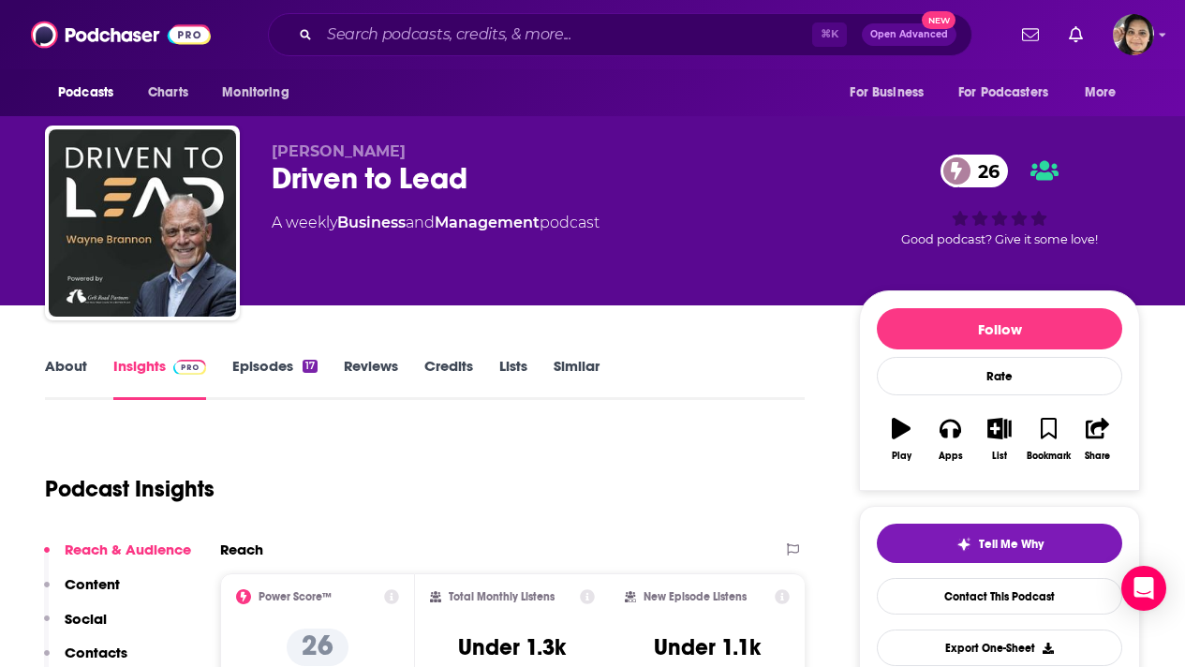
click at [289, 361] on link "Episodes 17" at bounding box center [274, 378] width 85 height 43
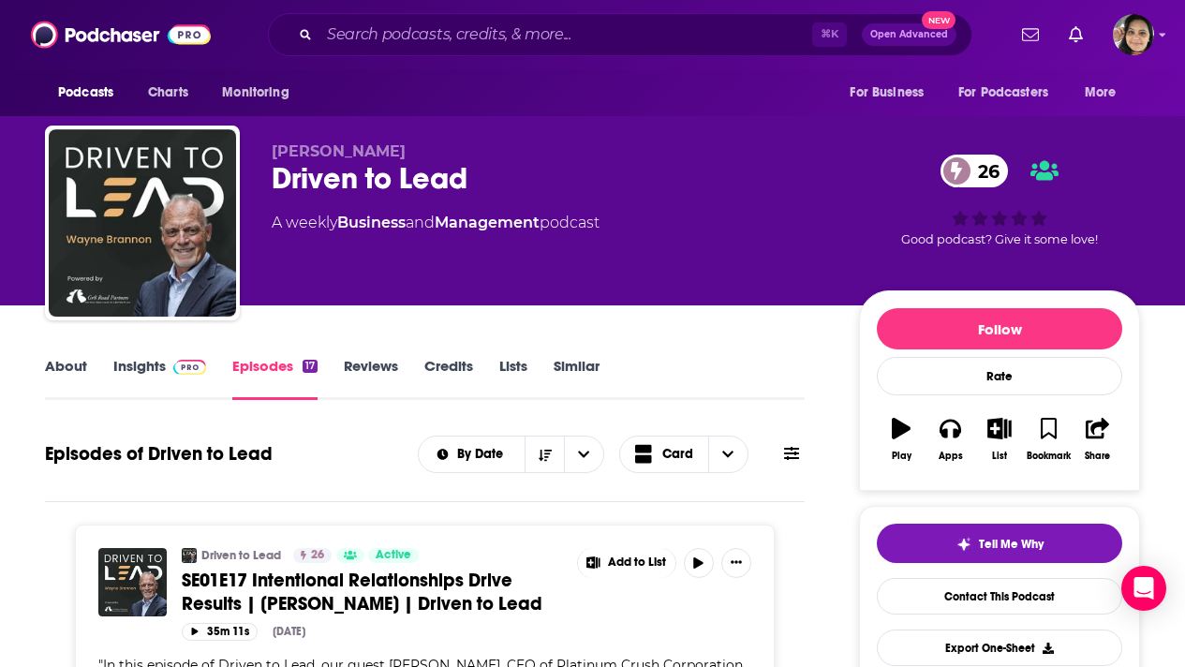
click at [57, 367] on link "About" at bounding box center [66, 378] width 42 height 43
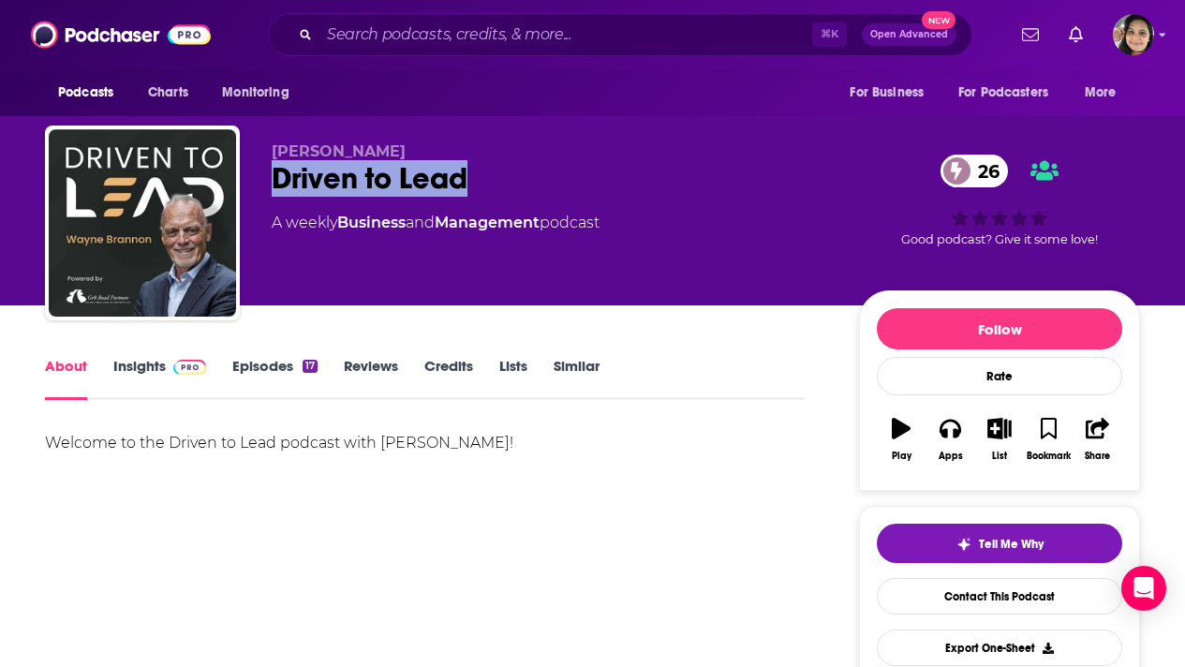
drag, startPoint x: 472, startPoint y: 184, endPoint x: 267, endPoint y: 182, distance: 205.1
click at [267, 182] on div "Wayne Brannon Driven to Lead 26 A weekly Business and Management podcast 26 Goo…" at bounding box center [592, 226] width 1095 height 202
copy h1 "Driven to Lead"
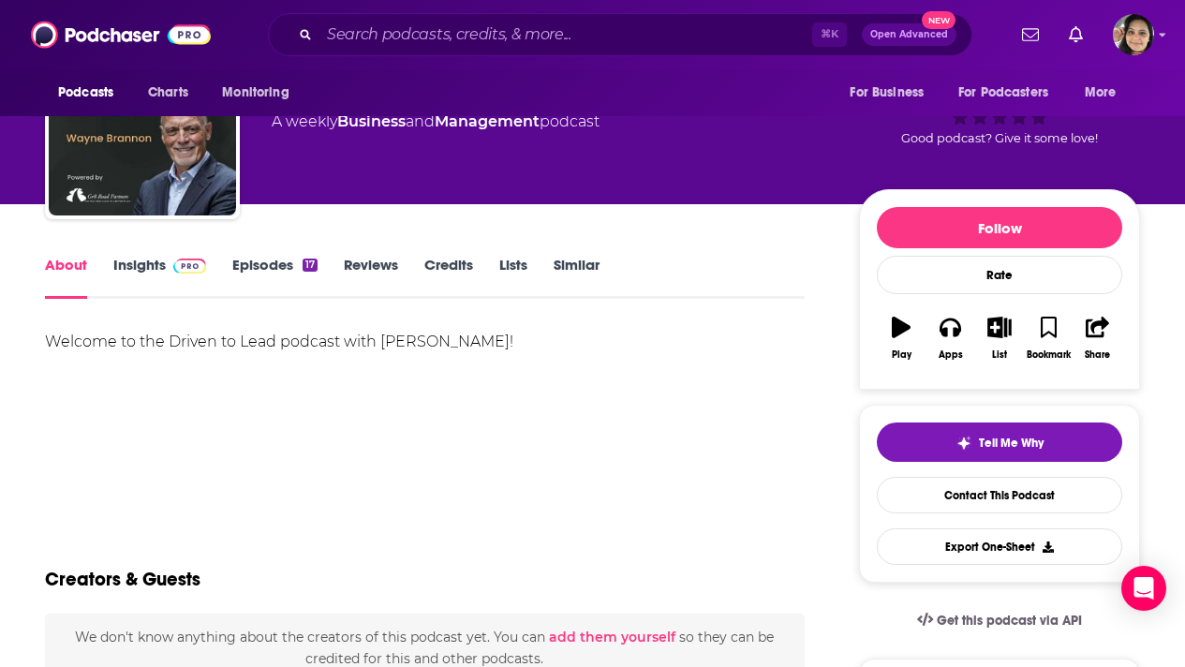
scroll to position [52, 0]
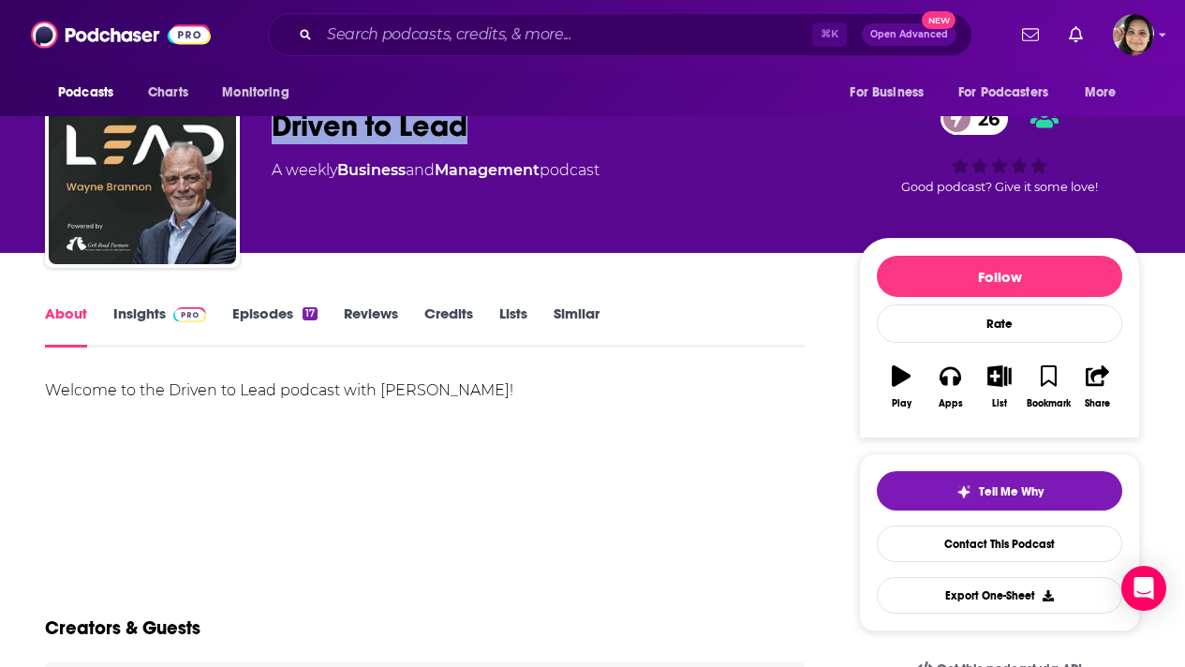
click at [141, 311] on link "Insights" at bounding box center [159, 325] width 93 height 43
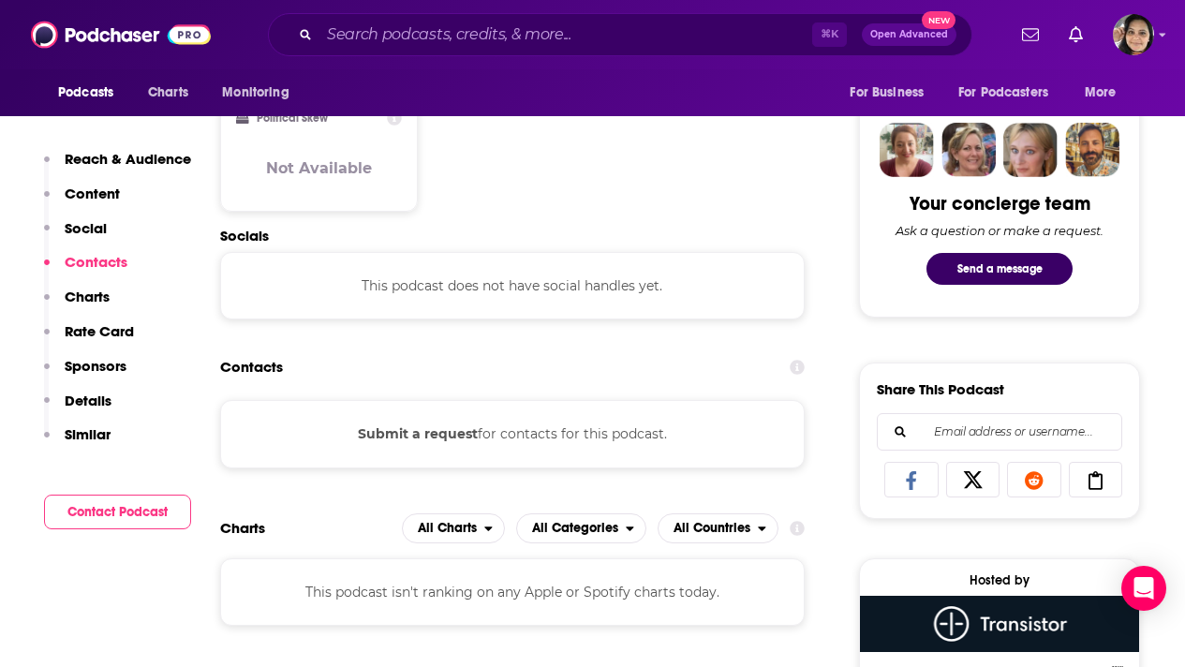
scroll to position [883, 0]
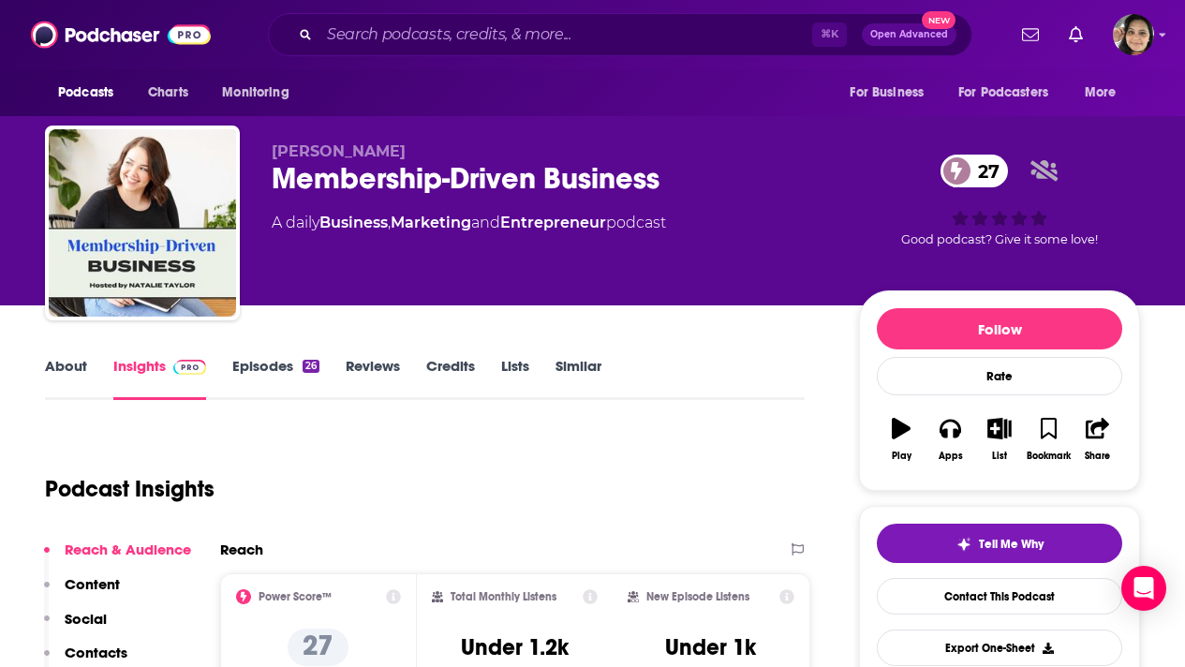
click at [76, 370] on link "About" at bounding box center [66, 378] width 42 height 43
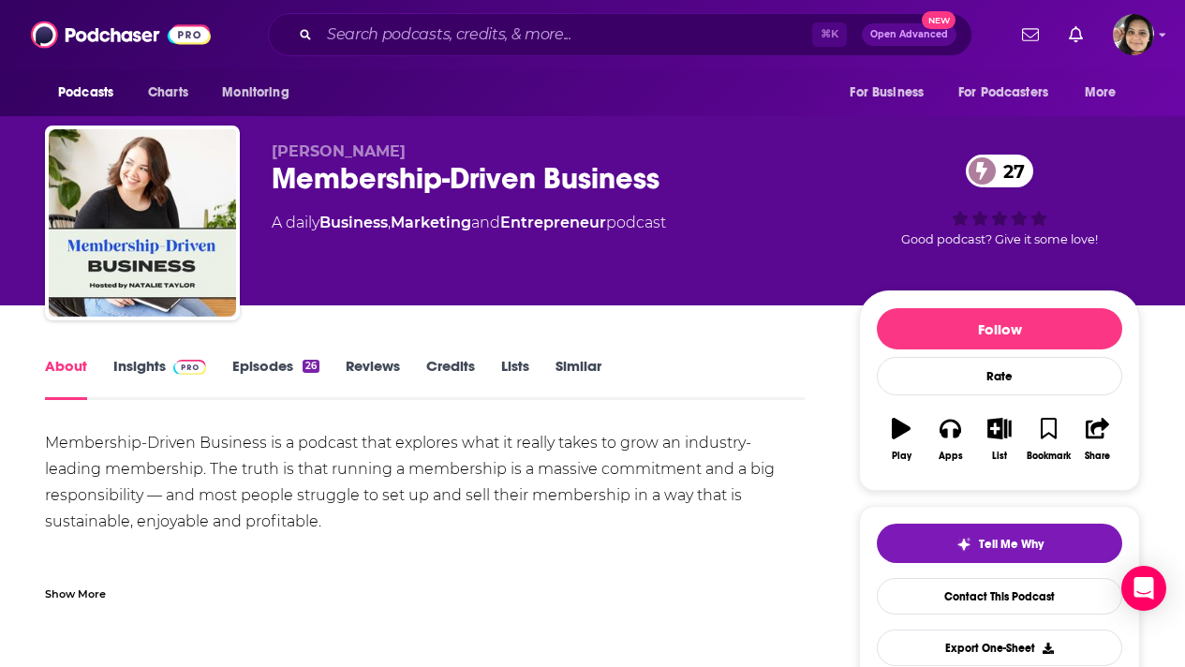
scroll to position [14, 0]
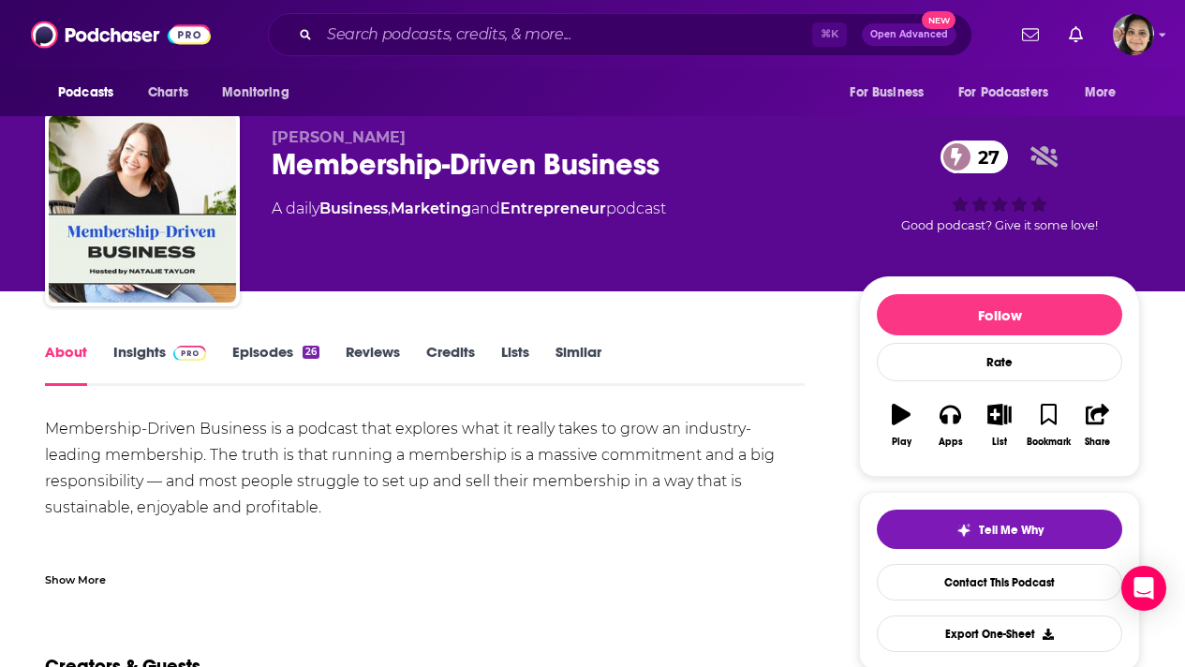
click at [77, 579] on div "Show More" at bounding box center [75, 578] width 61 height 18
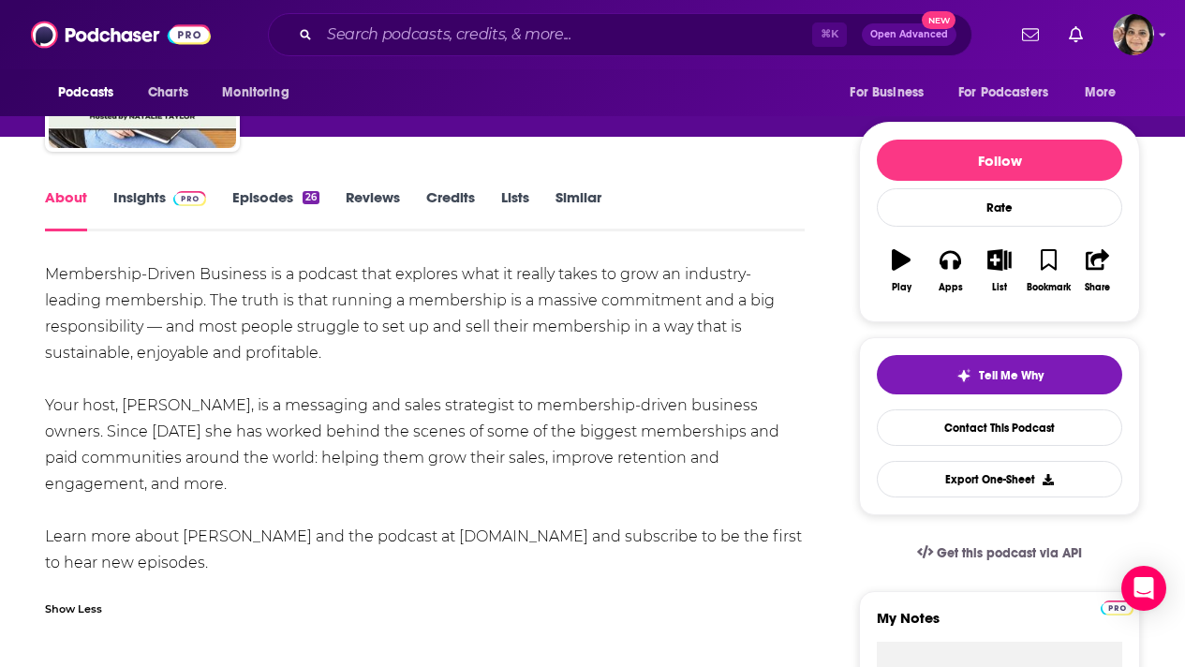
scroll to position [169, 0]
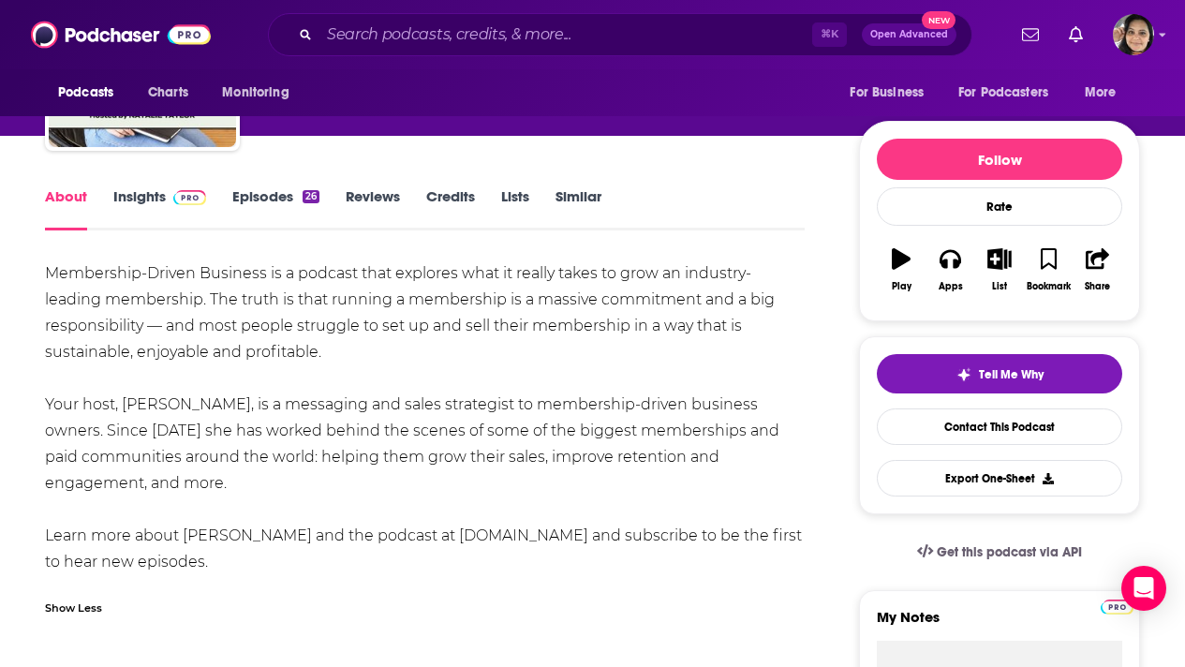
click at [123, 198] on link "Insights" at bounding box center [159, 208] width 93 height 43
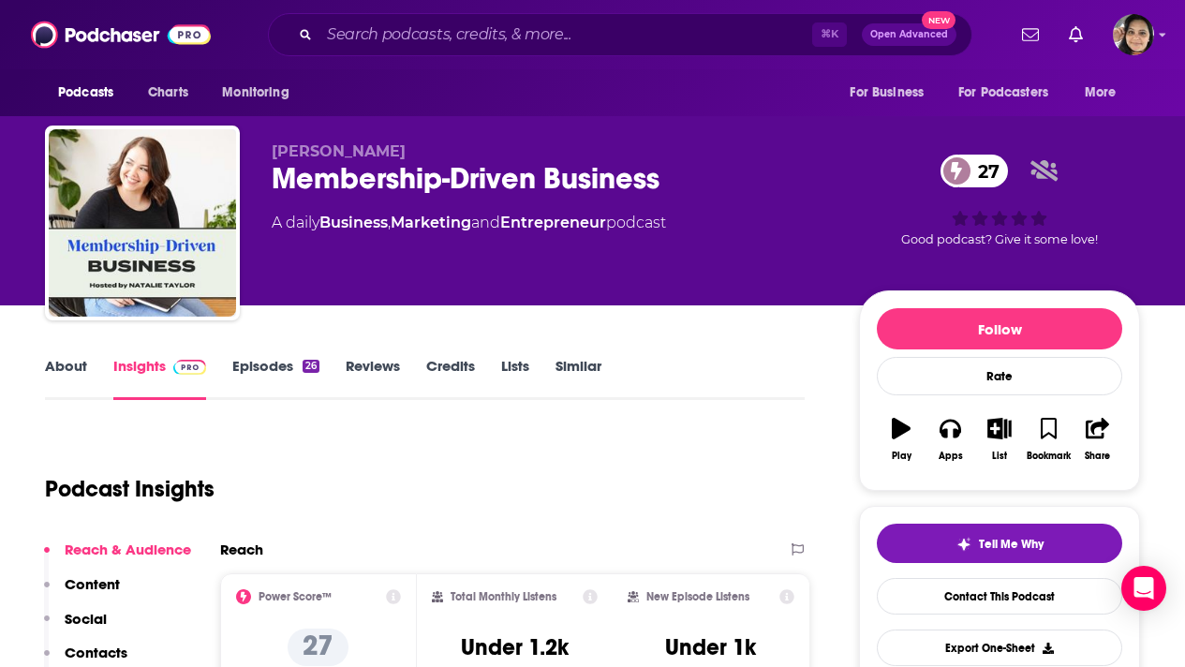
click at [263, 364] on link "Episodes 26" at bounding box center [275, 378] width 87 height 43
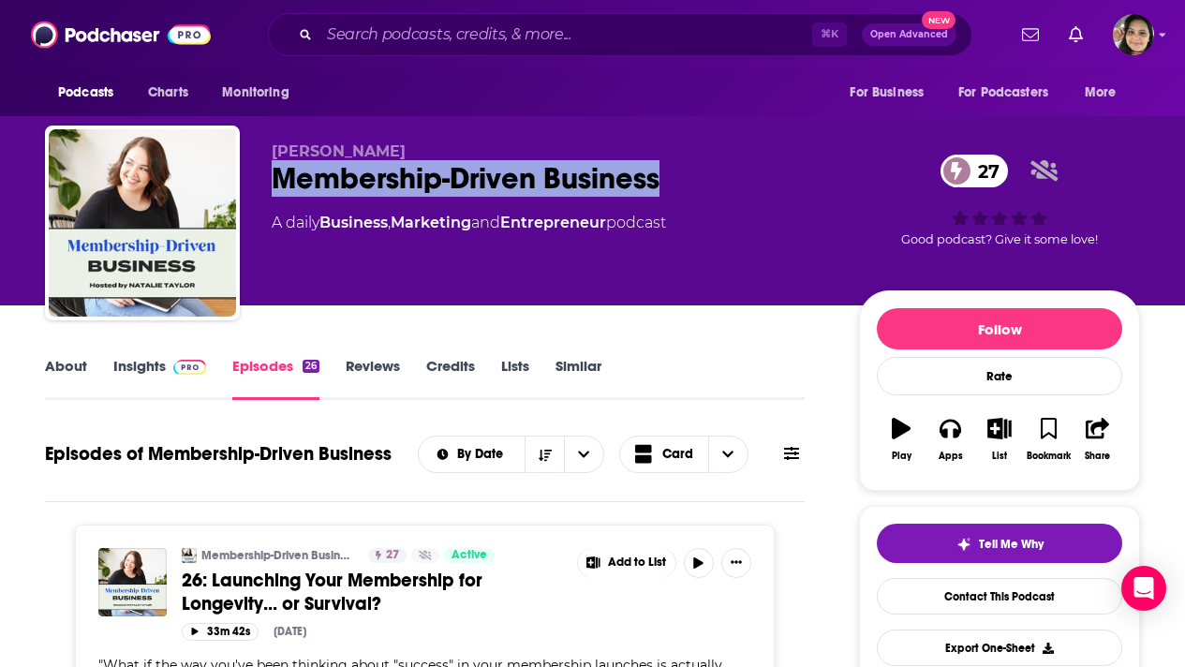
drag, startPoint x: 667, startPoint y: 178, endPoint x: 258, endPoint y: 190, distance: 408.5
click at [258, 190] on div "Natalie Taylor Membership-Driven Business 27 A daily Business , Marketing and E…" at bounding box center [592, 226] width 1095 height 202
copy h2 "Membership-Driven Business"
click at [154, 357] on link "Insights" at bounding box center [159, 378] width 93 height 43
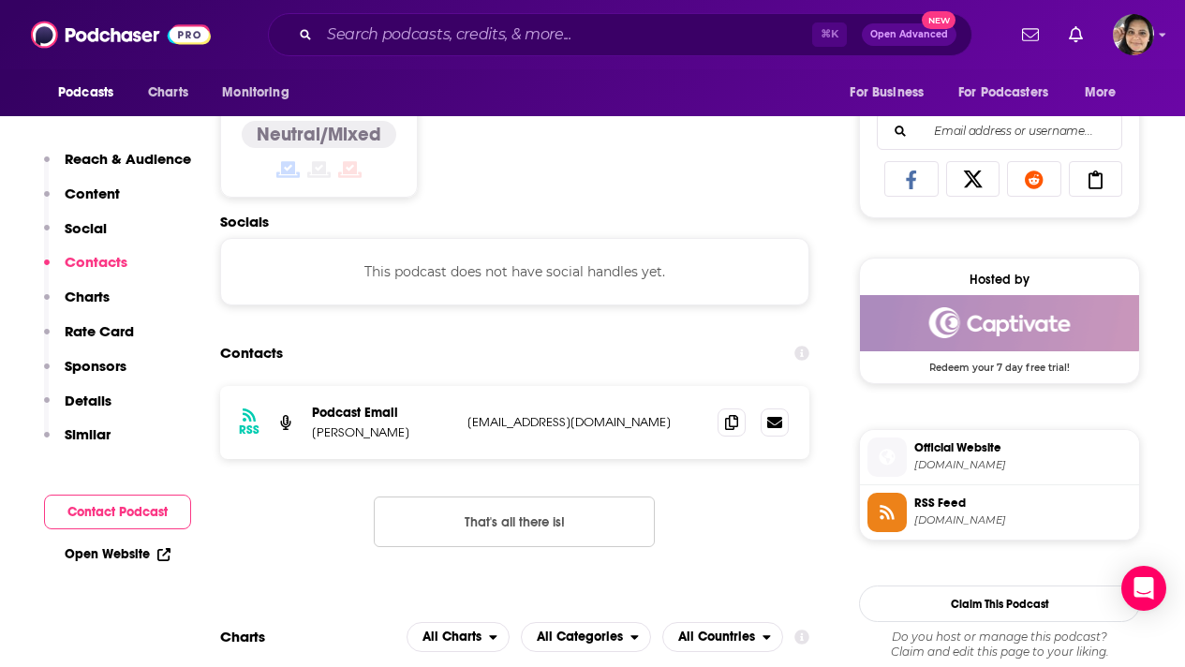
scroll to position [1184, 0]
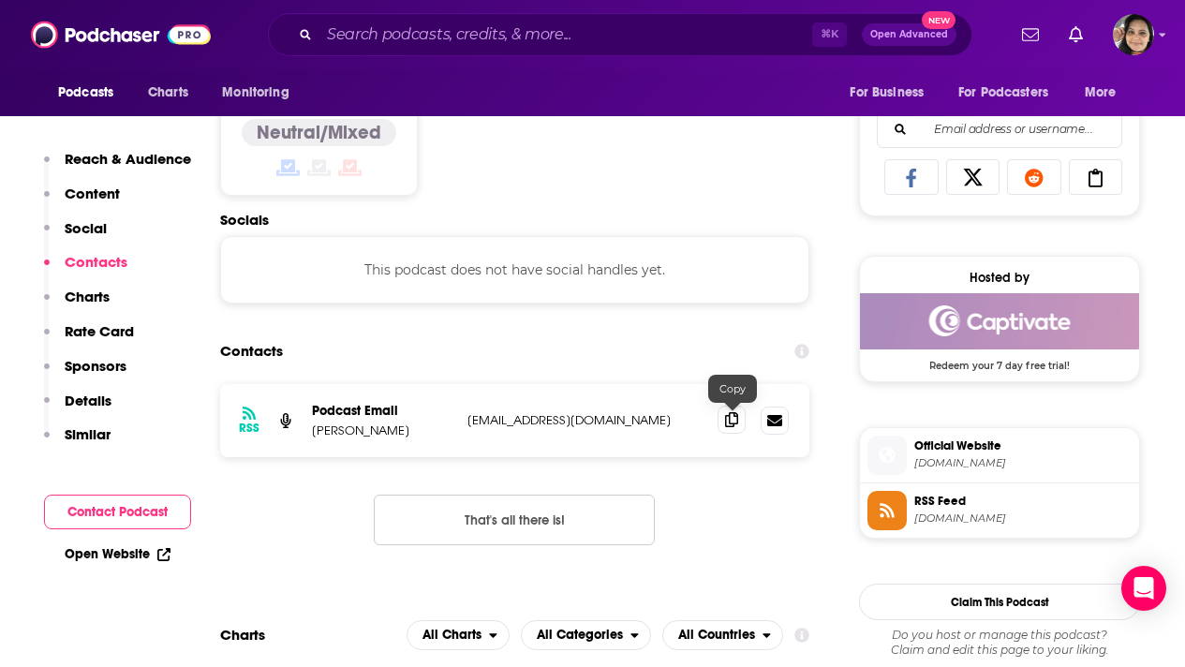
click at [723, 422] on span at bounding box center [731, 419] width 28 height 28
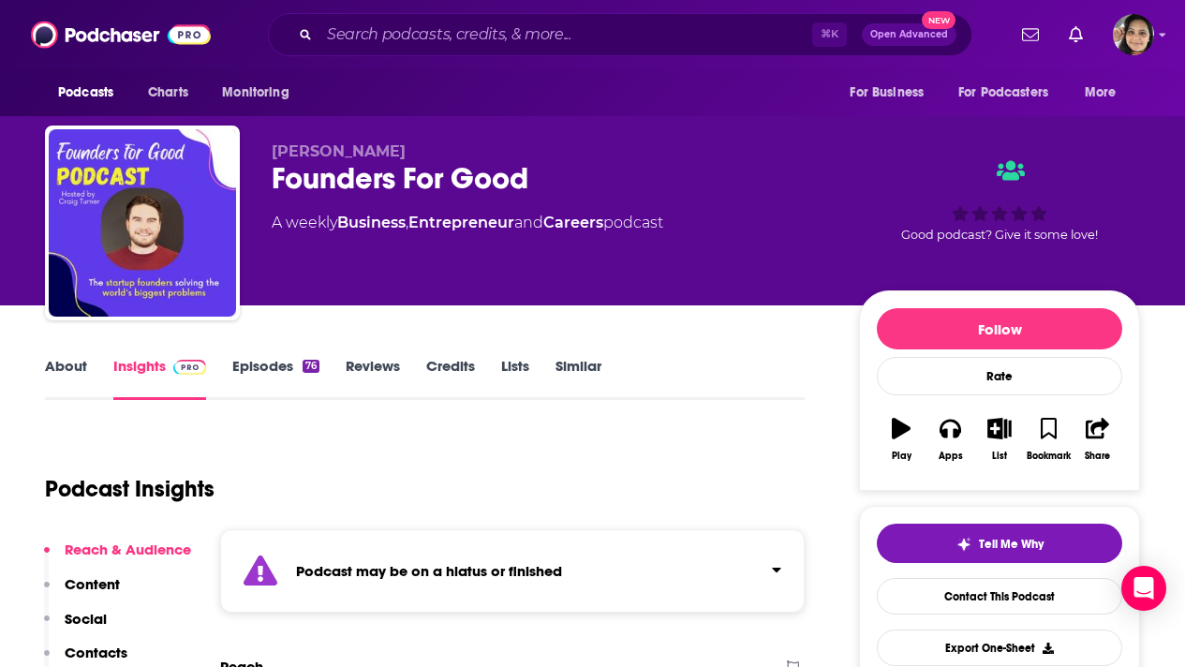
click at [253, 360] on link "Episodes 76" at bounding box center [275, 378] width 87 height 43
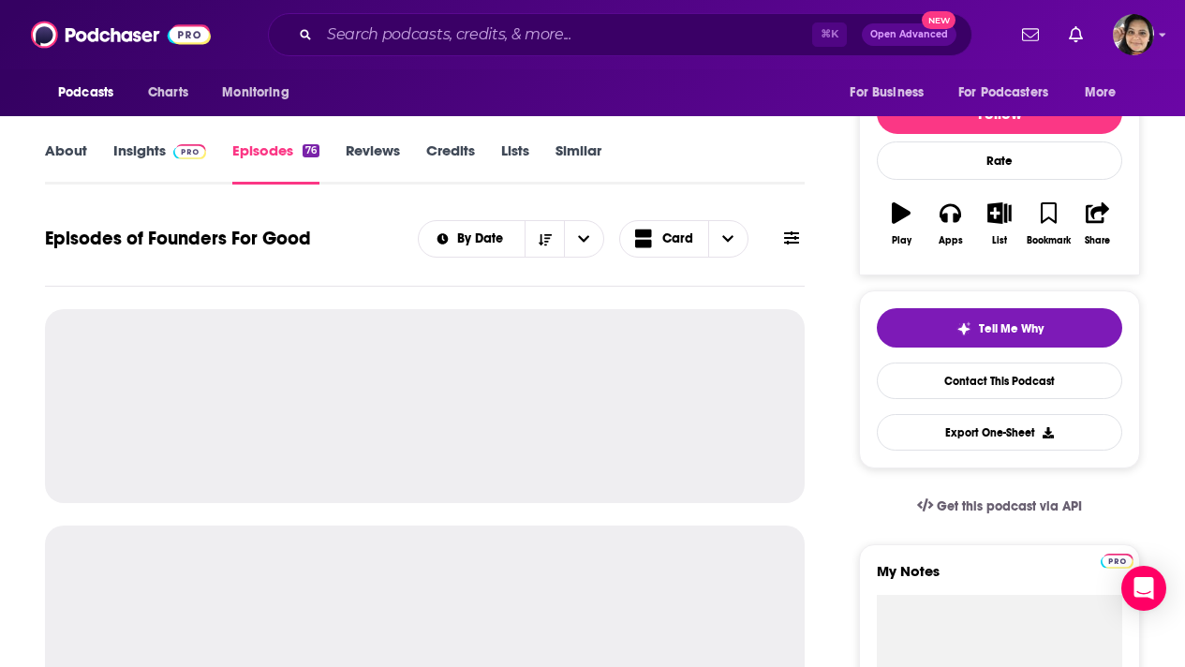
scroll to position [267, 0]
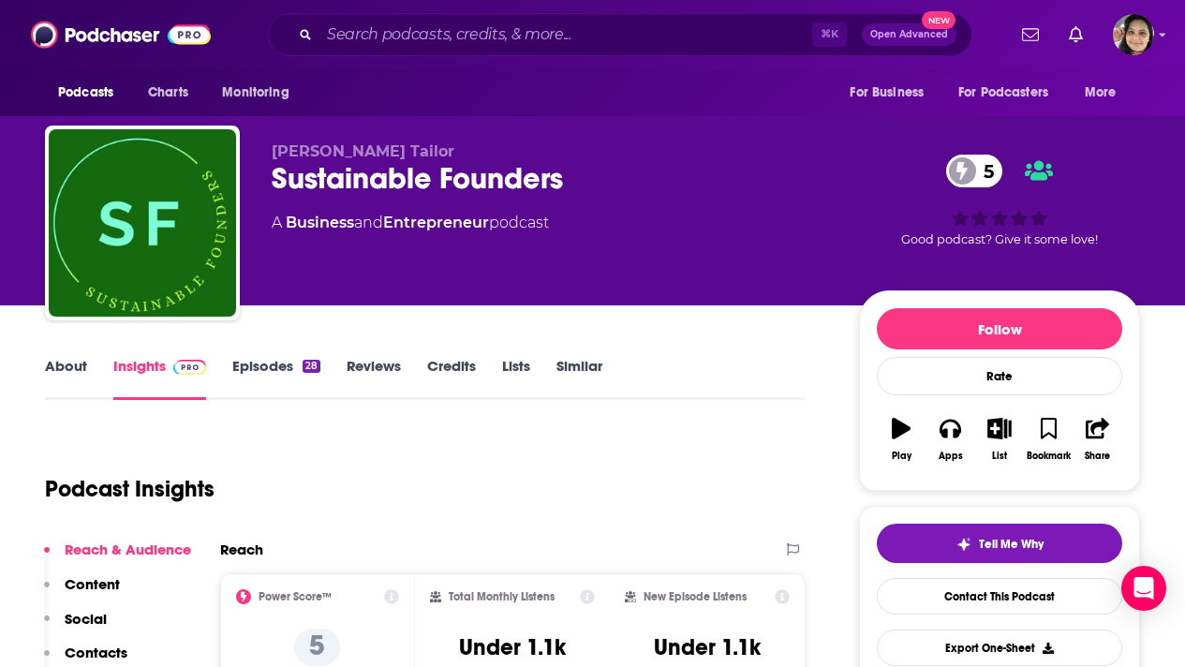
click at [277, 374] on link "Episodes 28" at bounding box center [276, 378] width 88 height 43
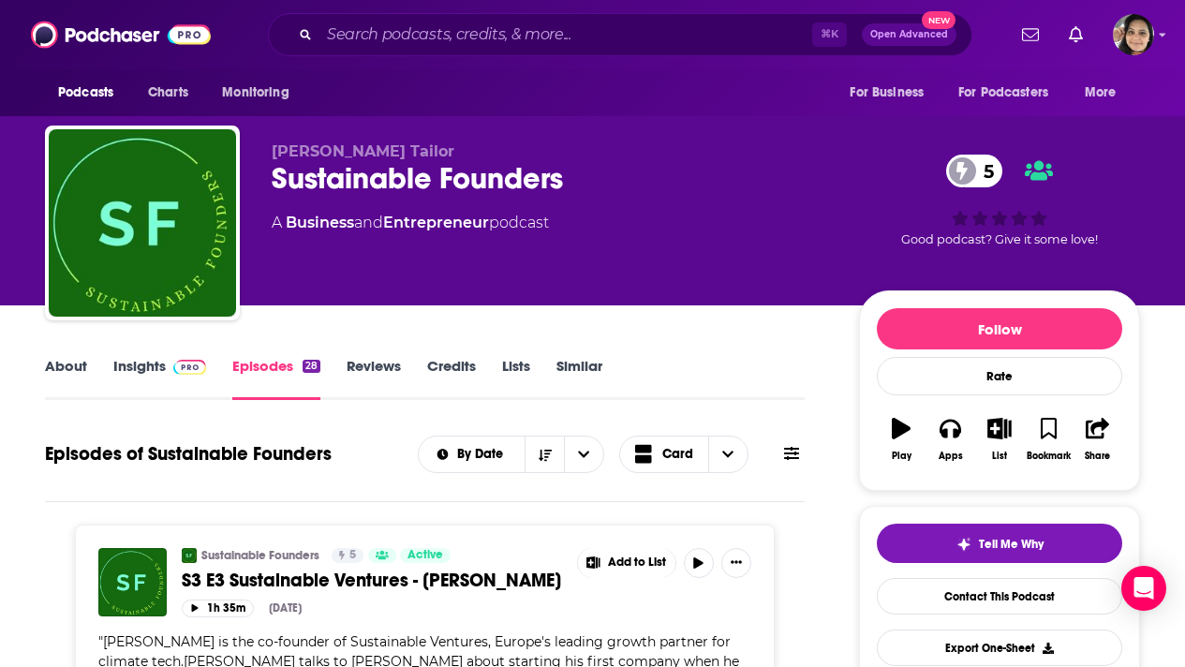
click at [66, 376] on link "About" at bounding box center [66, 378] width 42 height 43
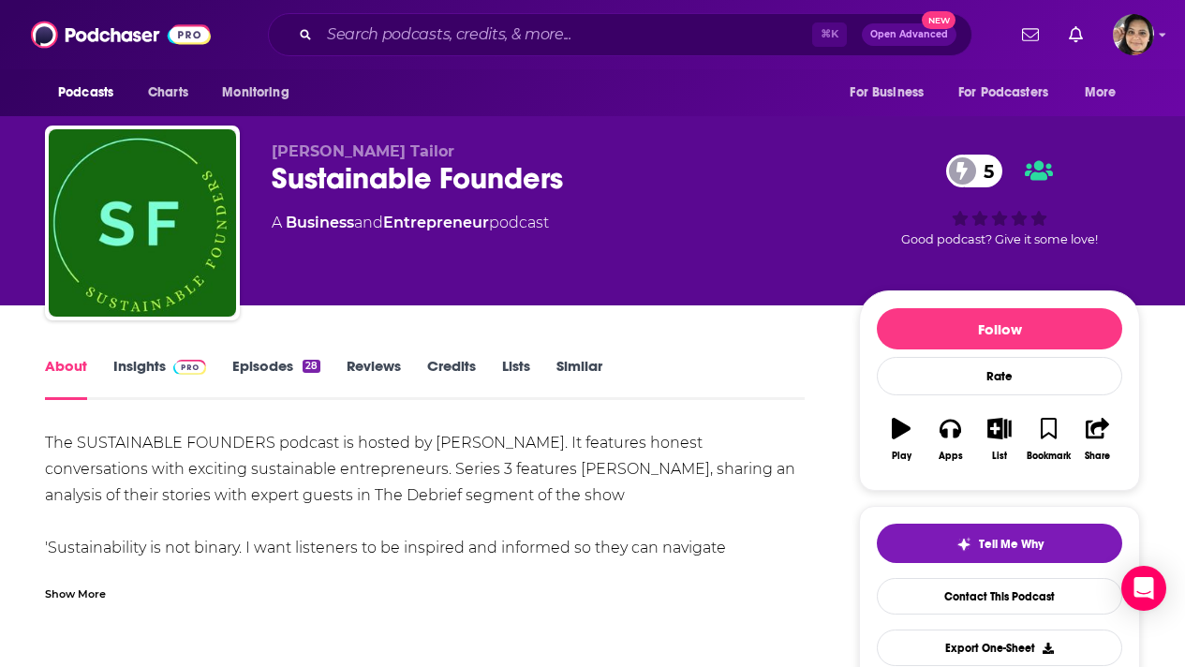
click at [95, 592] on div "Show More" at bounding box center [75, 592] width 61 height 18
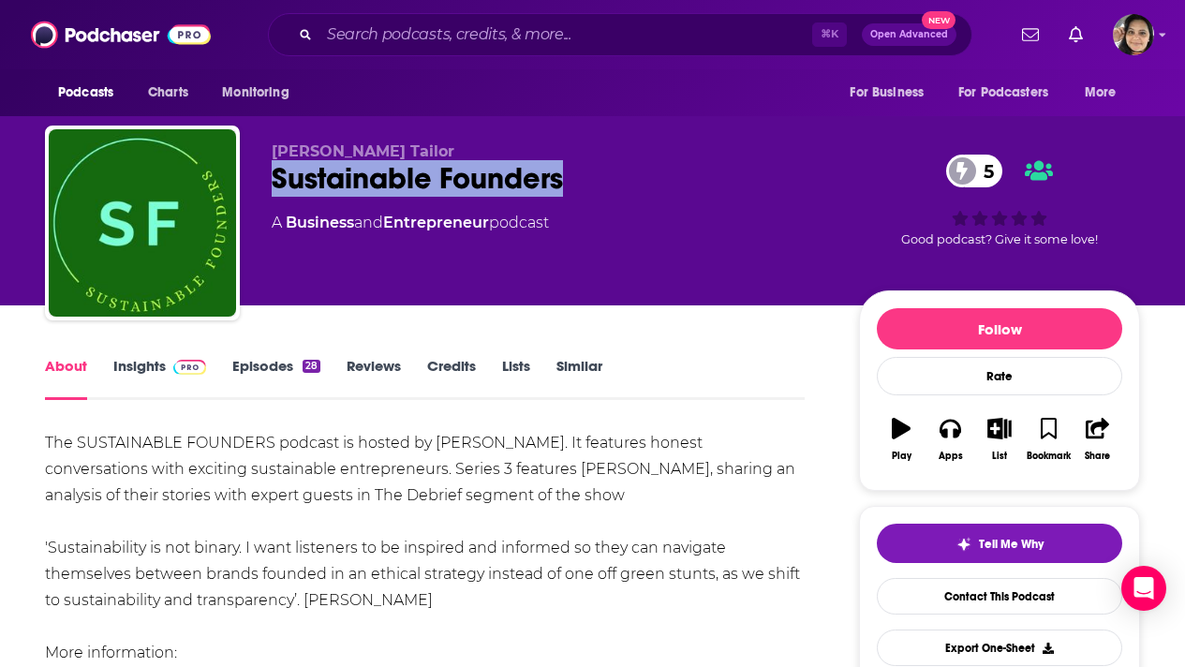
drag, startPoint x: 576, startPoint y: 181, endPoint x: 274, endPoint y: 175, distance: 301.6
click at [274, 175] on div "Sustainable Founders 5" at bounding box center [550, 178] width 557 height 37
copy h1 "Sustainable Founders"
click at [140, 367] on link "Insights" at bounding box center [159, 378] width 93 height 43
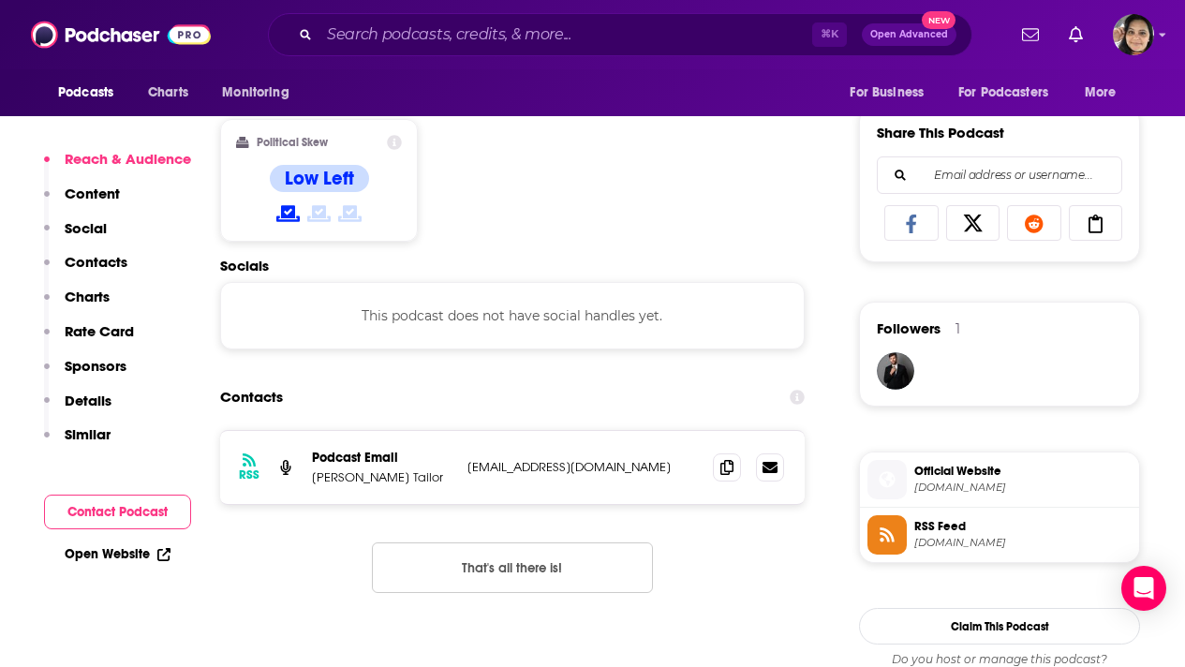
scroll to position [1150, 0]
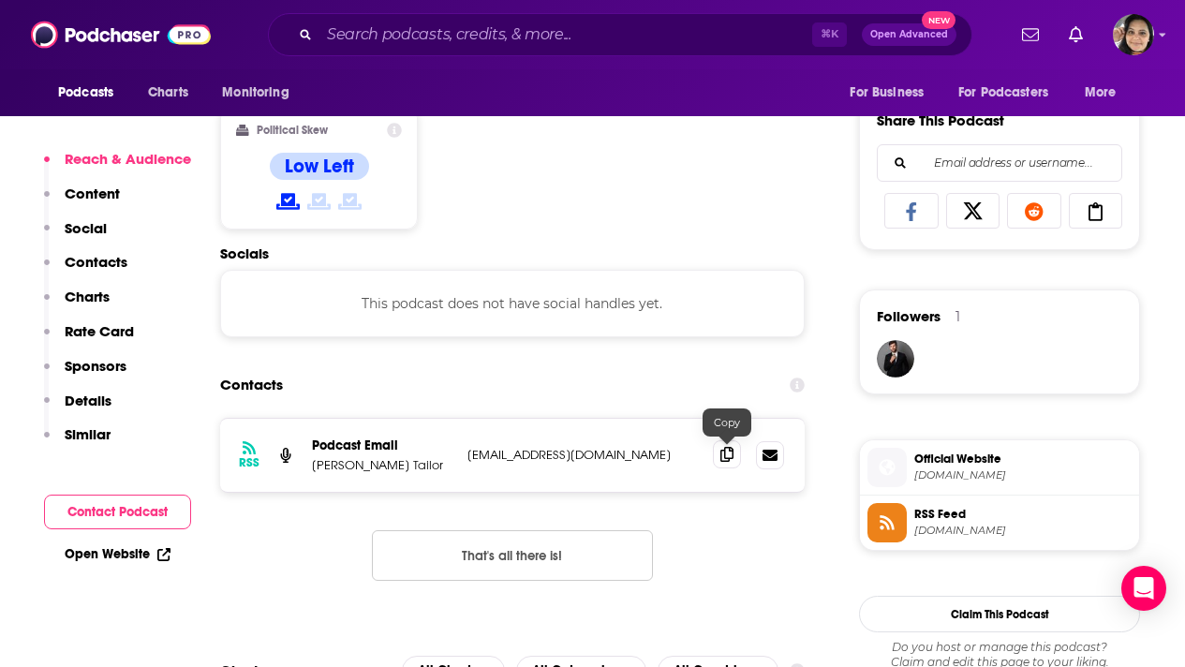
click at [729, 462] on icon at bounding box center [726, 454] width 13 height 15
drag, startPoint x: 404, startPoint y: 467, endPoint x: 314, endPoint y: 469, distance: 89.9
click at [314, 469] on p "Raakhee Tailor" at bounding box center [382, 465] width 140 height 16
copy p "Raakhee Tailor"
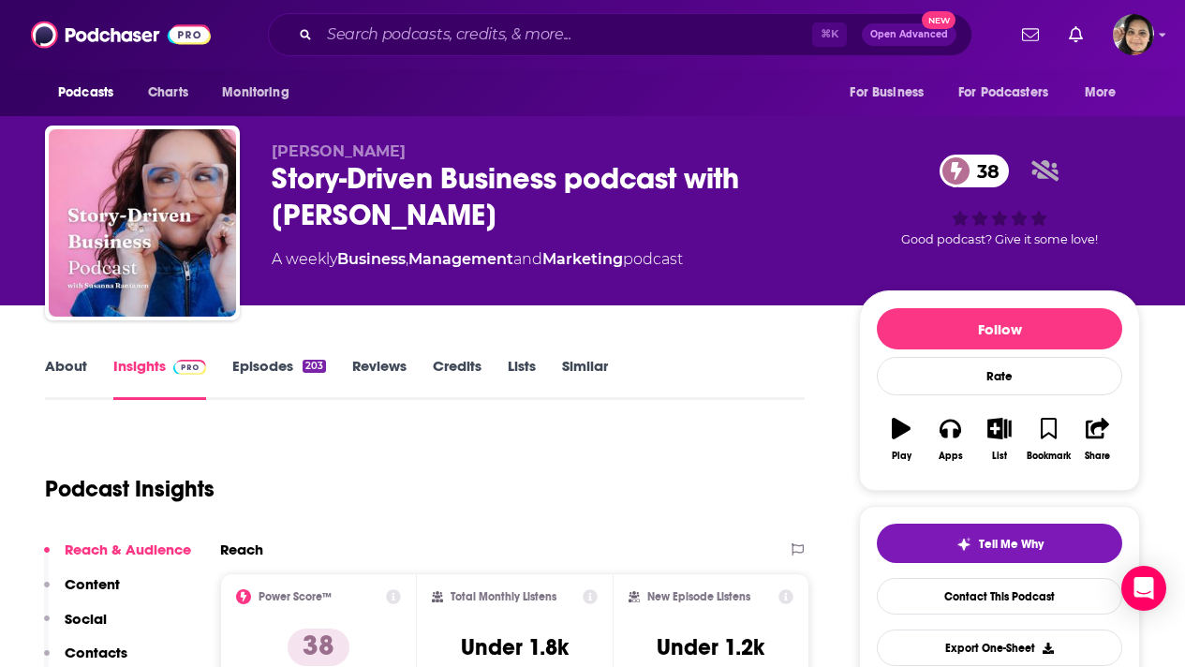
click at [56, 364] on link "About" at bounding box center [66, 378] width 42 height 43
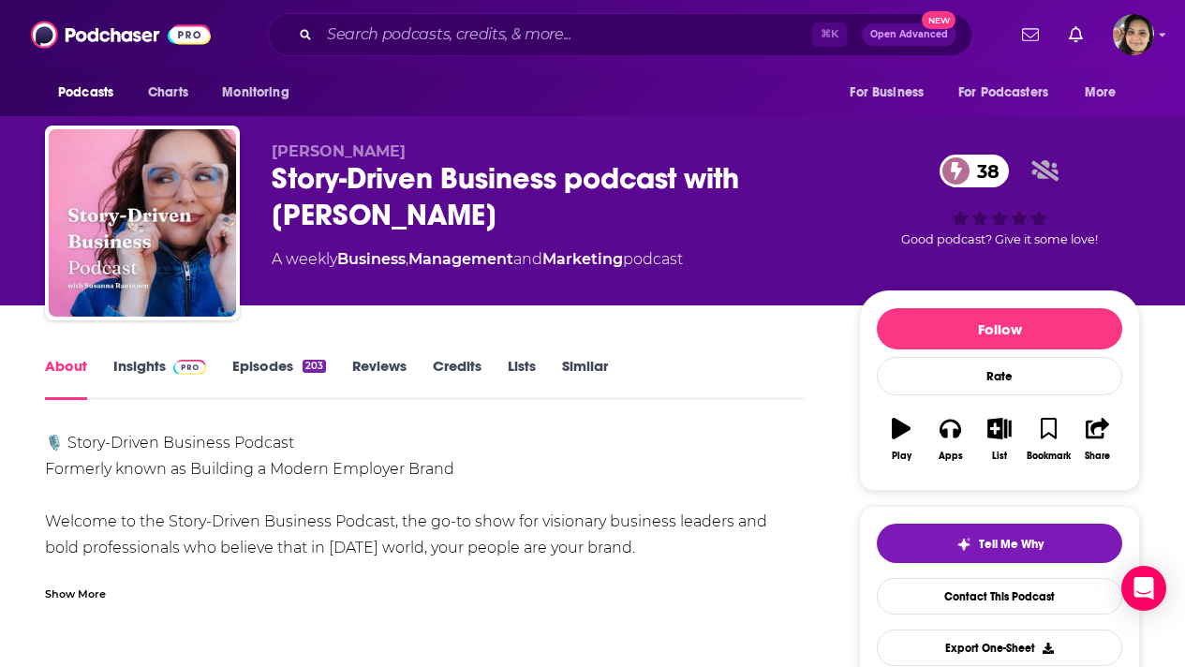
click at [78, 596] on div "Show More" at bounding box center [75, 592] width 61 height 18
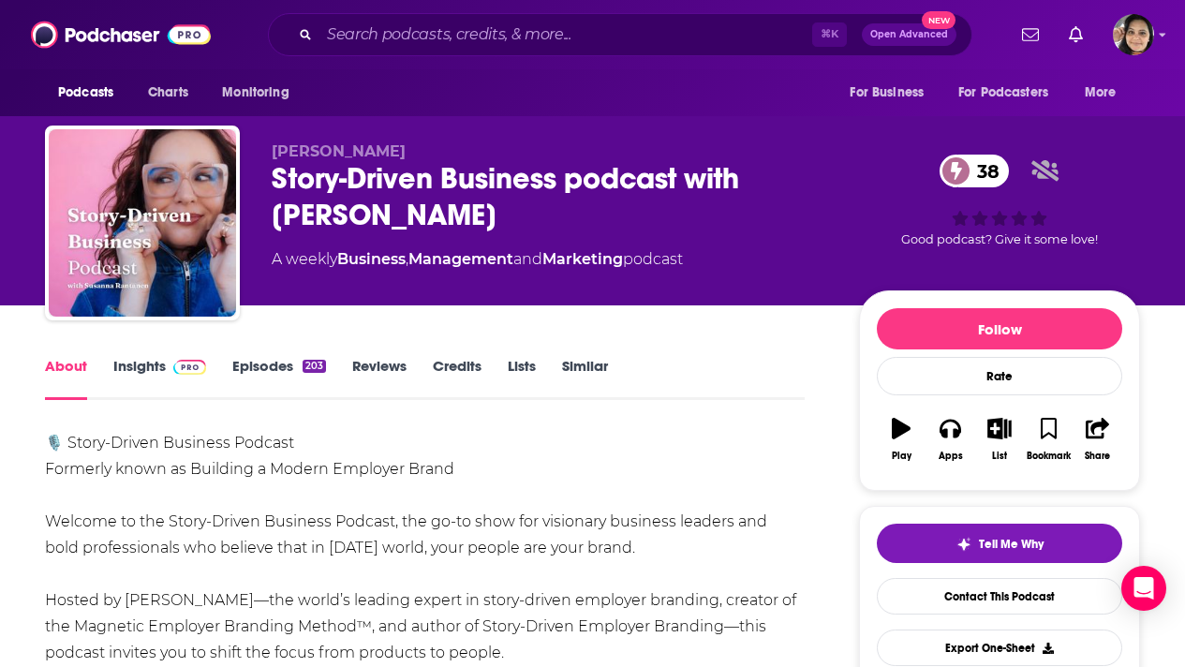
drag, startPoint x: 501, startPoint y: 220, endPoint x: 269, endPoint y: 169, distance: 237.7
click at [269, 169] on div "[PERSON_NAME] Story-Driven Business podcast with [PERSON_NAME] 38 A weekly Busi…" at bounding box center [592, 226] width 1095 height 202
copy h1 "Story-Driven Business podcast with [PERSON_NAME]"
click at [135, 360] on link "Insights" at bounding box center [159, 378] width 93 height 43
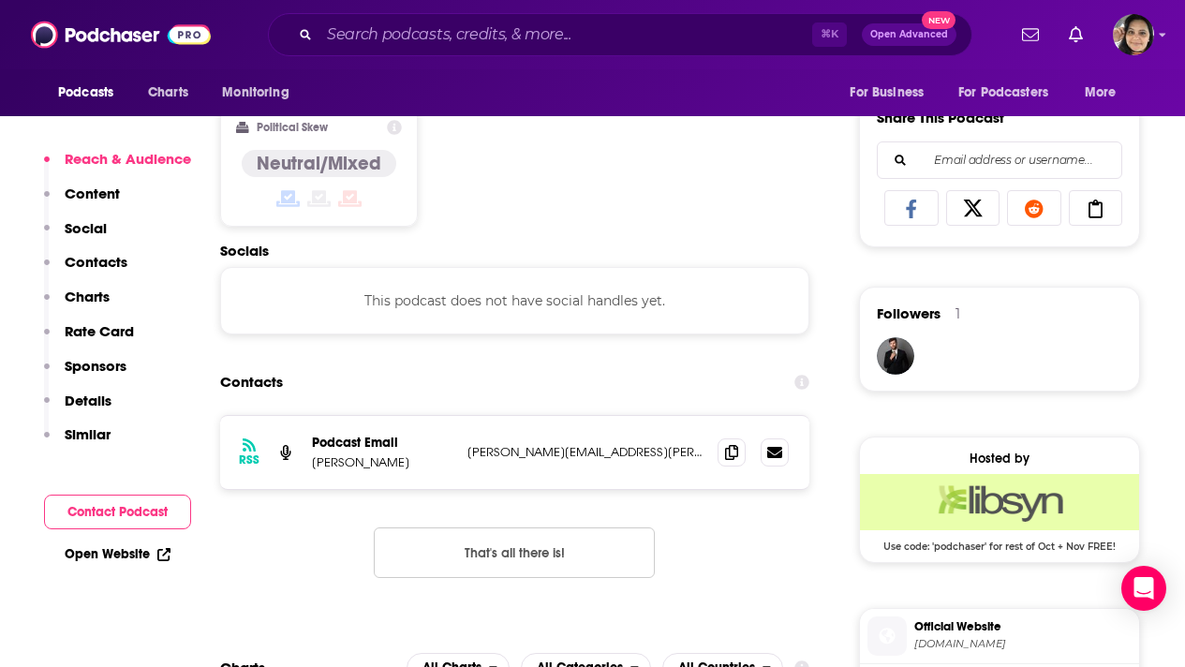
scroll to position [1175, 0]
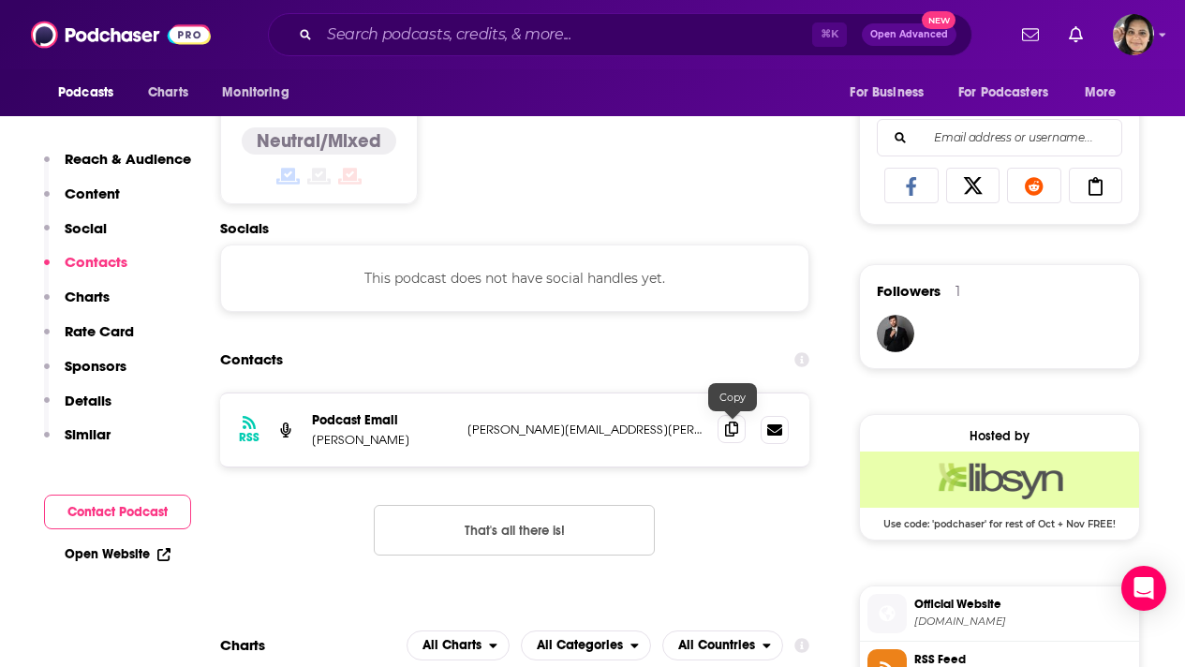
click at [726, 428] on icon at bounding box center [731, 428] width 13 height 15
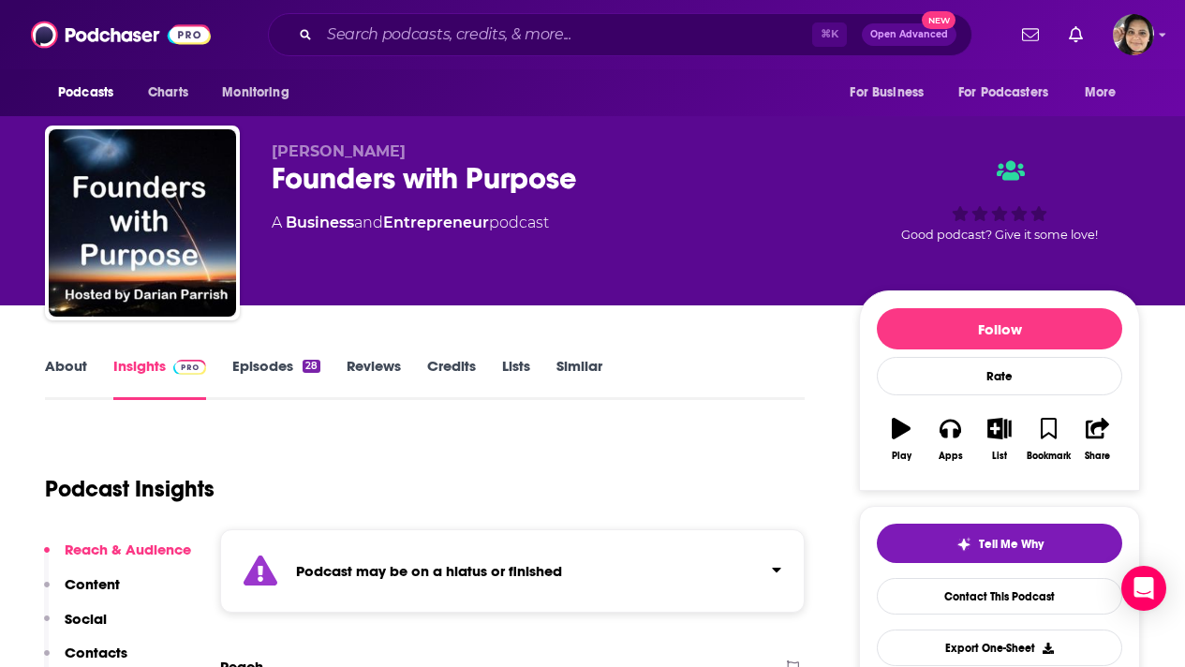
click at [274, 361] on link "Episodes 28" at bounding box center [276, 378] width 88 height 43
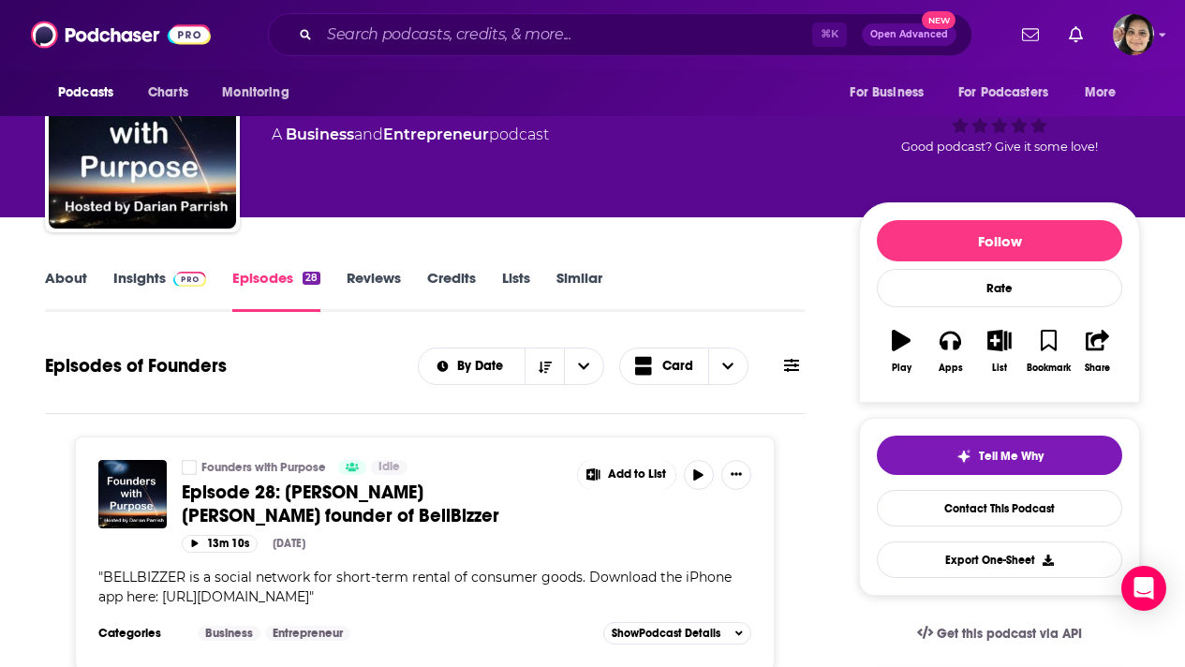
scroll to position [206, 0]
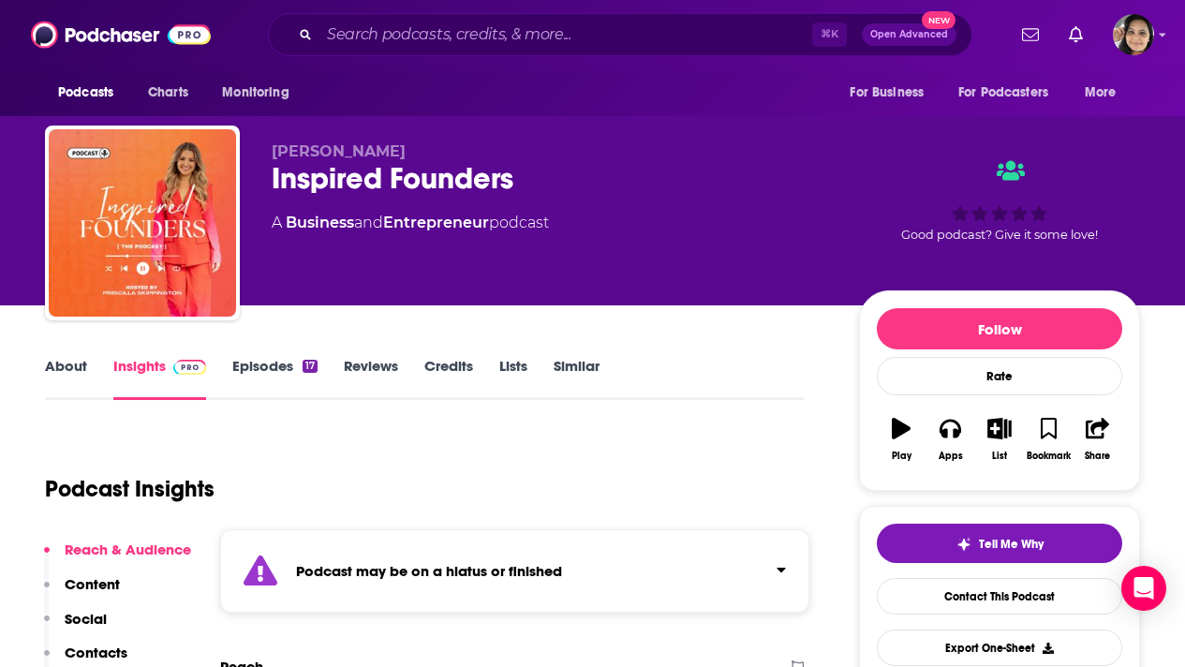
click at [276, 368] on link "Episodes 17" at bounding box center [274, 378] width 85 height 43
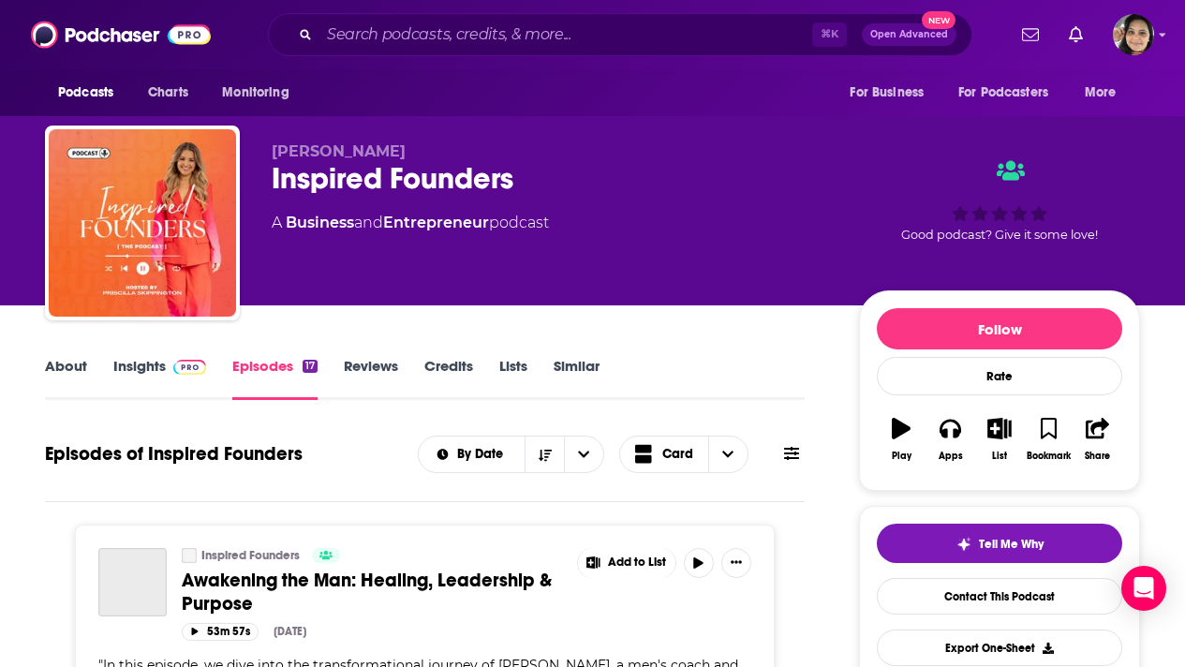
scroll to position [186, 0]
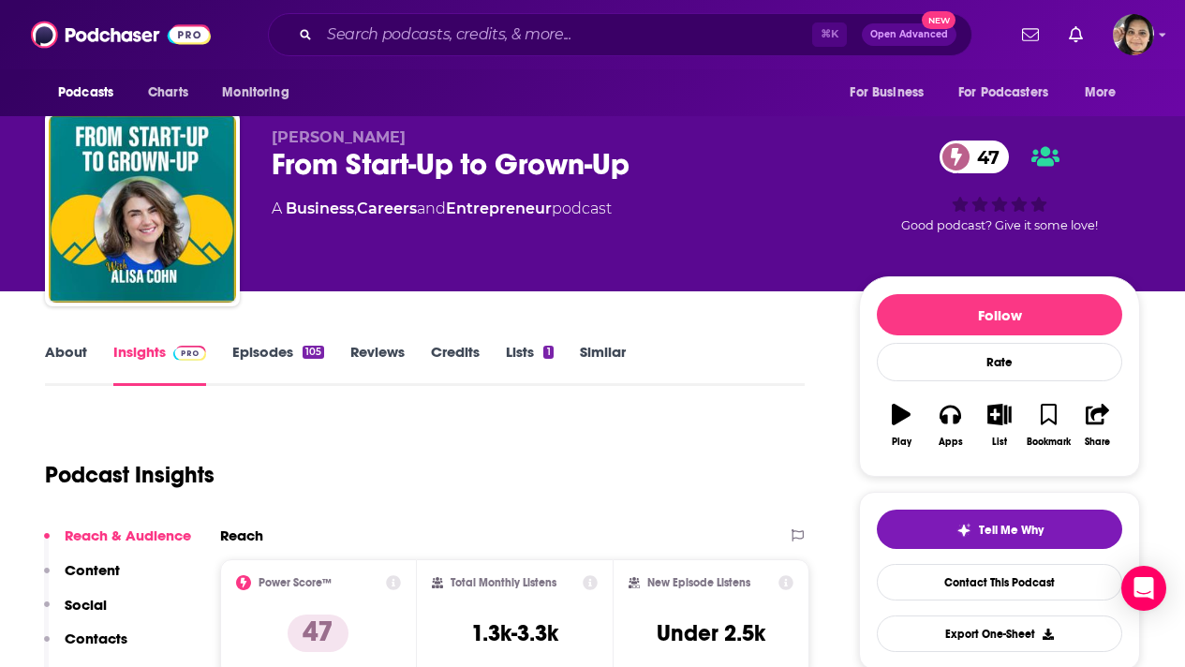
scroll to position [23, 0]
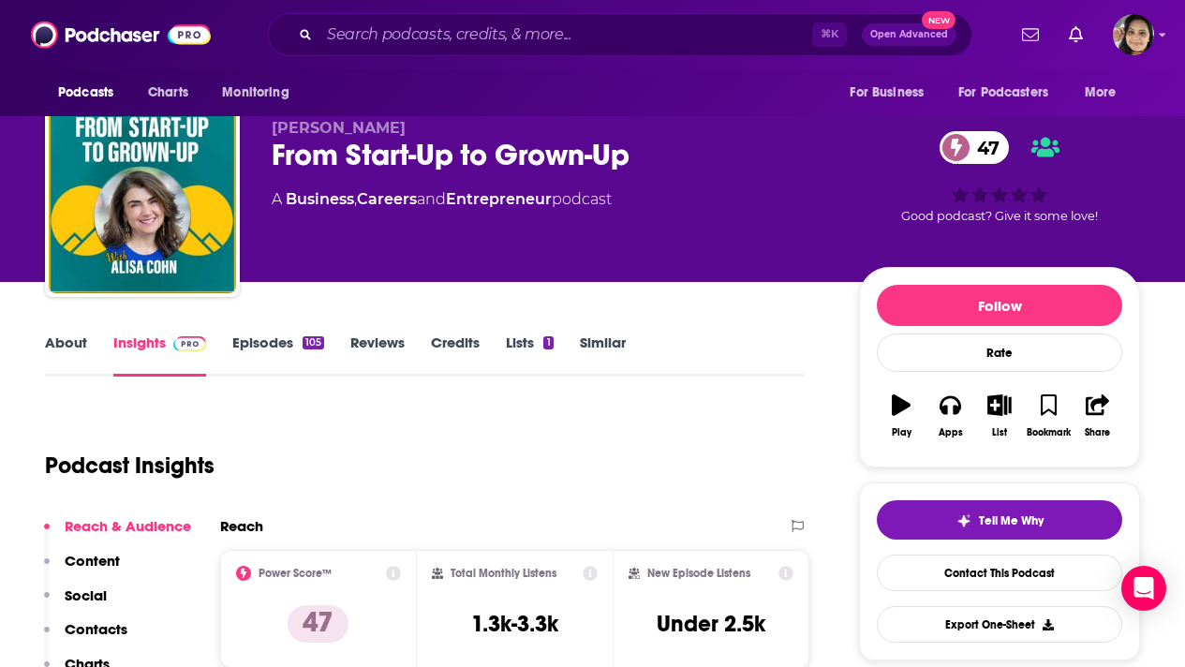
click at [66, 342] on link "About" at bounding box center [66, 354] width 42 height 43
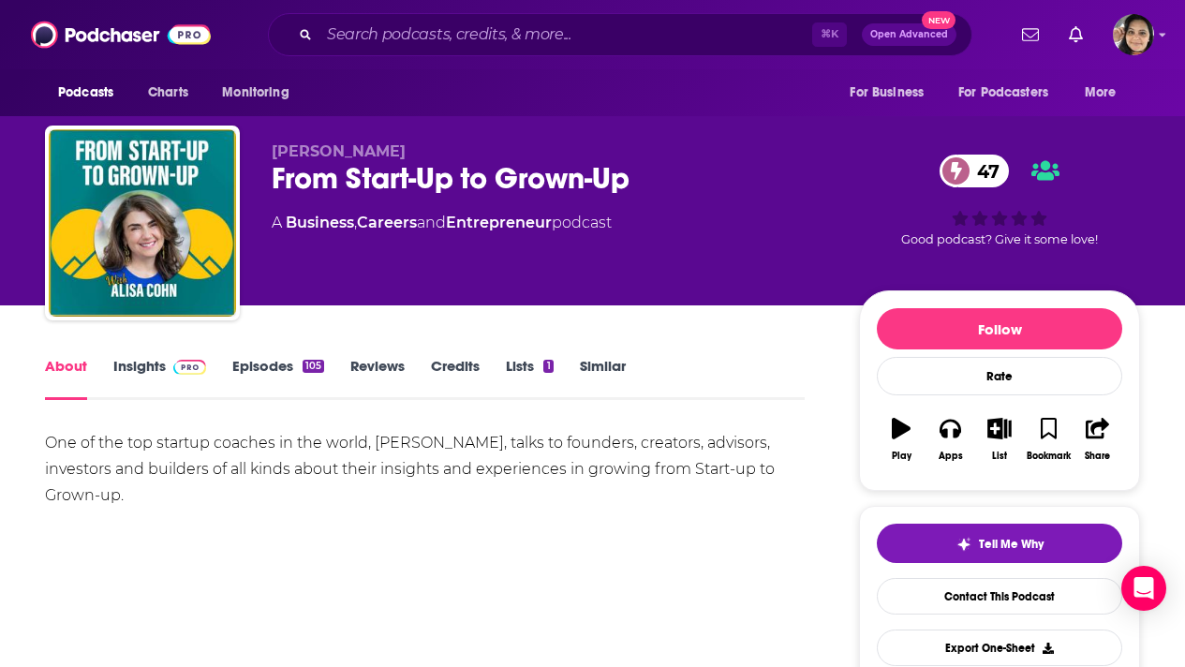
click at [255, 364] on link "Episodes 105" at bounding box center [278, 378] width 92 height 43
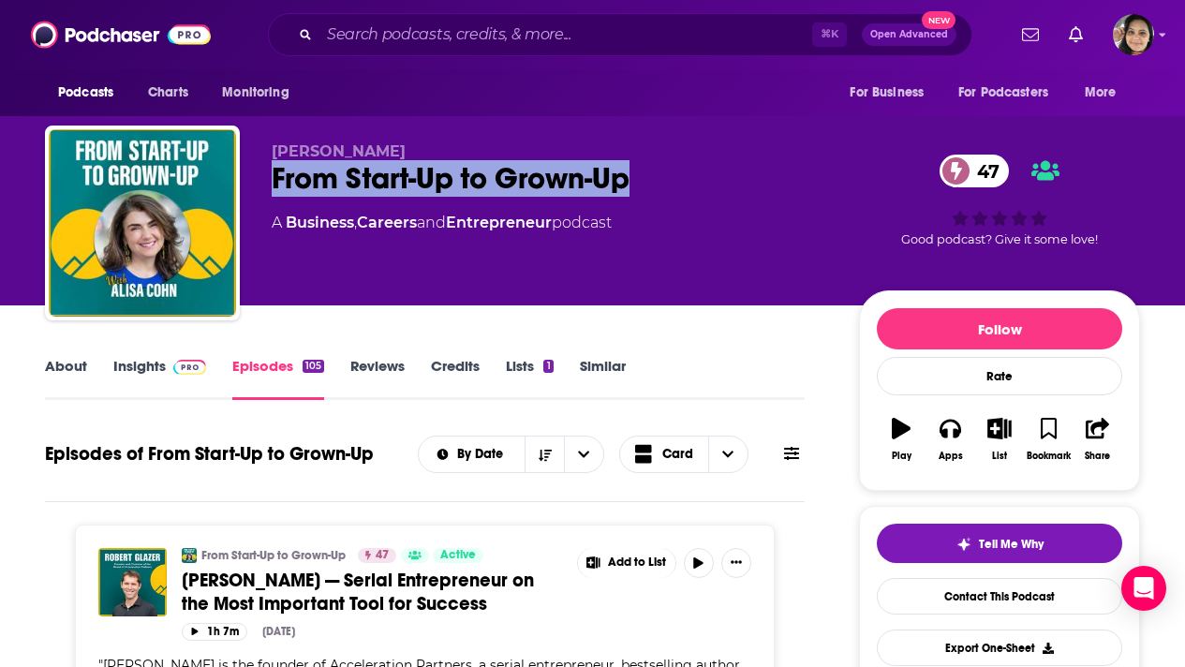
drag, startPoint x: 633, startPoint y: 177, endPoint x: 264, endPoint y: 179, distance: 369.0
click at [264, 179] on div "Alisa Cohn From Start-Up to Grown-Up 47 A Business , Careers and Entrepreneur p…" at bounding box center [592, 226] width 1095 height 202
copy h2 "From Start-Up to Grown-Up"
click at [135, 363] on link "Insights" at bounding box center [159, 378] width 93 height 43
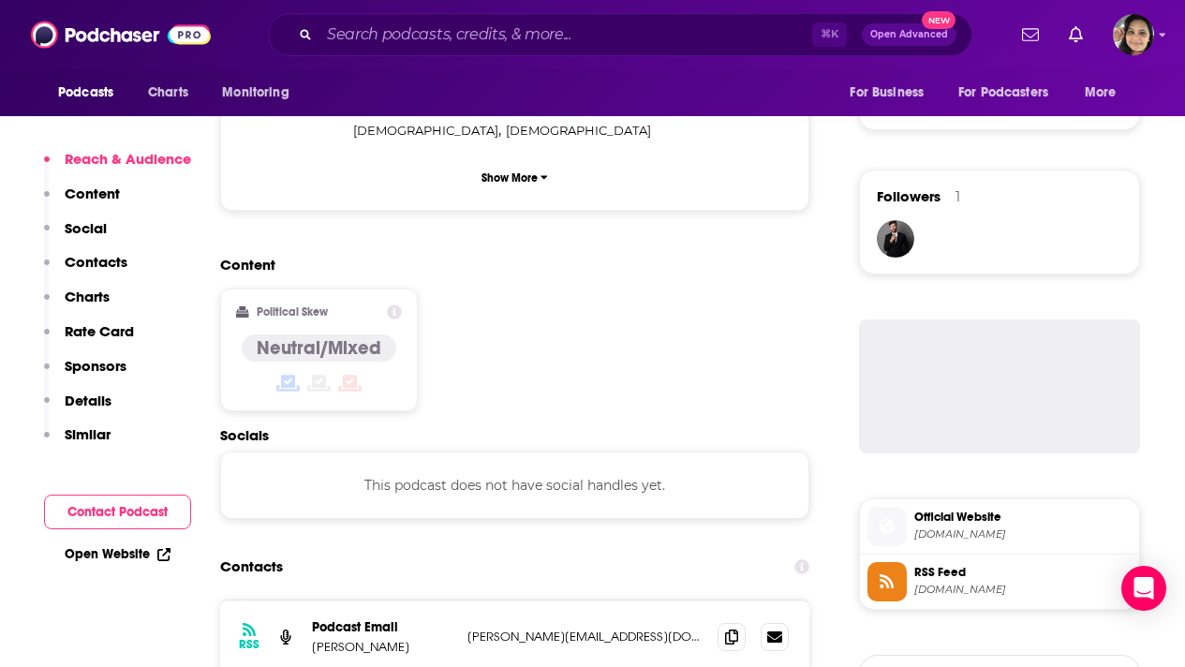
scroll to position [1325, 0]
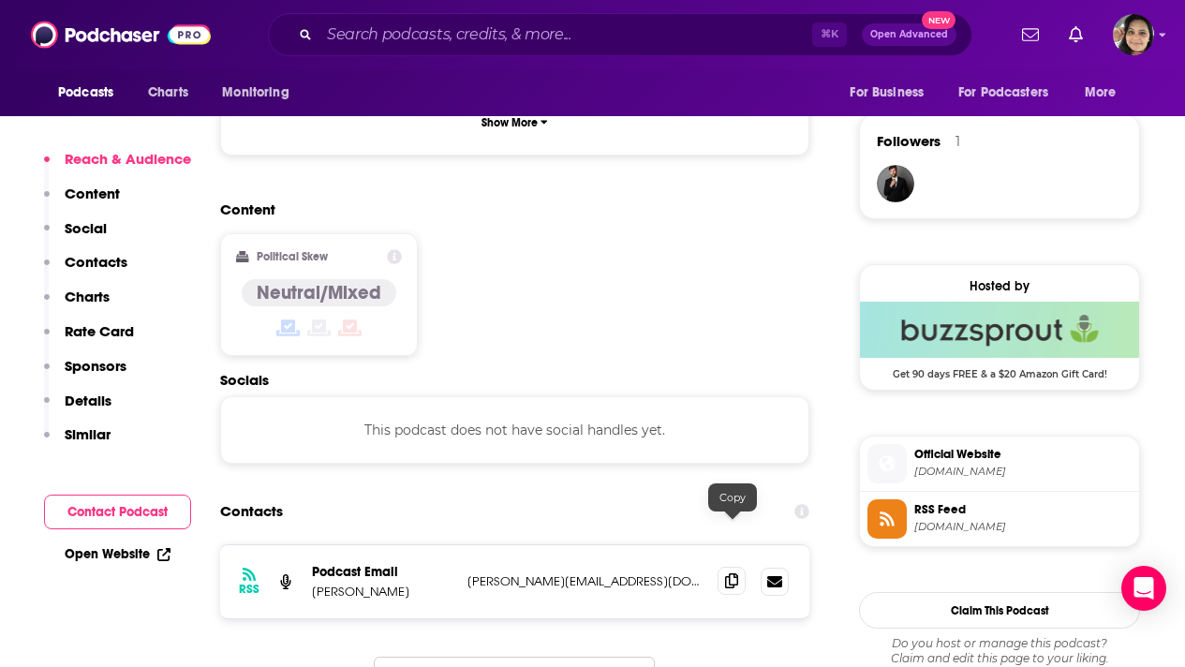
click at [730, 573] on icon at bounding box center [731, 580] width 13 height 15
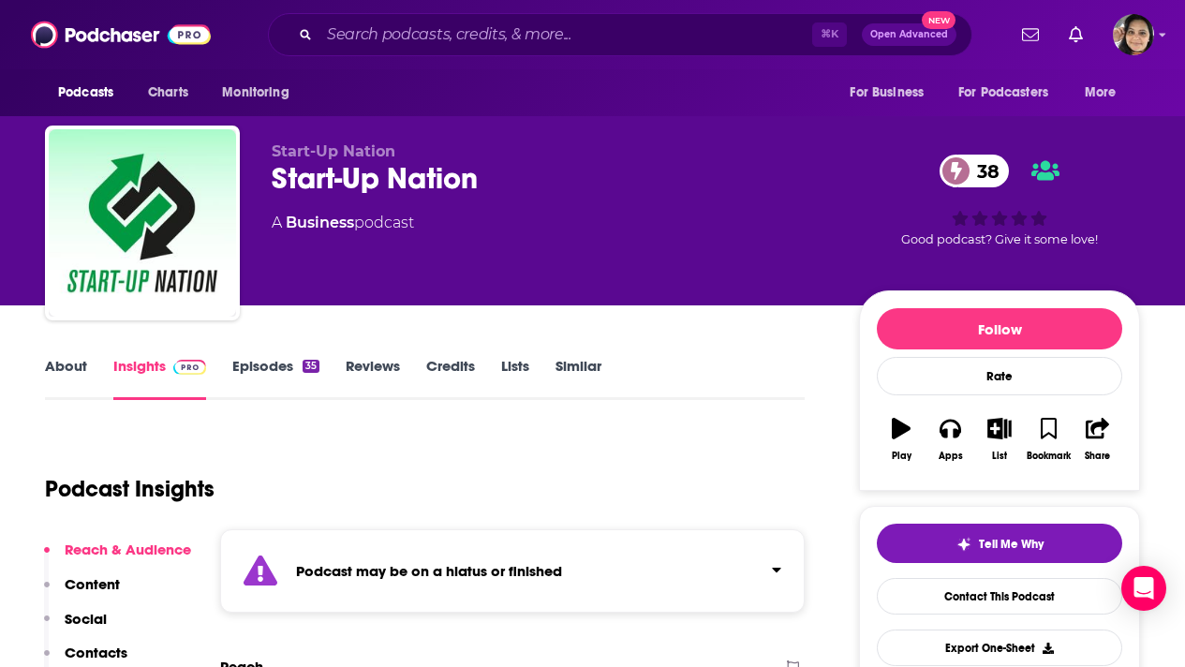
click at [260, 368] on link "Episodes 35" at bounding box center [275, 378] width 87 height 43
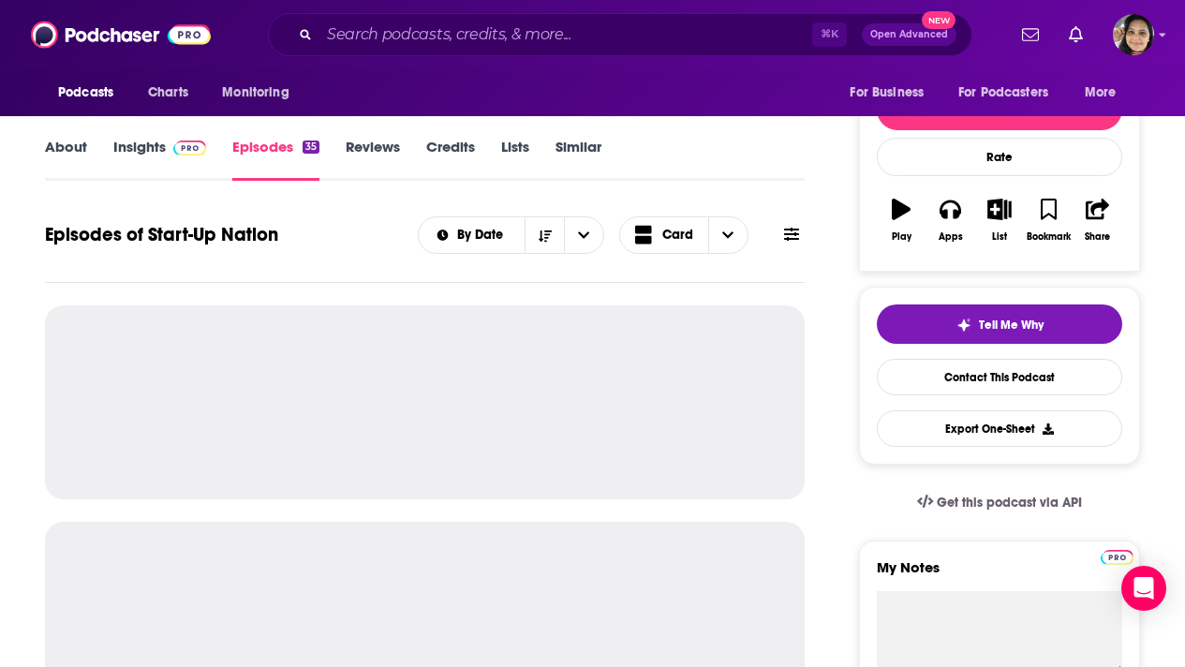
scroll to position [274, 0]
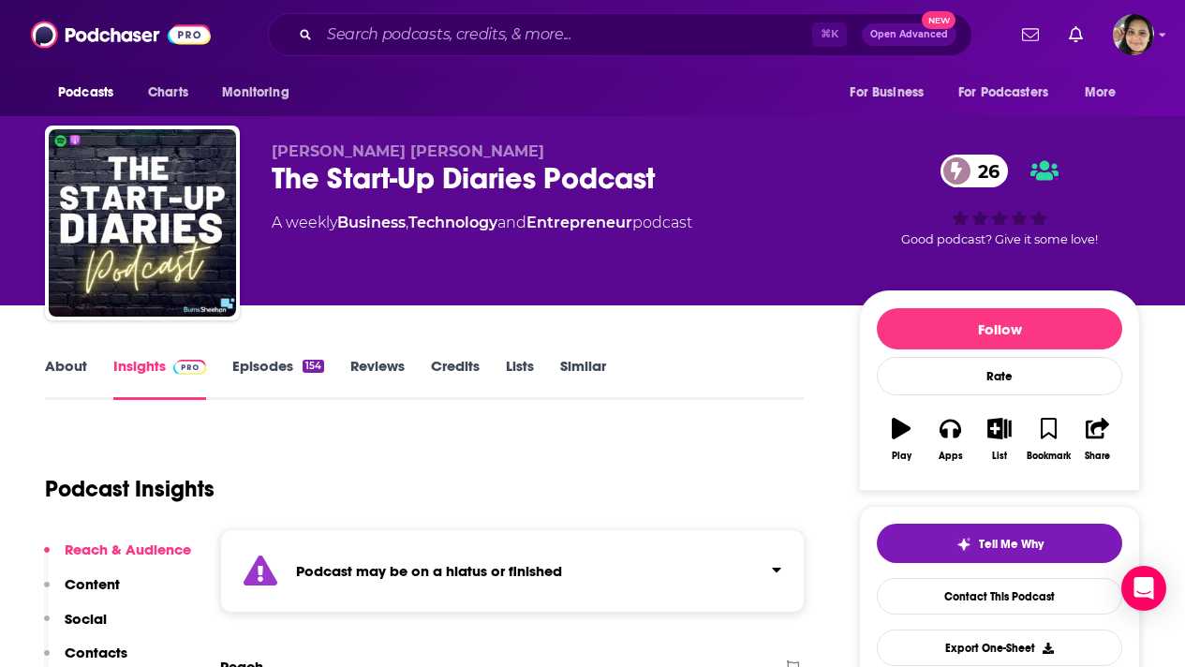
click at [257, 363] on link "Episodes 154" at bounding box center [278, 378] width 92 height 43
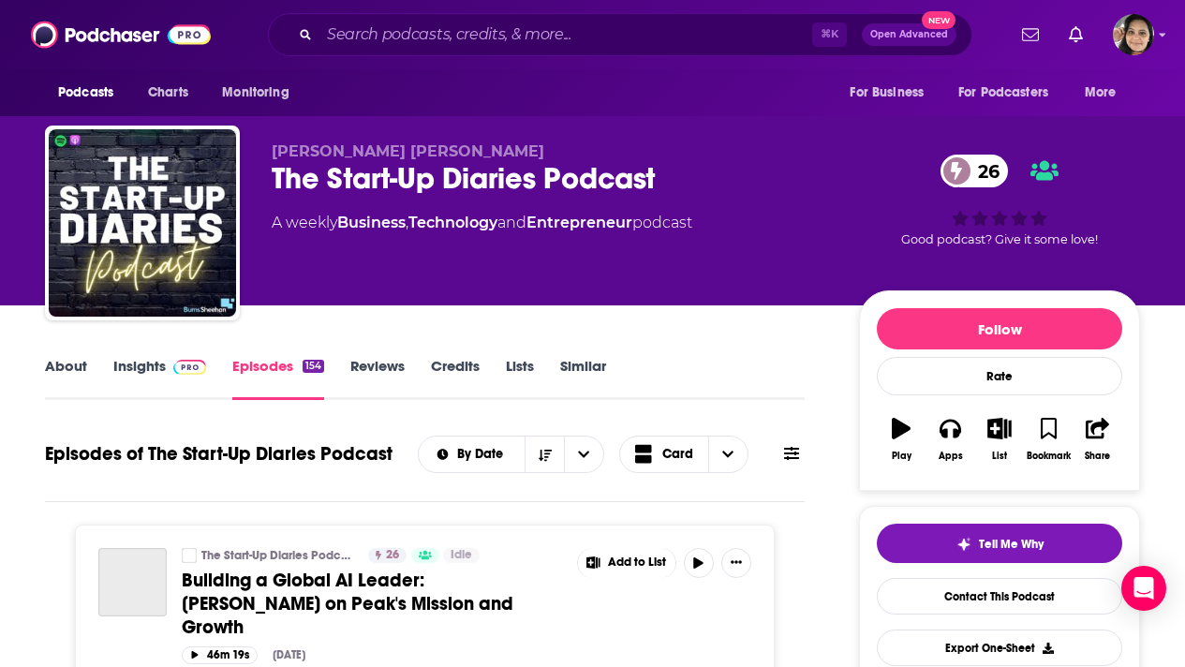
scroll to position [249, 0]
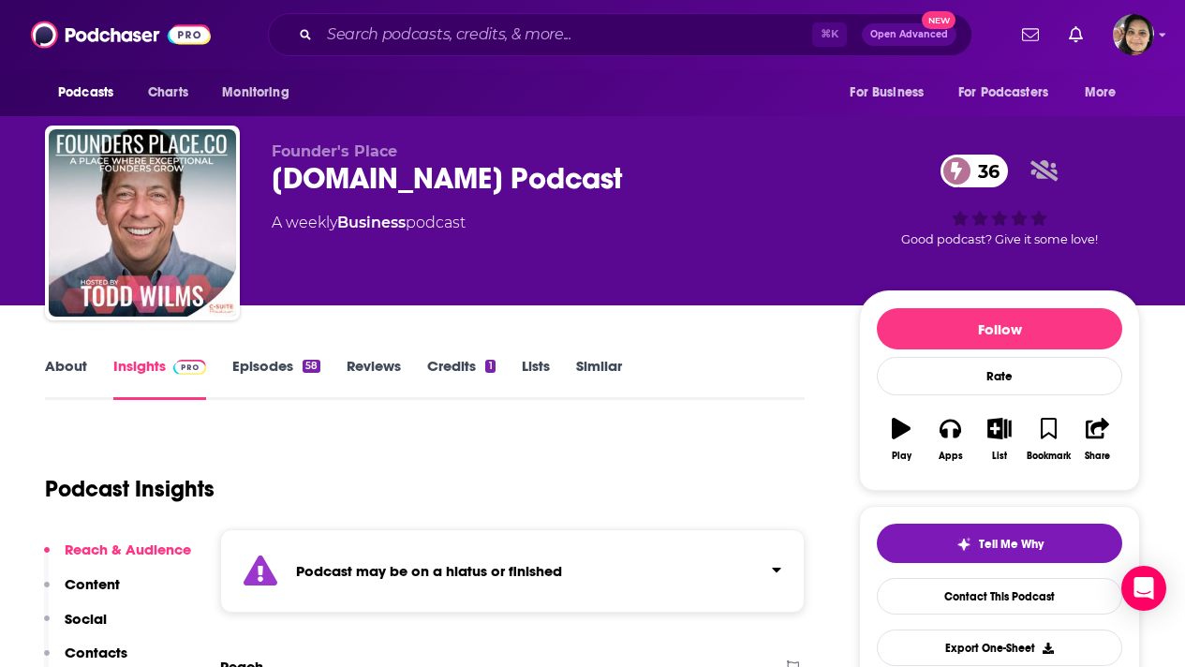
click at [267, 368] on link "Episodes 58" at bounding box center [276, 378] width 88 height 43
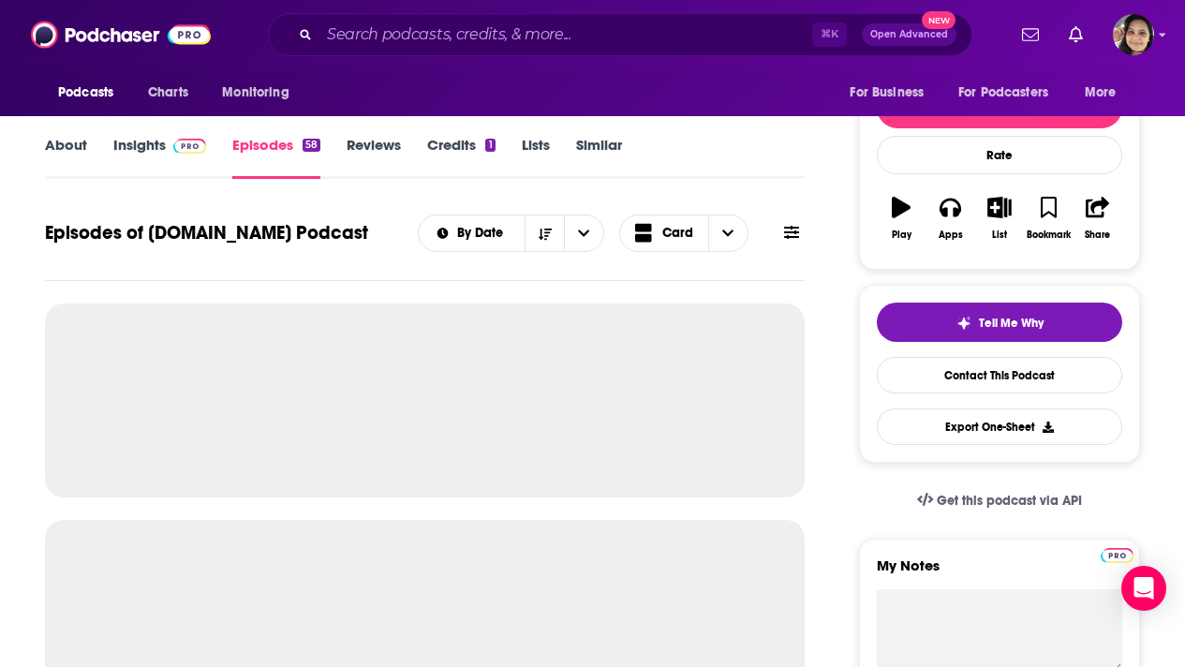
scroll to position [225, 0]
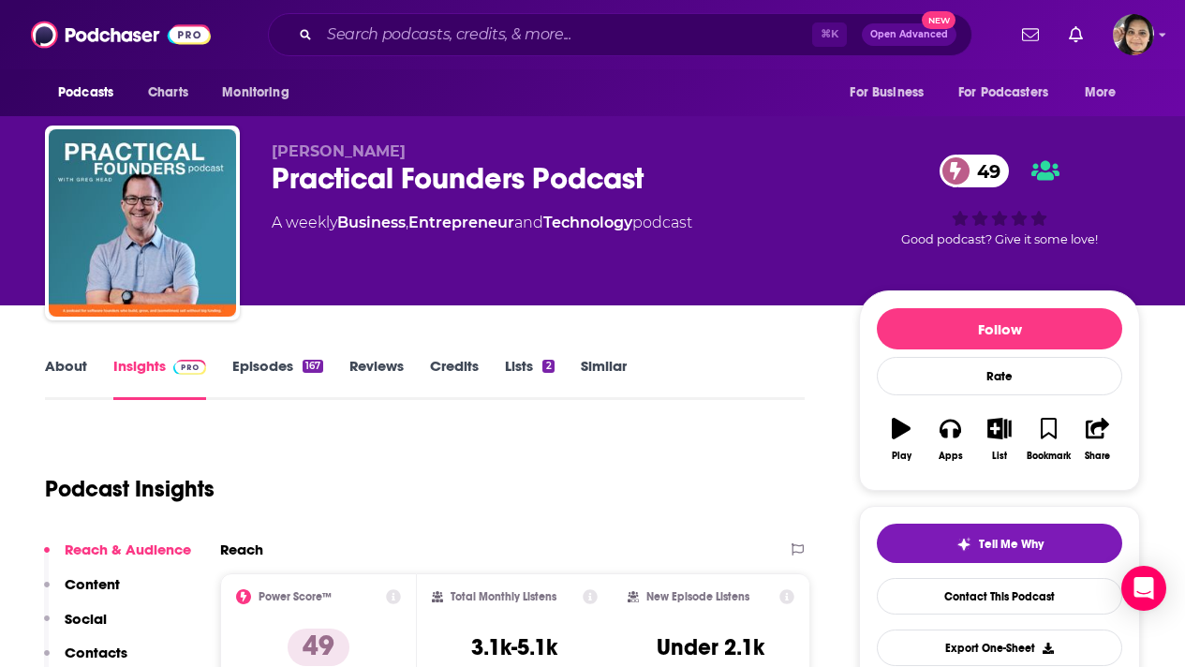
click at [276, 362] on link "Episodes 167" at bounding box center [277, 378] width 91 height 43
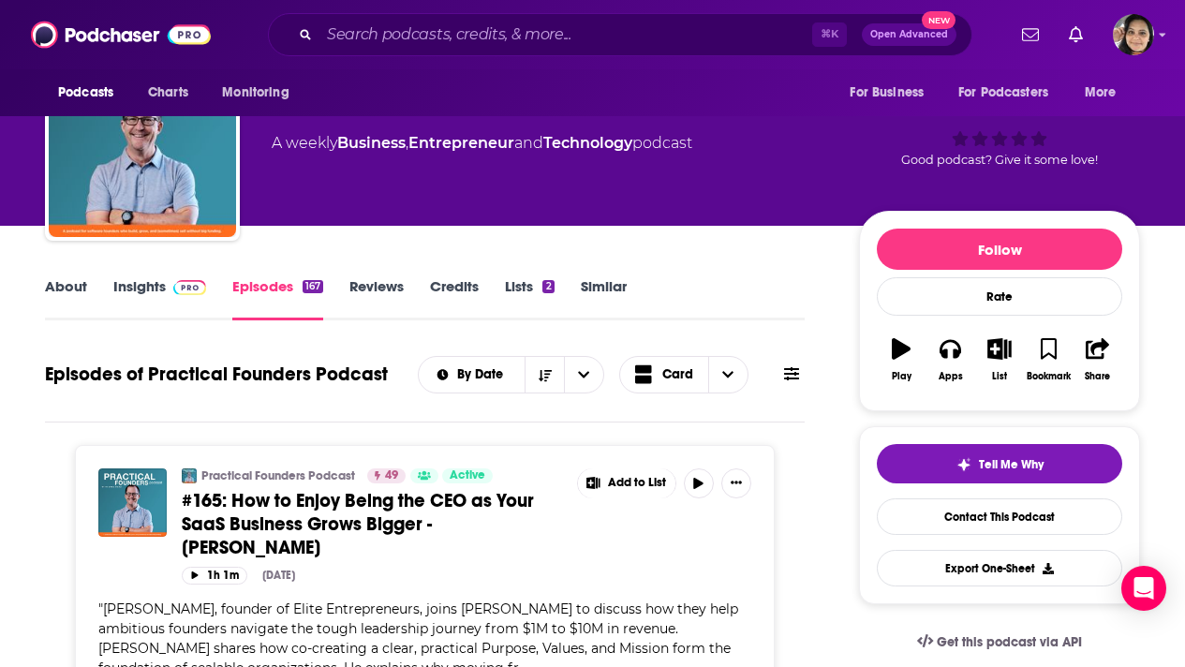
scroll to position [68, 0]
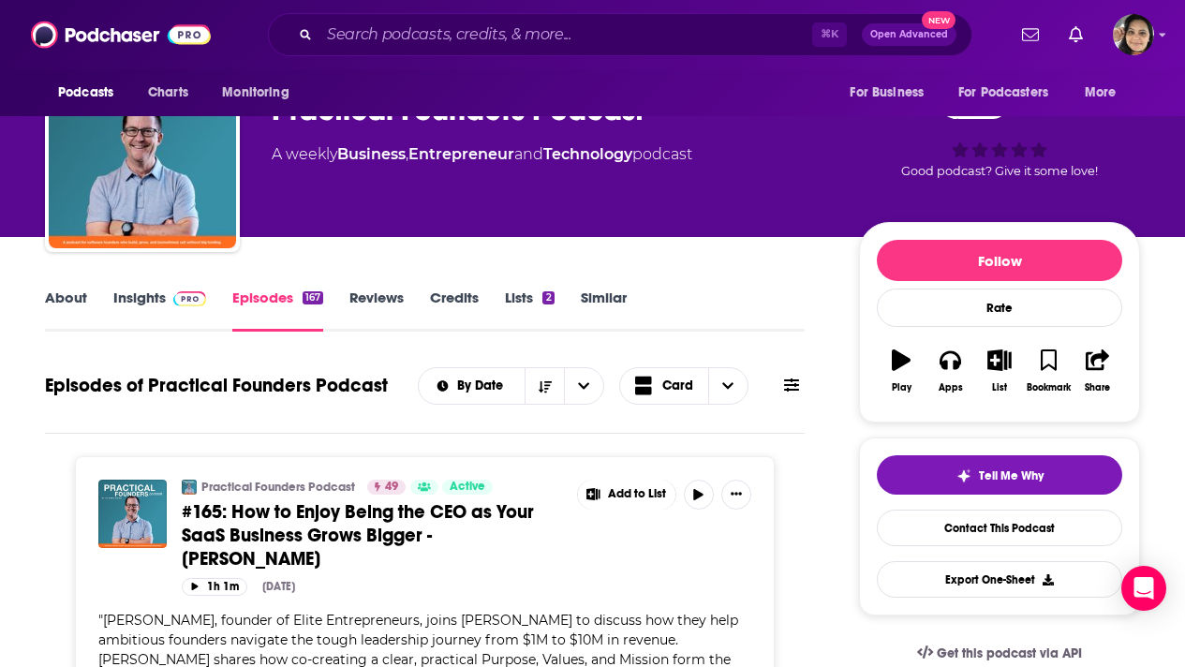
click at [68, 299] on link "About" at bounding box center [66, 309] width 42 height 43
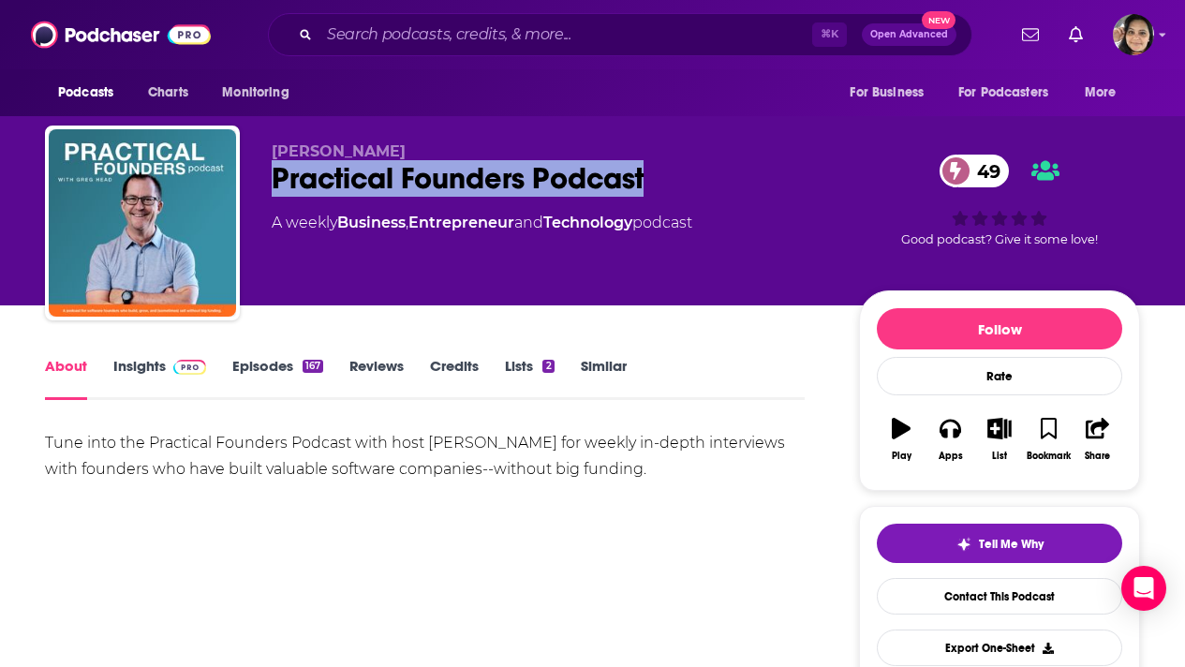
drag, startPoint x: 664, startPoint y: 176, endPoint x: 268, endPoint y: 176, distance: 396.1
click at [268, 176] on div "[PERSON_NAME] Practical Founders Podcast 49 A weekly Business , Entrepreneur an…" at bounding box center [592, 226] width 1095 height 202
copy h1 "Practical Founders Podcast"
click at [146, 368] on link "Insights" at bounding box center [159, 378] width 93 height 43
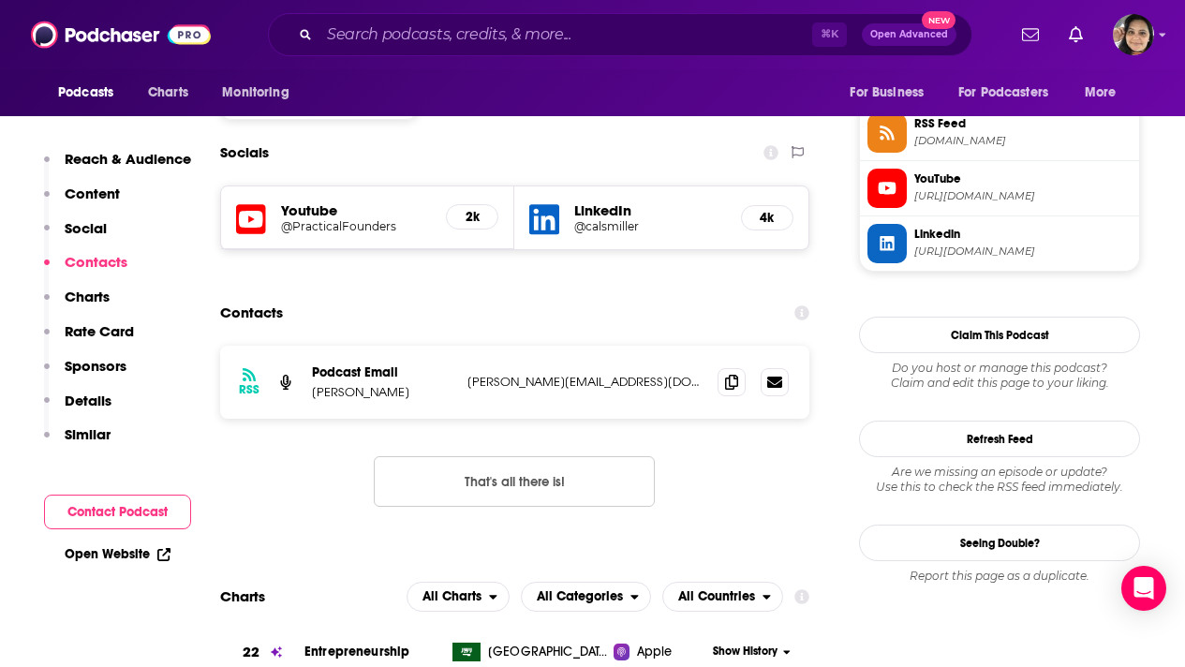
scroll to position [1562, 0]
click at [727, 373] on icon at bounding box center [731, 380] width 13 height 15
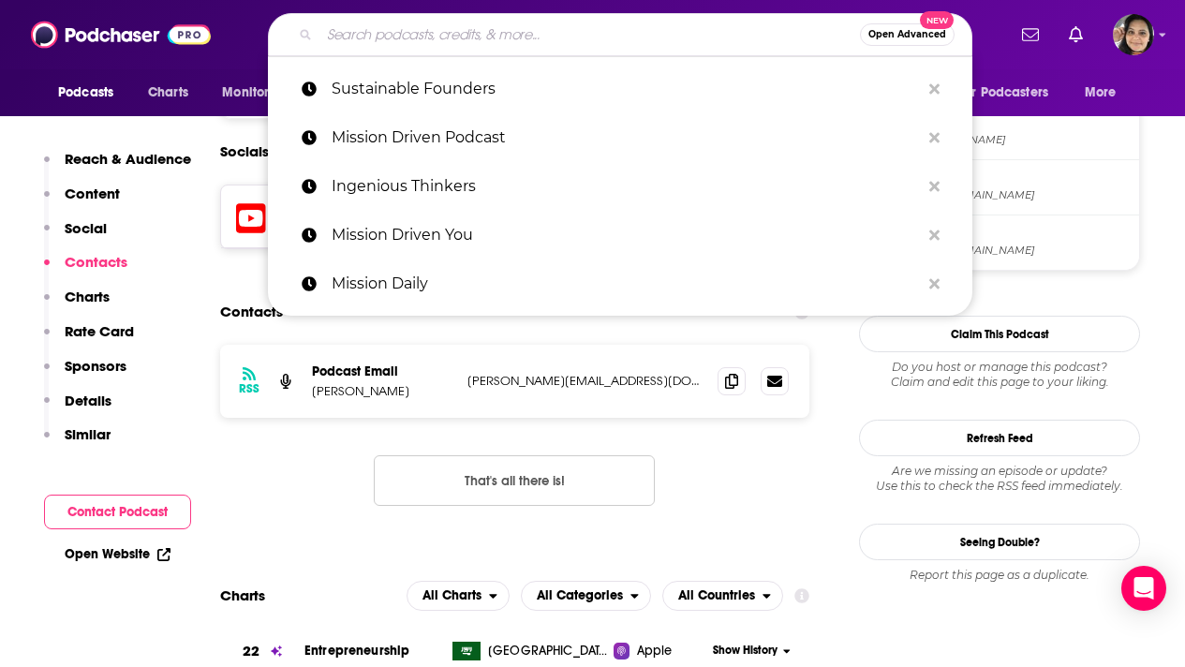
click at [554, 41] on input "Search podcasts, credits, & more..." at bounding box center [589, 35] width 540 height 30
paste input "Membership-Driven Business"
type input "Membership-Driven Business"
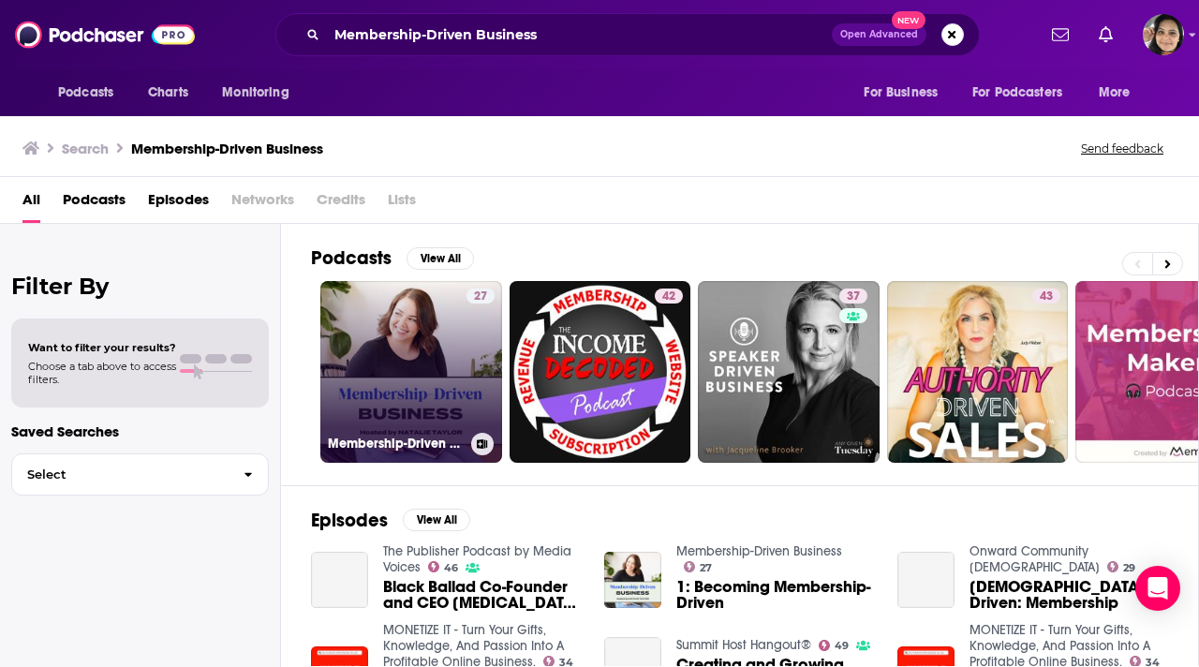
click at [397, 330] on link "27 Membership-Driven Business" at bounding box center [411, 372] width 182 height 182
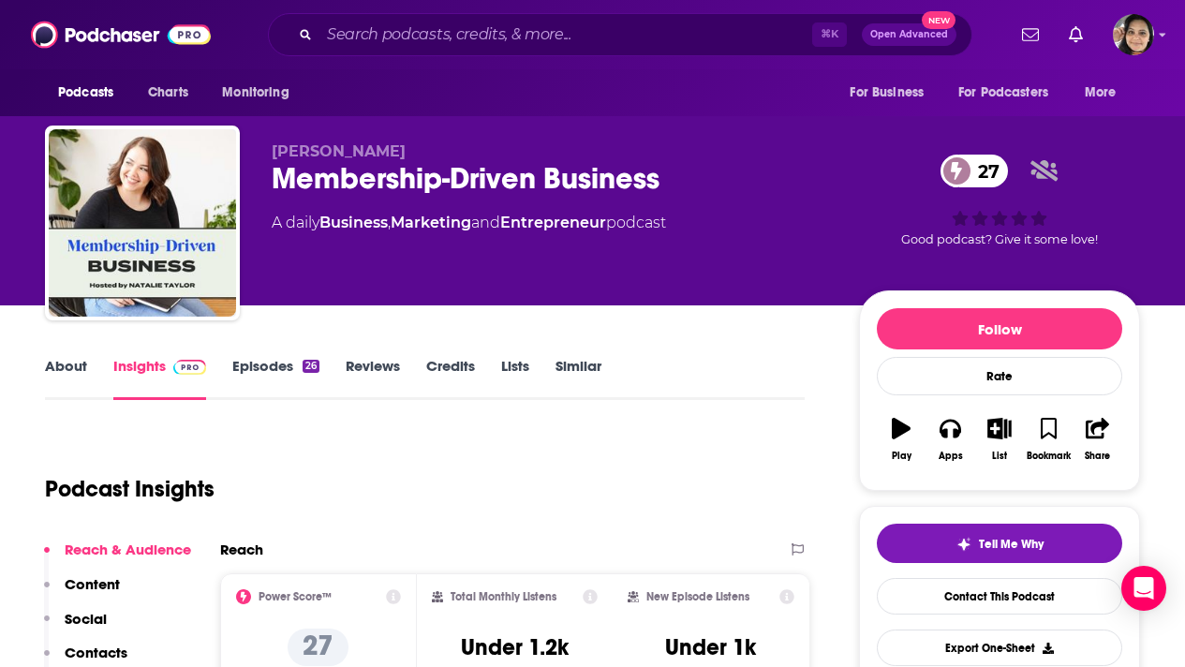
click at [262, 364] on link "Episodes 26" at bounding box center [275, 378] width 87 height 43
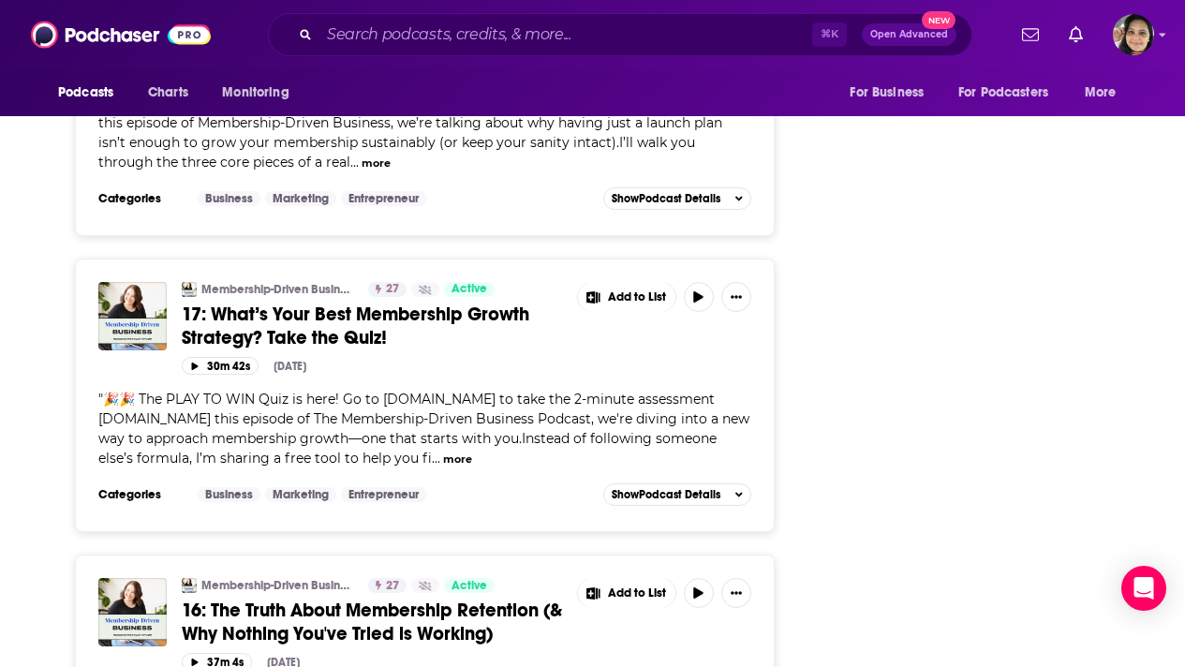
scroll to position [2348, 0]
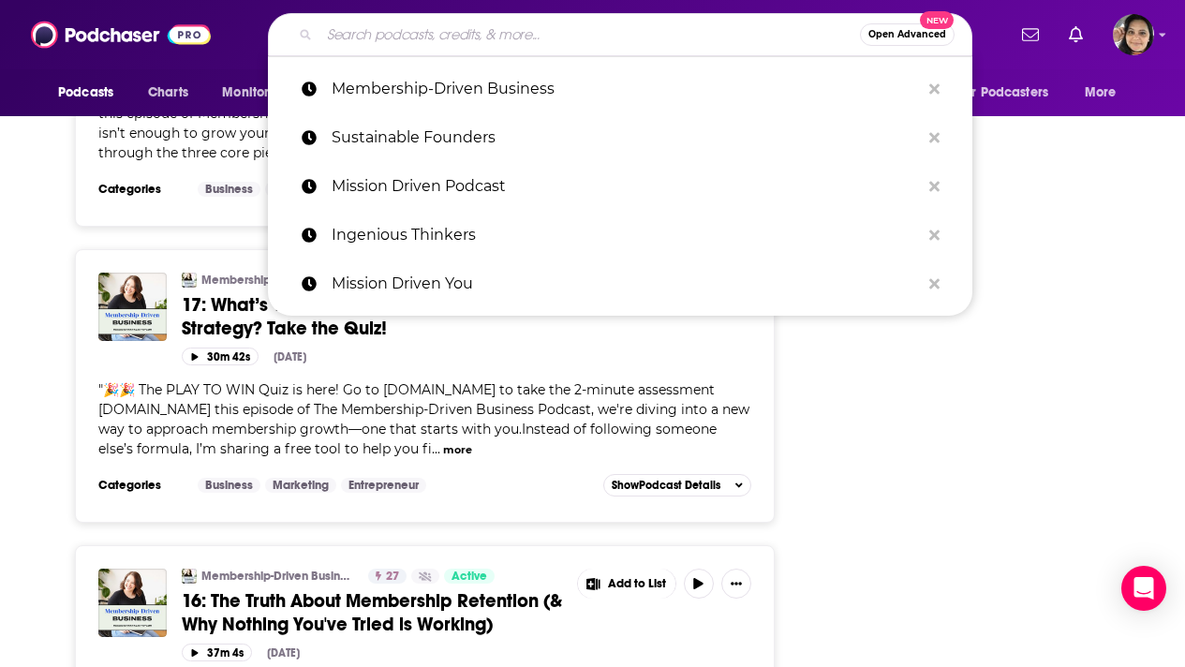
click at [483, 31] on input "Search podcasts, credits, & more..." at bounding box center [589, 35] width 540 height 30
paste input "Story-Driven Business podcast with [PERSON_NAME]"
type input "Story-Driven Business podcast with [PERSON_NAME]"
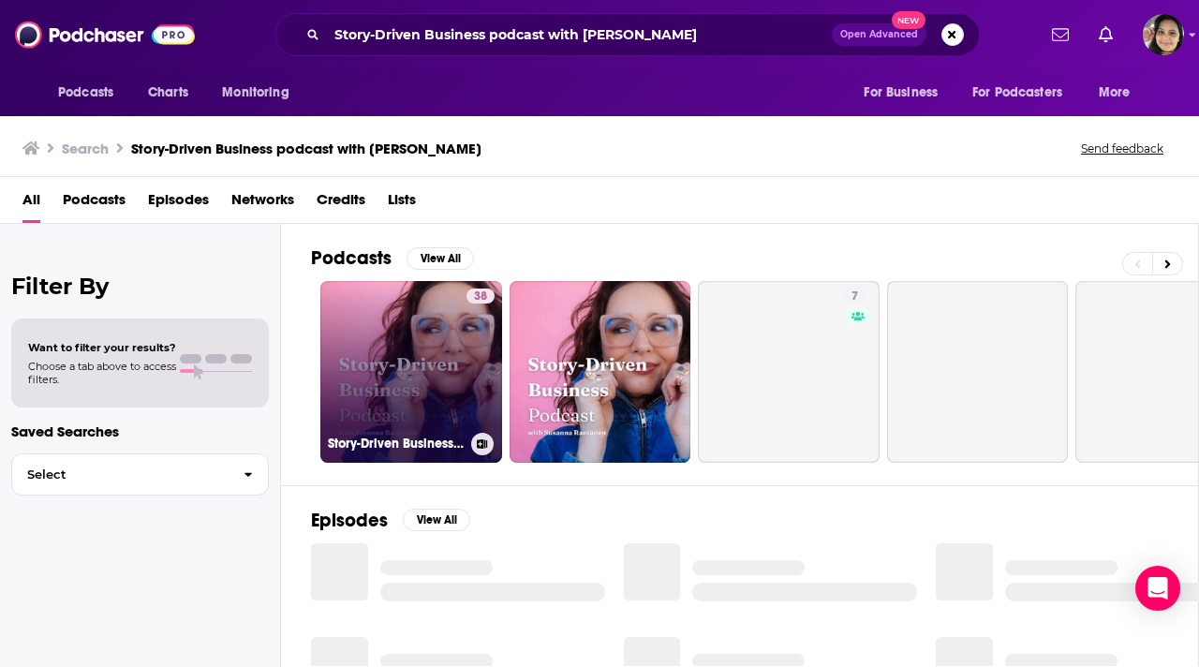
click at [394, 369] on link "38 Story-Driven Business podcast with [PERSON_NAME]" at bounding box center [411, 372] width 182 height 182
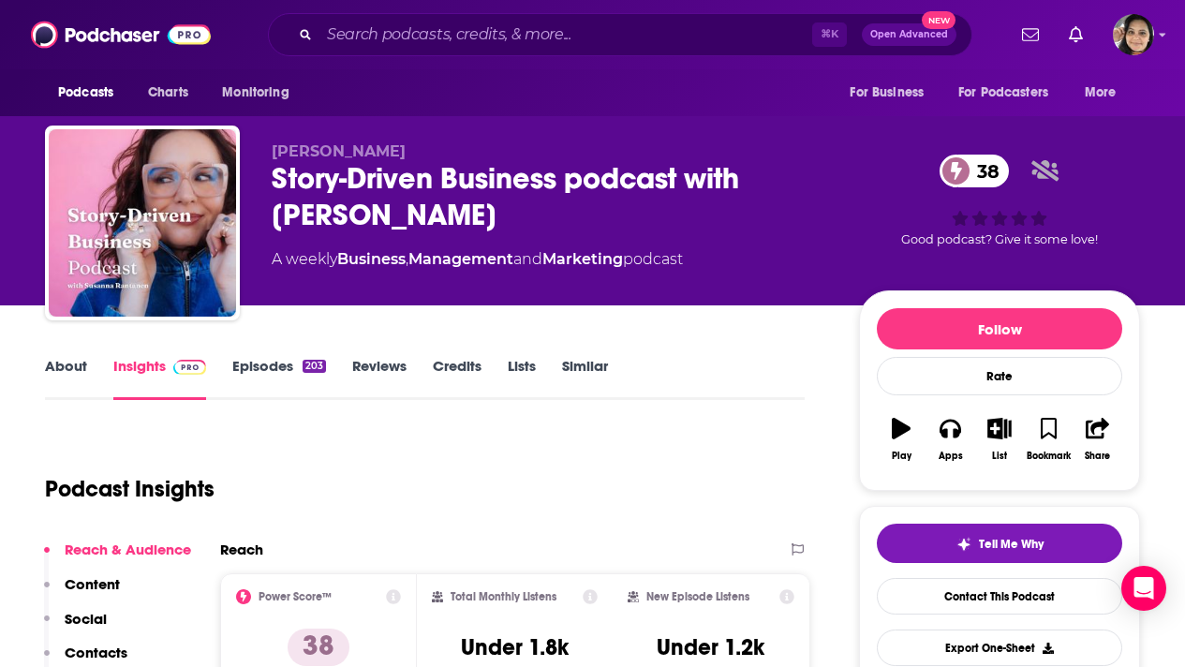
click at [254, 365] on link "Episodes 203" at bounding box center [279, 378] width 94 height 43
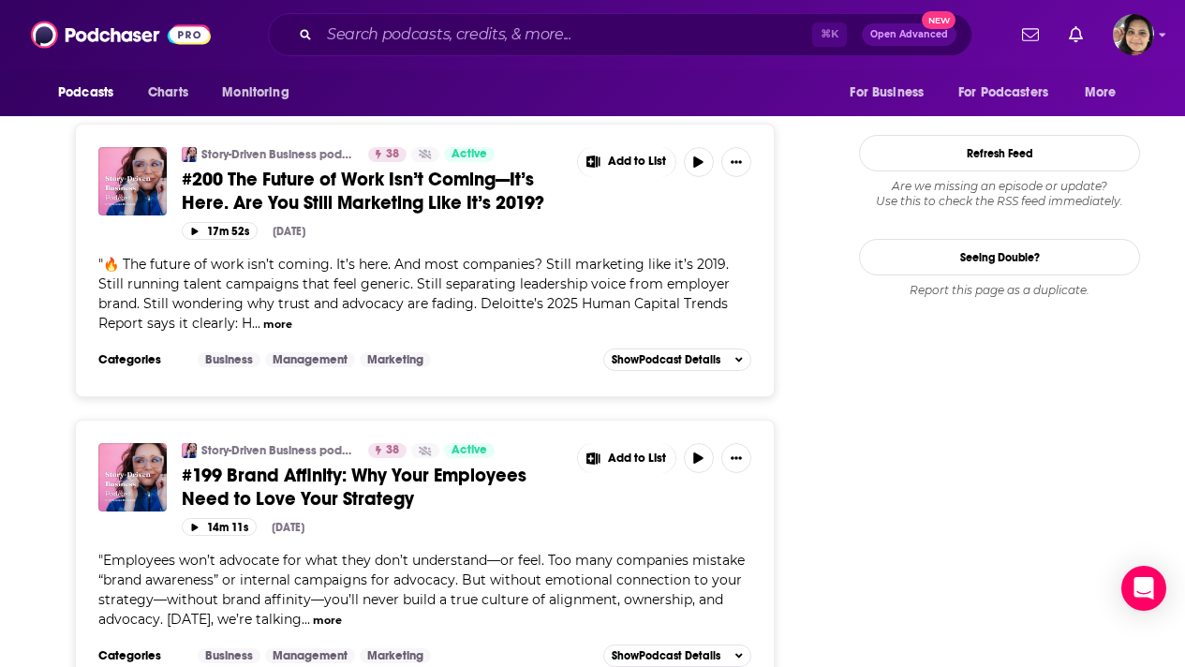
scroll to position [2247, 0]
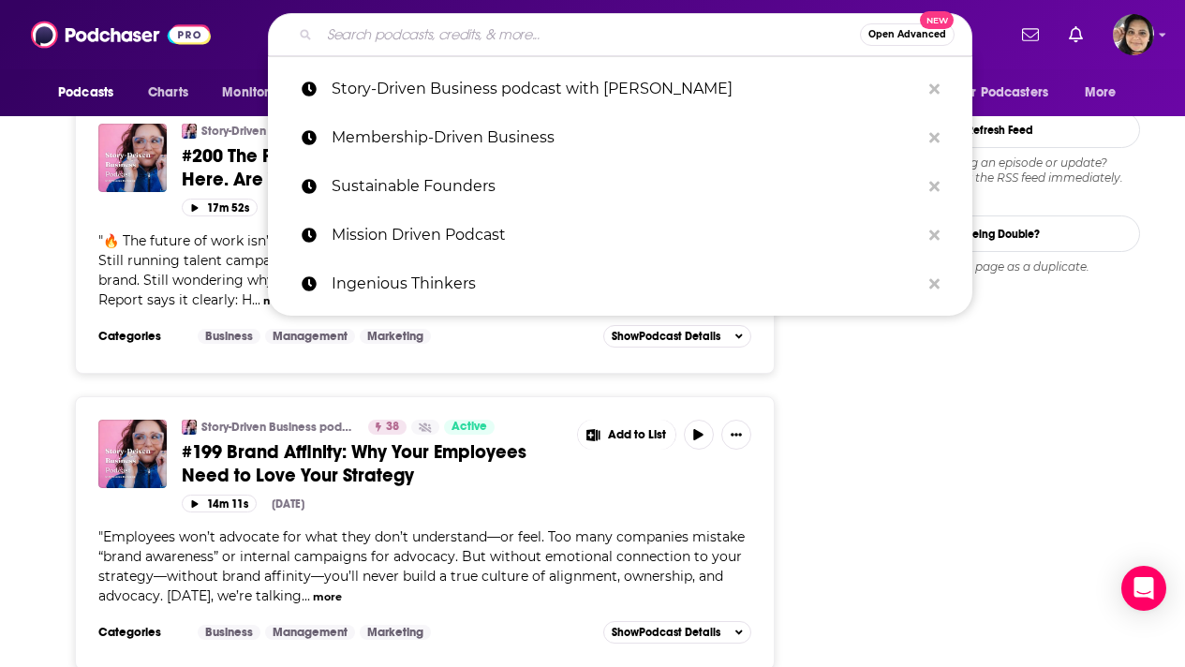
click at [534, 31] on input "Search podcasts, credits, & more..." at bounding box center [589, 35] width 540 height 30
paste input "From Start-Up to Grown-Up"
type input "From Start-Up to Grown-Up"
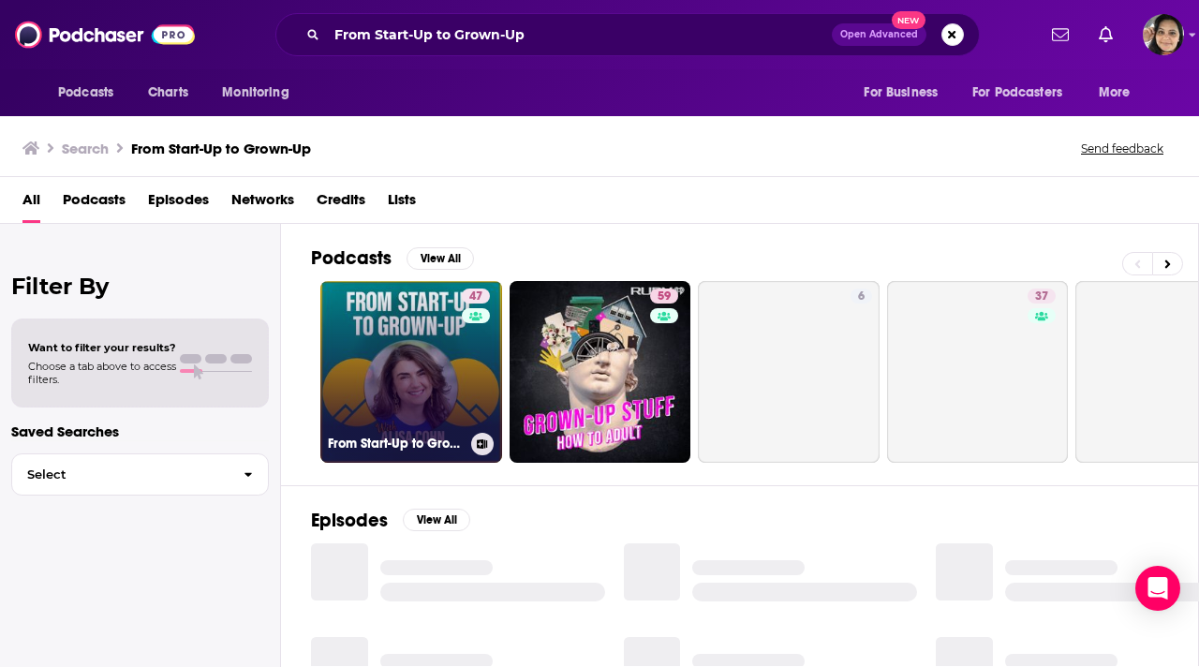
click at [396, 361] on link "47 From Start-Up to Grown-Up" at bounding box center [411, 372] width 182 height 182
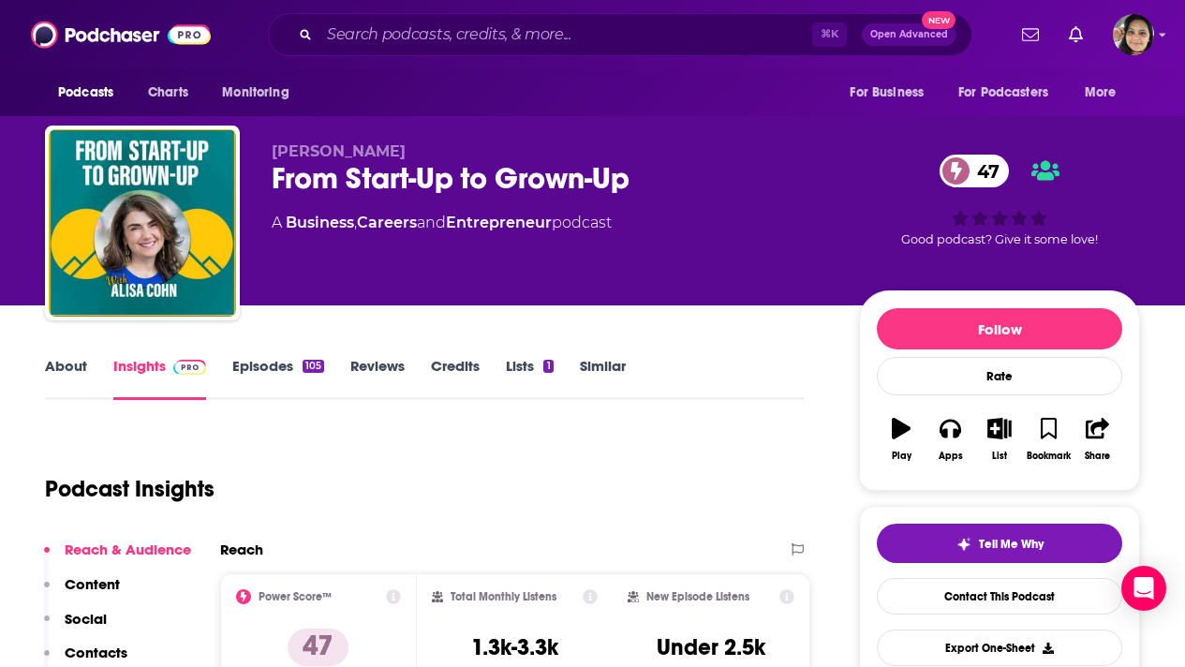
scroll to position [33, 0]
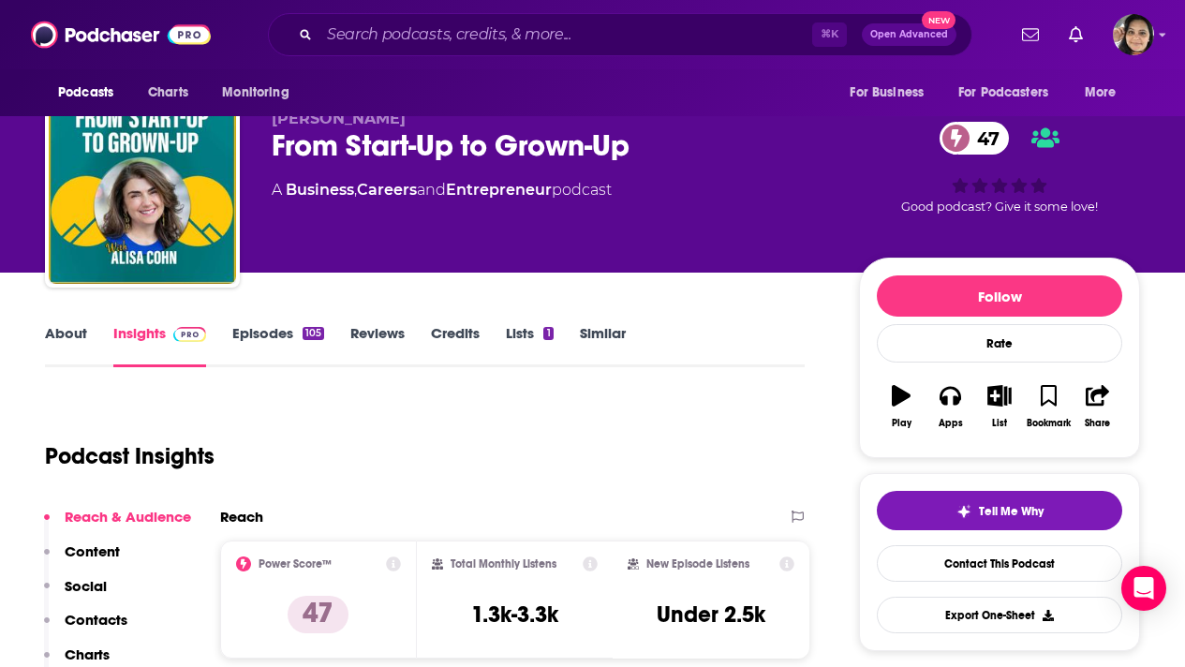
click at [269, 332] on link "Episodes 105" at bounding box center [278, 345] width 92 height 43
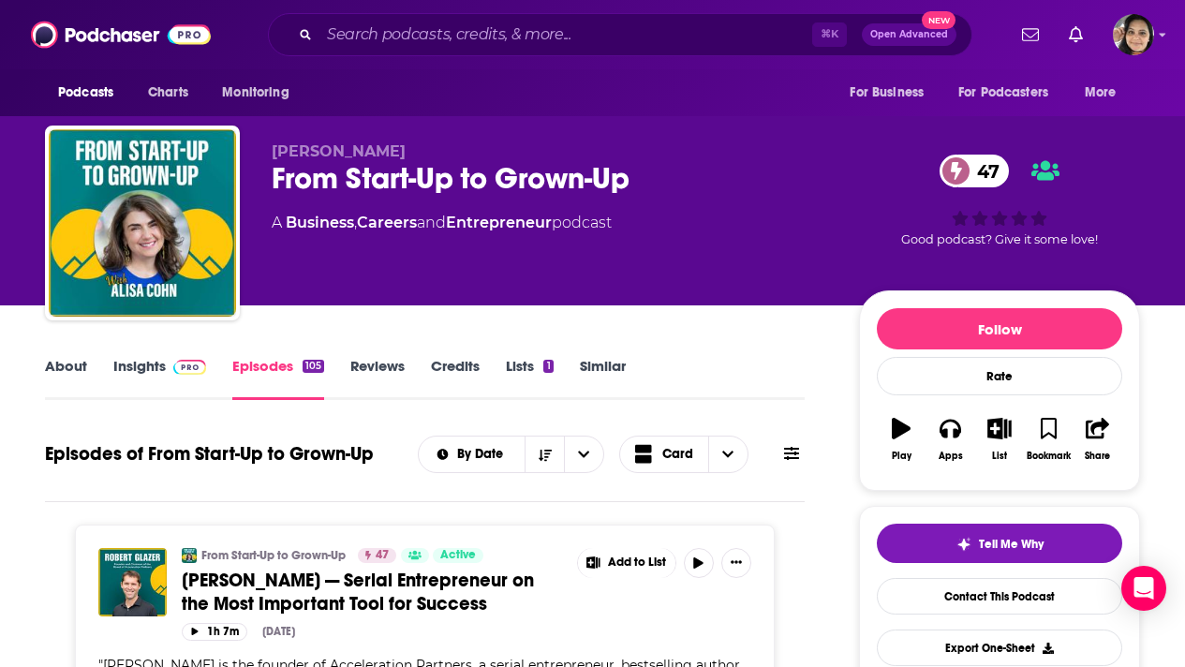
click at [350, 584] on span "[PERSON_NAME] — Serial Entrepreneur on the Most Important Tool for Success" at bounding box center [358, 591] width 352 height 47
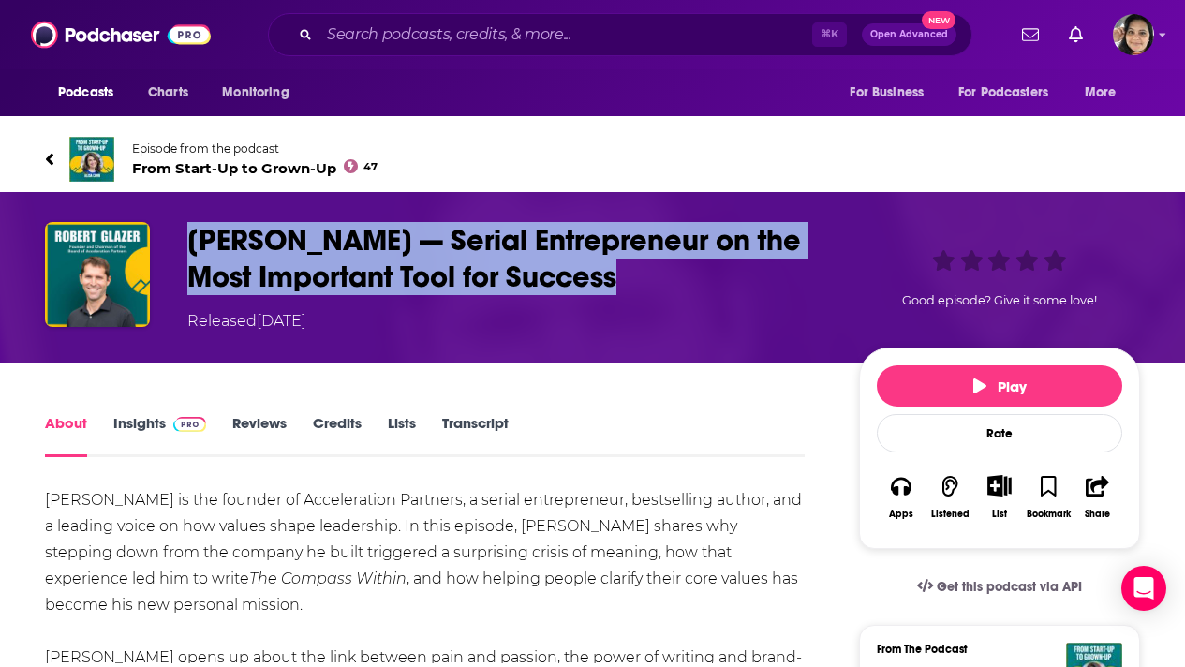
drag, startPoint x: 630, startPoint y: 273, endPoint x: 156, endPoint y: 246, distance: 474.6
click at [156, 246] on div "[PERSON_NAME] — Serial Entrepreneur on the Most Important Tool for Success Rele…" at bounding box center [592, 277] width 1095 height 110
copy div "[PERSON_NAME] — Serial Entrepreneur on the Most Important Tool for Success"
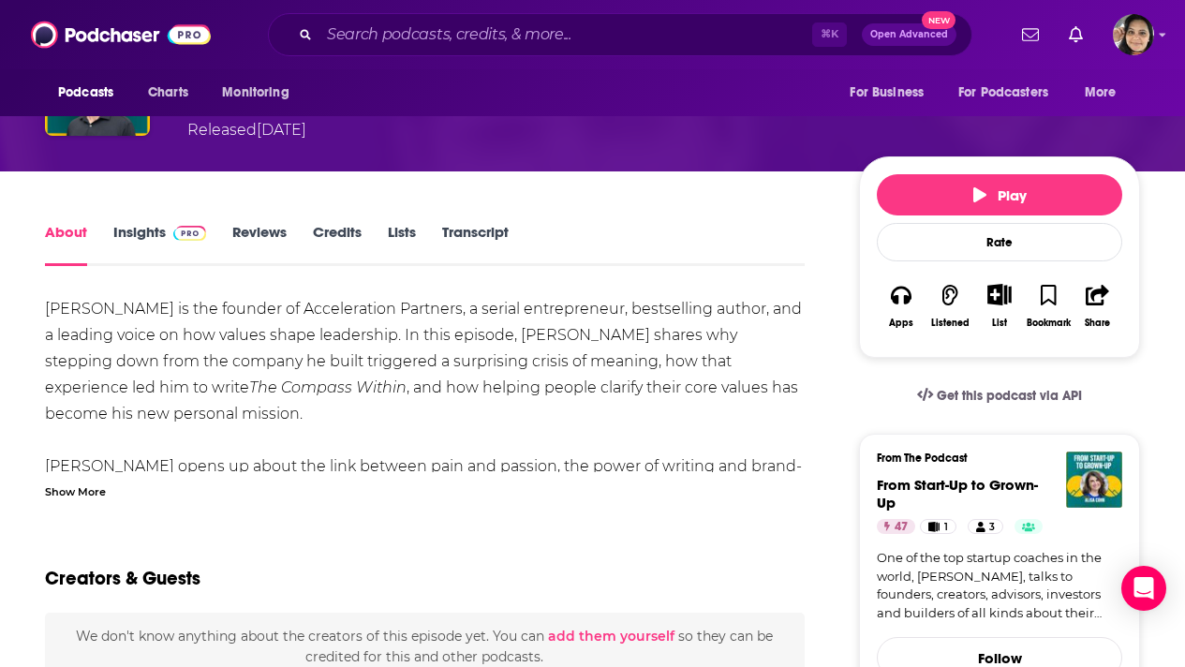
scroll to position [193, 0]
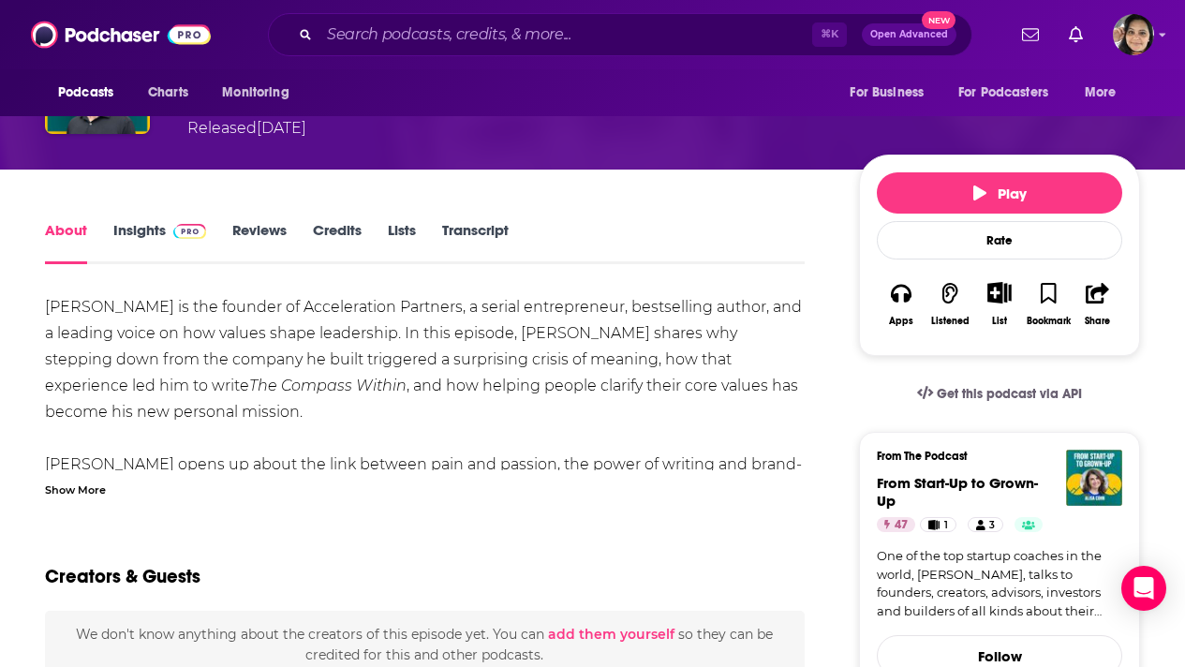
click at [63, 489] on div "Show More" at bounding box center [75, 488] width 61 height 18
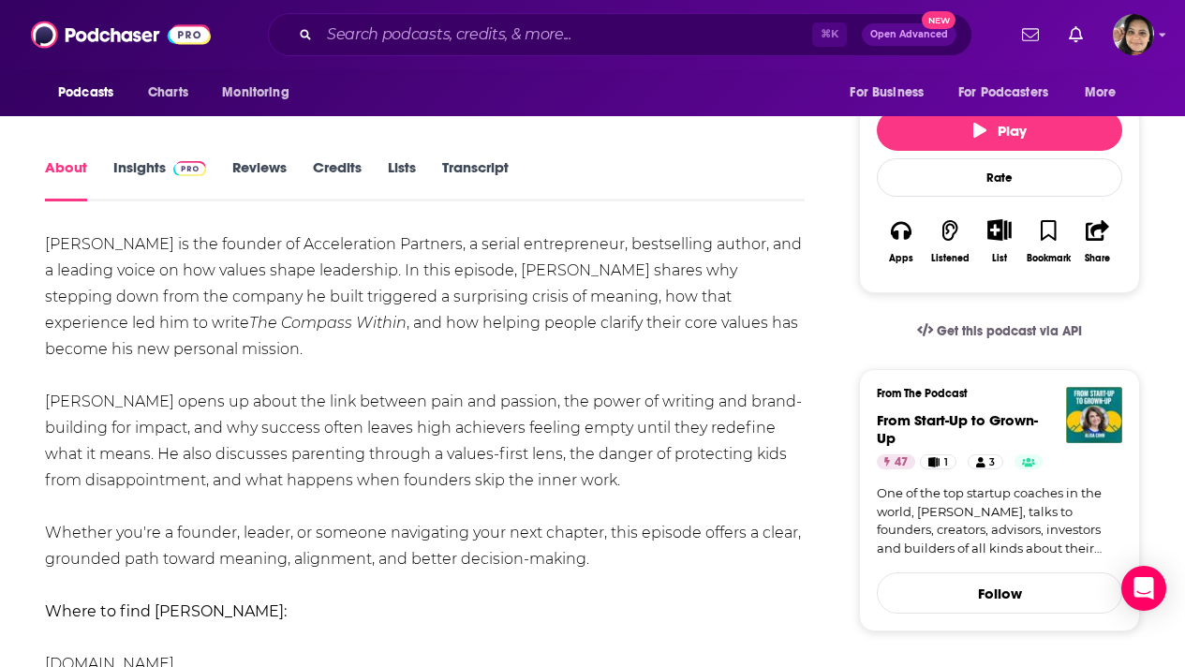
scroll to position [280, 0]
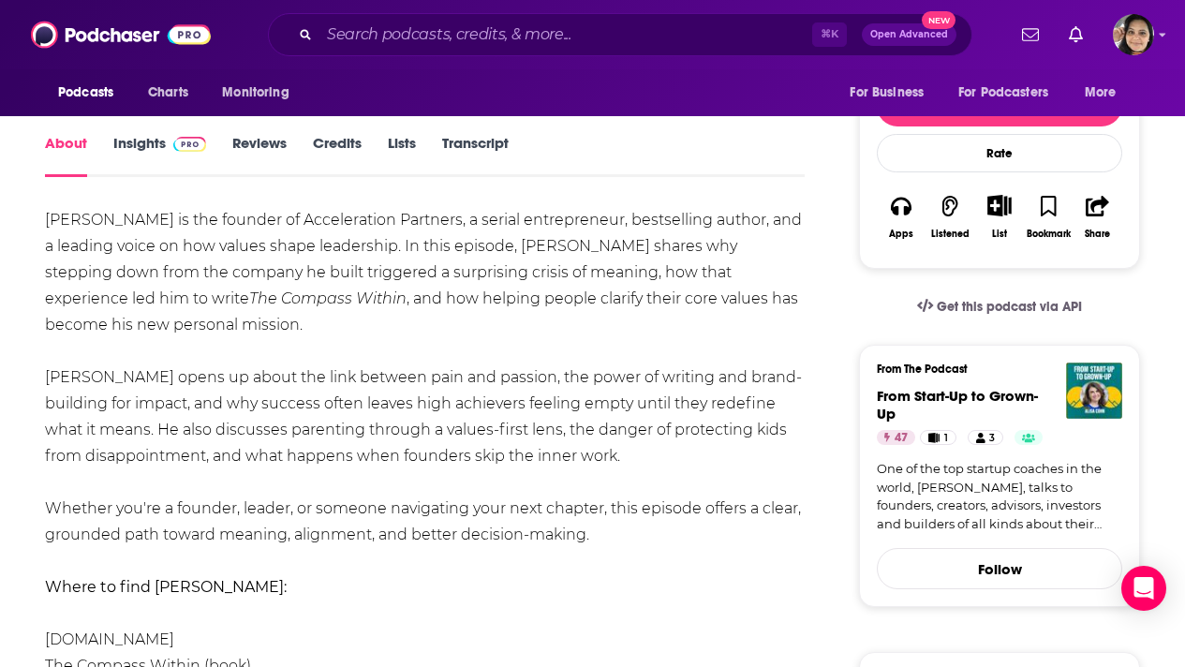
drag, startPoint x: 42, startPoint y: 213, endPoint x: 636, endPoint y: 539, distance: 677.7
copy div "[PERSON_NAME] is the founder of Acceleration Partners, a serial entrepreneur, b…"
click at [479, 37] on input "Search podcasts, credits, & more..." at bounding box center [565, 35] width 493 height 30
paste input "Practical Founders Podcast"
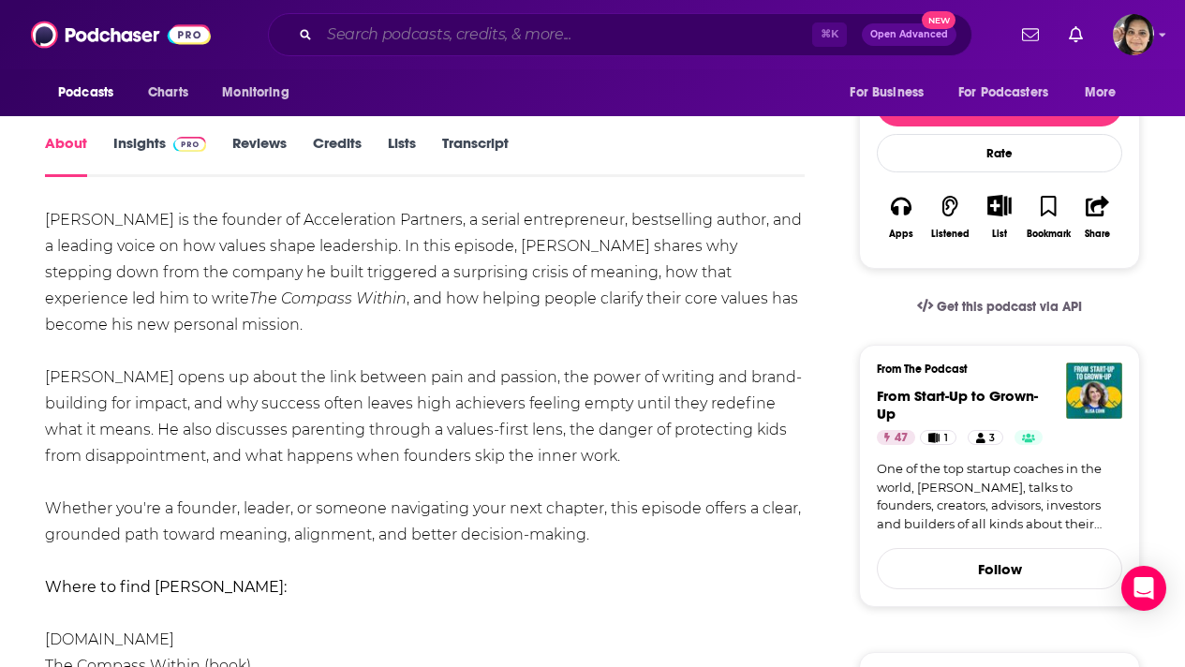
type input "Practical Founders Podcast"
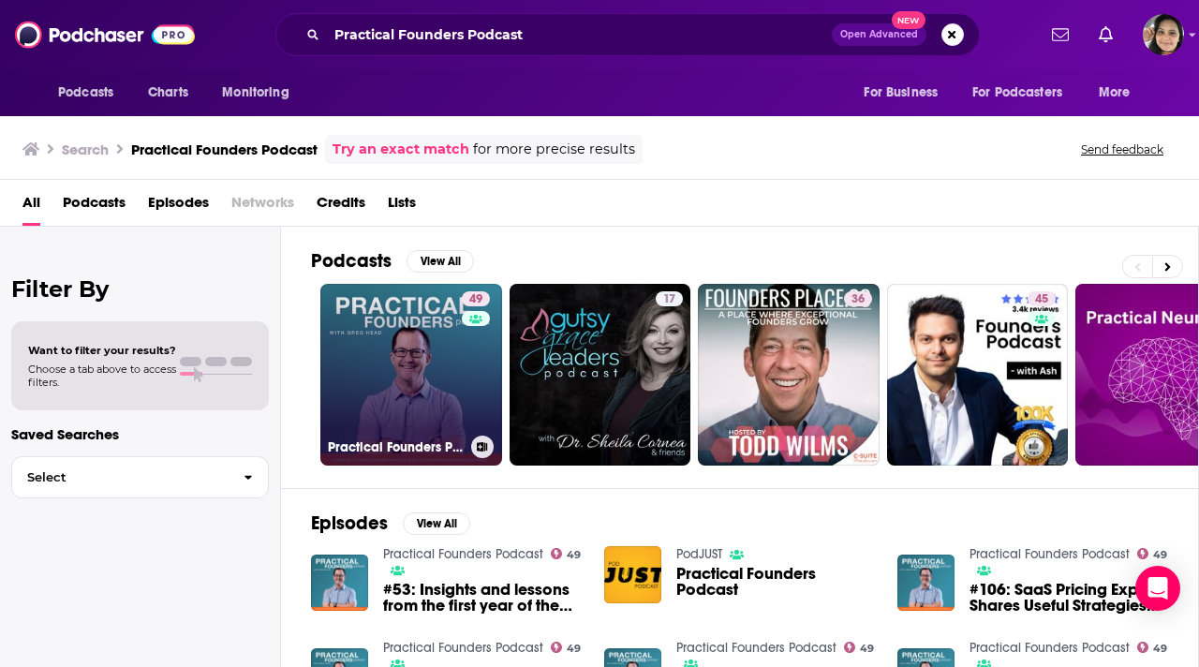
click at [379, 372] on link "49 Practical Founders Podcast" at bounding box center [411, 375] width 182 height 182
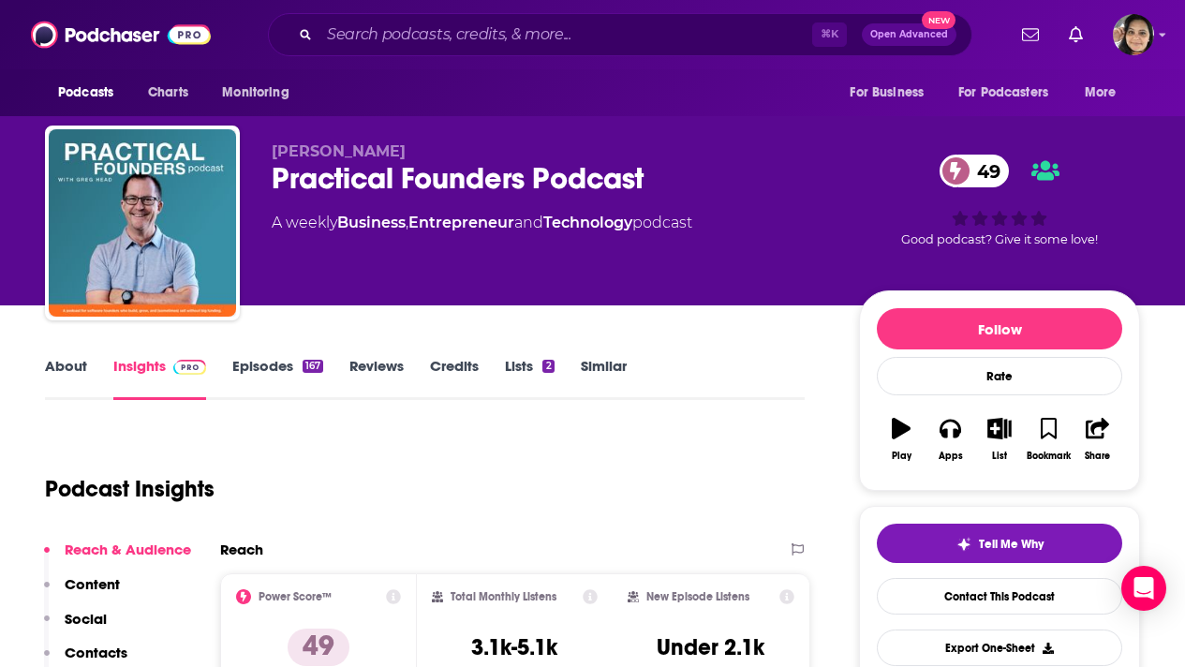
click at [271, 366] on link "Episodes 167" at bounding box center [277, 378] width 91 height 43
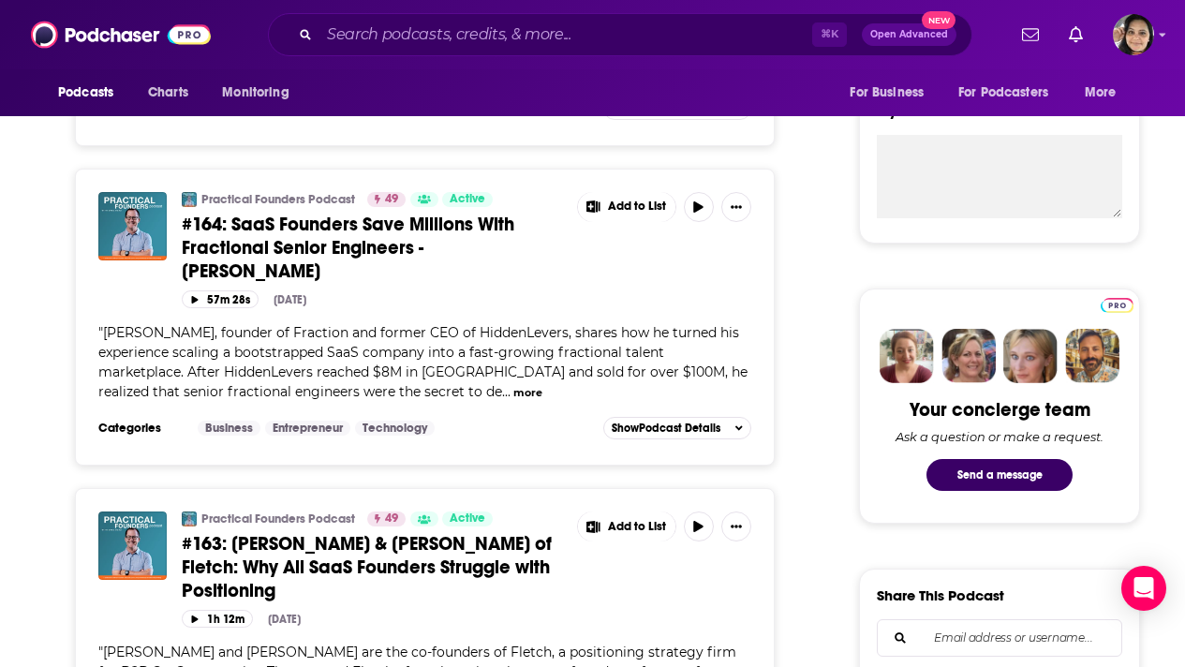
scroll to position [685, 0]
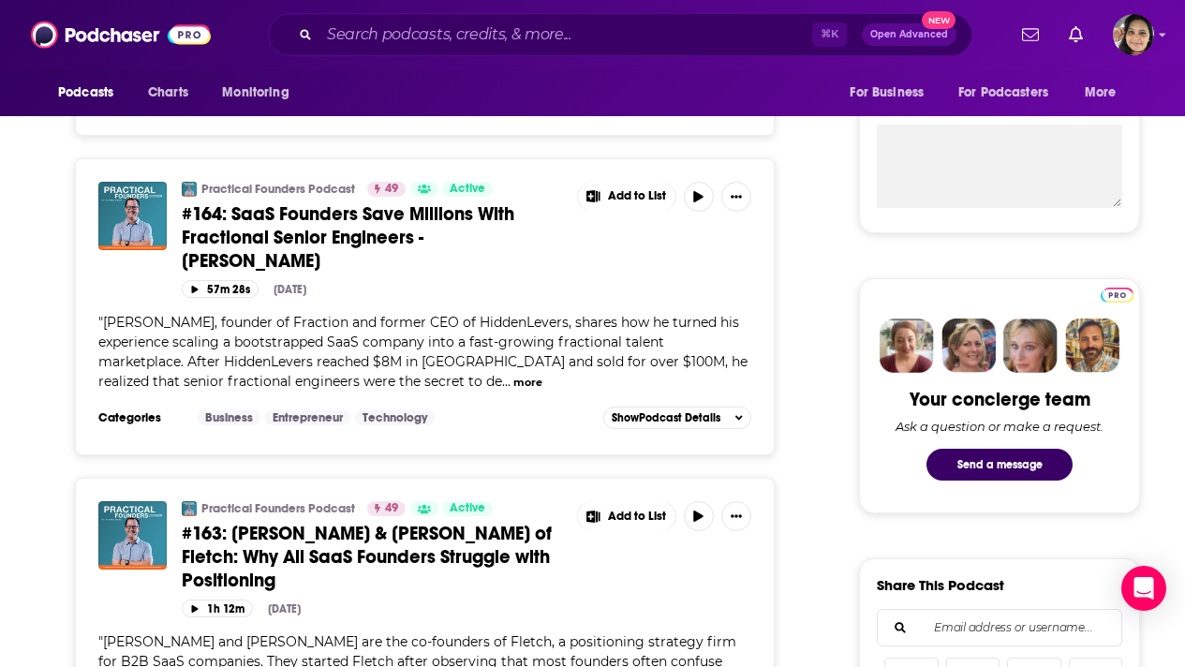
click at [416, 216] on span "#164: SaaS Founders Save Millions With Fractional Senior Engineers - [PERSON_NA…" at bounding box center [348, 237] width 332 height 70
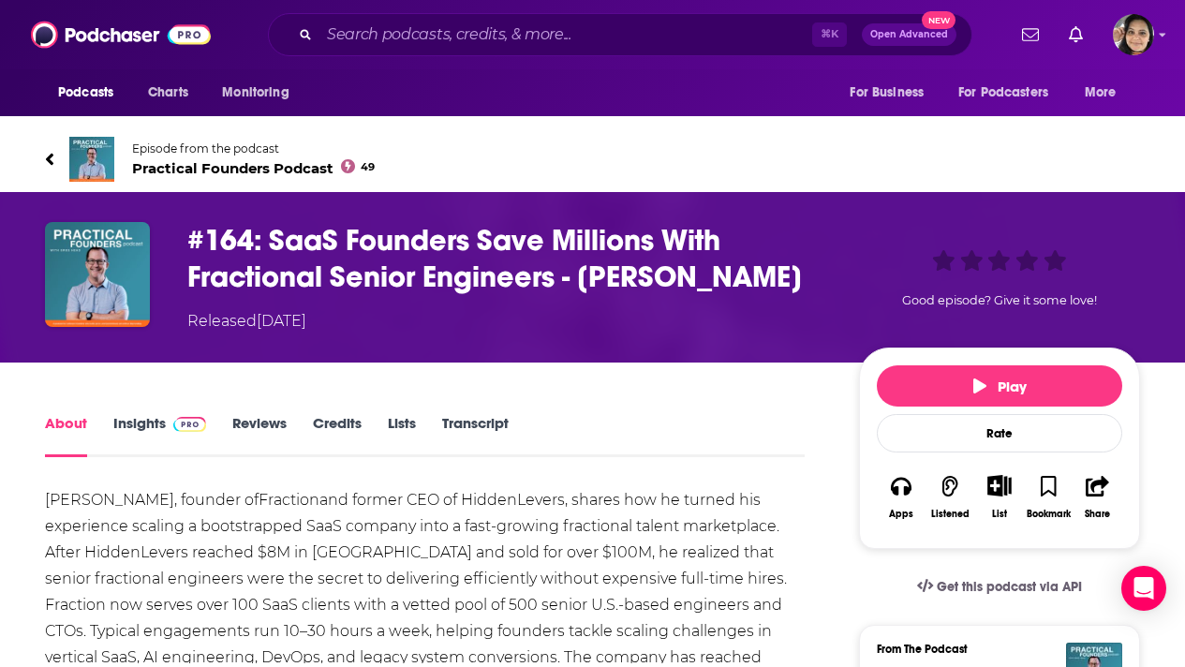
drag, startPoint x: 817, startPoint y: 281, endPoint x: 260, endPoint y: 252, distance: 557.0
click at [260, 252] on h1 "#164: SaaS Founders Save Millions With Fractional Senior Engineers - [PERSON_NA…" at bounding box center [507, 258] width 641 height 73
copy h1 "SaaS Founders Save Millions With Fractional Senior Engineers - [PERSON_NAME]"
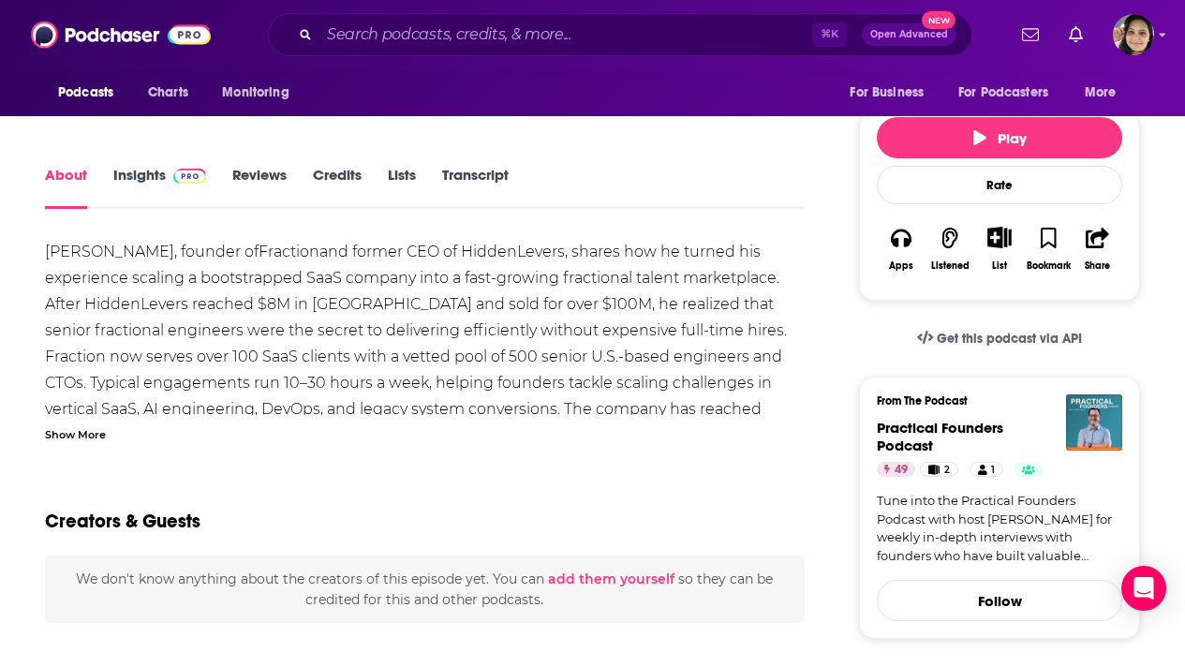
scroll to position [249, 0]
click at [71, 430] on div "Show More" at bounding box center [75, 432] width 61 height 18
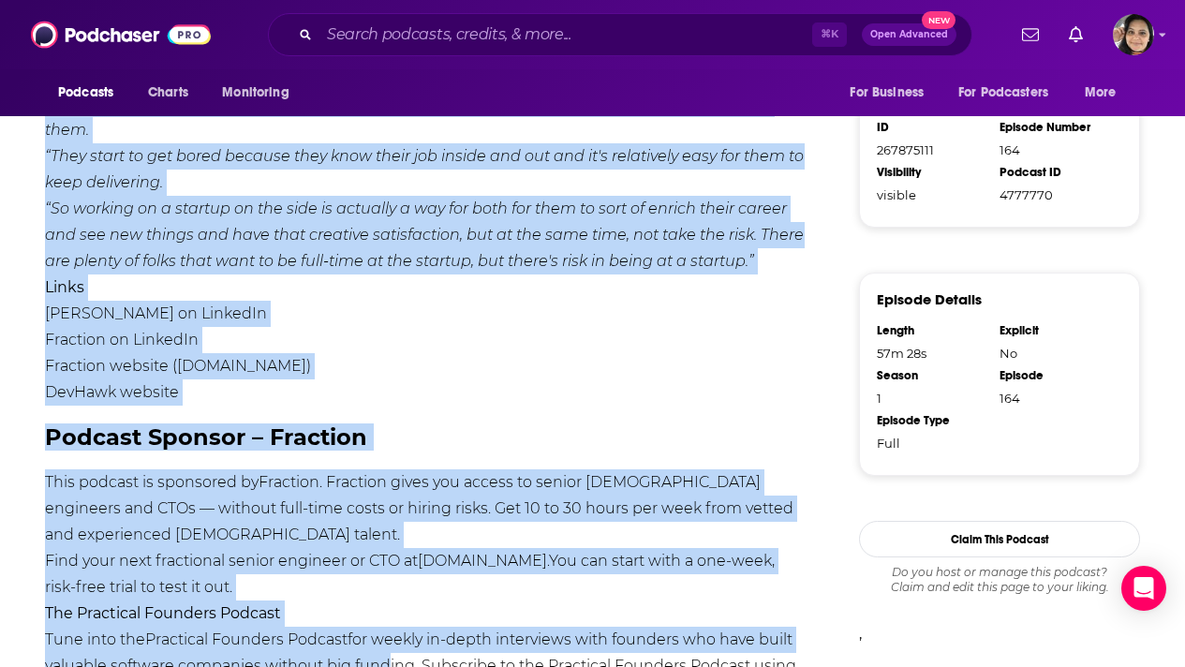
scroll to position [1264, 0]
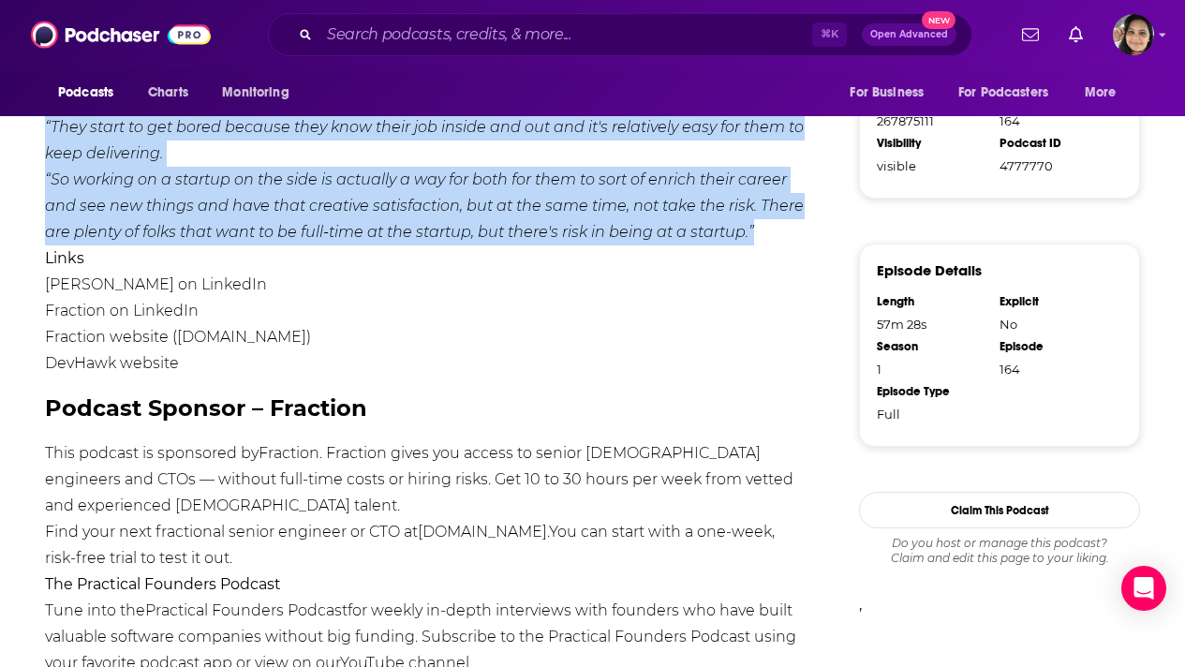
drag, startPoint x: 44, startPoint y: 243, endPoint x: 777, endPoint y: 228, distance: 733.4
click at [777, 228] on div "[PERSON_NAME], founder of Fraction and former CEO of HiddenLevers, shares how h…" at bounding box center [424, 28] width 759 height 1611
copy div "Loremip Dolors, ametcon ad Elitsedd eiu tempor INC ut LaboreEtdolo, magnaa eni …"
